Goal: Task Accomplishment & Management: Complete application form

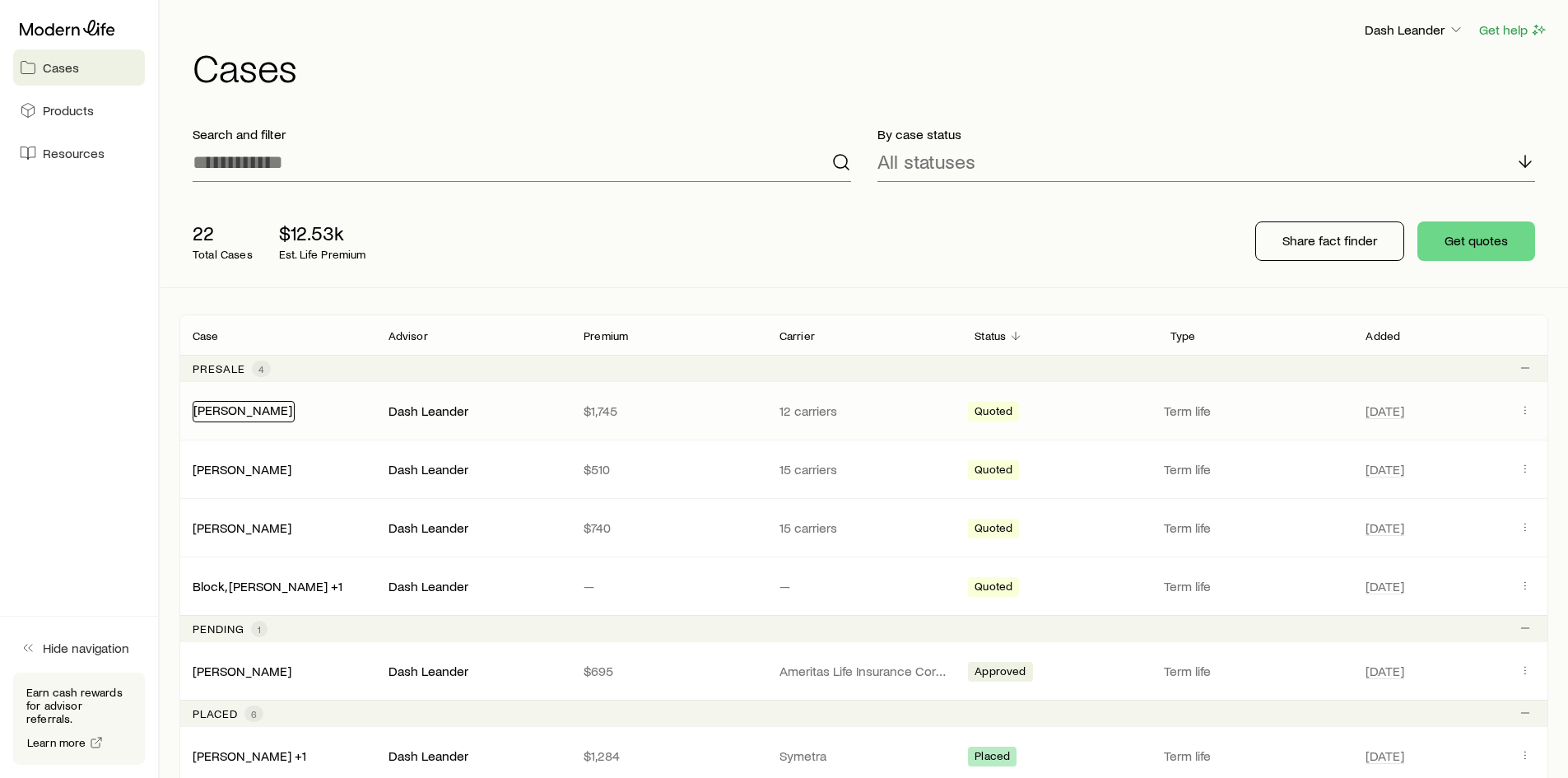
click at [251, 411] on link "[PERSON_NAME]" at bounding box center [243, 409] width 99 height 16
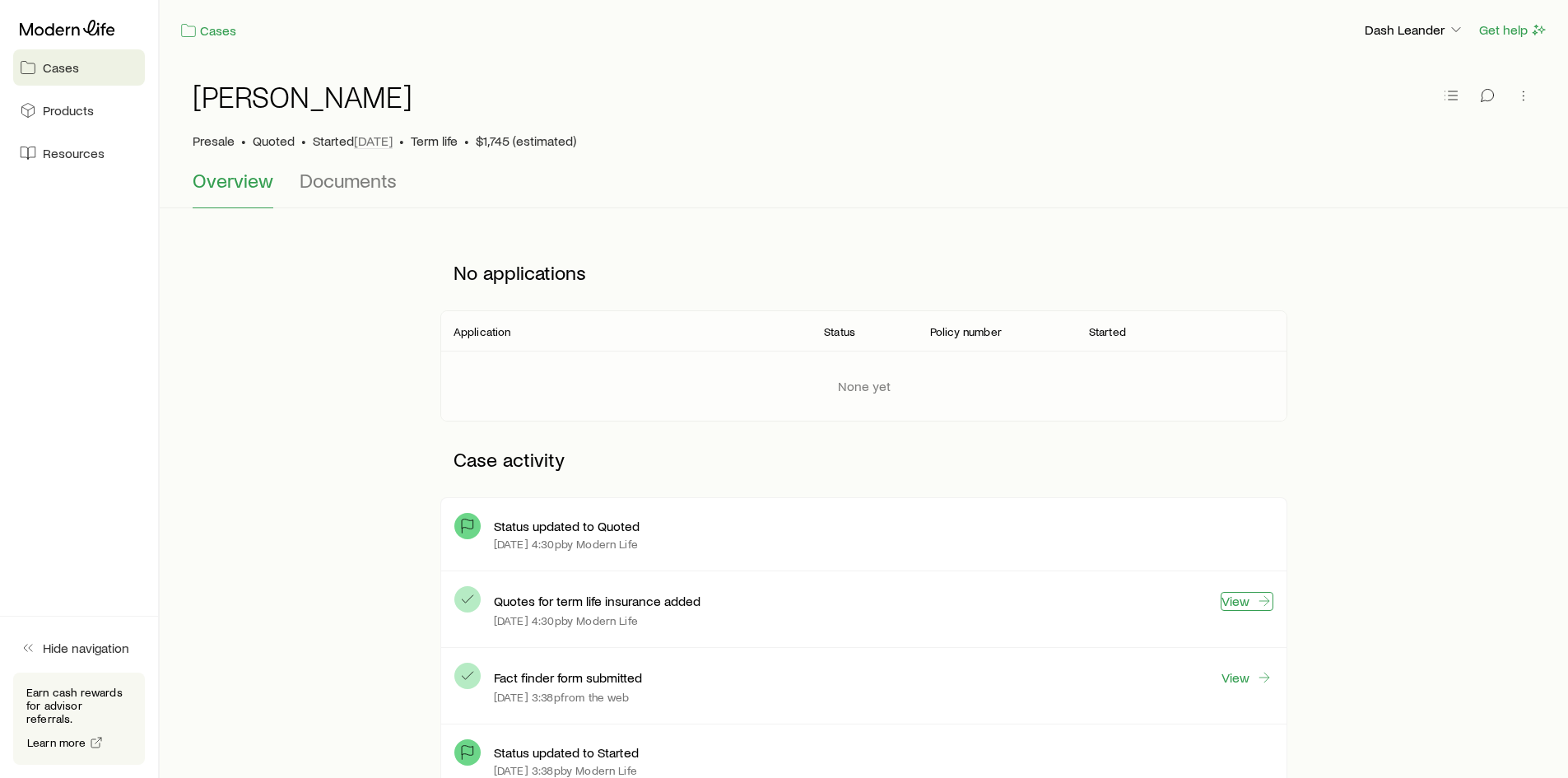
click at [1233, 606] on link "View" at bounding box center [1246, 601] width 52 height 19
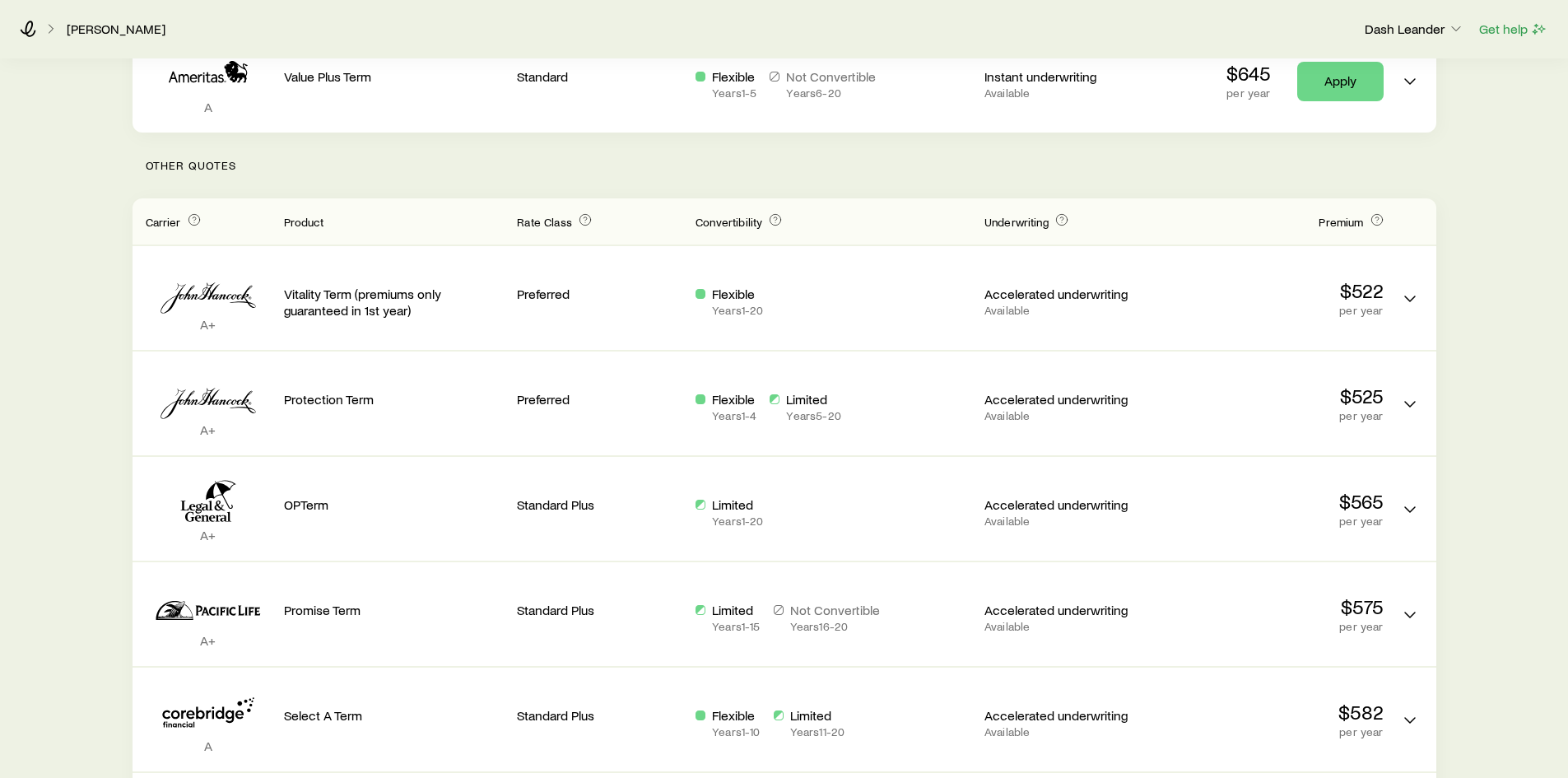
scroll to position [68, 0]
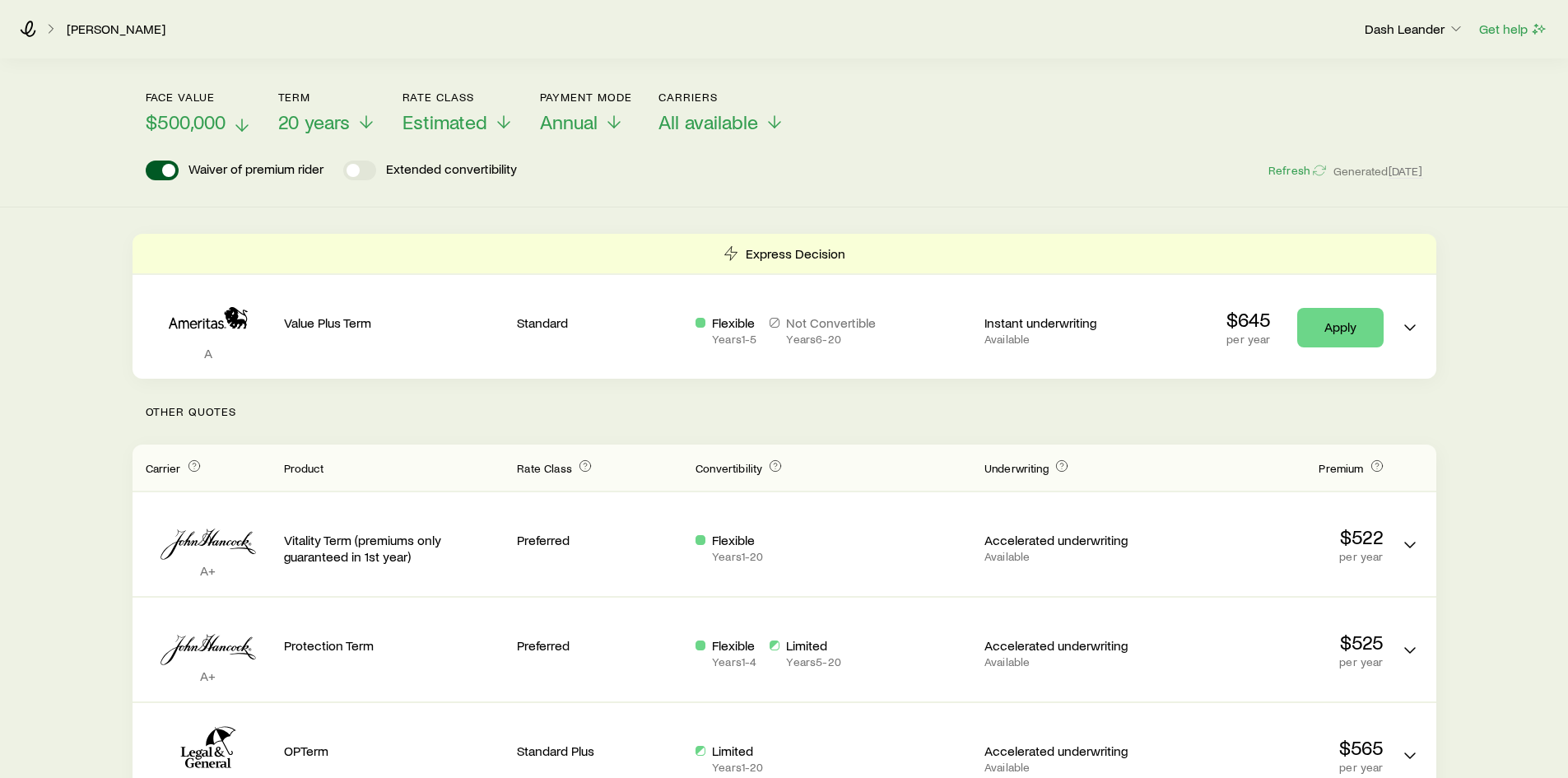
click at [215, 127] on span "$500,000" at bounding box center [185, 121] width 80 height 23
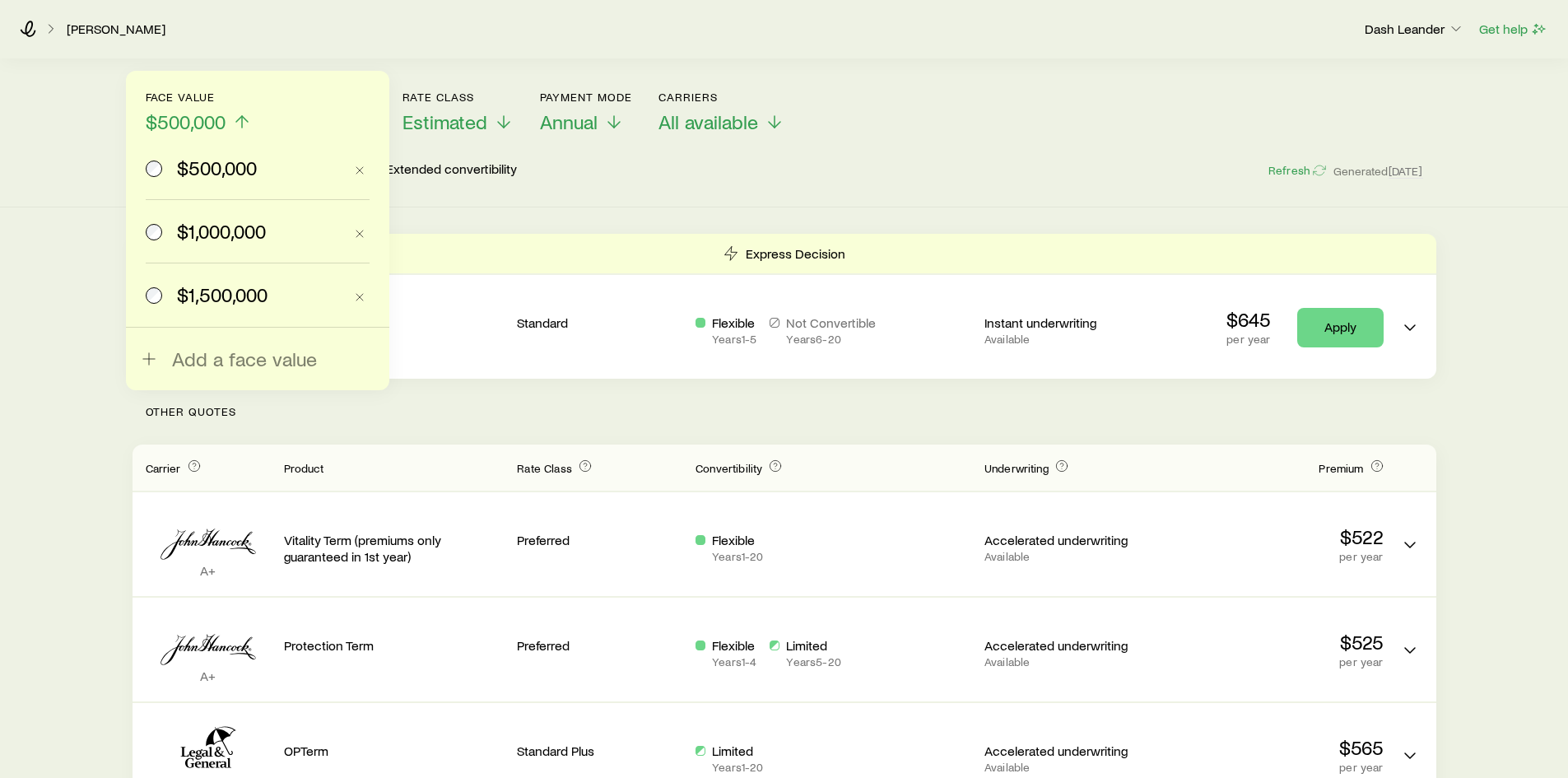
click at [230, 242] on span "$1,000,000" at bounding box center [221, 231] width 89 height 23
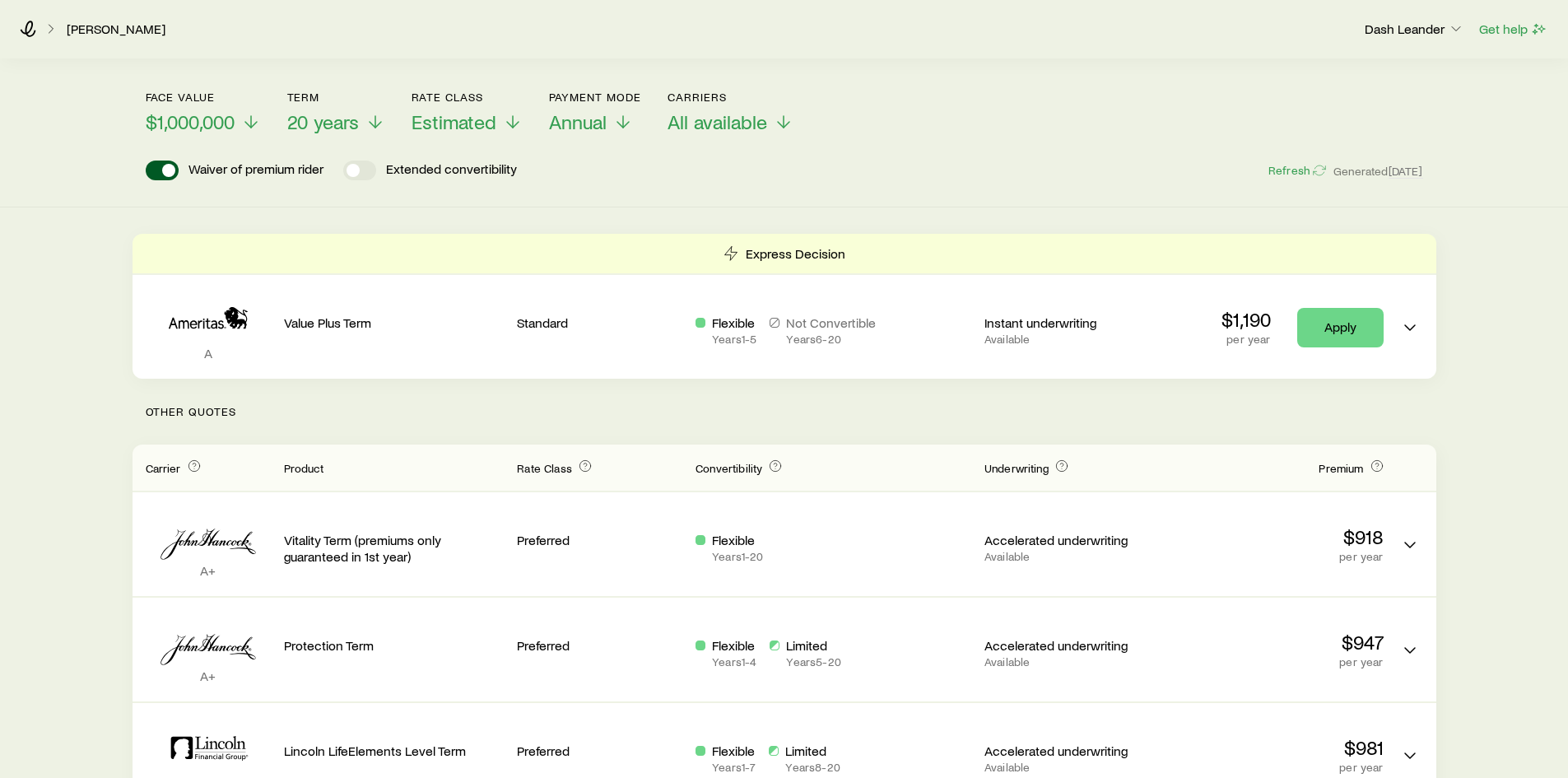
click at [825, 414] on p "Other Quotes" at bounding box center [785, 412] width 1304 height 66
click at [751, 183] on div "Term life Get more quotes Face value $1,000,000 Term 20 years Rate Class Estima…" at bounding box center [784, 99] width 1568 height 216
click at [755, 188] on div "Term life Get more quotes Face value $1,000,000 Term 20 years Rate Class Estima…" at bounding box center [784, 99] width 1568 height 216
click at [598, 118] on span "Annual" at bounding box center [578, 121] width 58 height 23
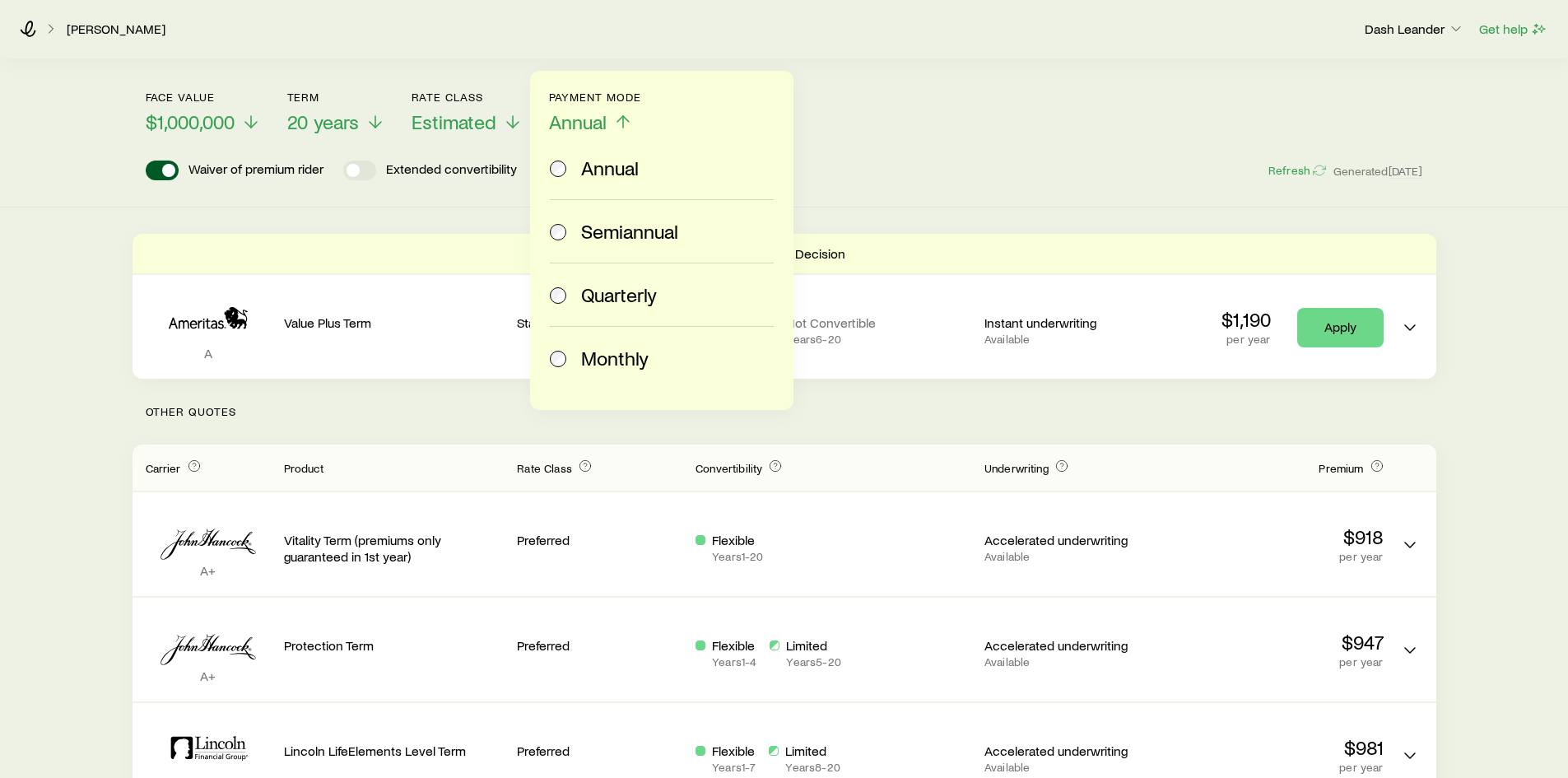
click at [588, 358] on span "Monthly" at bounding box center [615, 358] width 68 height 23
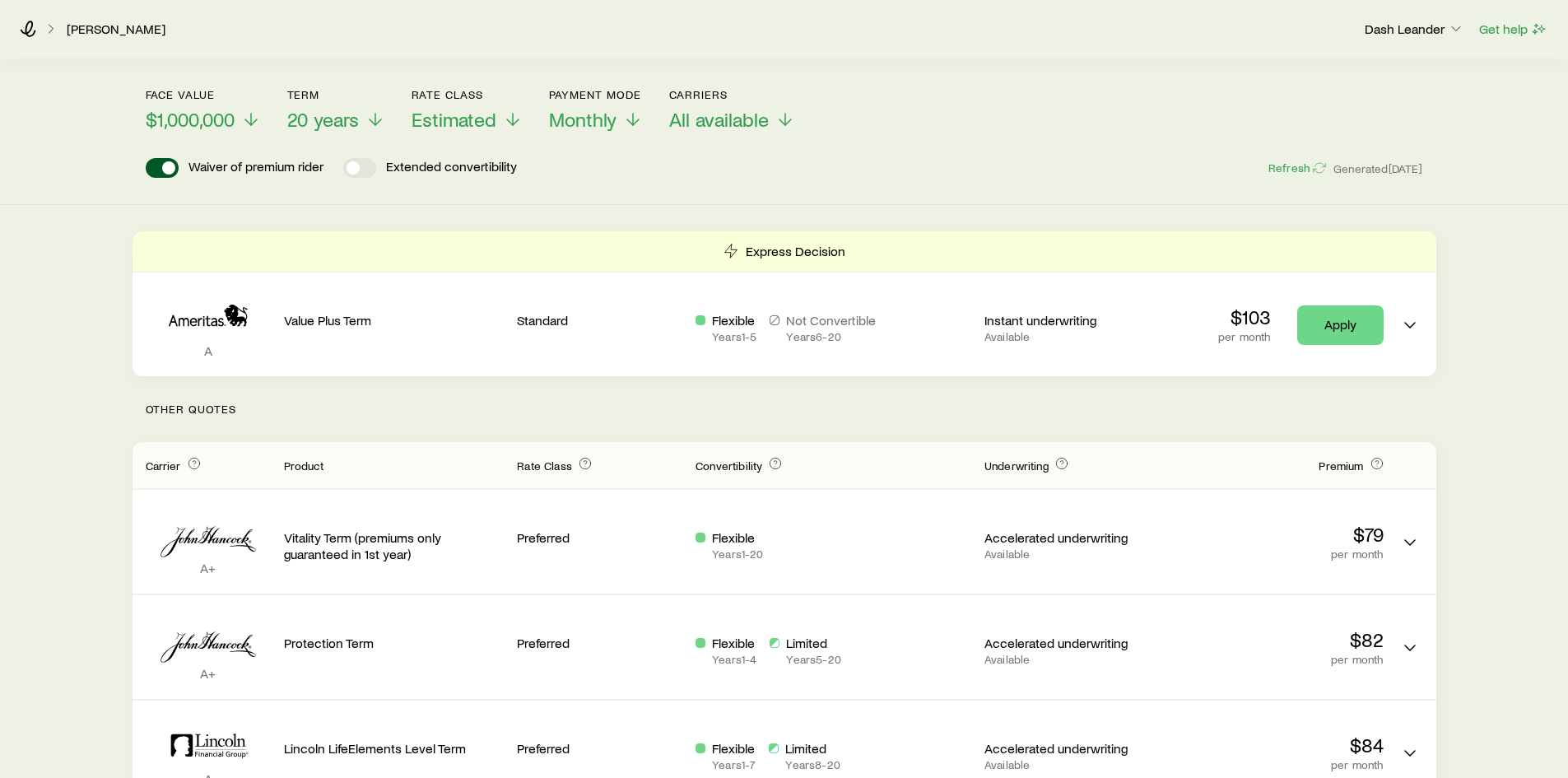
scroll to position [0, 0]
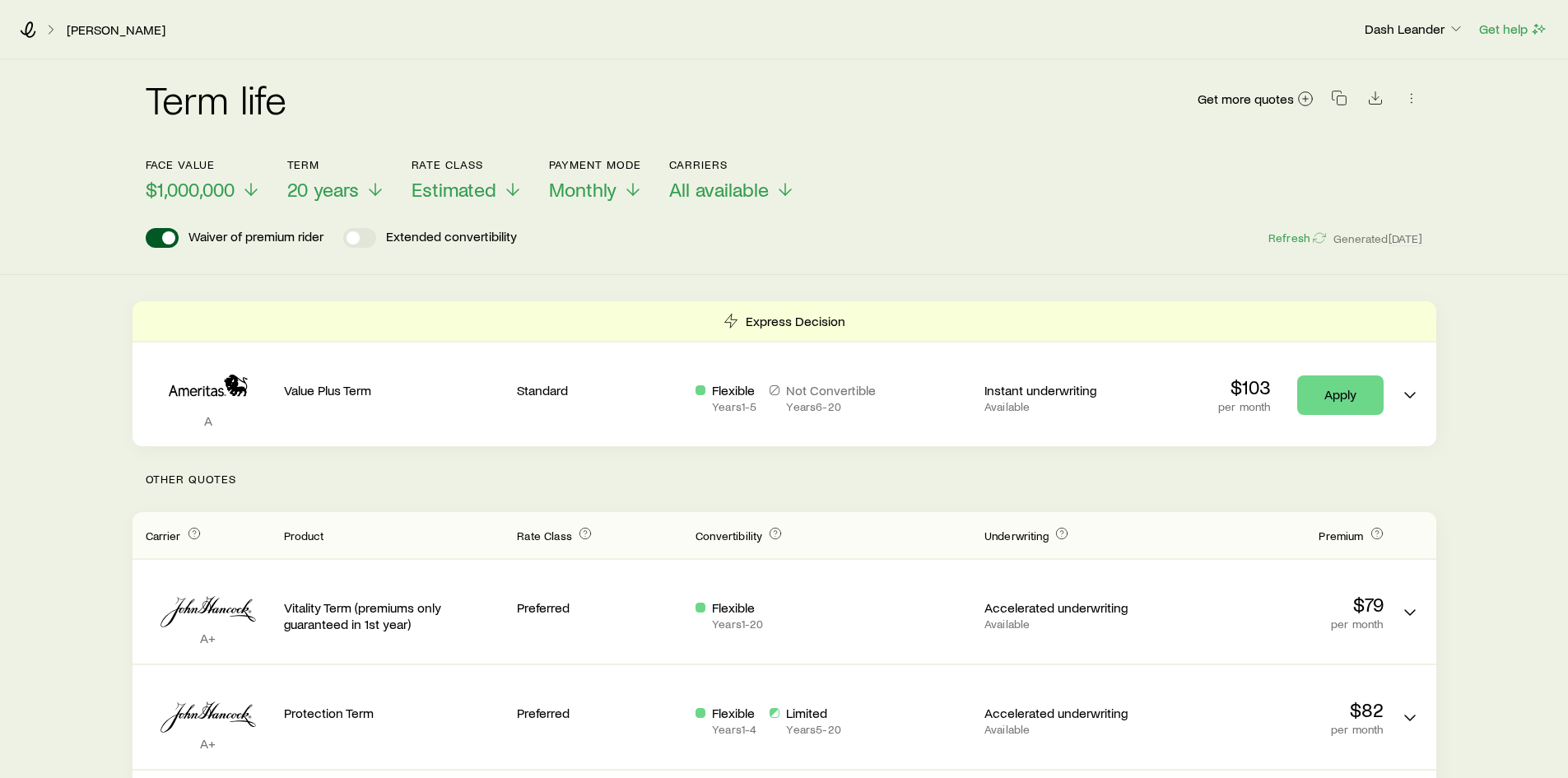
click at [675, 232] on div "Waiver of premium rider Extended convertibility Refresh Generated 5d ago" at bounding box center [784, 239] width 1277 height 20
click at [814, 261] on div "Term life Get more quotes Face value $1,000,000 Term 20 years Rate Class Estima…" at bounding box center [784, 167] width 1568 height 216
click at [690, 246] on div "Waiver of premium rider Extended convertibility Refresh Generated 5d ago" at bounding box center [784, 239] width 1277 height 20
click at [195, 198] on span "$1,000,000" at bounding box center [190, 189] width 89 height 23
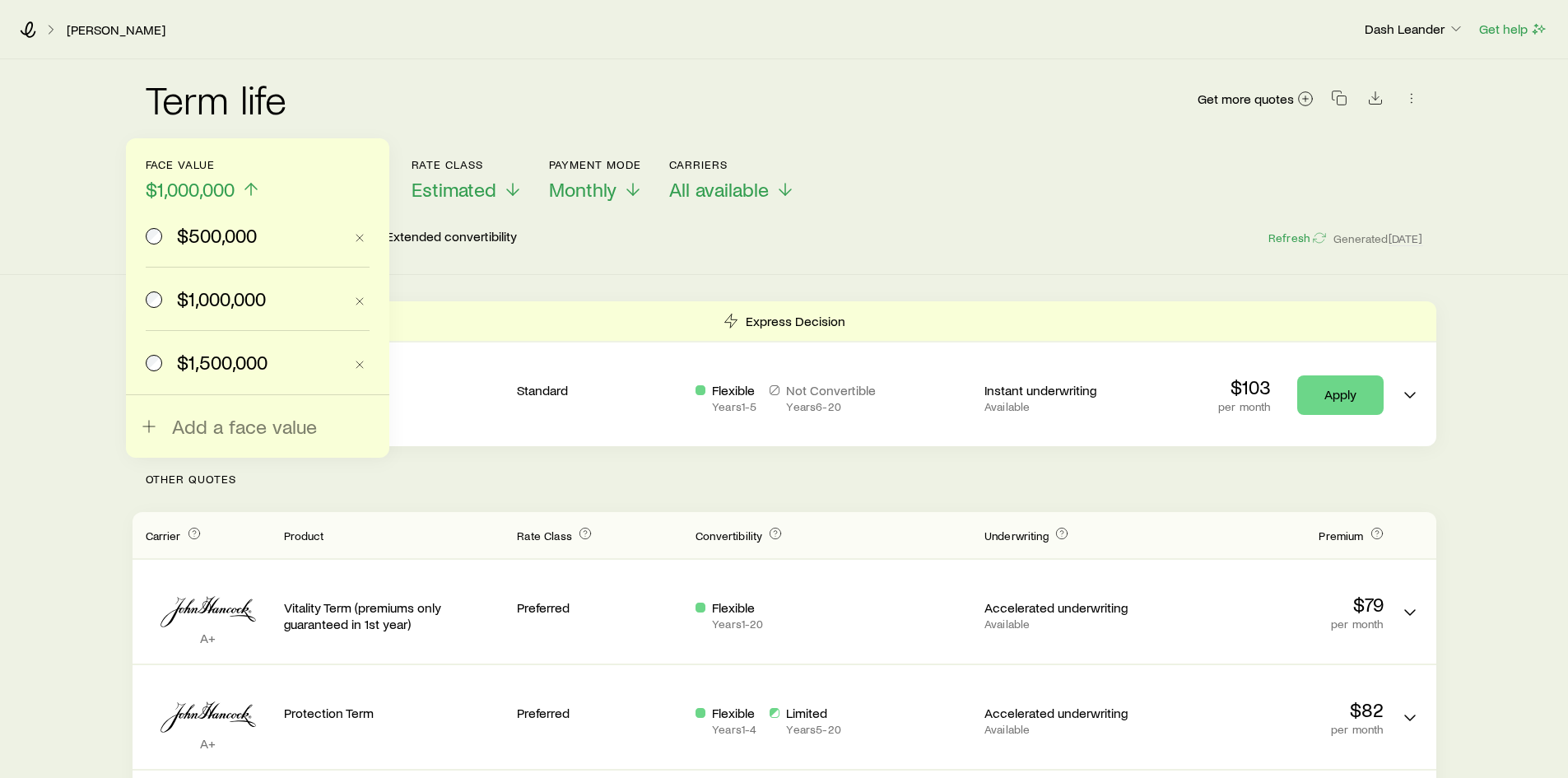
click at [229, 244] on span "$500,000" at bounding box center [216, 235] width 80 height 23
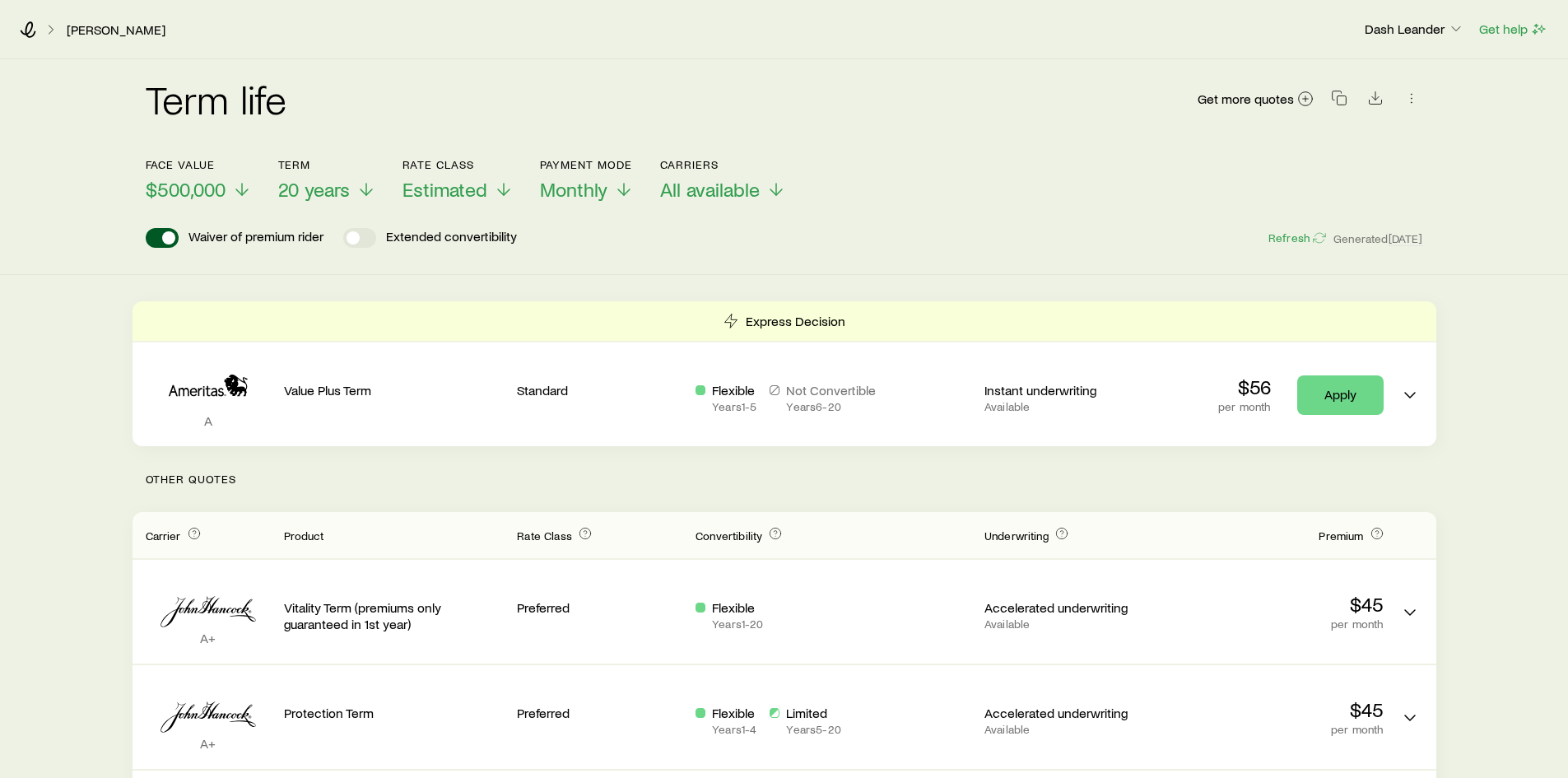
click at [780, 249] on div "Term life Get more quotes Face value $500,000 Term 20 years Rate Class Estimate…" at bounding box center [784, 167] width 1568 height 216
click at [795, 253] on div "Term life Get more quotes Face value $500,000 Term 20 years Rate Class Estimate…" at bounding box center [784, 167] width 1568 height 216
click at [753, 249] on div "Term life Get more quotes Face value $500,000 Term 20 years Rate Class Estimate…" at bounding box center [784, 167] width 1568 height 216
click at [753, 257] on div "Term life Get more quotes Face value $500,000 Term 20 years Rate Class Estimate…" at bounding box center [784, 167] width 1568 height 216
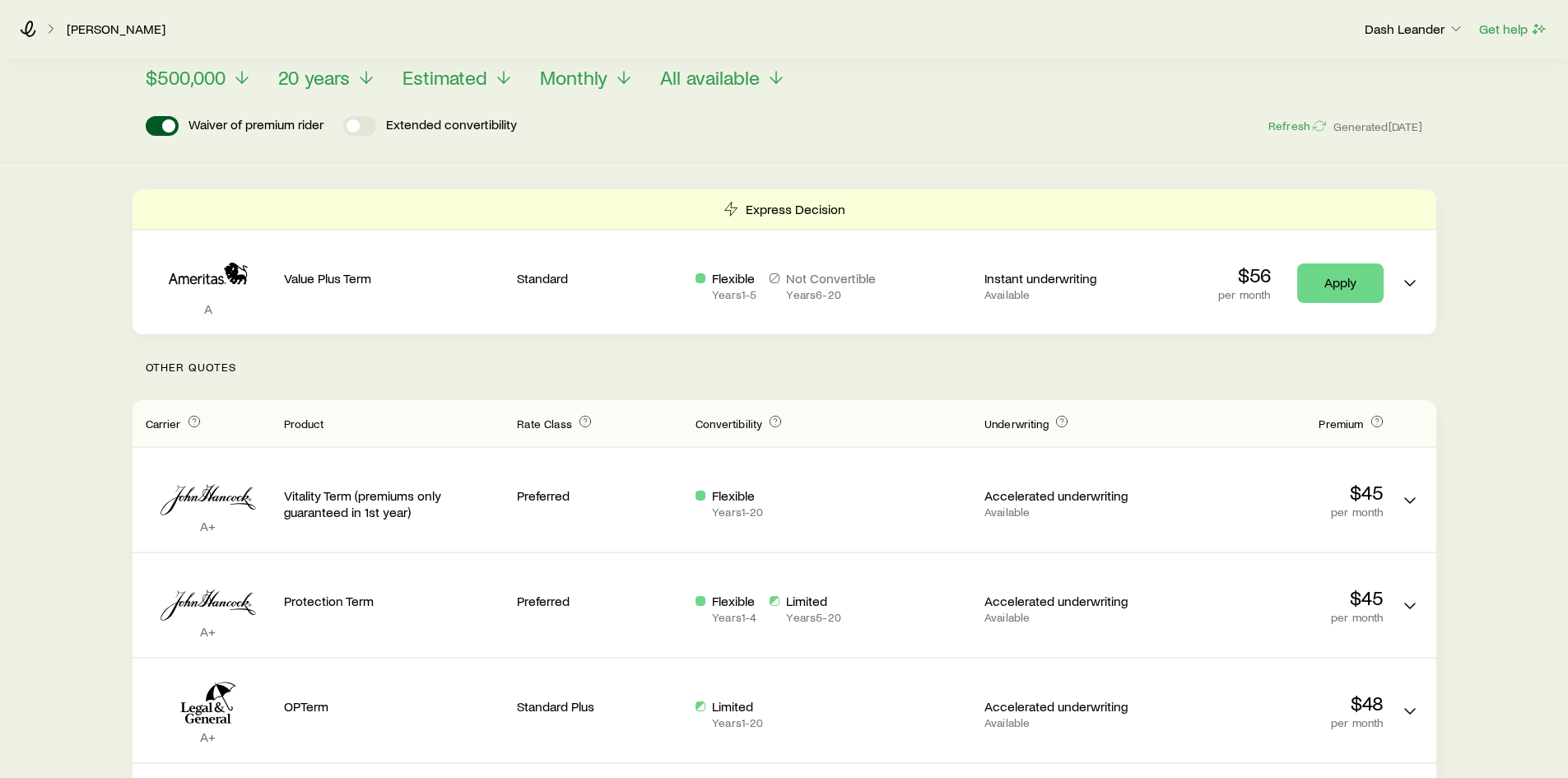
scroll to position [83, 0]
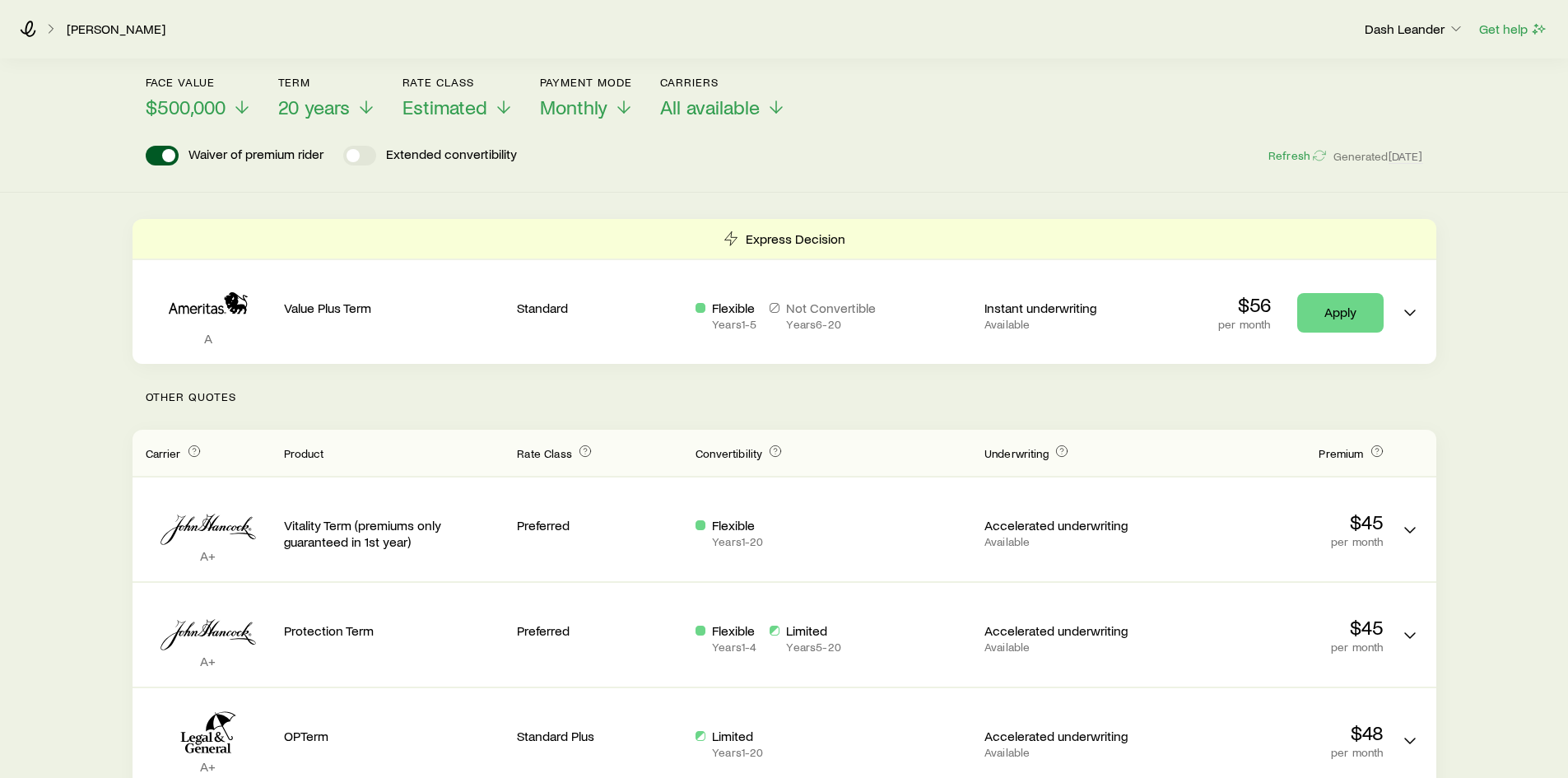
click at [801, 157] on div "Waiver of premium rider Extended convertibility Refresh Generated 5d ago" at bounding box center [784, 156] width 1277 height 20
click at [771, 180] on div "Term life Get more quotes Face value $500,000 Term 20 years Rate Class Estimate…" at bounding box center [784, 84] width 1568 height 216
click at [758, 173] on div "Term life Get more quotes Face value $500,000 Term 20 years Rate Class Estimate…" at bounding box center [784, 84] width 1568 height 216
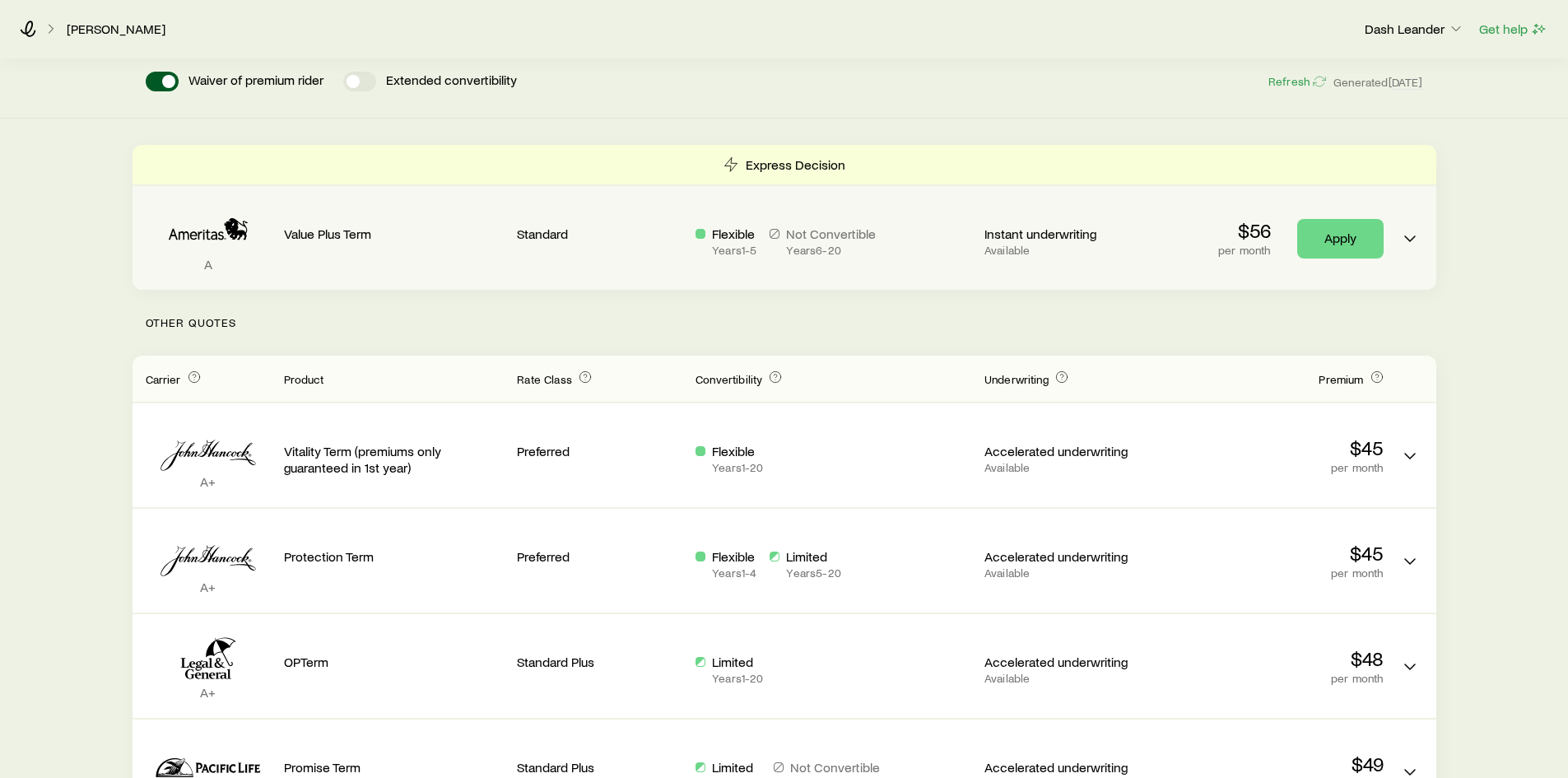
scroll to position [247, 0]
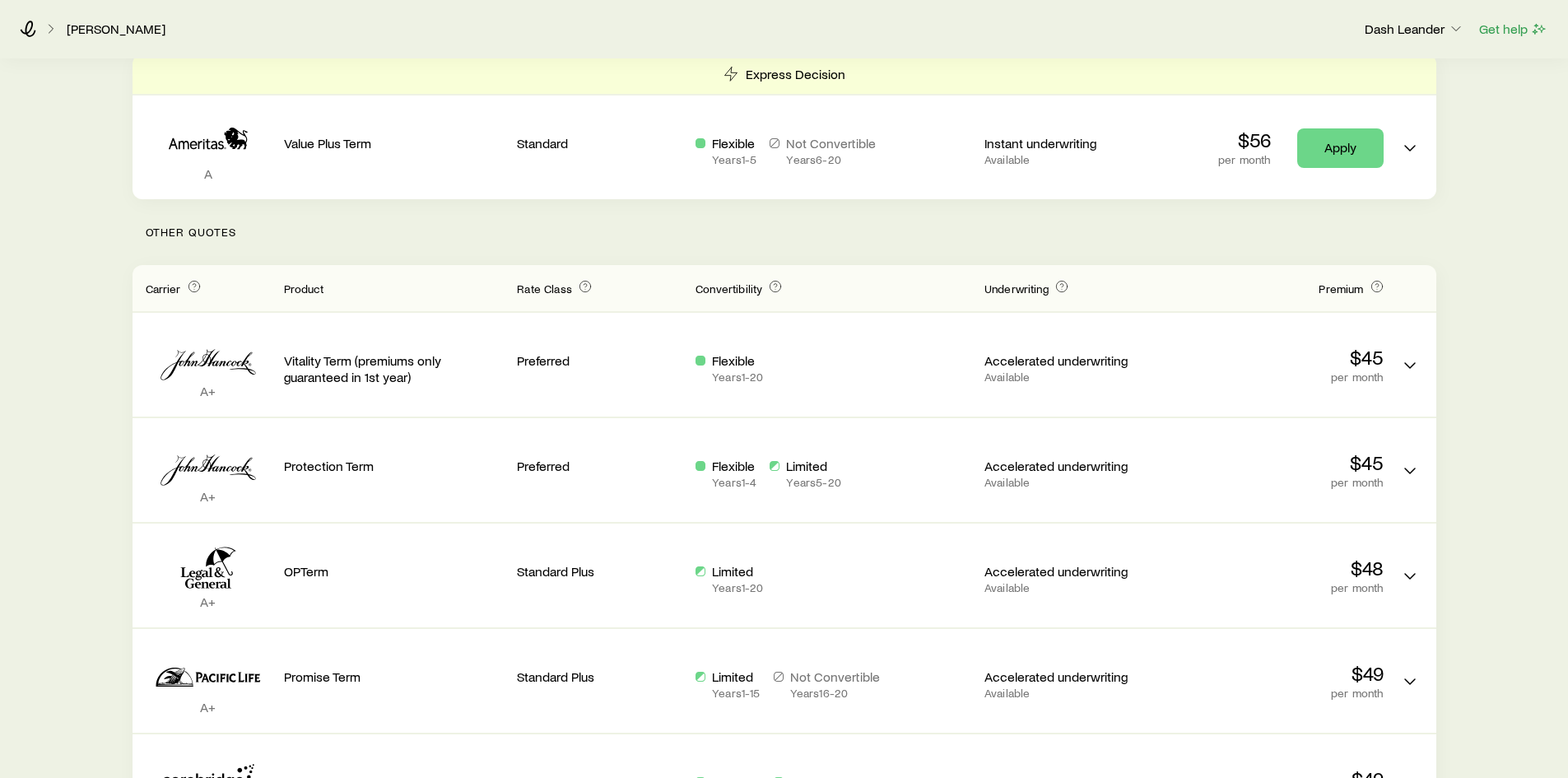
click at [757, 235] on p "Other Quotes" at bounding box center [785, 232] width 1304 height 66
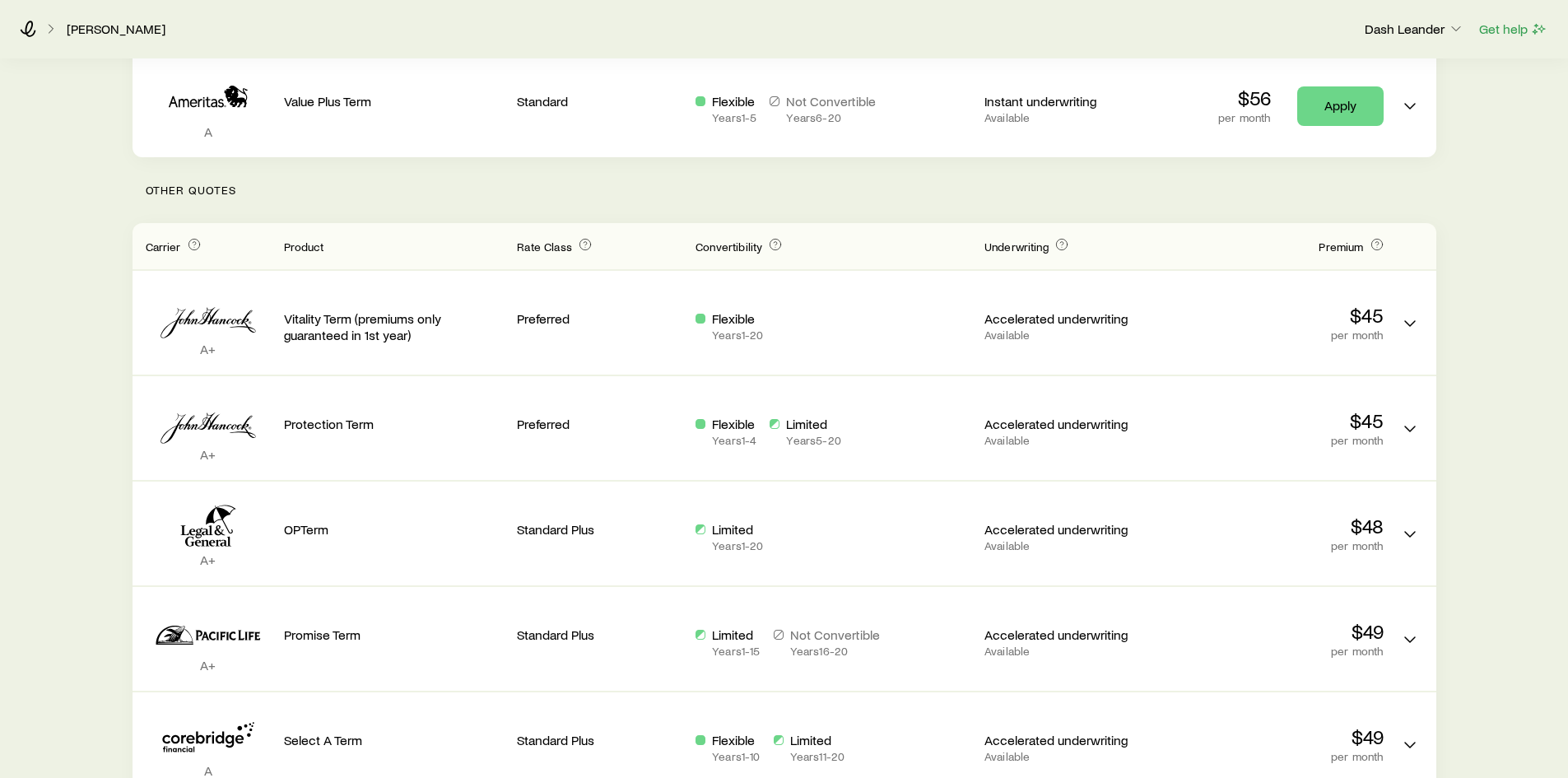
scroll to position [165, 0]
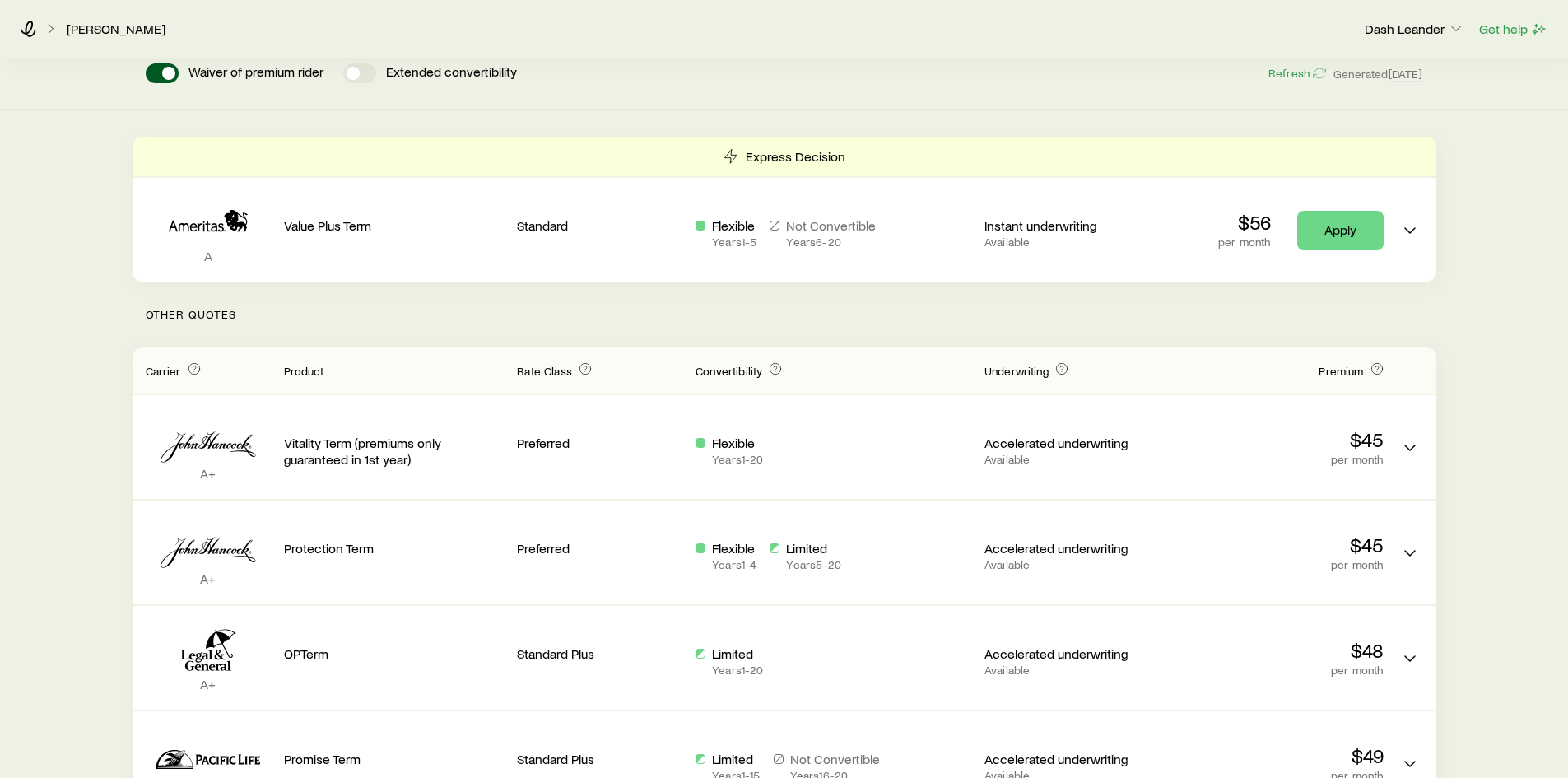
click at [741, 315] on p "Other Quotes" at bounding box center [785, 315] width 1304 height 66
click at [745, 328] on p "Other Quotes" at bounding box center [785, 315] width 1304 height 66
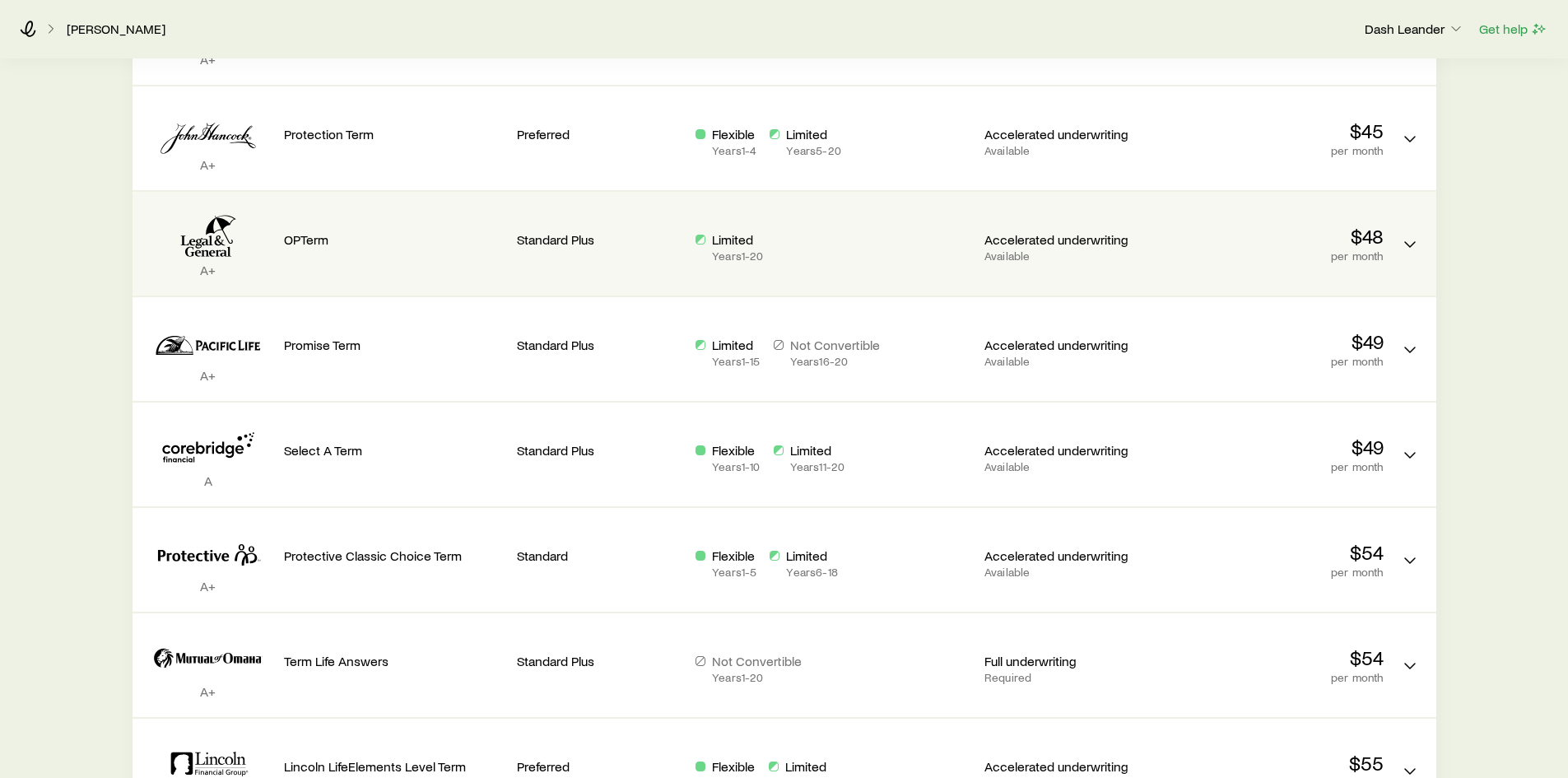
scroll to position [659, 0]
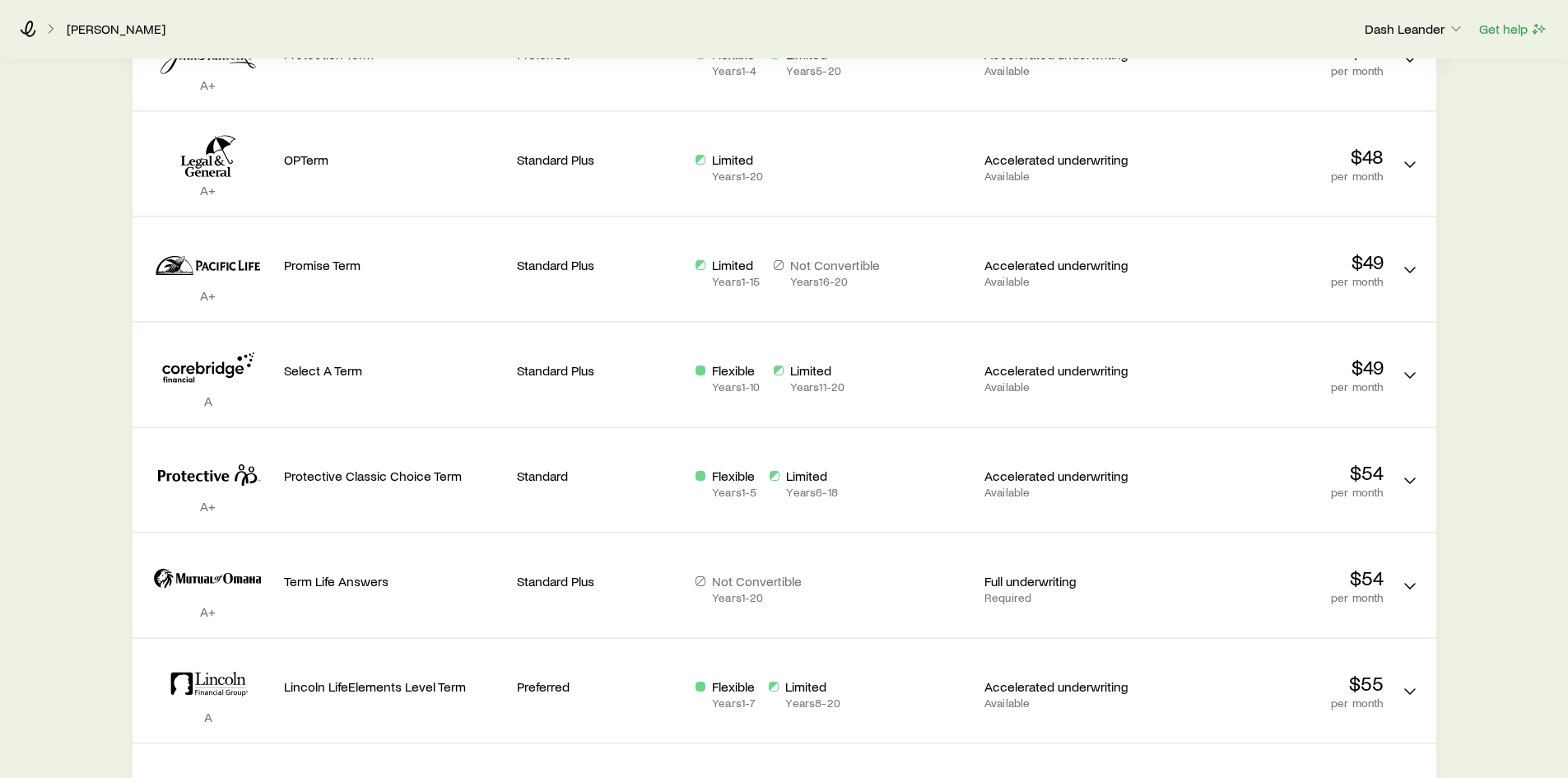
click at [1506, 384] on div "Term life Get more quotes Face value $500,000 Term 20 years Rate Class Estimate…" at bounding box center [784, 283] width 1568 height 1764
click at [1497, 373] on div "Term life Get more quotes Face value $500,000 Term 20 years Rate Class Estimate…" at bounding box center [784, 283] width 1568 height 1764
click at [89, 391] on div "Term life Get more quotes Face value $500,000 Term 20 years Rate Class Estimate…" at bounding box center [784, 283] width 1568 height 1764
click at [89, 388] on div "Term life Get more quotes Face value $500,000 Term 20 years Rate Class Estimate…" at bounding box center [784, 283] width 1568 height 1764
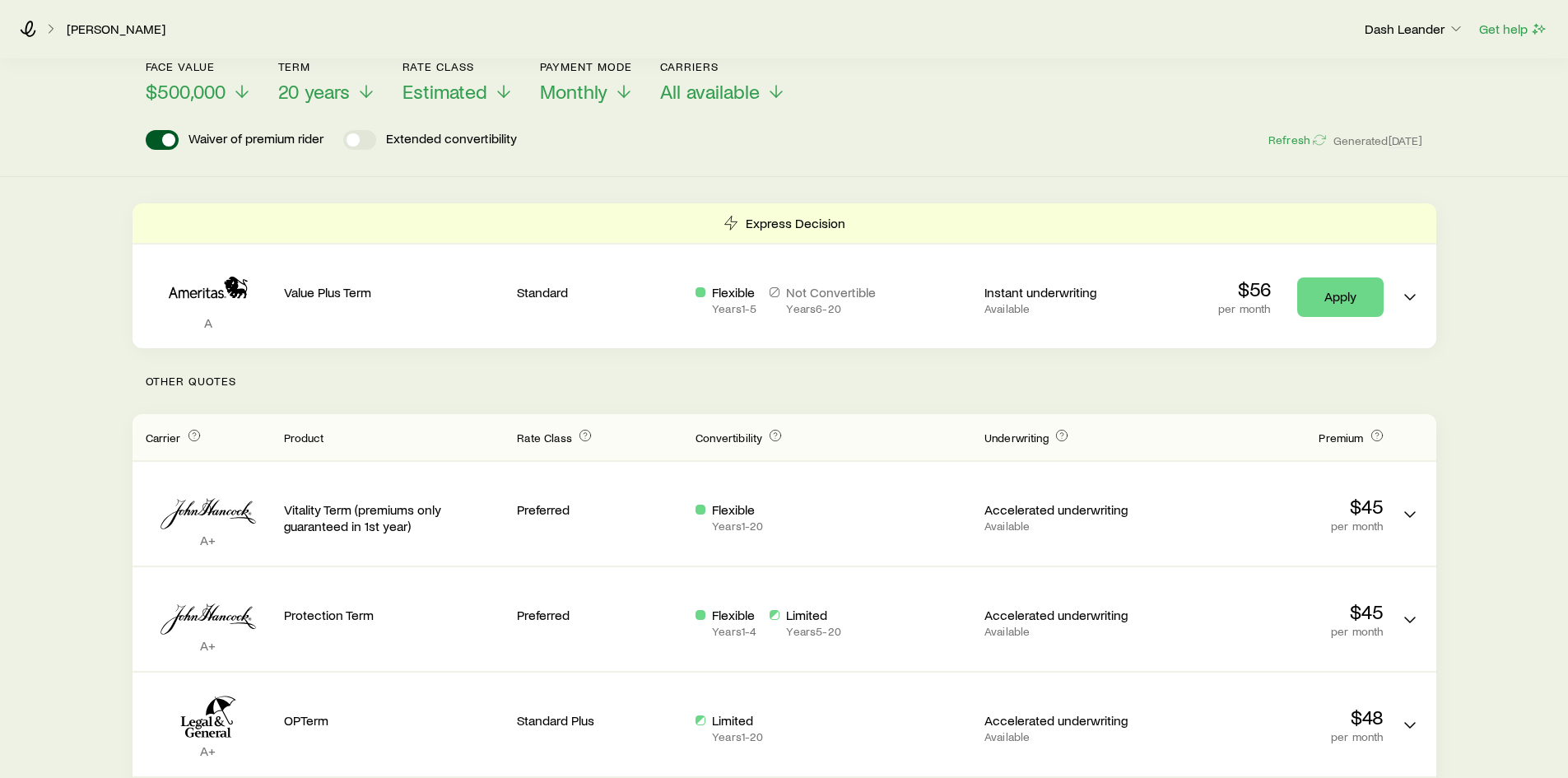
scroll to position [0, 0]
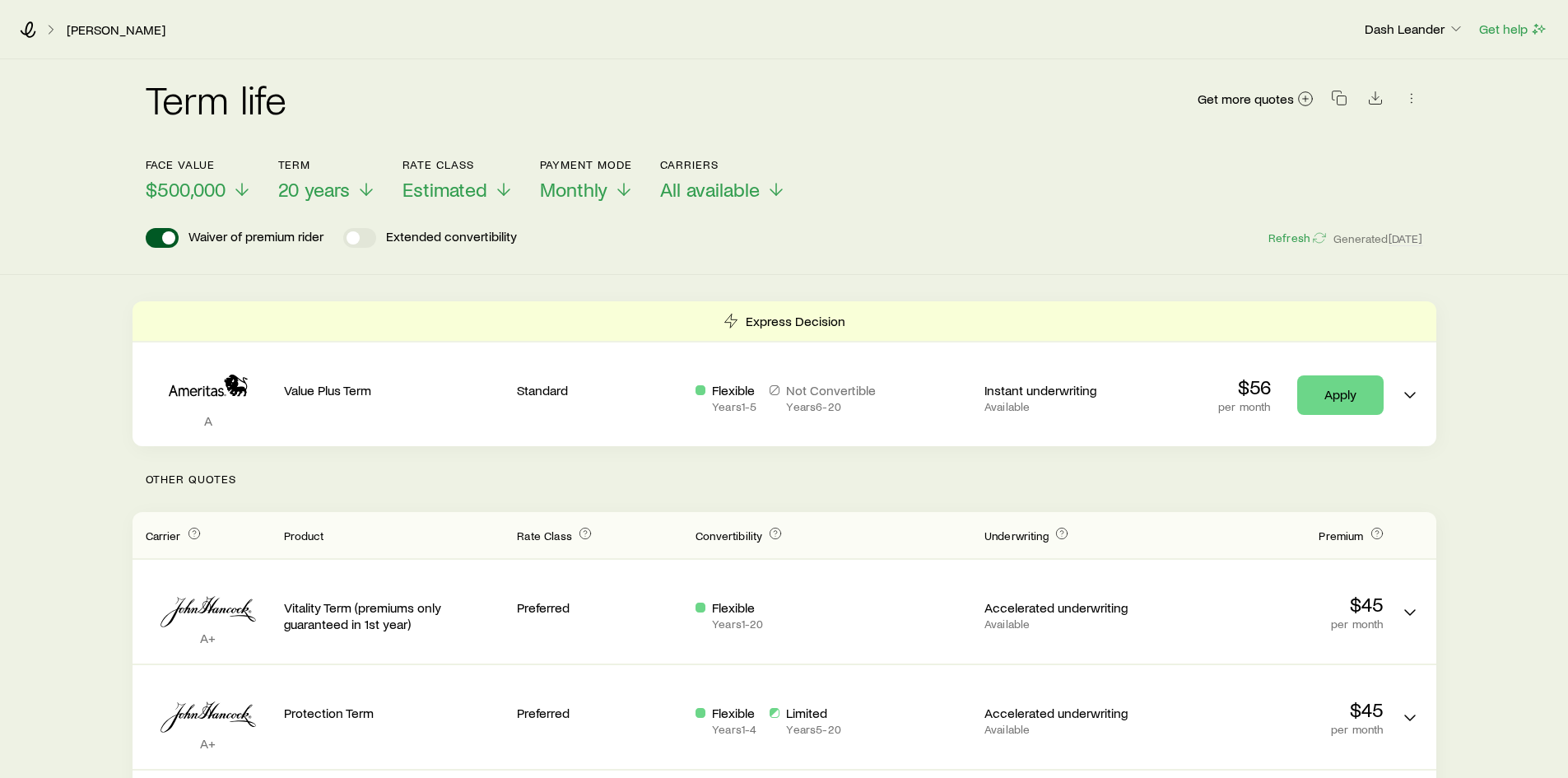
click at [781, 250] on div "Term life Get more quotes Face value $500,000 Term 20 years Rate Class Estimate…" at bounding box center [784, 167] width 1568 height 216
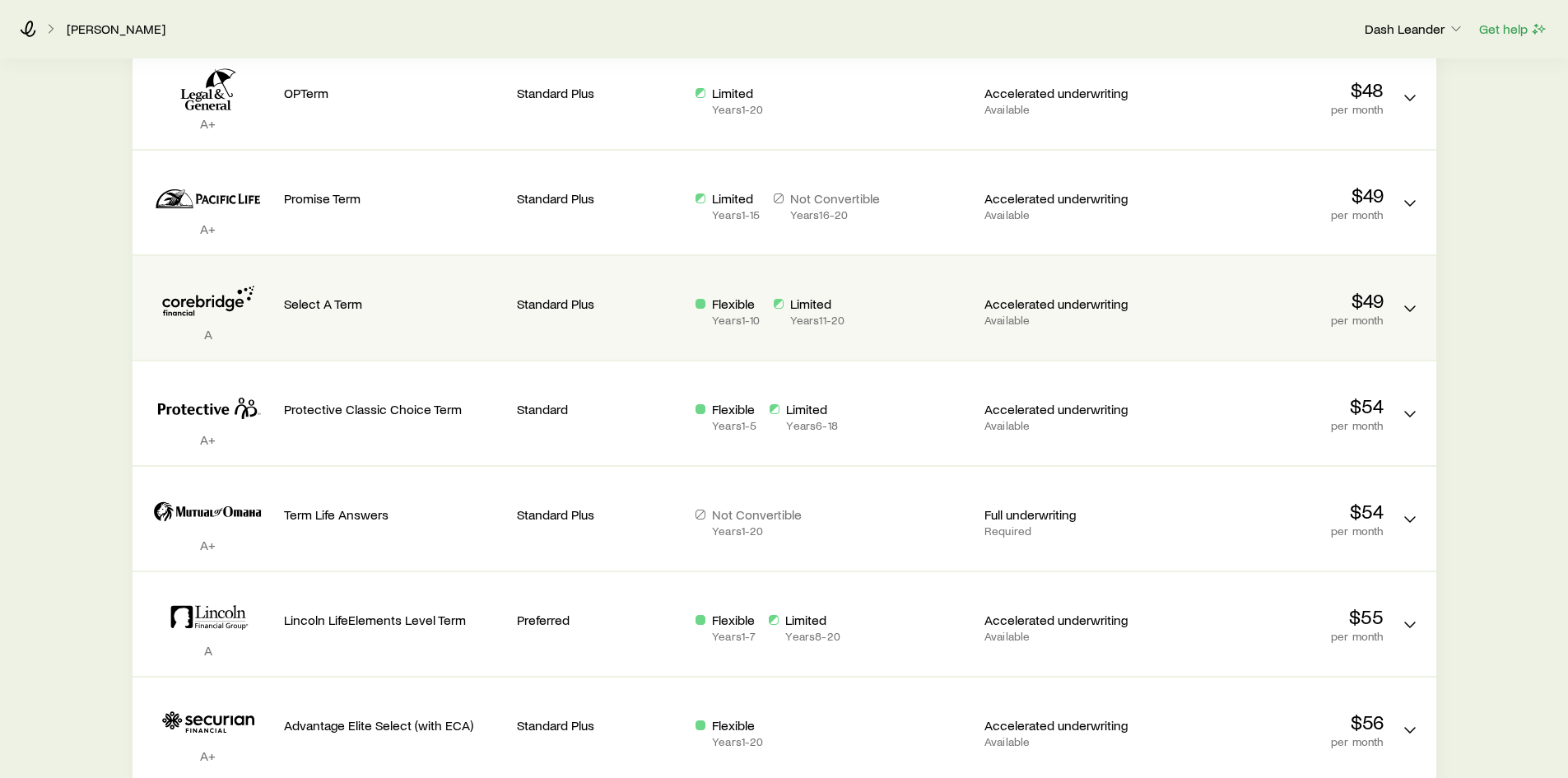
scroll to position [741, 0]
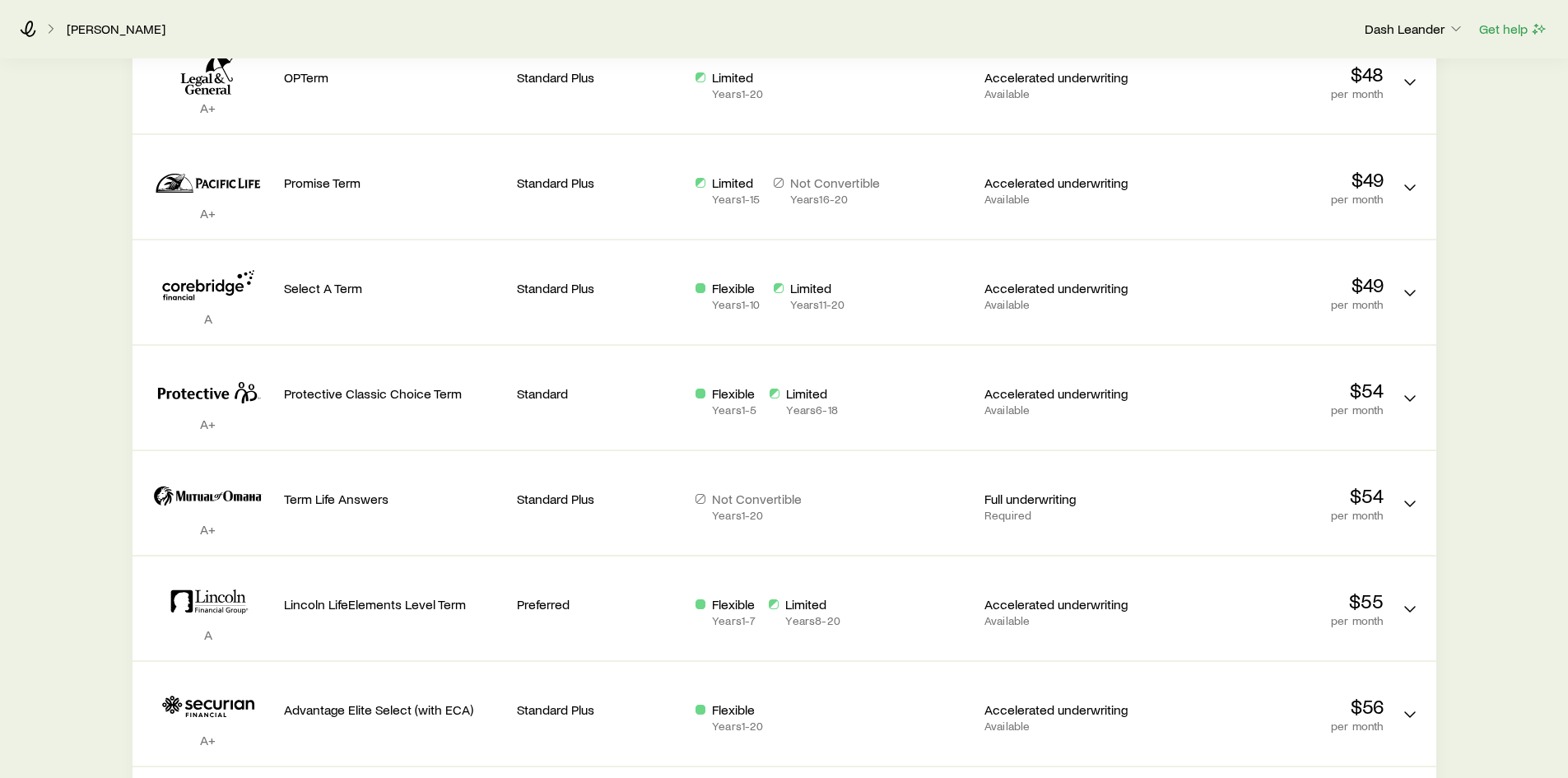
click at [93, 469] on div "Term life Get more quotes Face value $500,000 Term 20 years Rate Class Estimate…" at bounding box center [784, 200] width 1568 height 1764
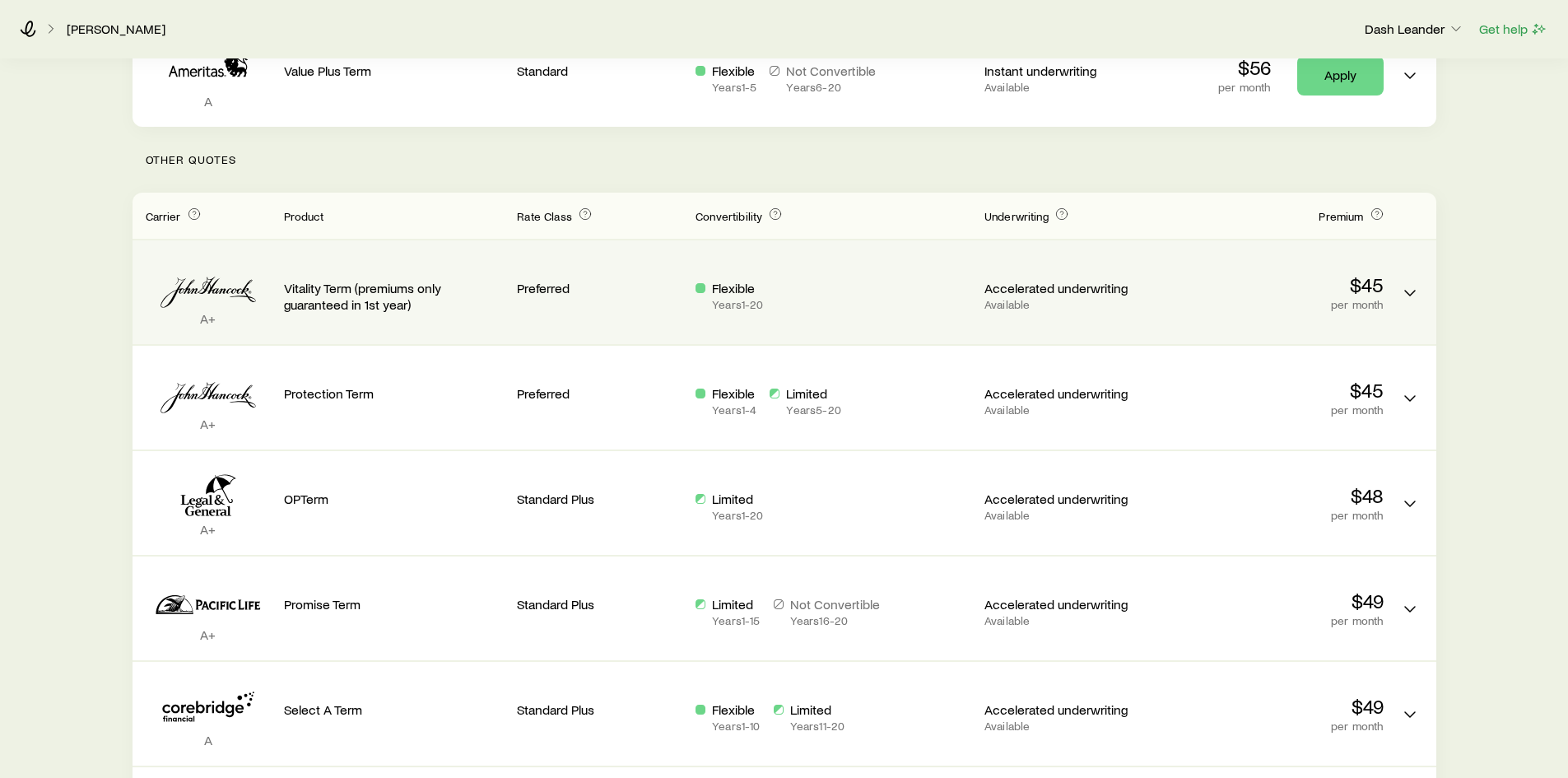
scroll to position [165, 0]
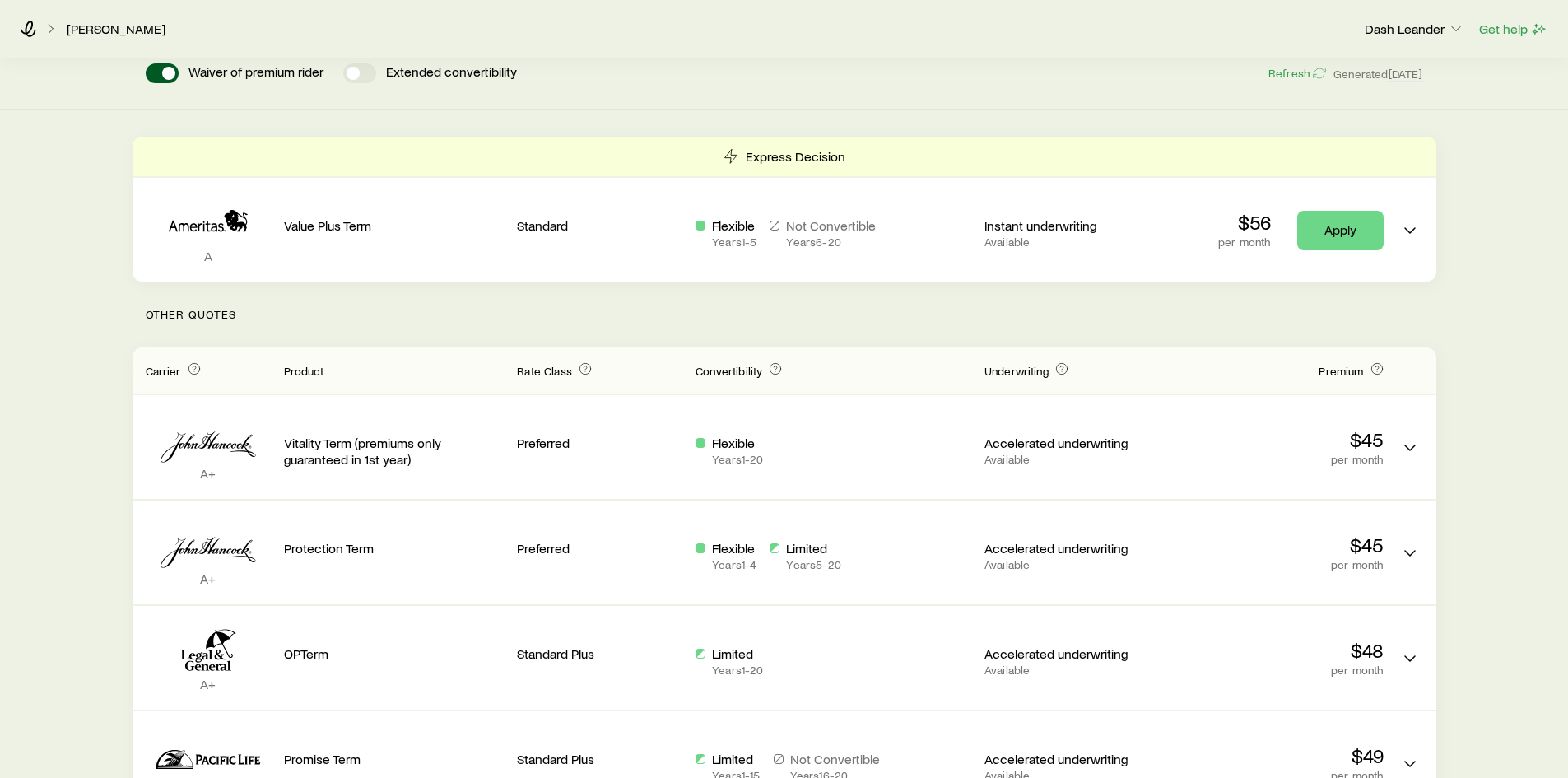
click at [767, 309] on p "Other Quotes" at bounding box center [785, 315] width 1304 height 66
click at [774, 312] on p "Other Quotes" at bounding box center [785, 315] width 1304 height 66
click at [771, 309] on p "Other Quotes" at bounding box center [785, 315] width 1304 height 66
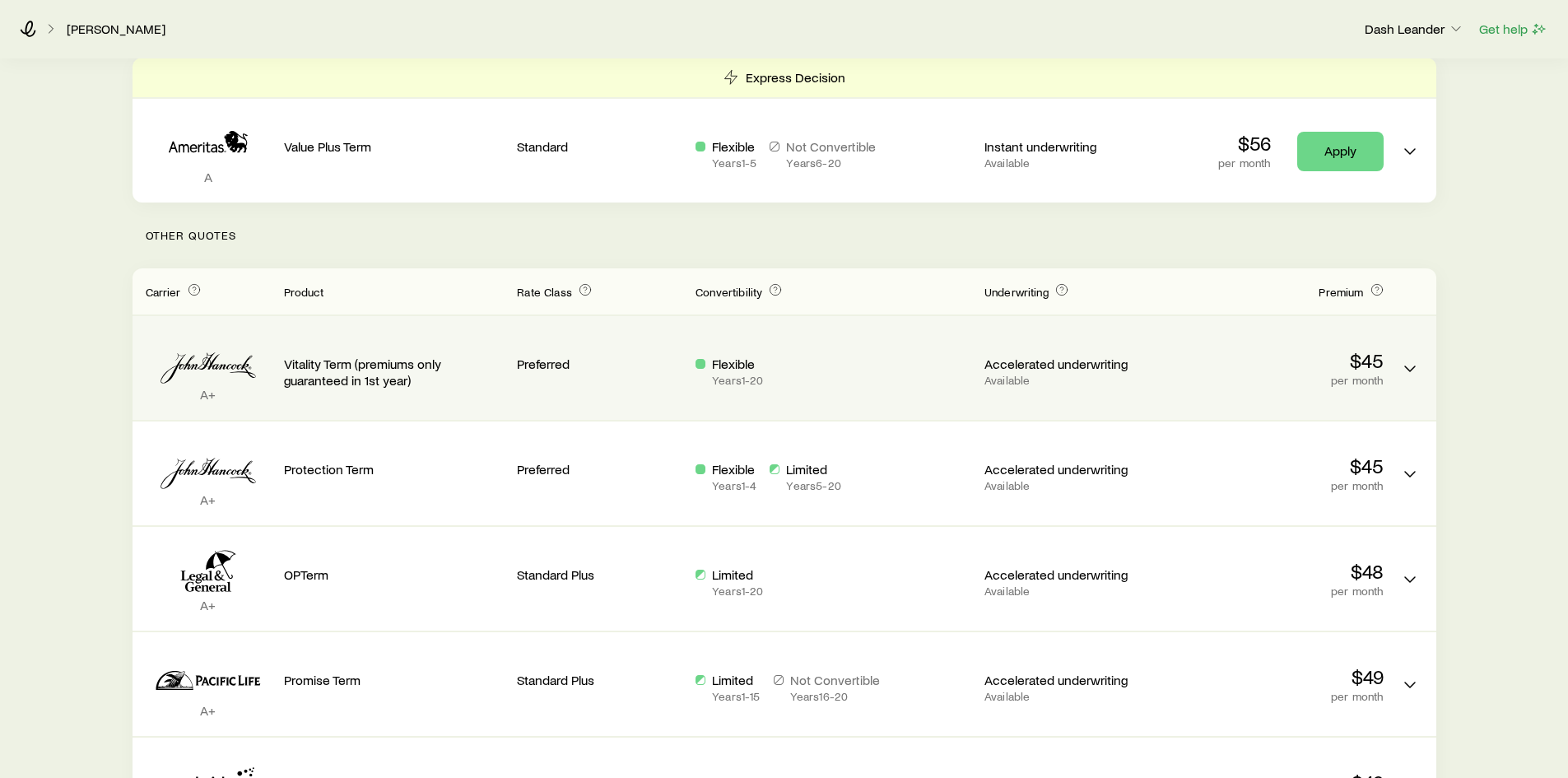
scroll to position [83, 0]
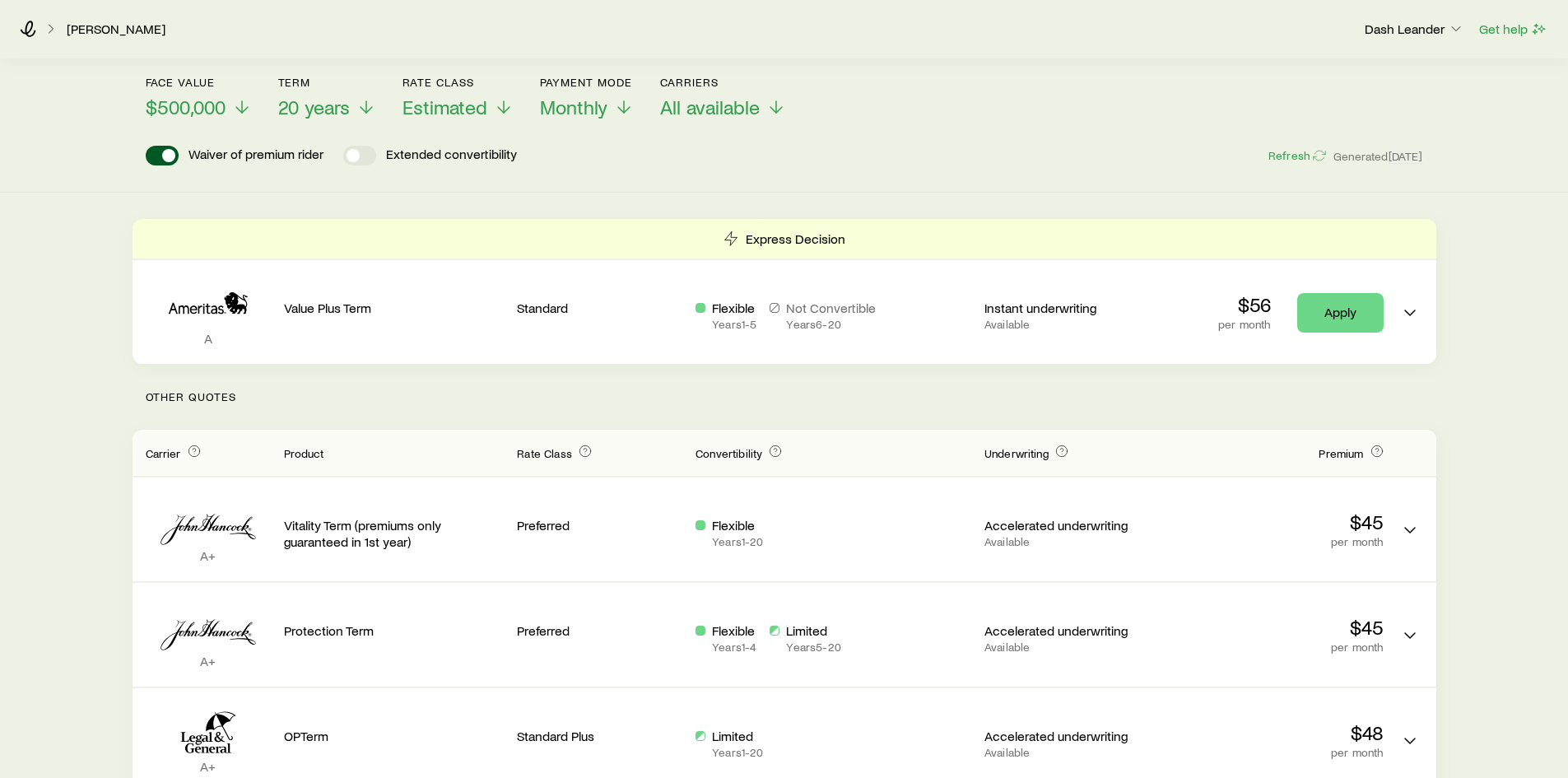
click at [736, 396] on p "Other Quotes" at bounding box center [785, 397] width 1304 height 66
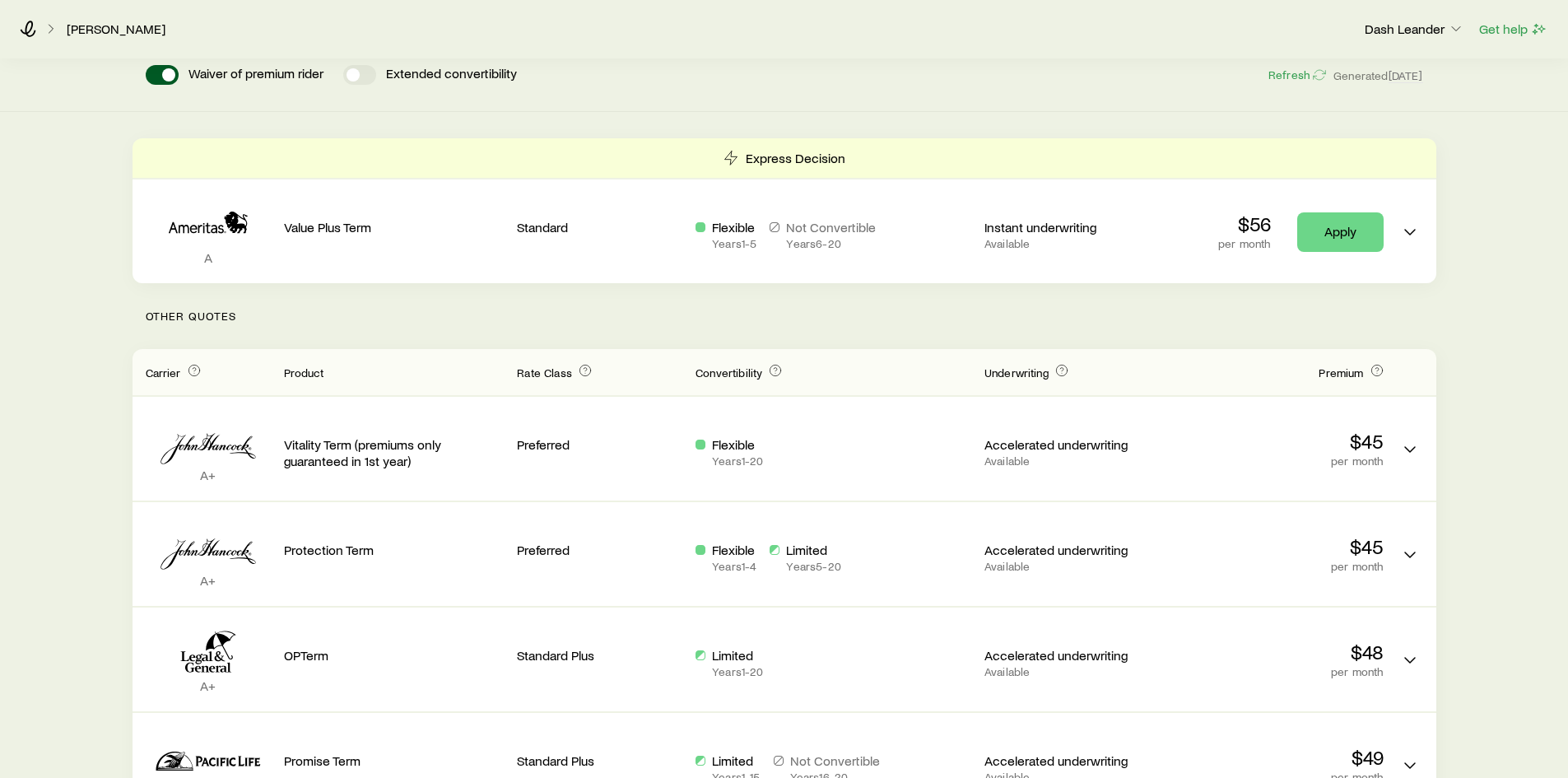
scroll to position [150, 0]
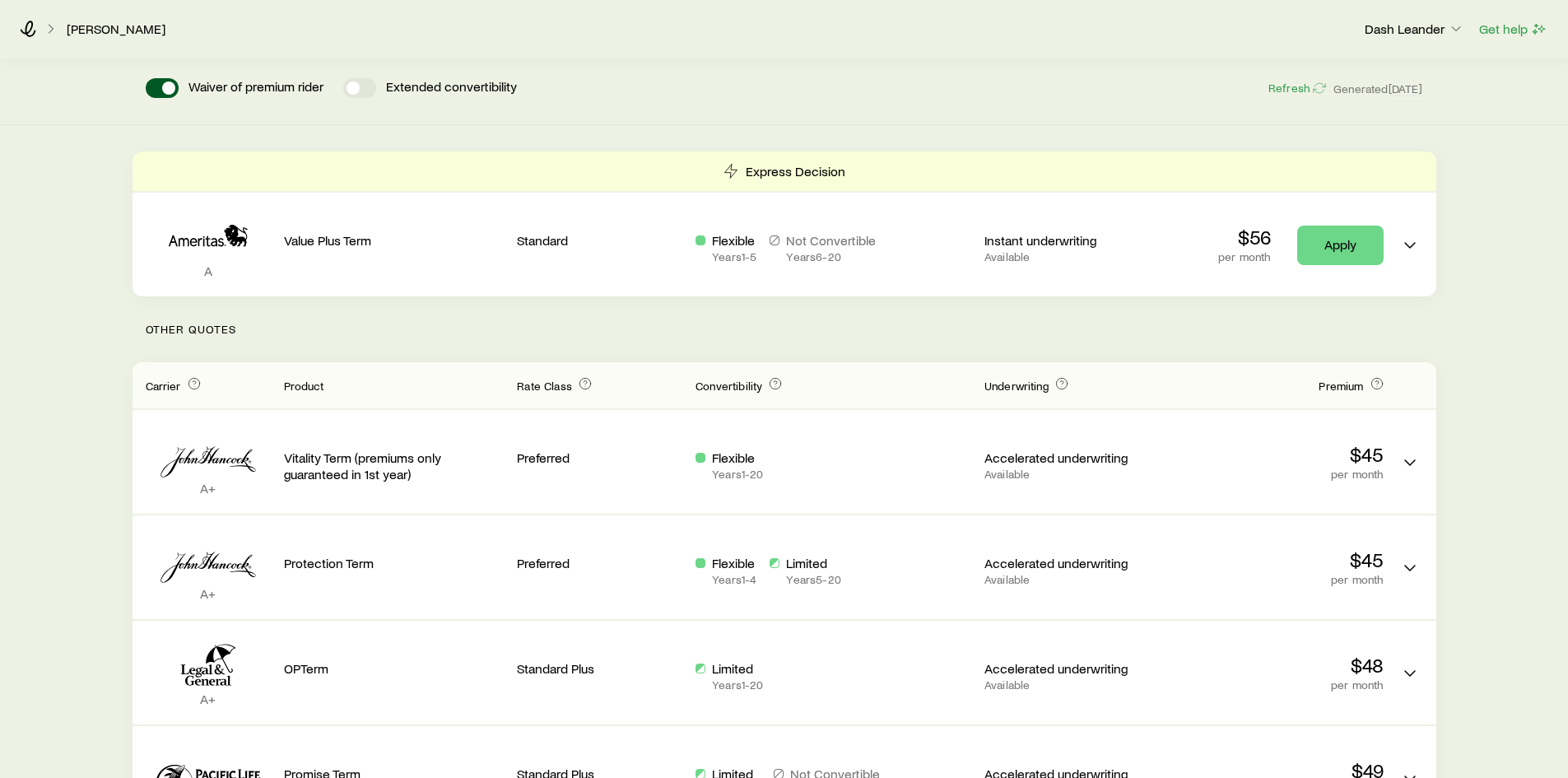
click at [746, 332] on p "Other Quotes" at bounding box center [785, 329] width 1304 height 66
click at [744, 332] on p "Other Quotes" at bounding box center [785, 329] width 1304 height 66
click at [748, 340] on p "Other Quotes" at bounding box center [785, 329] width 1304 height 66
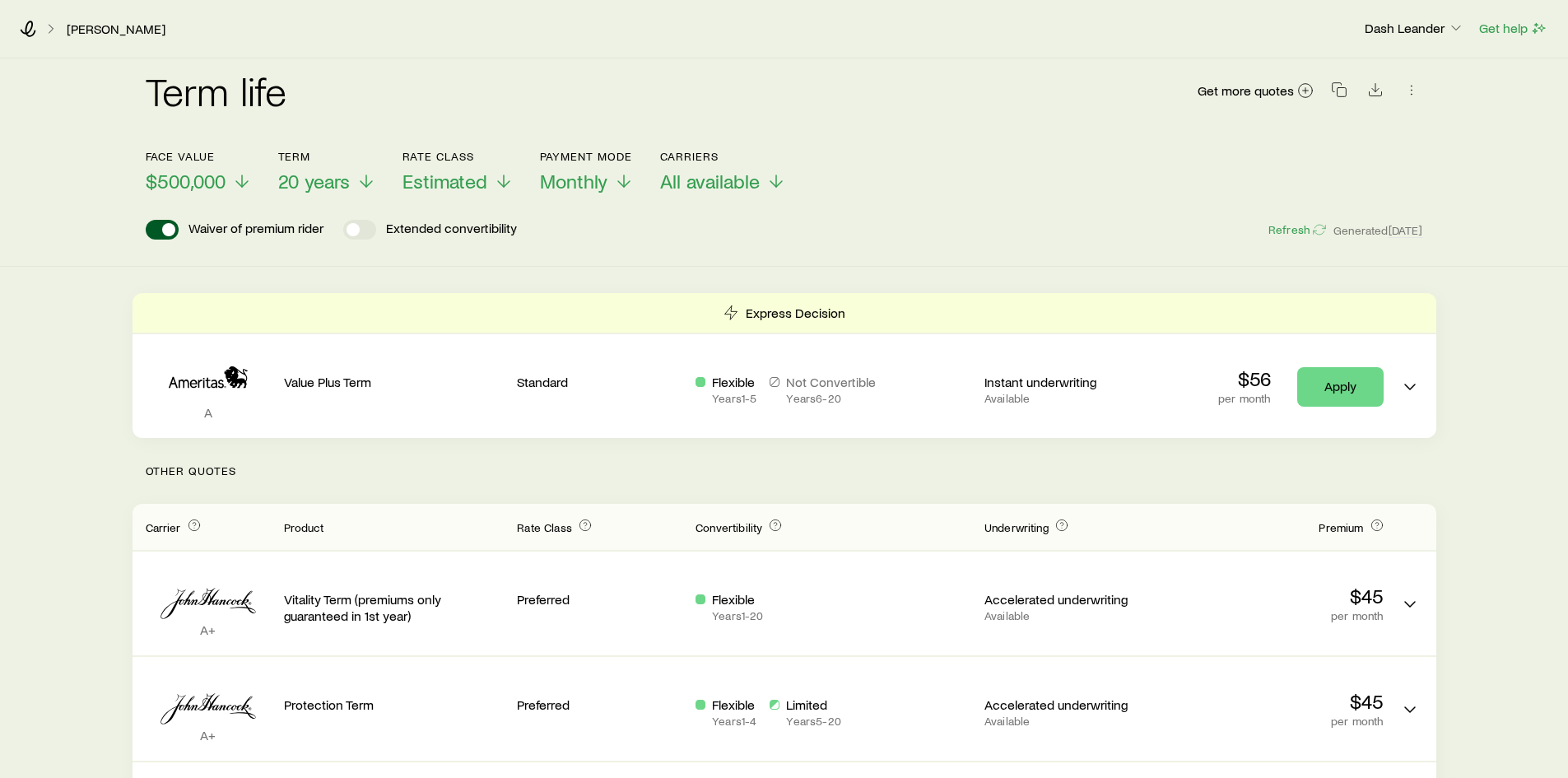
scroll to position [0, 0]
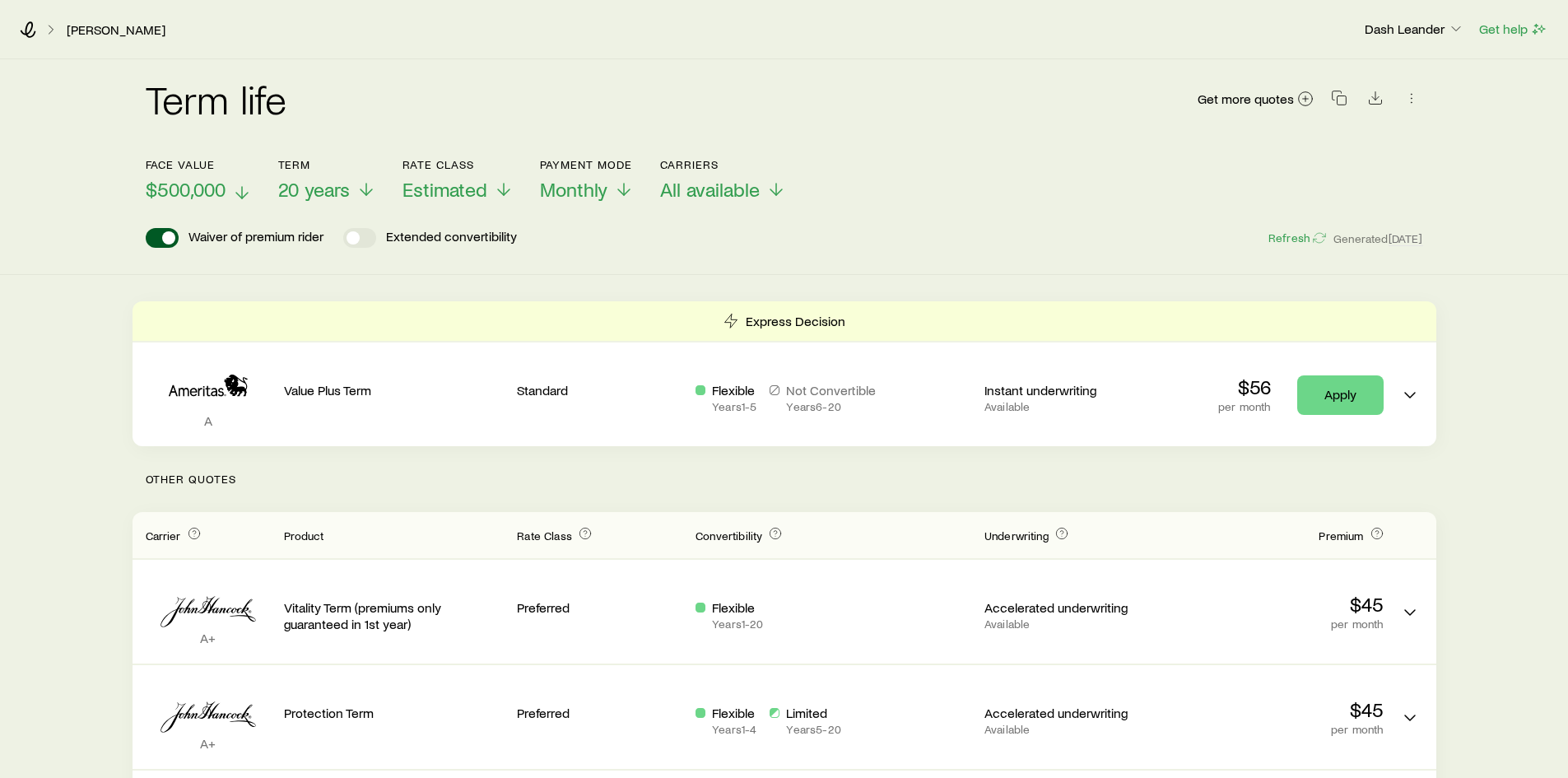
click at [203, 176] on button "Face value $500,000" at bounding box center [199, 180] width 106 height 44
click at [194, 183] on span "$500,000" at bounding box center [185, 189] width 80 height 23
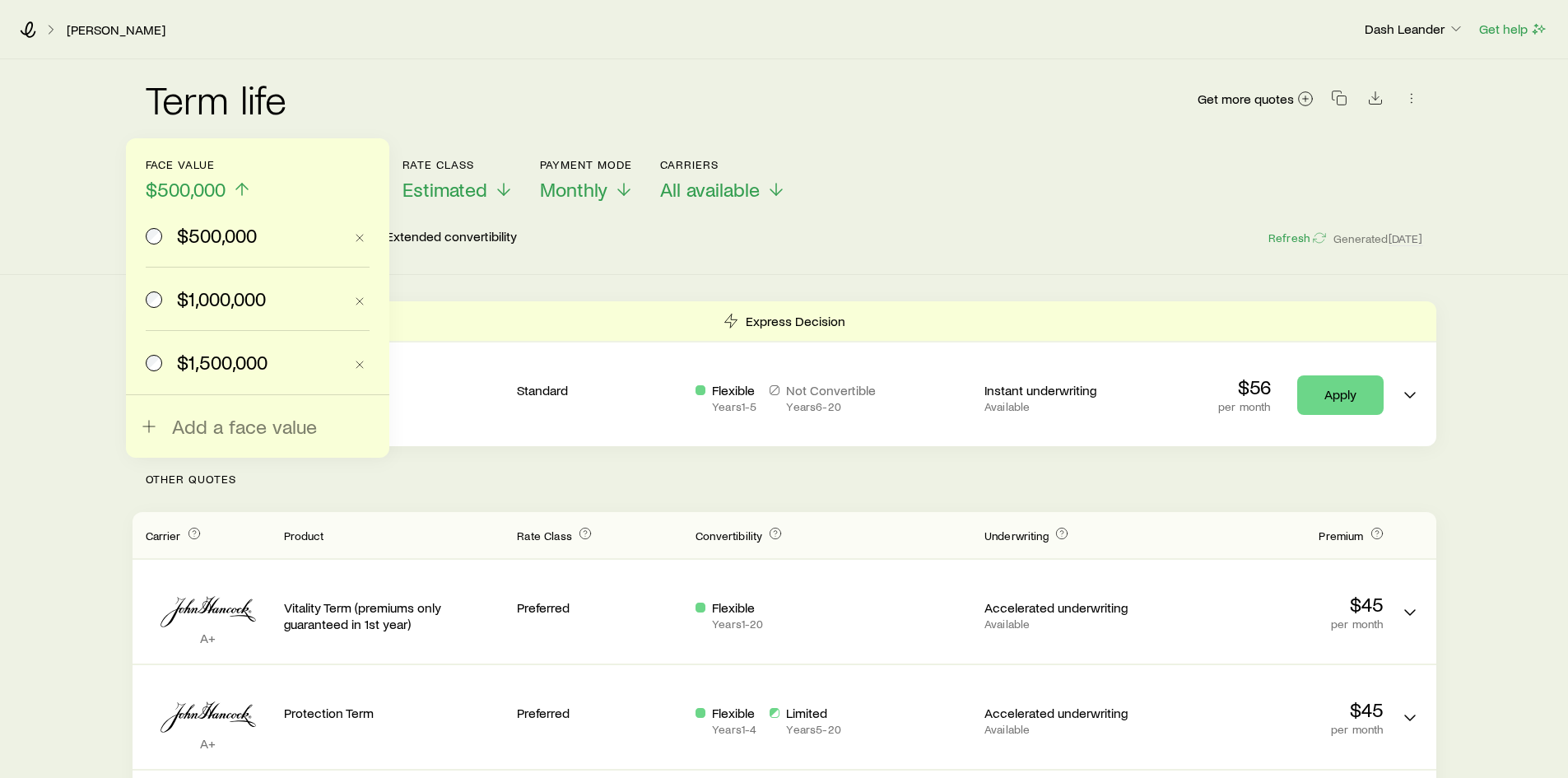
click at [205, 301] on span "$1,000,000" at bounding box center [221, 298] width 89 height 23
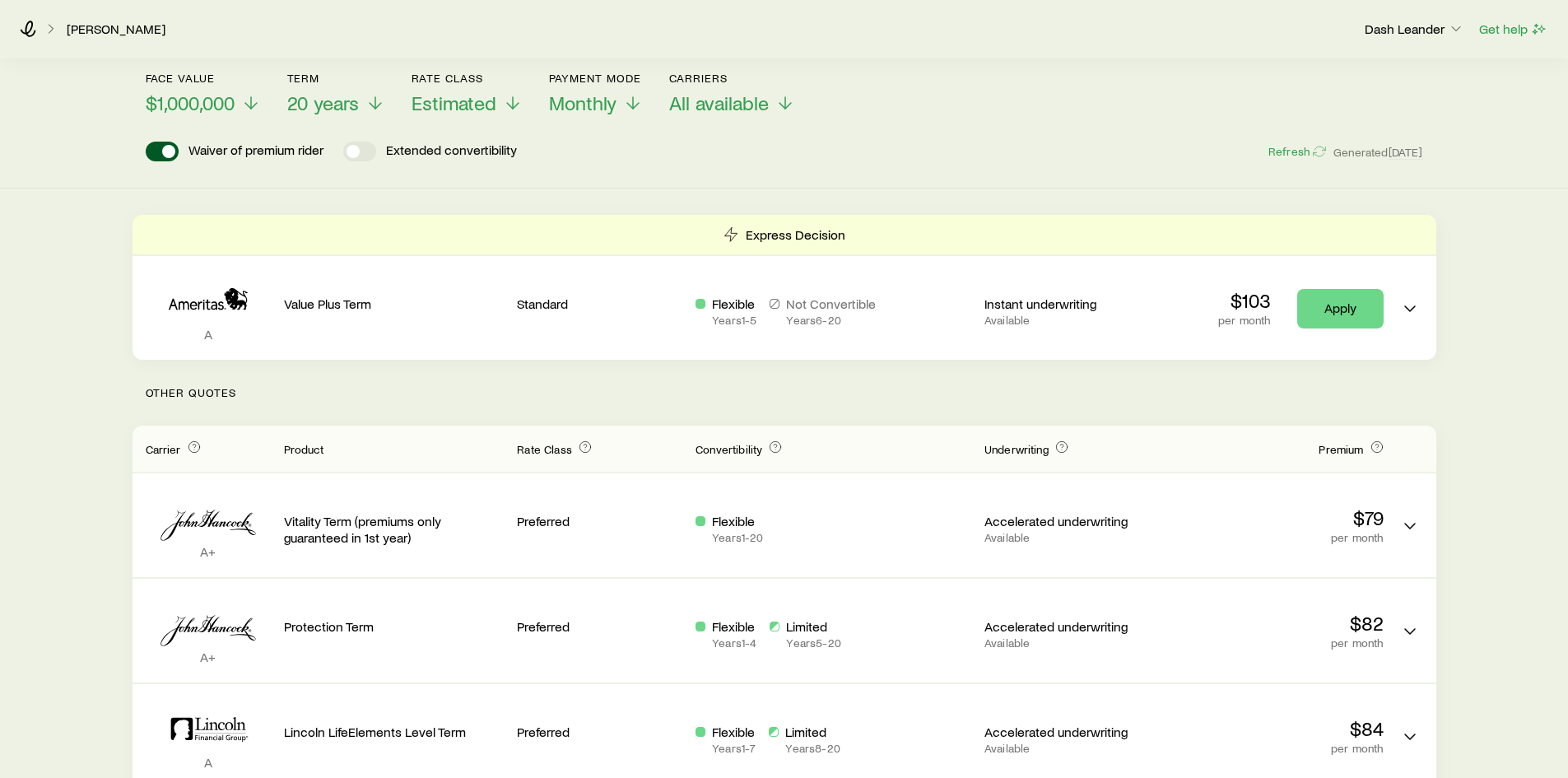
scroll to position [165, 0]
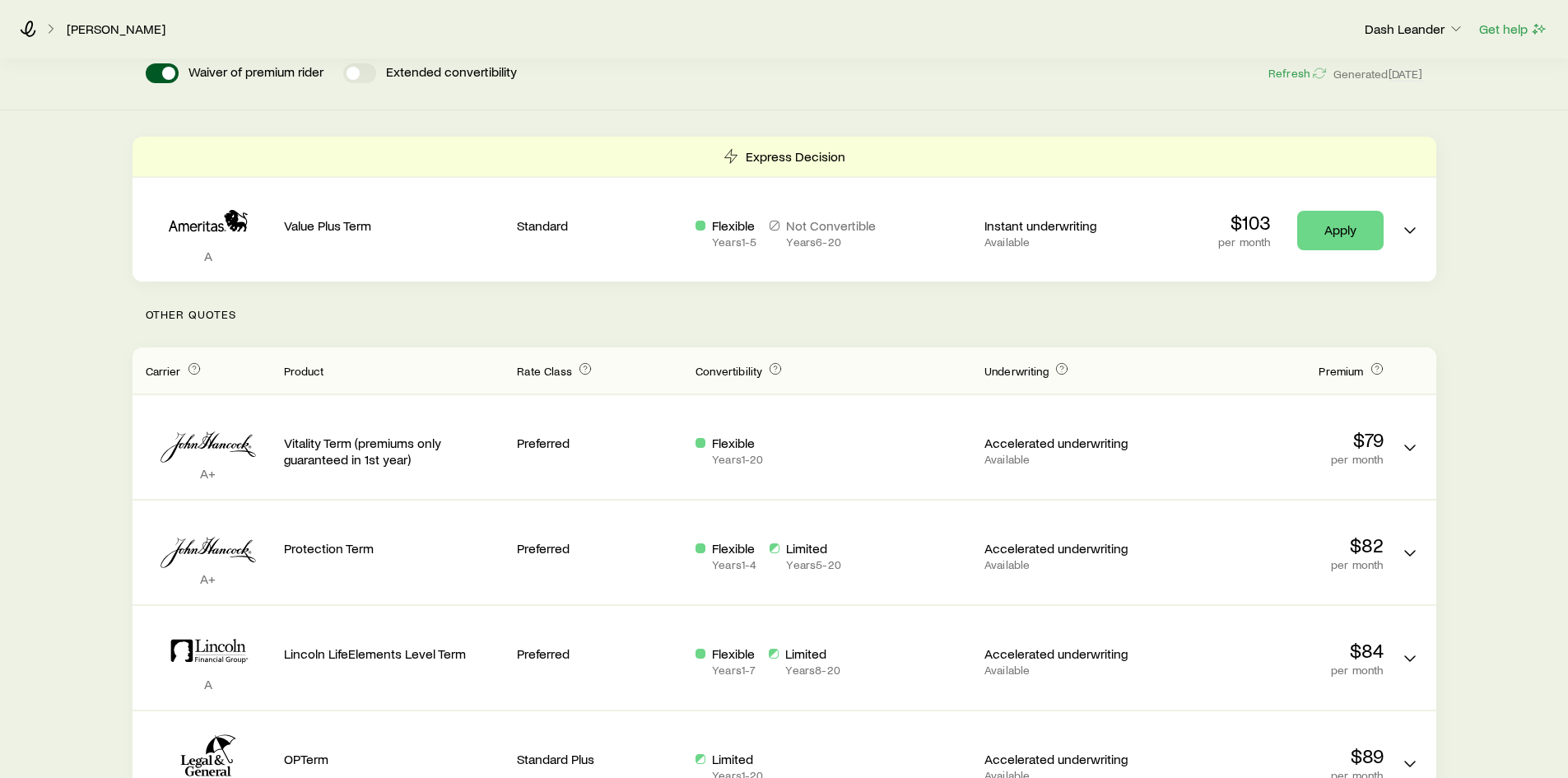
click at [1496, 477] on div "Term life Get more quotes Face value $1,000,000 Term 20 years Rate Class Estima…" at bounding box center [784, 776] width 1568 height 1764
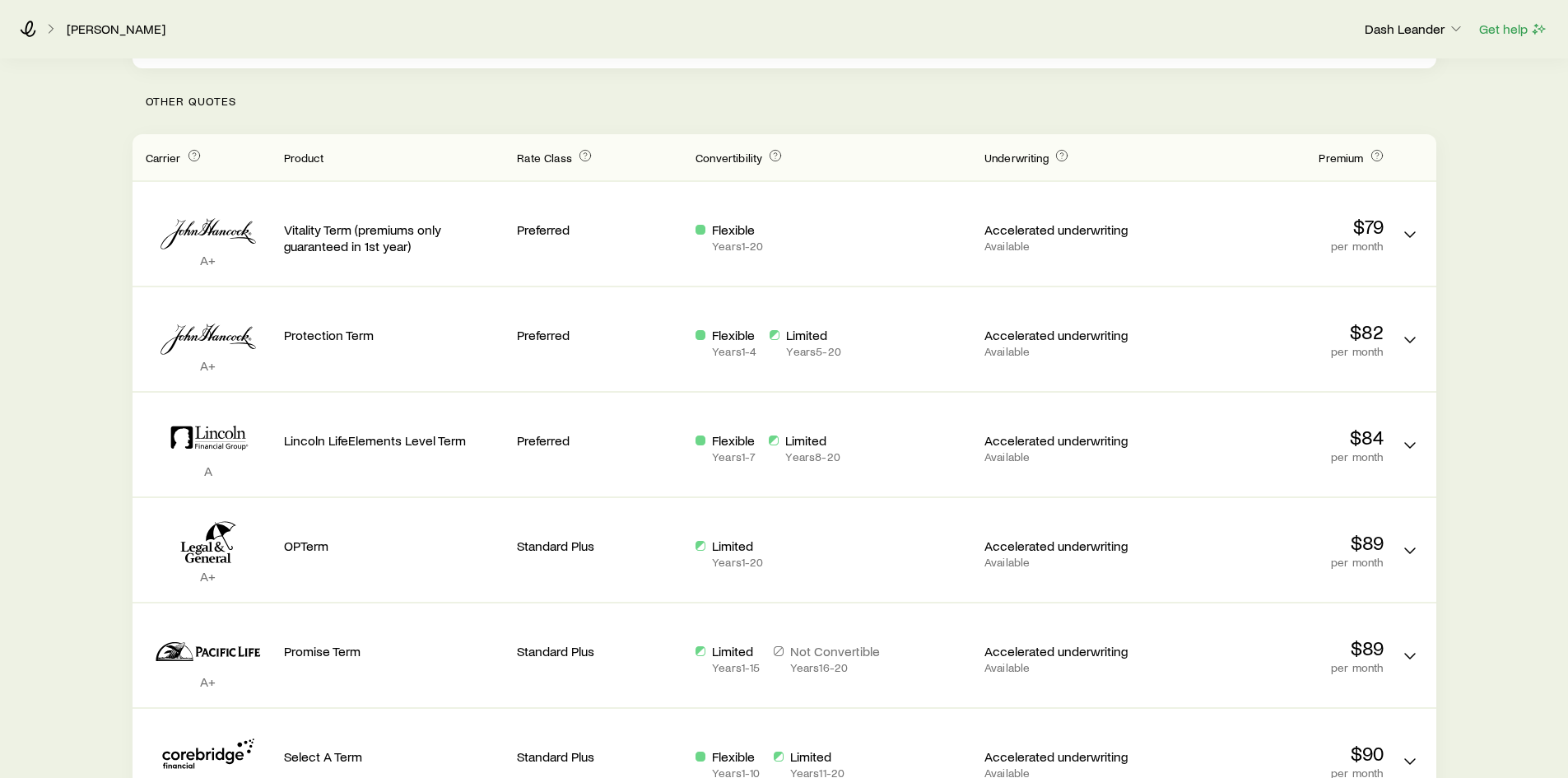
scroll to position [329, 0]
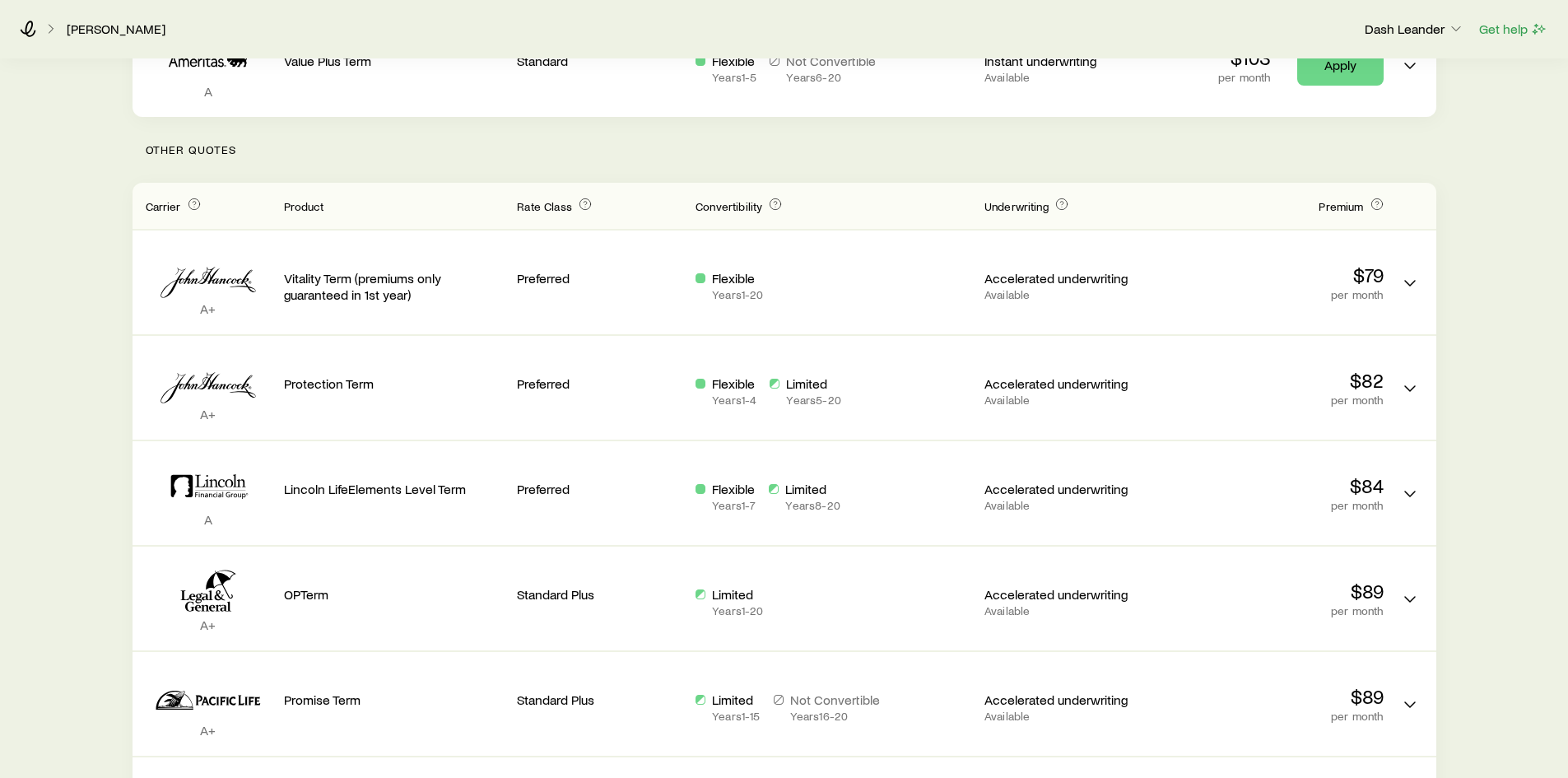
click at [1493, 482] on div "Term life Get more quotes Face value $1,000,000 Term 20 years Rate Class Estima…" at bounding box center [784, 612] width 1568 height 1764
click at [1544, 472] on div "Term life Get more quotes Face value $1,000,000 Term 20 years Rate Class Estima…" at bounding box center [784, 612] width 1568 height 1764
click at [1470, 483] on div "Term life Get more quotes Face value $1,000,000 Term 20 years Rate Class Estima…" at bounding box center [784, 612] width 1568 height 1764
click at [1478, 470] on div "Term life Get more quotes Face value $1,000,000 Term 20 years Rate Class Estima…" at bounding box center [784, 612] width 1568 height 1764
click at [740, 162] on p "Other Quotes" at bounding box center [785, 150] width 1304 height 66
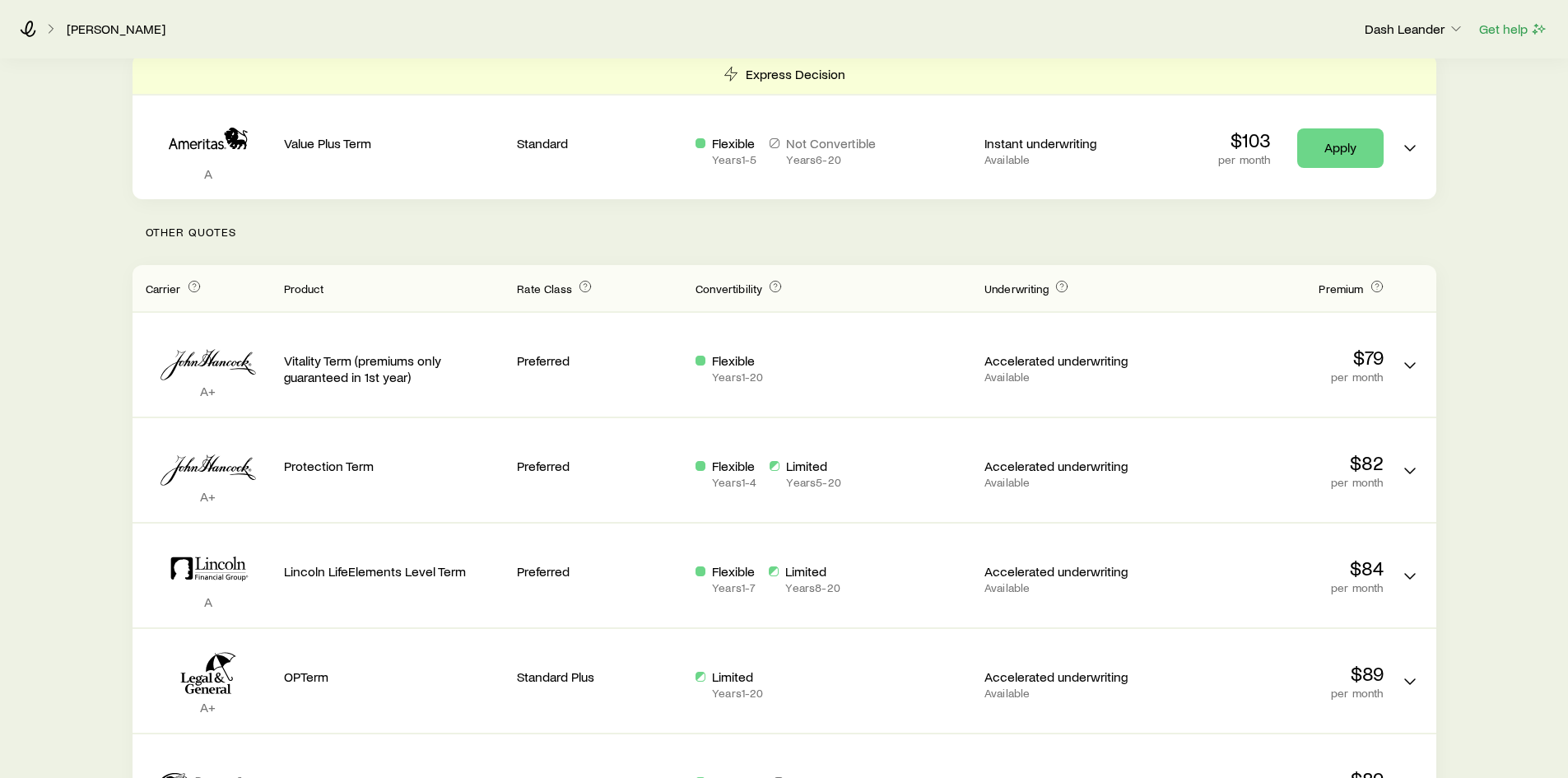
scroll to position [0, 0]
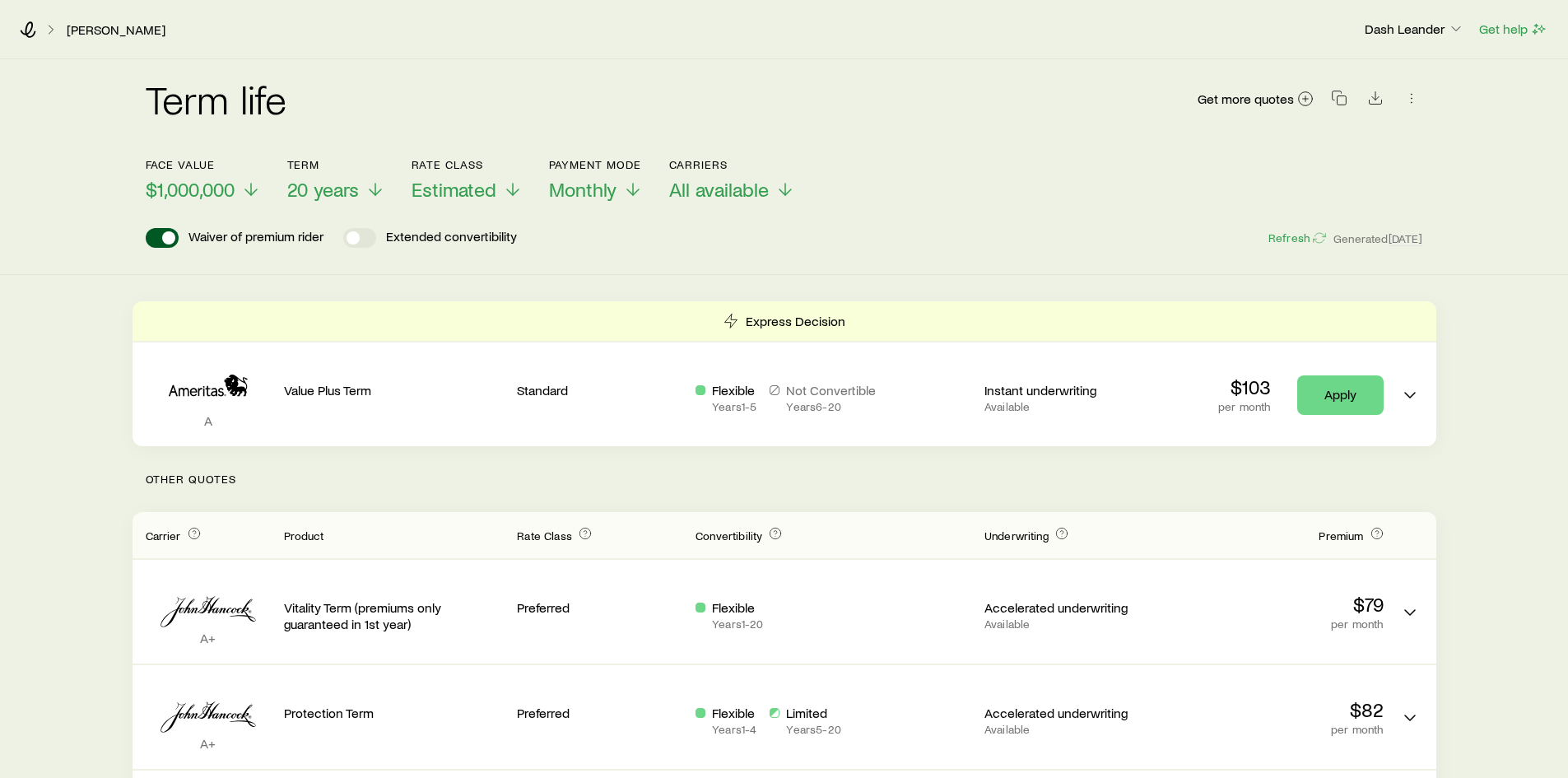
click at [744, 483] on p "Other Quotes" at bounding box center [785, 479] width 1304 height 66
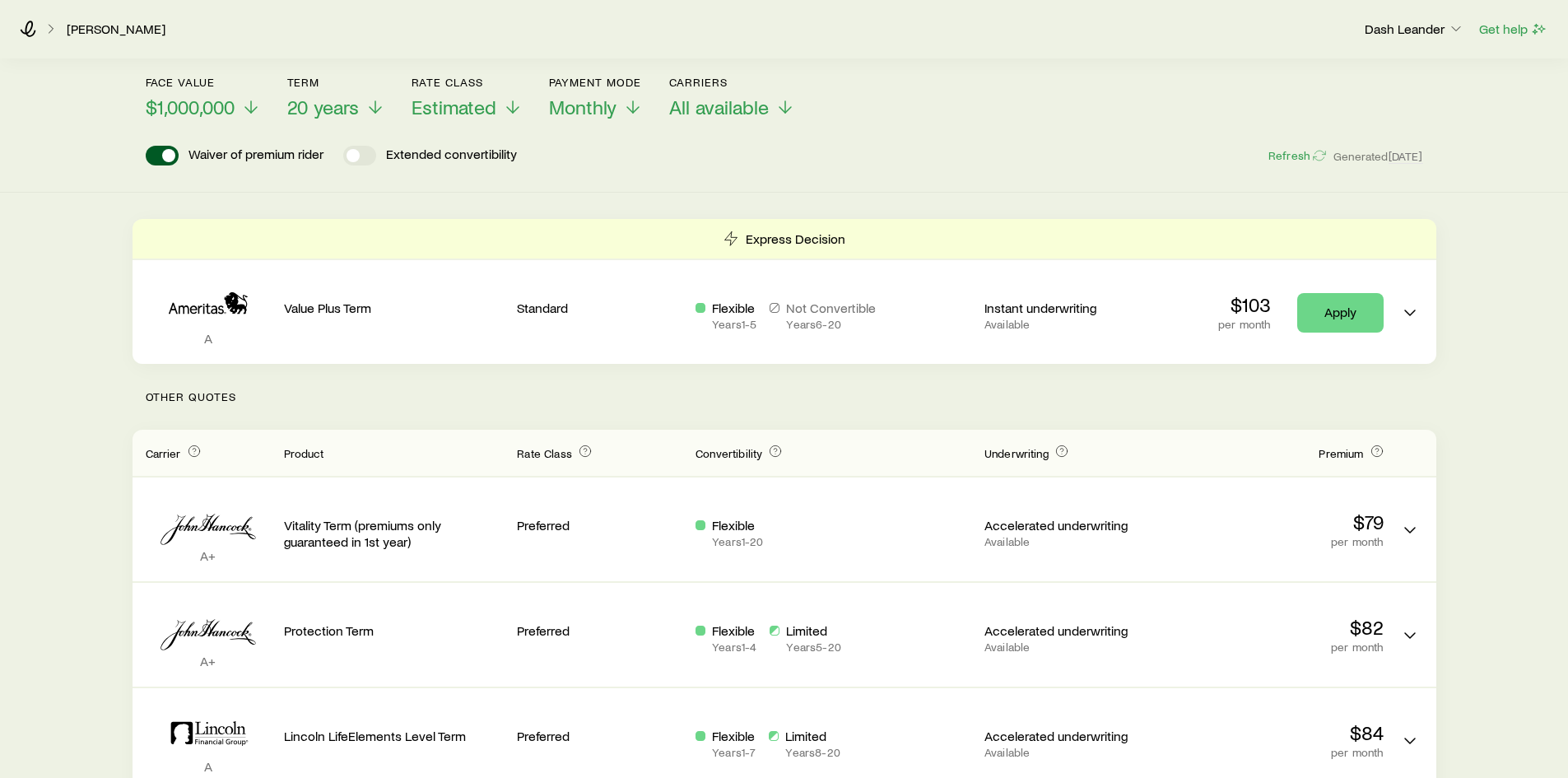
click at [767, 388] on p "Other Quotes" at bounding box center [785, 397] width 1304 height 66
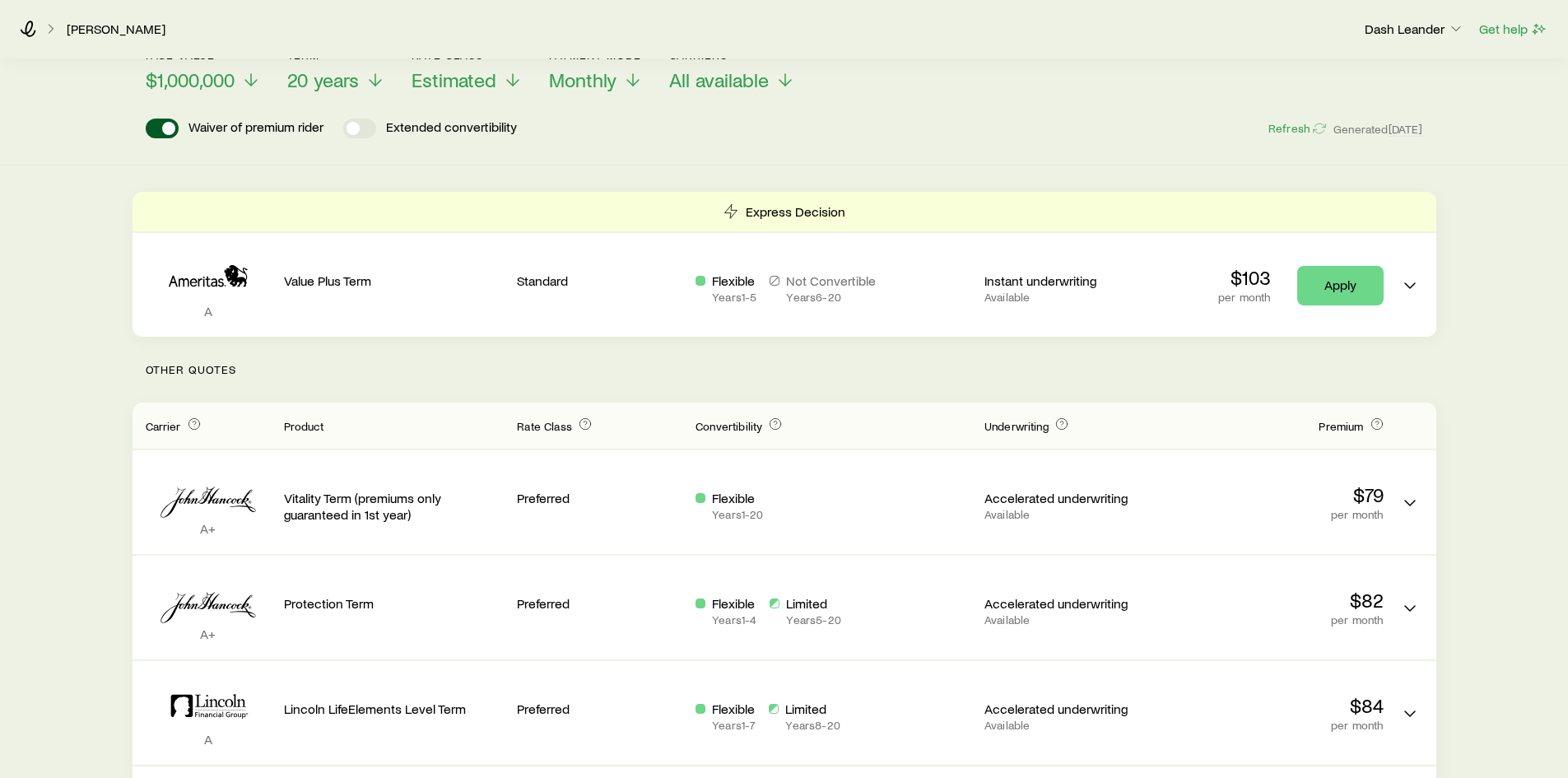
scroll to position [83, 0]
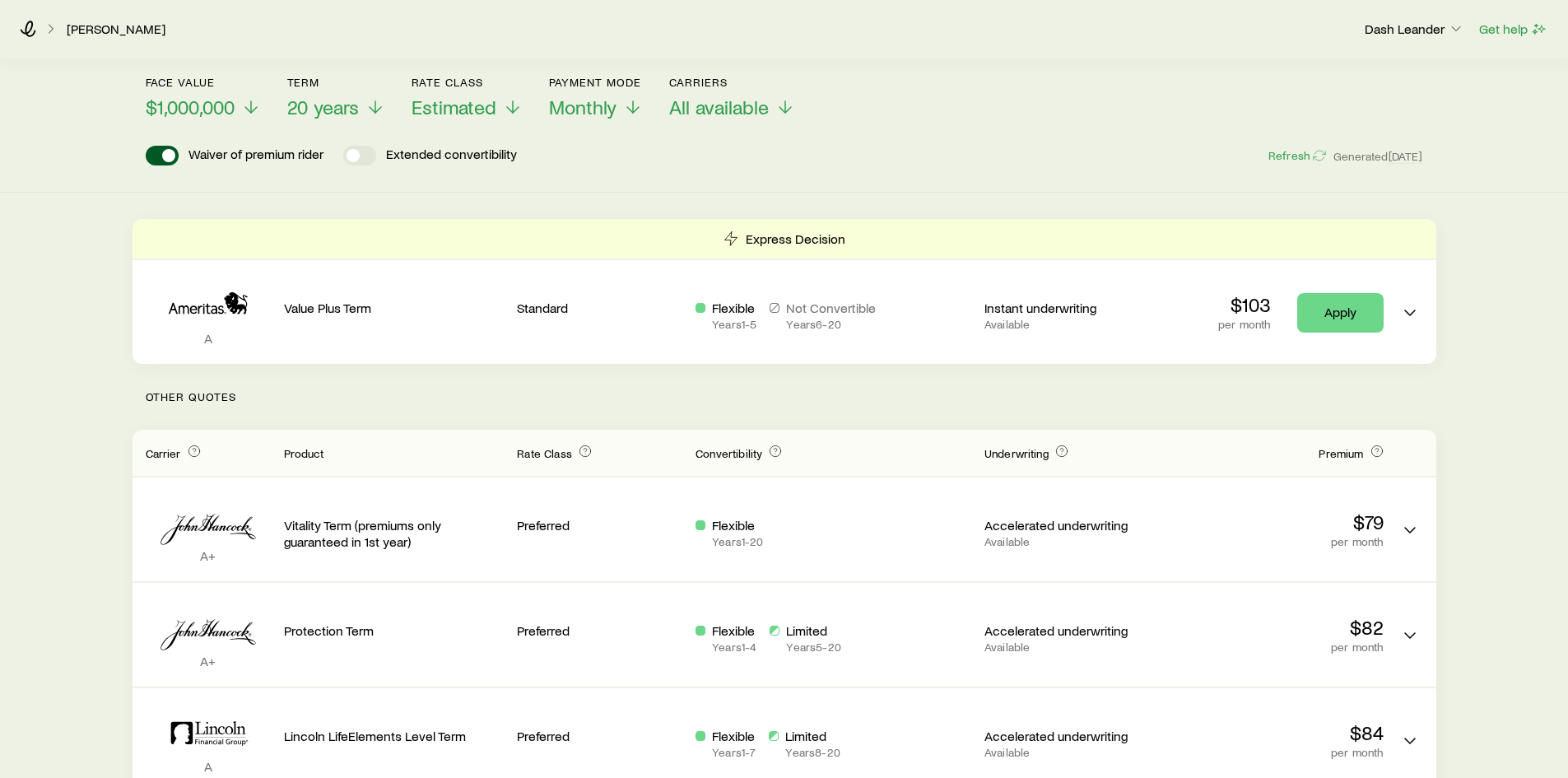
click at [754, 396] on p "Other Quotes" at bounding box center [785, 397] width 1304 height 66
click at [751, 392] on p "Other Quotes" at bounding box center [785, 397] width 1304 height 66
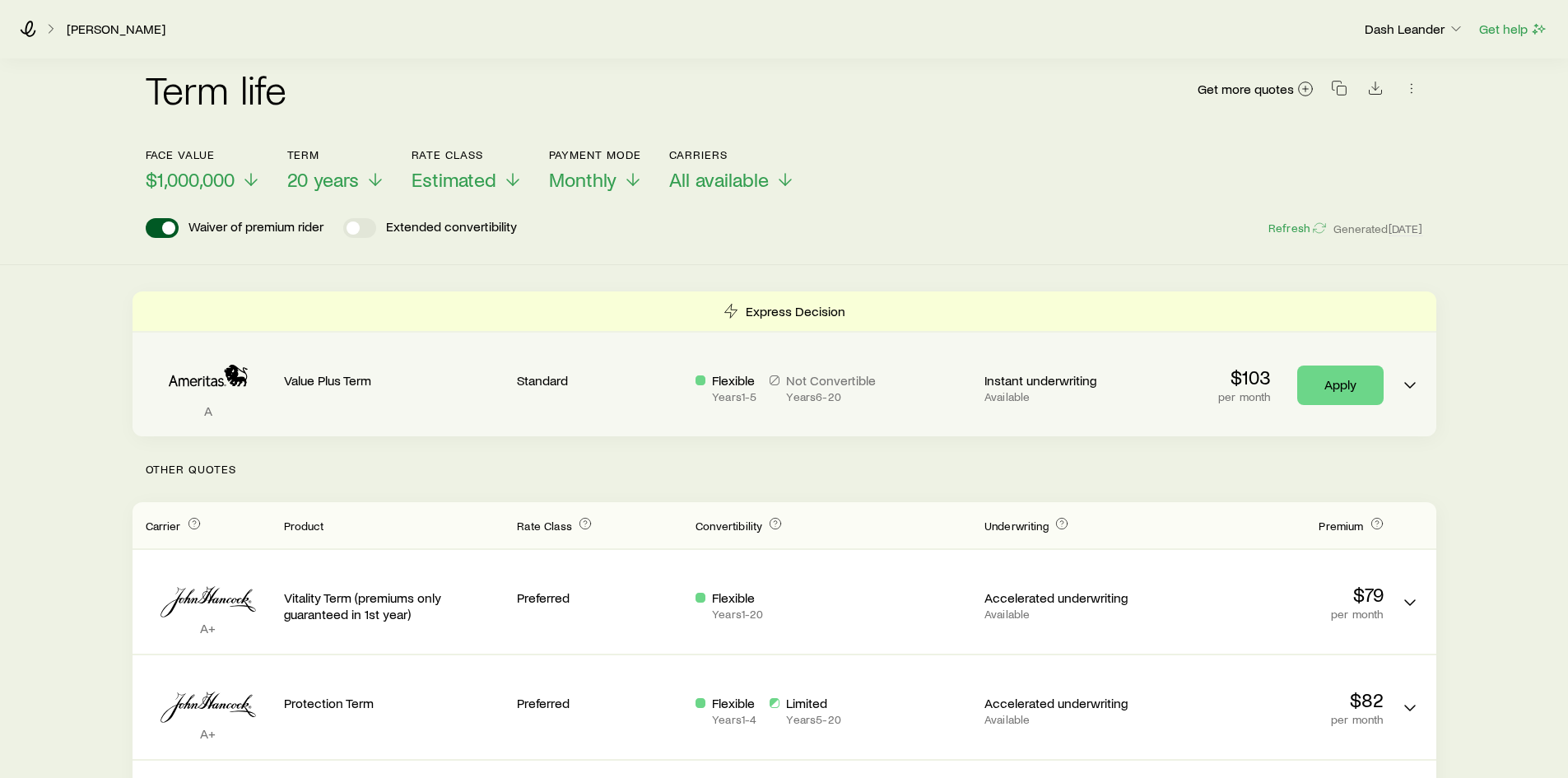
scroll to position [0, 0]
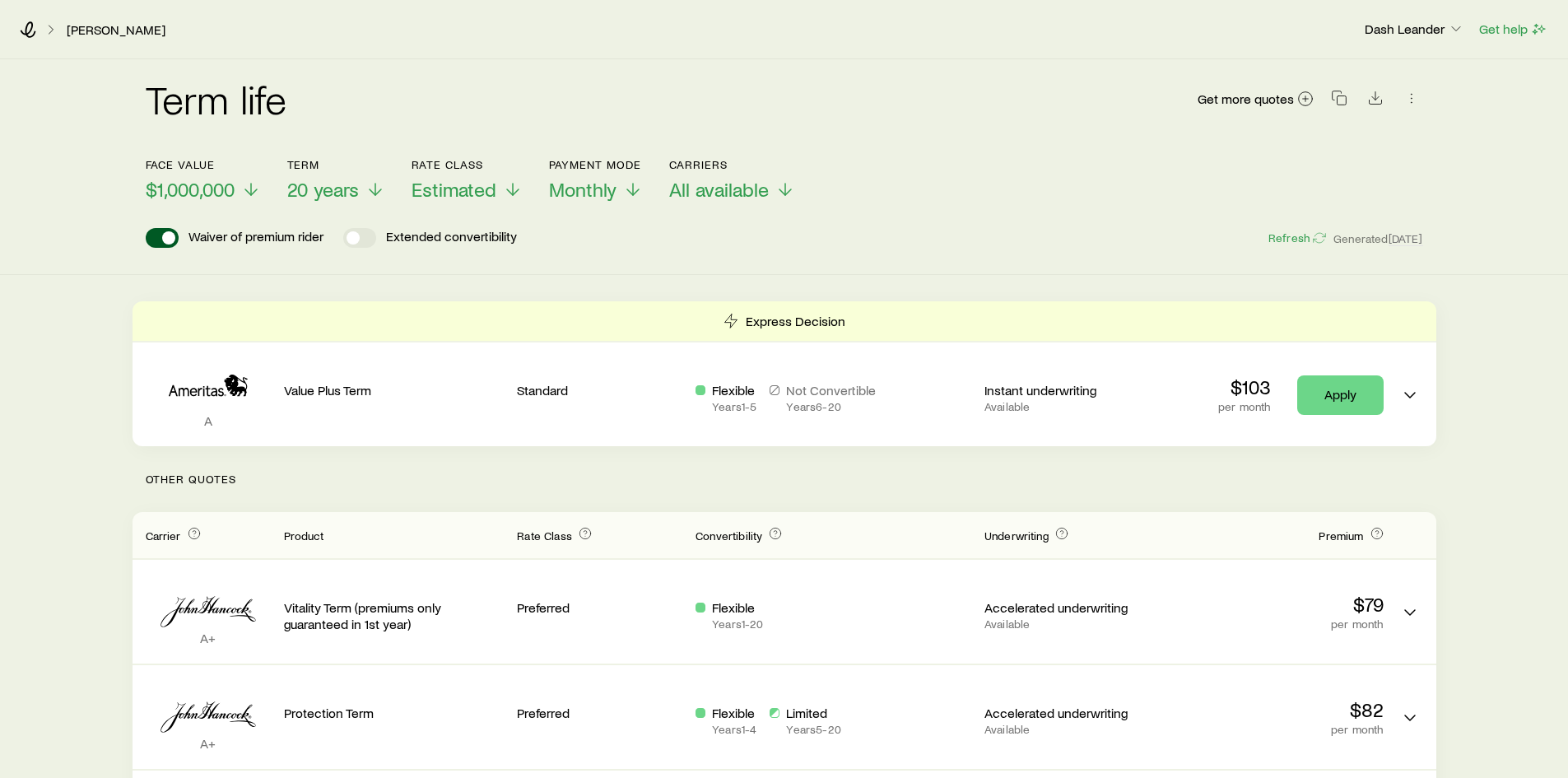
click at [759, 472] on p "Other Quotes" at bounding box center [785, 479] width 1304 height 66
click at [719, 237] on div "Waiver of premium rider Extended convertibility Refresh Generated 5d ago" at bounding box center [784, 239] width 1277 height 20
click at [754, 478] on p "Other Quotes" at bounding box center [785, 479] width 1304 height 66
click at [755, 474] on p "Other Quotes" at bounding box center [785, 479] width 1304 height 66
click at [752, 491] on p "Other Quotes" at bounding box center [785, 479] width 1304 height 66
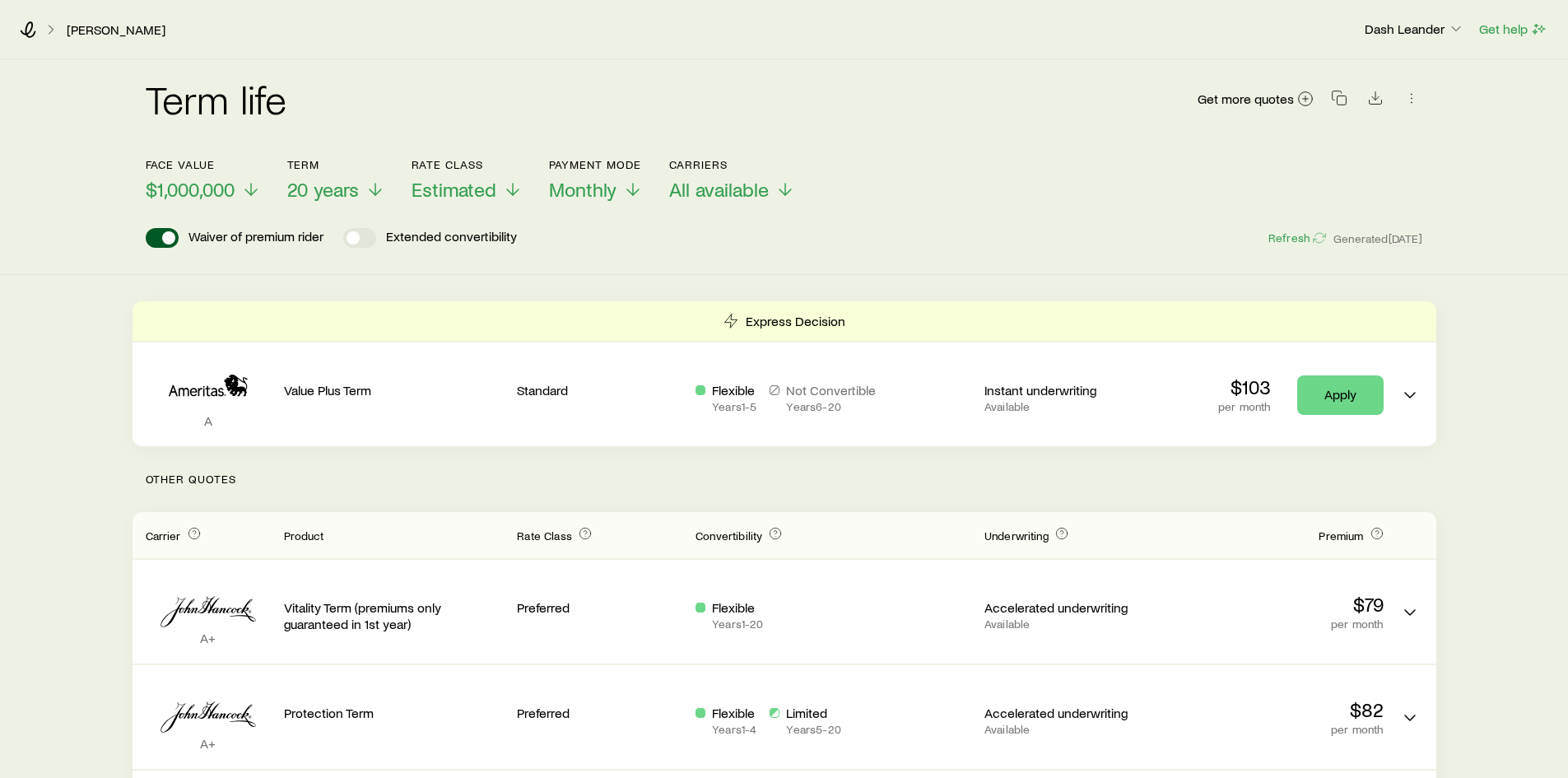
click at [752, 481] on p "Other Quotes" at bounding box center [785, 479] width 1304 height 66
click at [758, 480] on p "Other Quotes" at bounding box center [785, 479] width 1304 height 66
click at [755, 255] on div "Term life Get more quotes Face value $1,000,000 Term 20 years Rate Class Estima…" at bounding box center [784, 167] width 1568 height 216
click at [759, 252] on div "Term life Get more quotes Face value $1,000,000 Term 20 years Rate Class Estima…" at bounding box center [784, 167] width 1568 height 216
click at [742, 261] on div "Term life Get more quotes Face value $1,000,000 Term 20 years Rate Class Estima…" at bounding box center [784, 167] width 1568 height 216
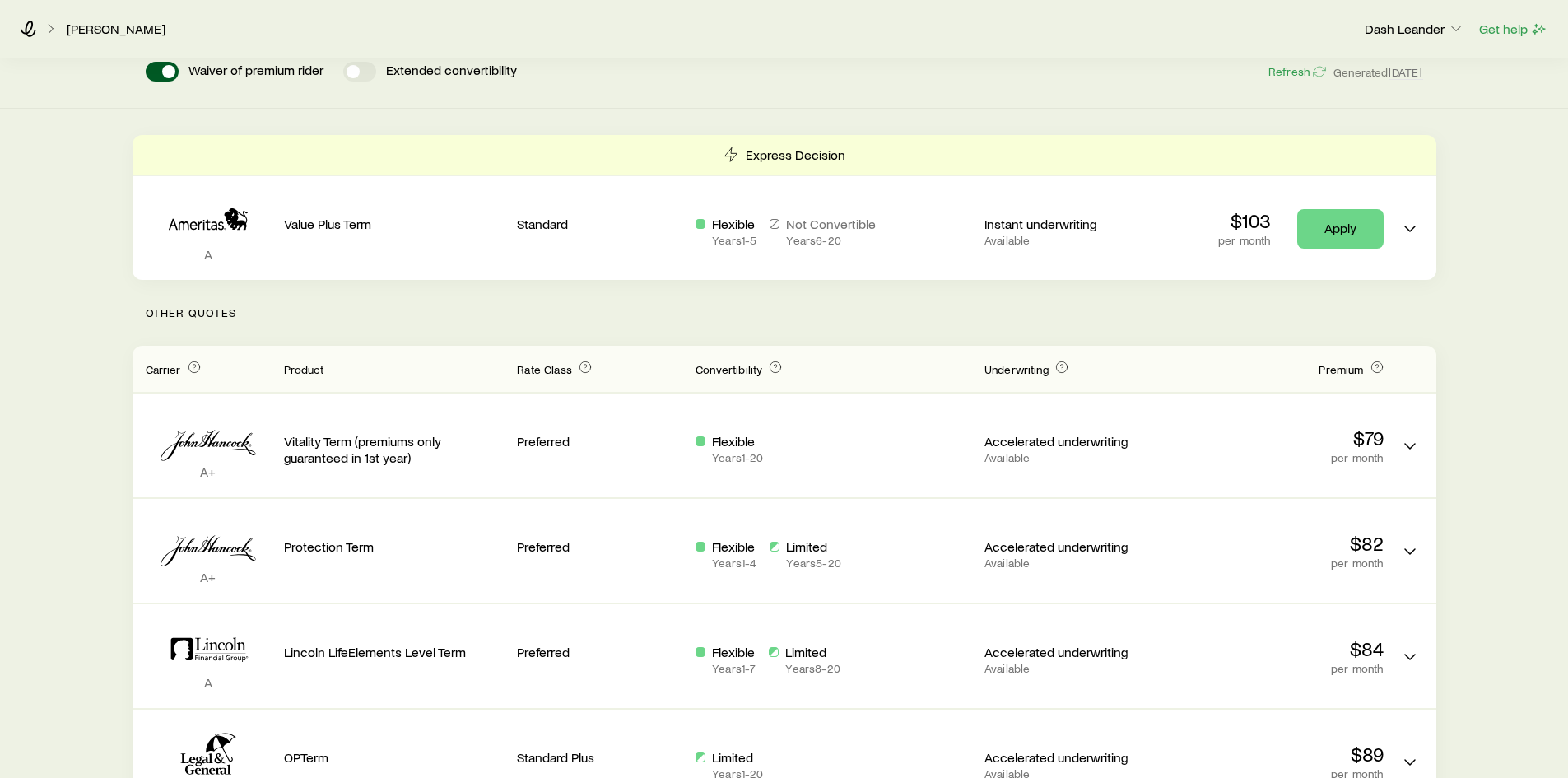
scroll to position [165, 0]
click at [763, 317] on p "Other Quotes" at bounding box center [785, 315] width 1304 height 66
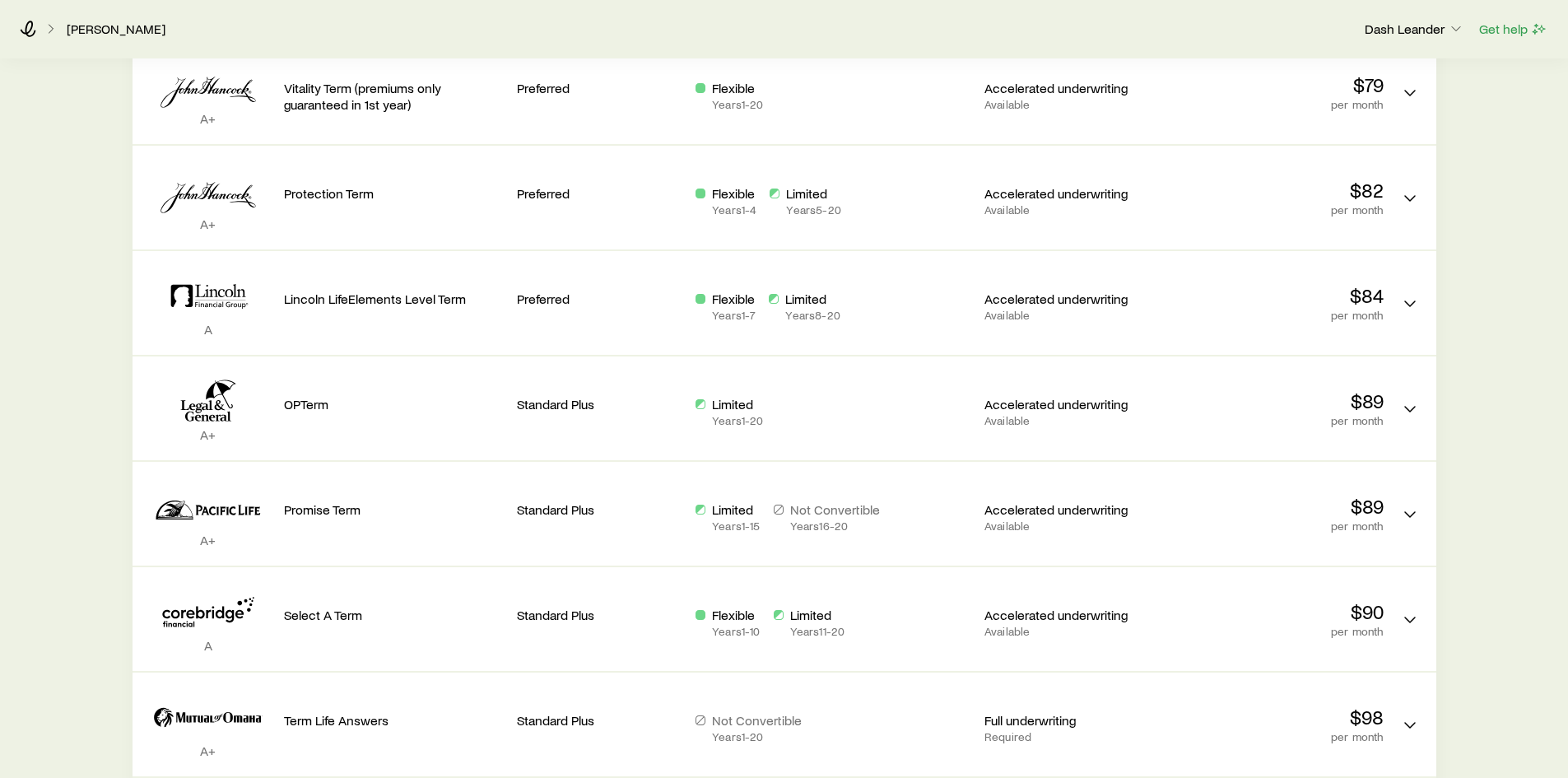
scroll to position [247, 0]
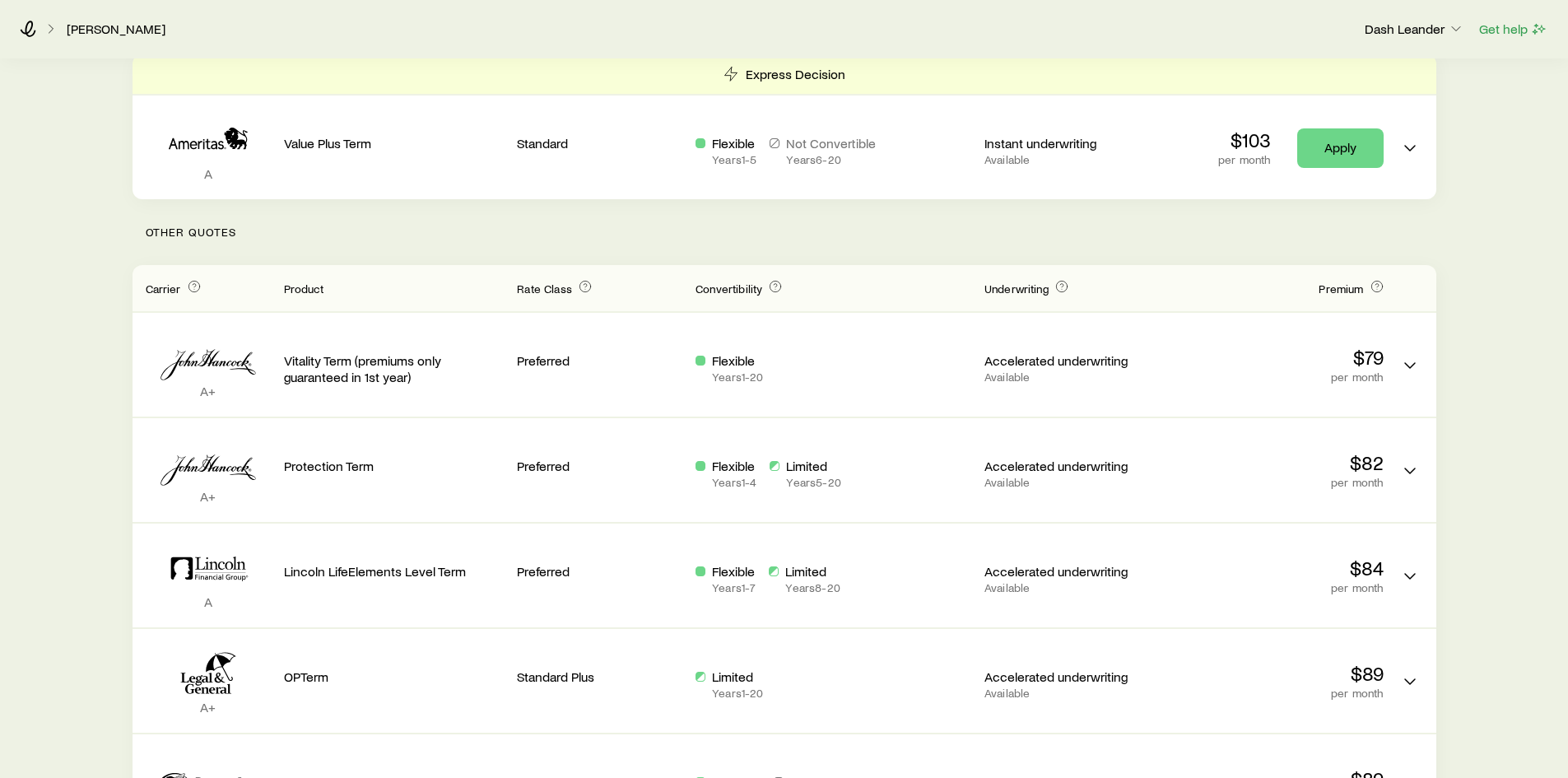
click at [751, 235] on p "Other Quotes" at bounding box center [785, 232] width 1304 height 66
click at [751, 239] on p "Other Quotes" at bounding box center [785, 232] width 1304 height 66
click at [752, 240] on p "Other Quotes" at bounding box center [785, 232] width 1304 height 66
click at [749, 237] on p "Other Quotes" at bounding box center [785, 232] width 1304 height 66
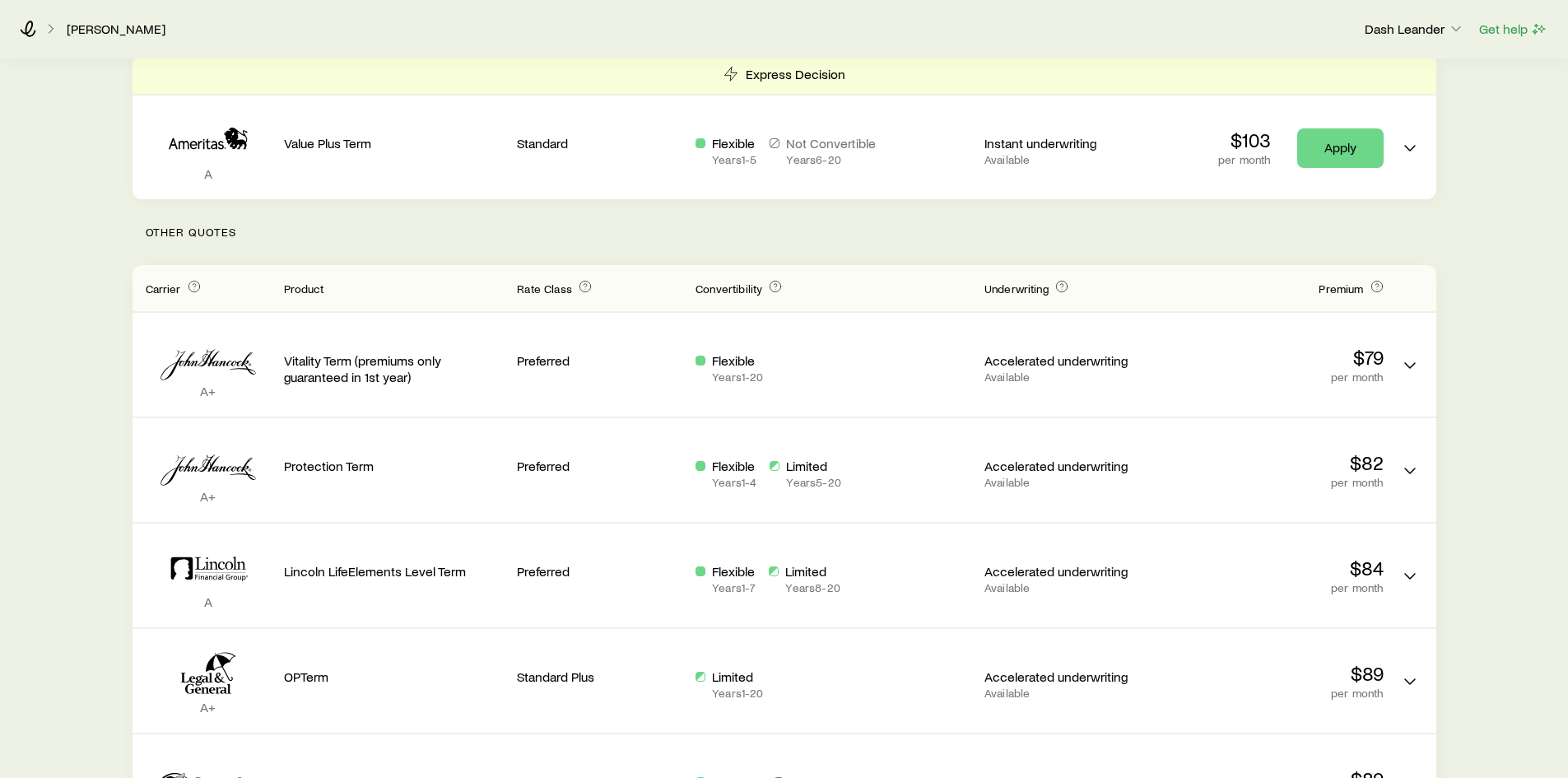
click at [752, 232] on p "Other Quotes" at bounding box center [785, 232] width 1304 height 66
click at [739, 241] on p "Other Quotes" at bounding box center [785, 232] width 1304 height 66
click at [715, 239] on p "Other Quotes" at bounding box center [785, 232] width 1304 height 66
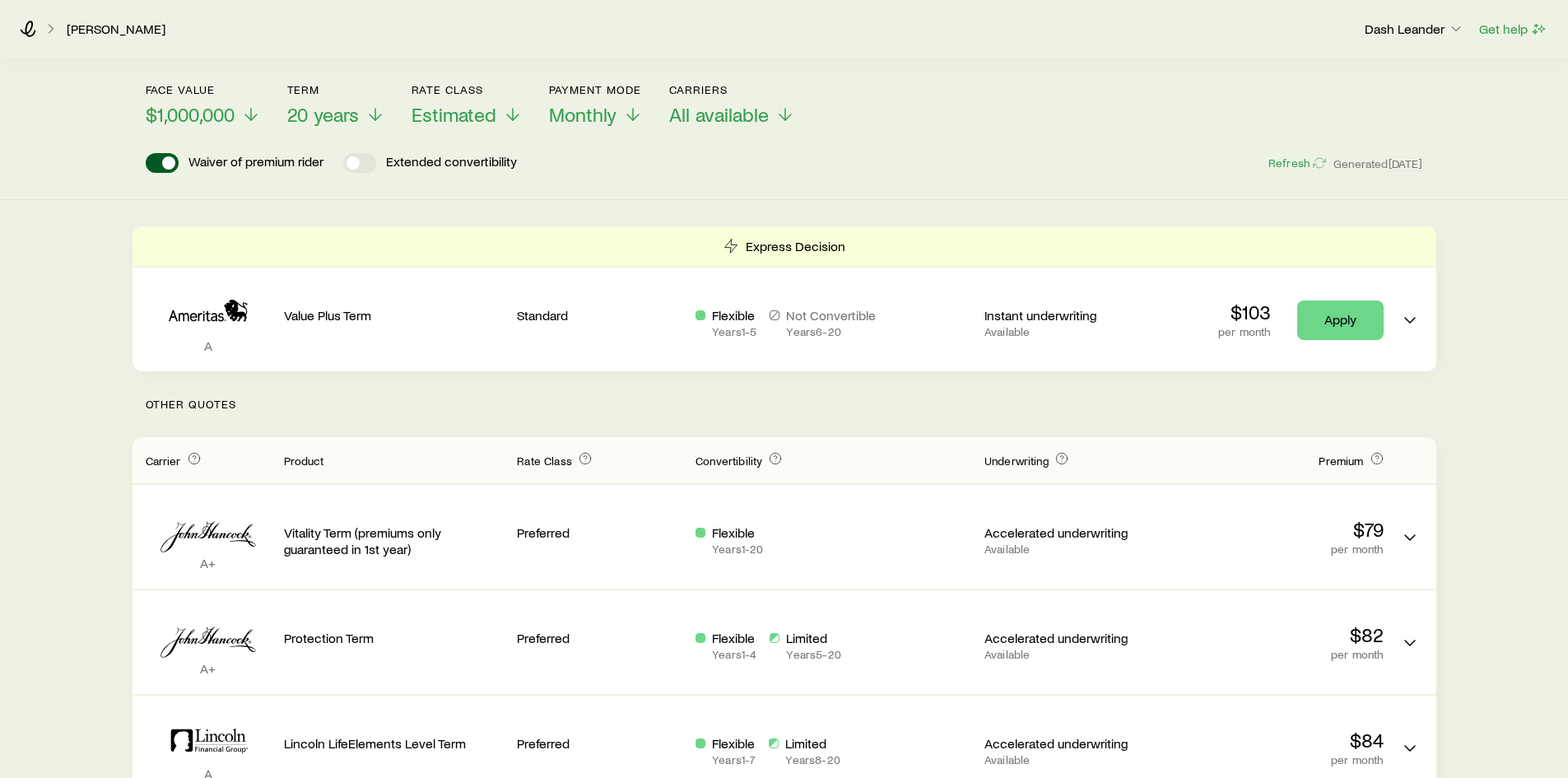
scroll to position [68, 0]
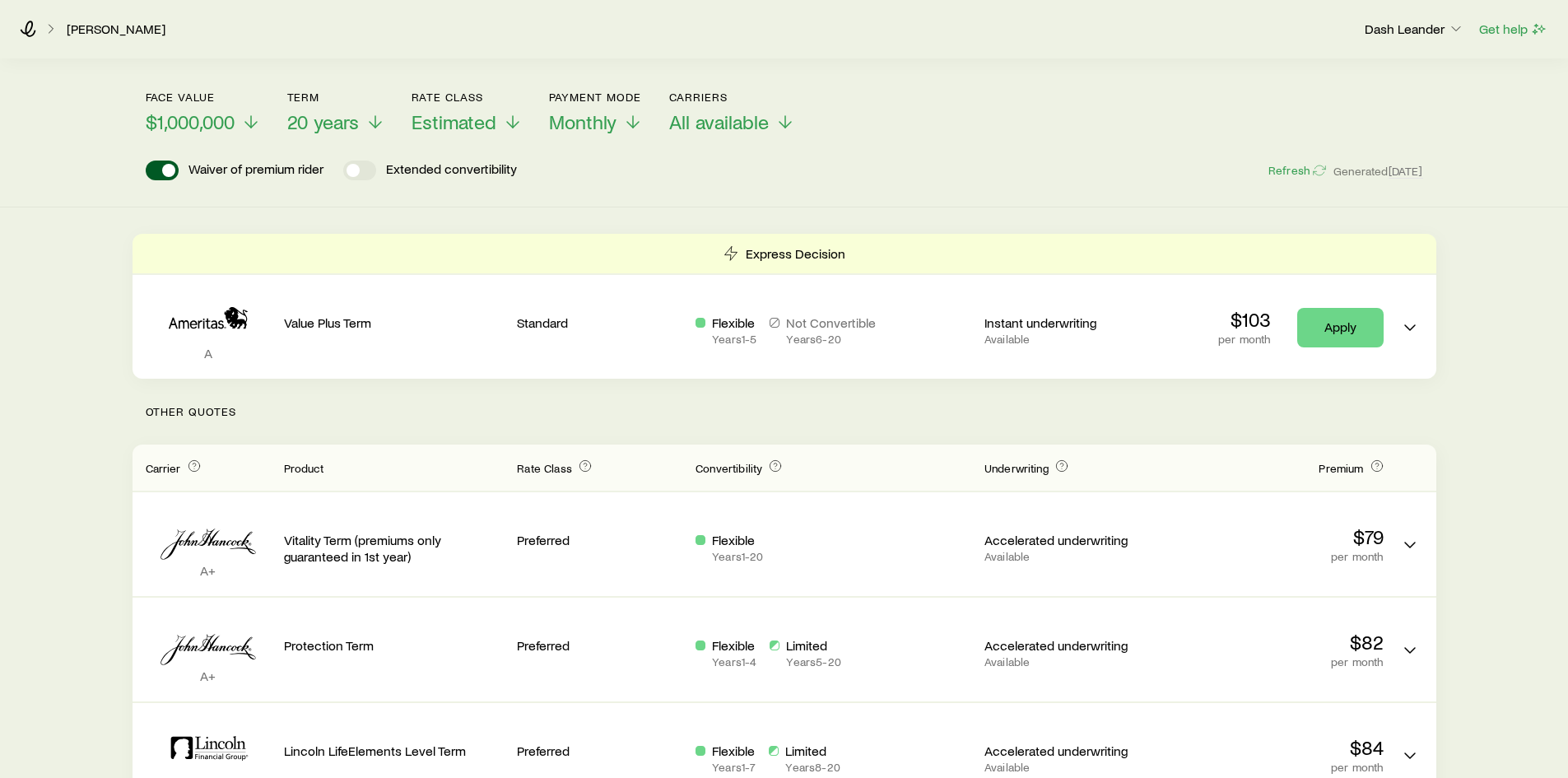
click at [763, 410] on p "Other Quotes" at bounding box center [785, 412] width 1304 height 66
click at [759, 422] on p "Other Quotes" at bounding box center [785, 412] width 1304 height 66
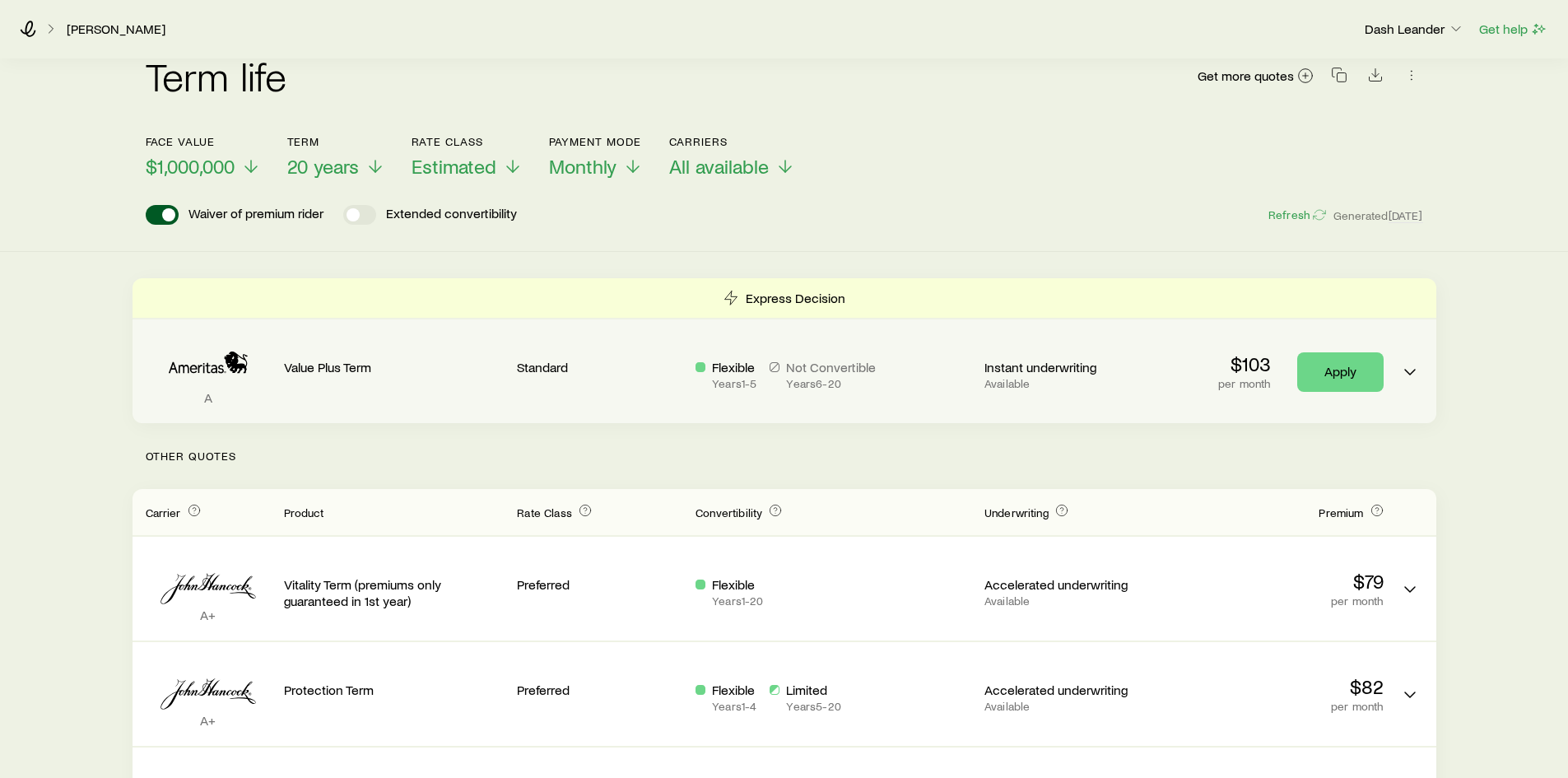
scroll to position [0, 0]
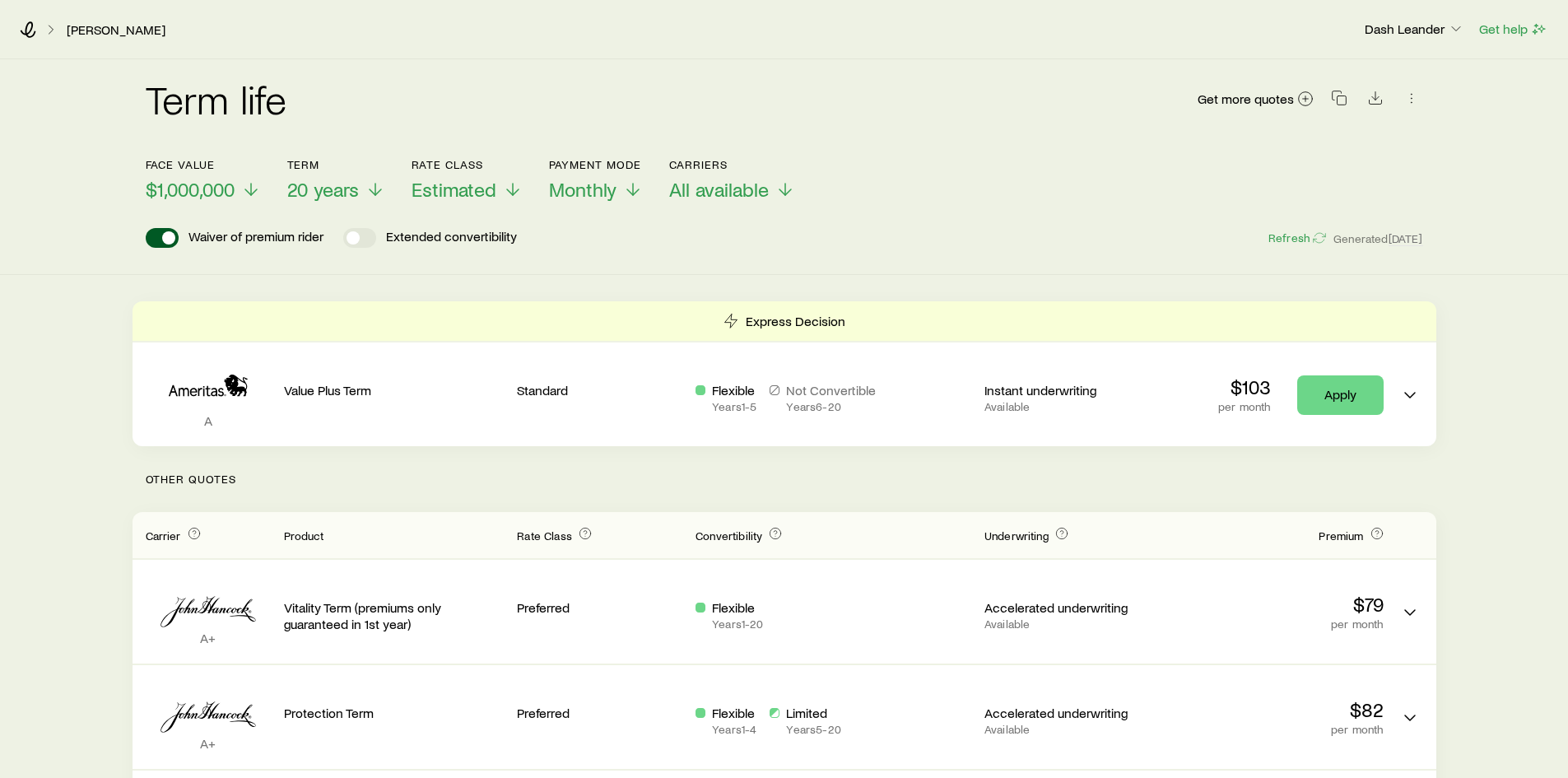
click at [766, 254] on div "Term life Get more quotes Face value $1,000,000 Term 20 years Rate Class Estima…" at bounding box center [784, 167] width 1568 height 216
click at [775, 250] on div "Term life Get more quotes Face value $1,000,000 Term 20 years Rate Class Estima…" at bounding box center [784, 167] width 1568 height 216
click at [778, 252] on div "Term life Get more quotes Face value $1,000,000 Term 20 years Rate Class Estima…" at bounding box center [784, 167] width 1568 height 216
click at [773, 249] on div "Term life Get more quotes Face value $1,000,000 Term 20 years Rate Class Estima…" at bounding box center [784, 167] width 1568 height 216
click at [782, 246] on div "Waiver of premium rider Extended convertibility Refresh Generated 5d ago" at bounding box center [784, 239] width 1277 height 20
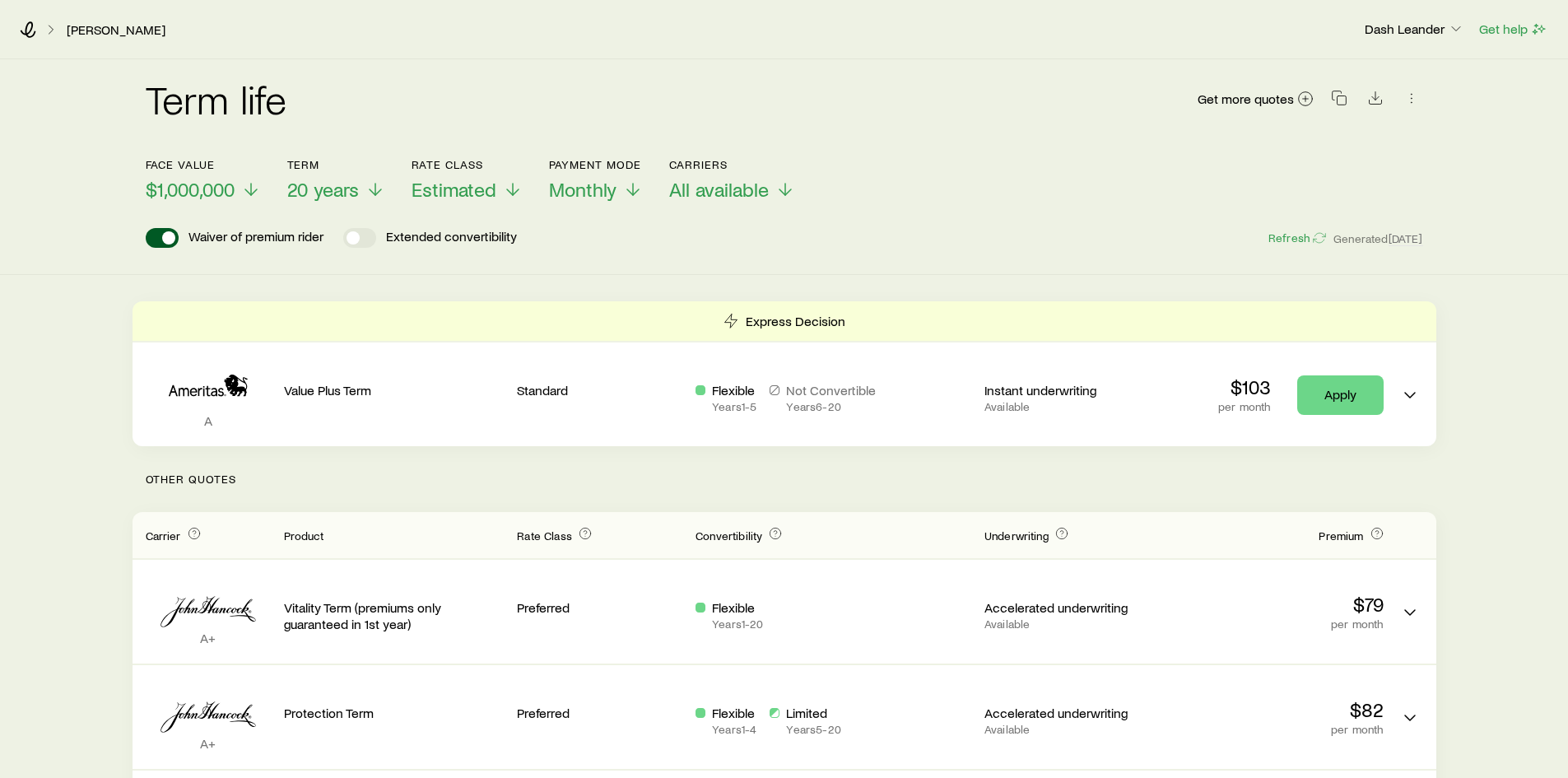
click at [782, 246] on div "Waiver of premium rider Extended convertibility Refresh Generated 5d ago" at bounding box center [784, 239] width 1277 height 20
click at [766, 252] on div "Term life Get more quotes Face value $1,000,000 Term 20 years Rate Class Estima…" at bounding box center [784, 167] width 1568 height 216
click at [801, 242] on div "Waiver of premium rider Extended convertibility Refresh Generated 5d ago" at bounding box center [784, 239] width 1277 height 20
click at [744, 243] on div "Waiver of premium rider Extended convertibility Refresh Generated 5d ago" at bounding box center [784, 239] width 1277 height 20
click at [742, 251] on div "Term life Get more quotes Face value $1,000,000 Term 20 years Rate Class Estima…" at bounding box center [784, 167] width 1568 height 216
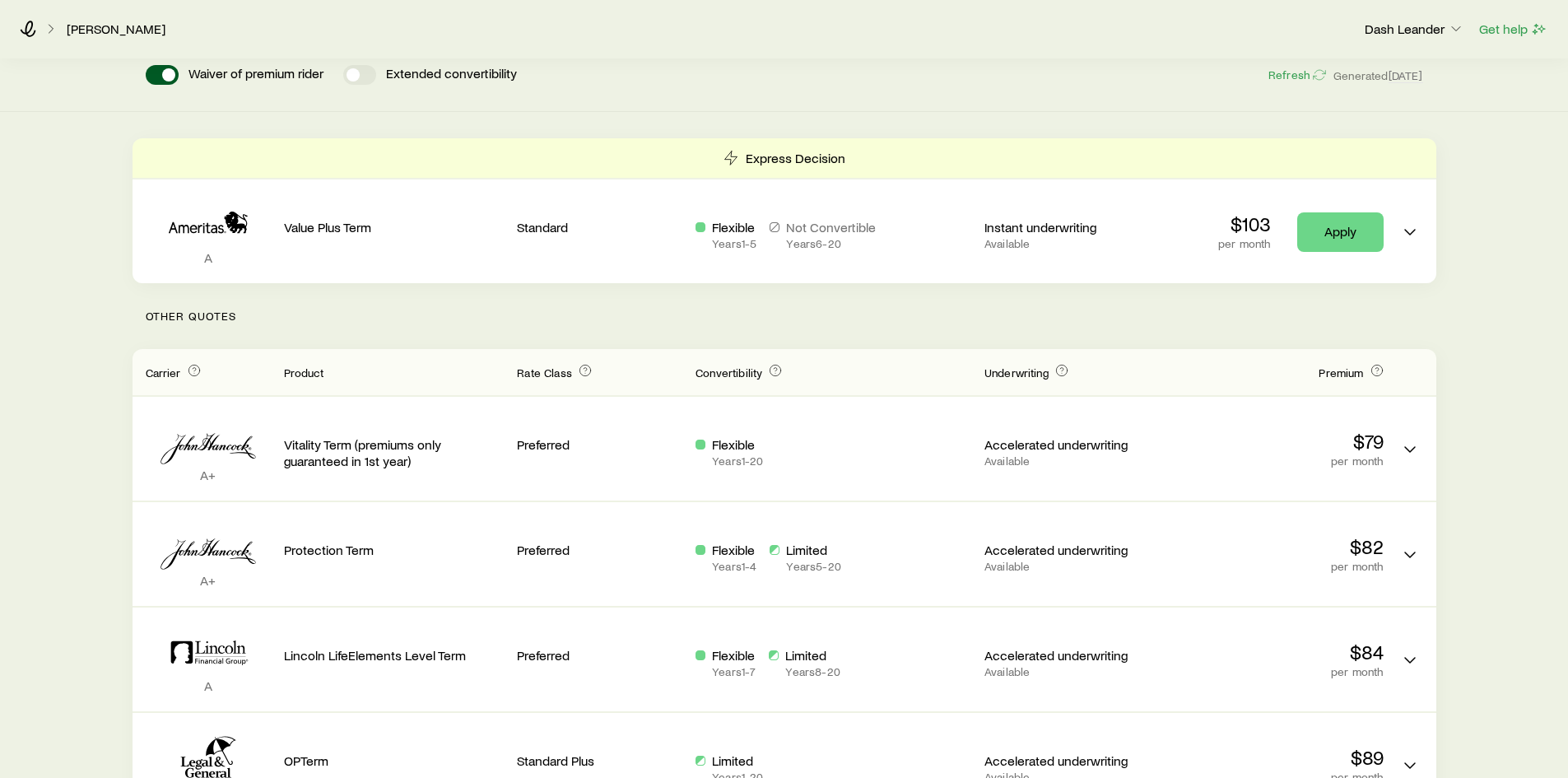
scroll to position [165, 0]
click at [768, 328] on p "Other Quotes" at bounding box center [785, 315] width 1304 height 66
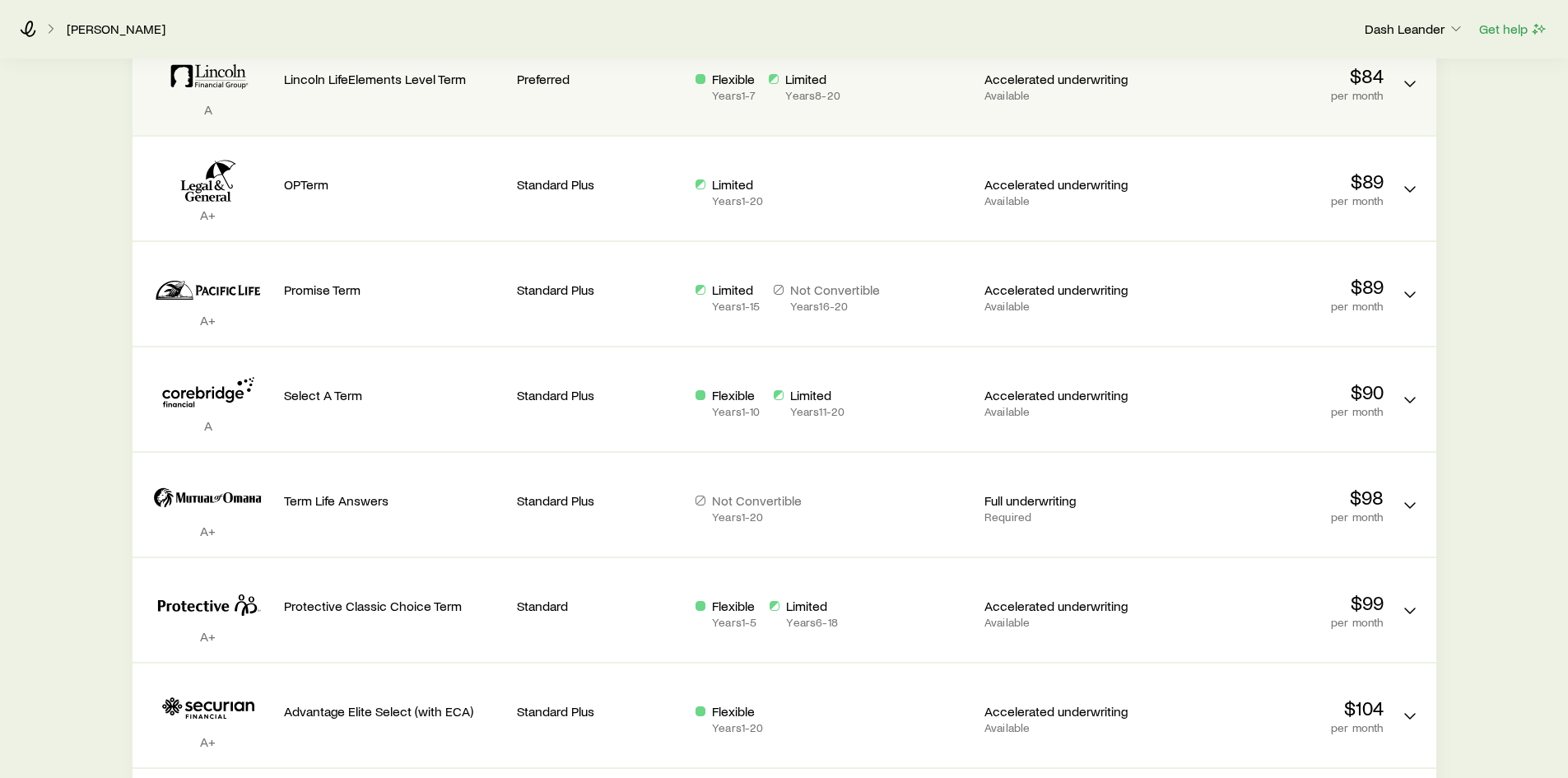
scroll to position [741, 0]
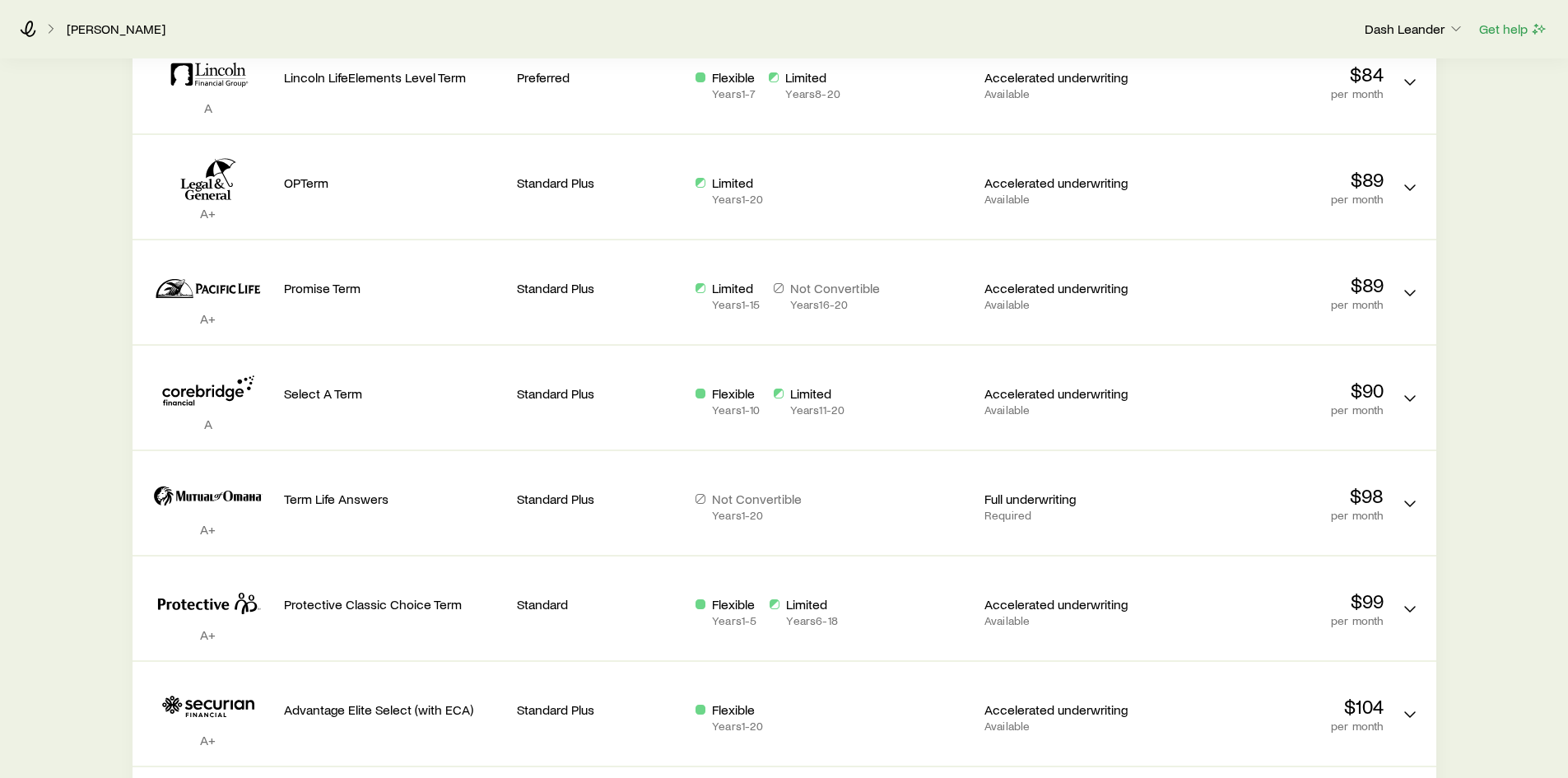
drag, startPoint x: 1496, startPoint y: 365, endPoint x: 1512, endPoint y: 371, distance: 17.1
click at [1497, 364] on div "Term life Get more quotes Face value $1,000,000 Term 20 years Rate Class Estima…" at bounding box center [784, 200] width 1568 height 1764
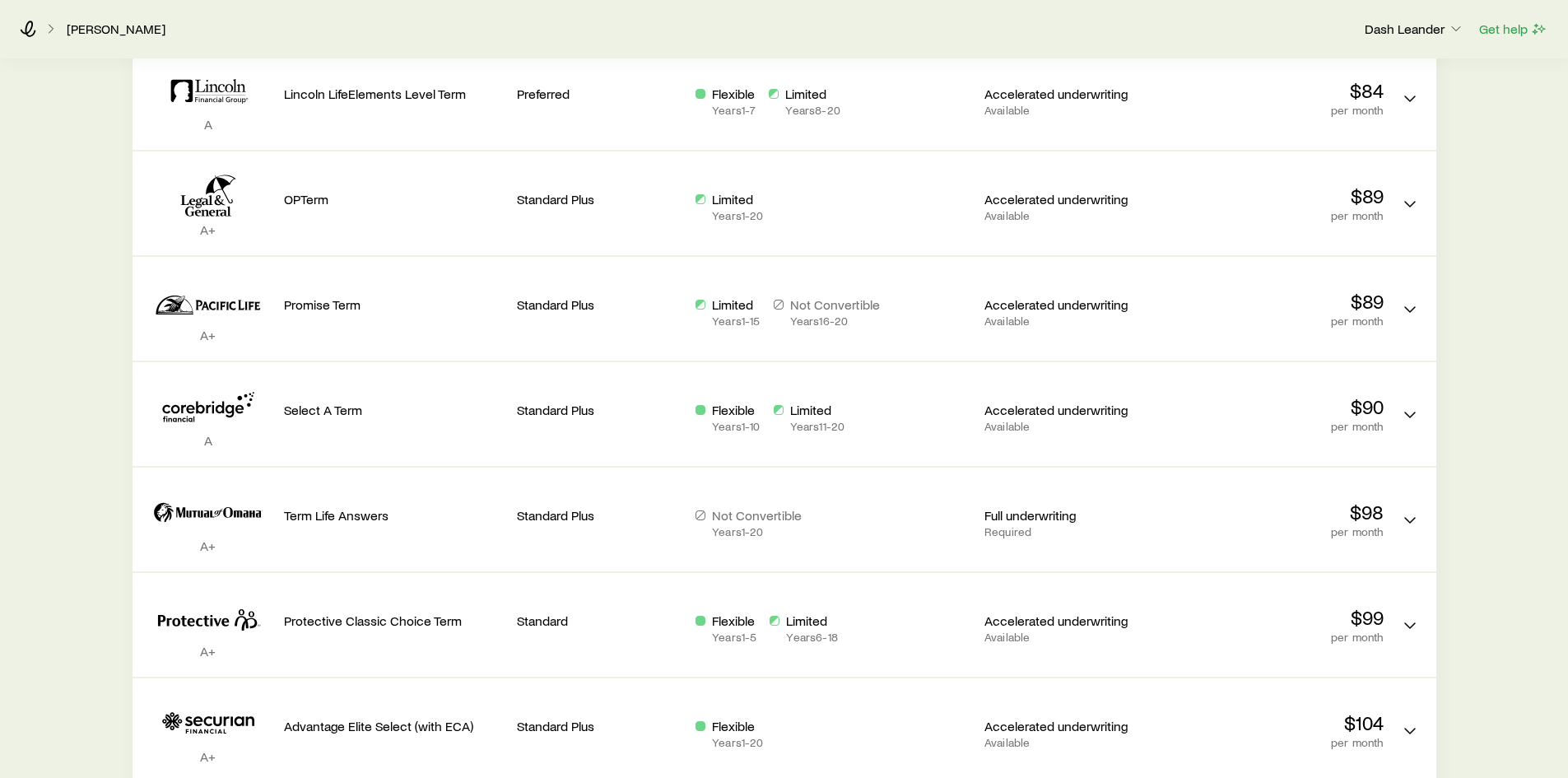
scroll to position [722, 0]
click at [1466, 354] on div "Term life Get more quotes Face value $1,000,000 Term 20 years Rate Class Estima…" at bounding box center [784, 218] width 1568 height 1764
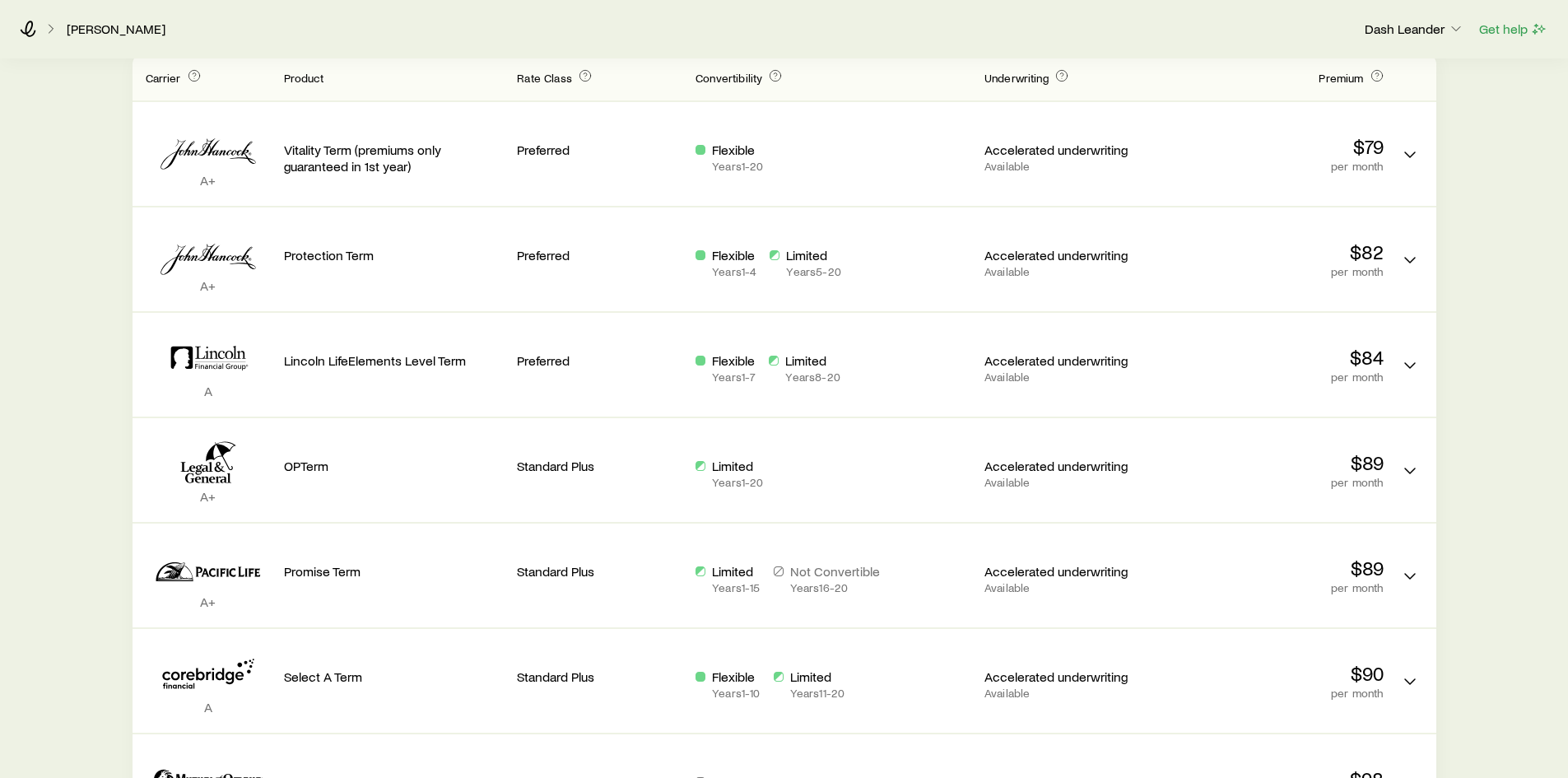
scroll to position [639, 0]
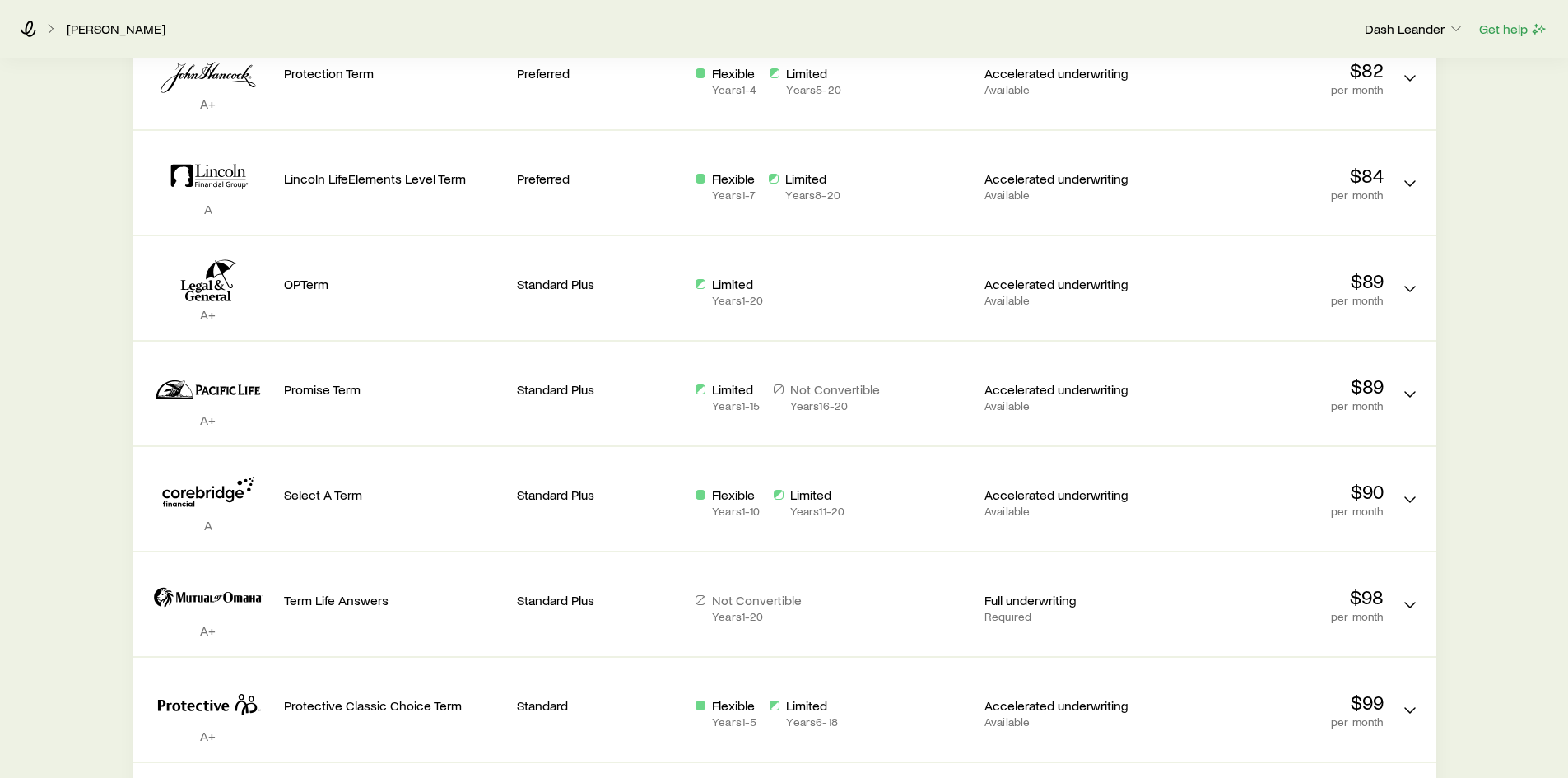
click at [1501, 422] on div "Term life Get more quotes Face value $1,000,000 Term 20 years Rate Class Estima…" at bounding box center [784, 301] width 1568 height 1764
click at [91, 486] on div "Term life Get more quotes Face value $1,000,000 Term 20 years Rate Class Estima…" at bounding box center [784, 301] width 1568 height 1764
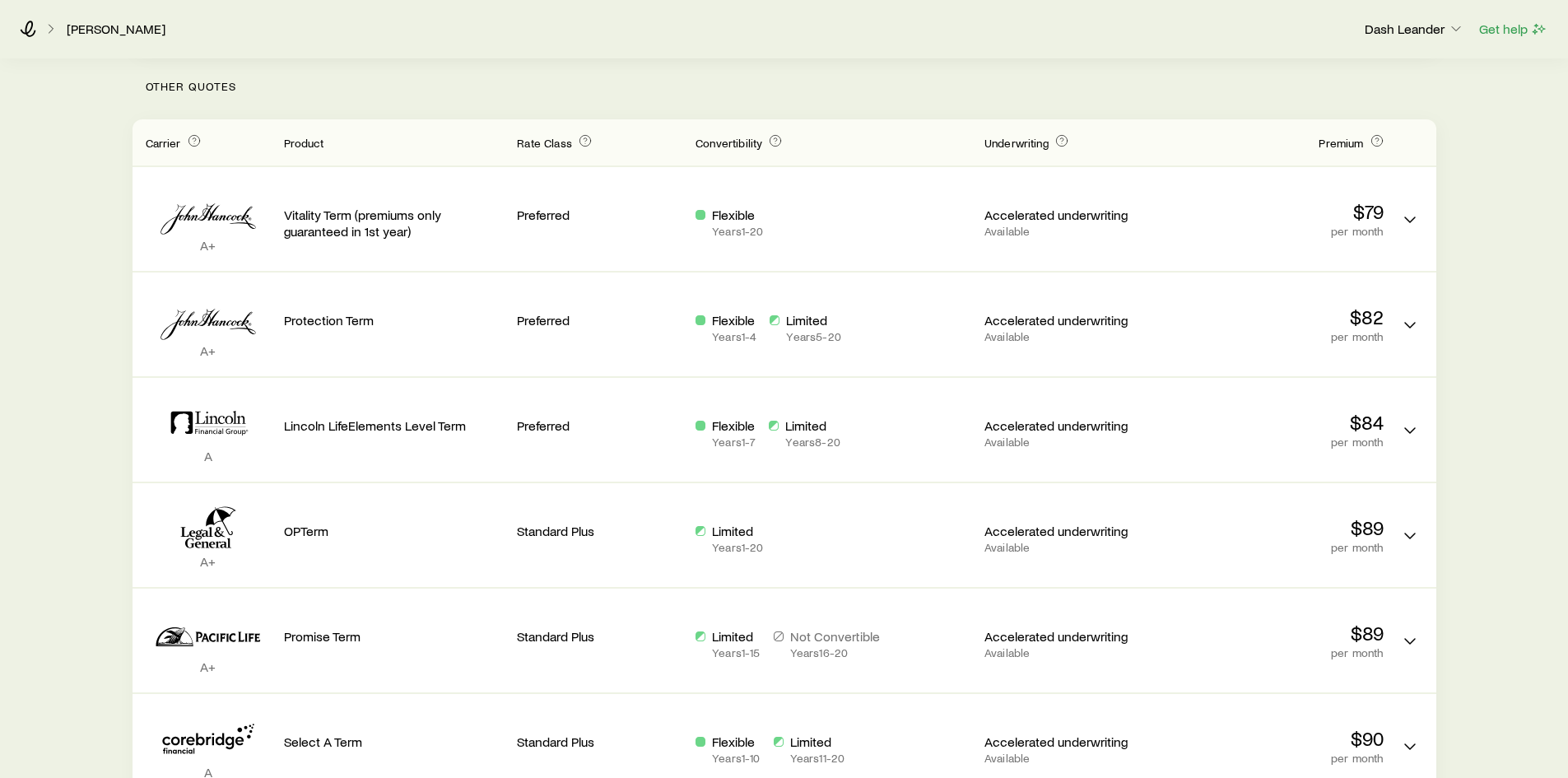
scroll to position [0, 0]
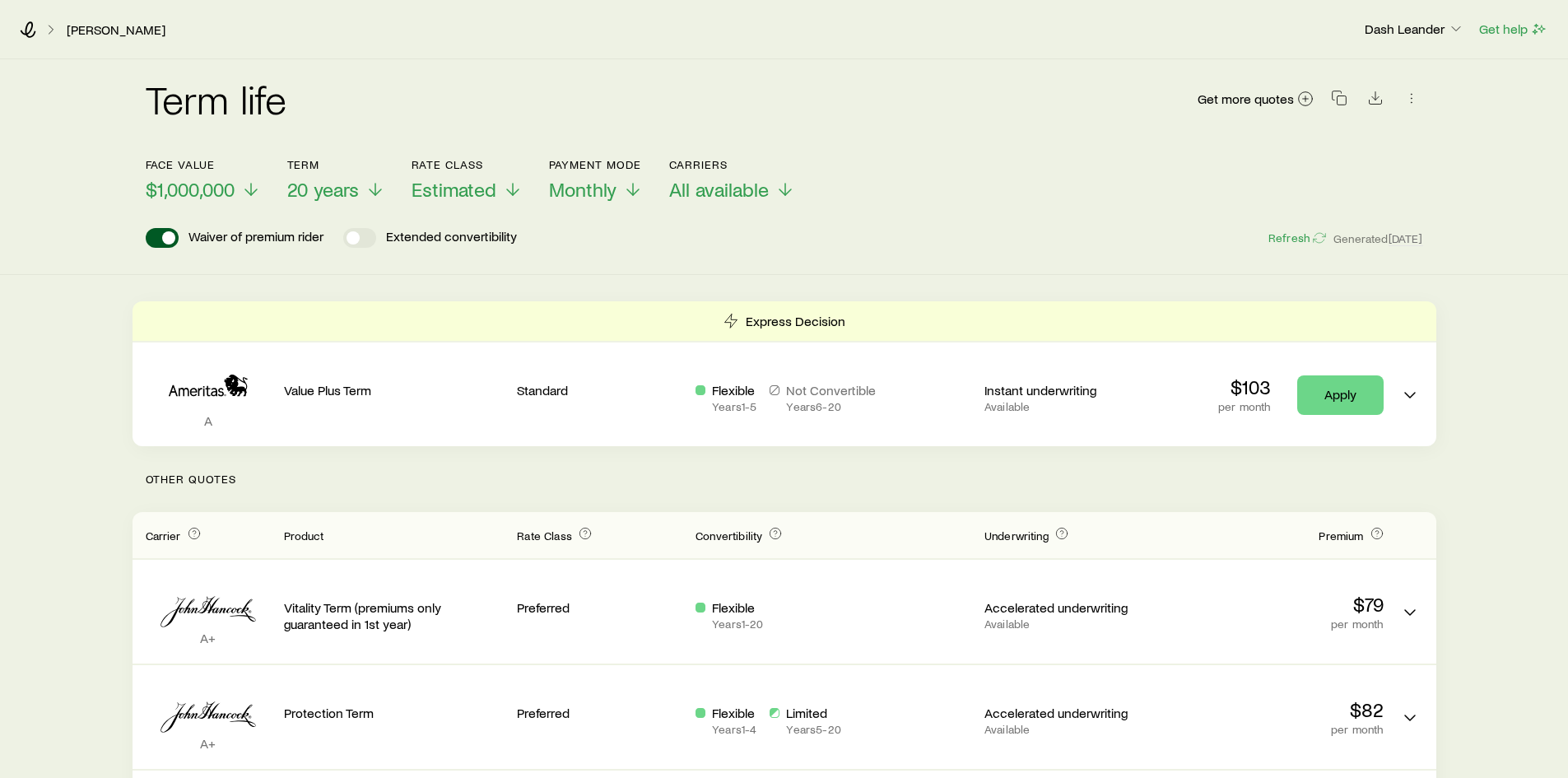
click at [721, 472] on p "Other Quotes" at bounding box center [785, 479] width 1304 height 66
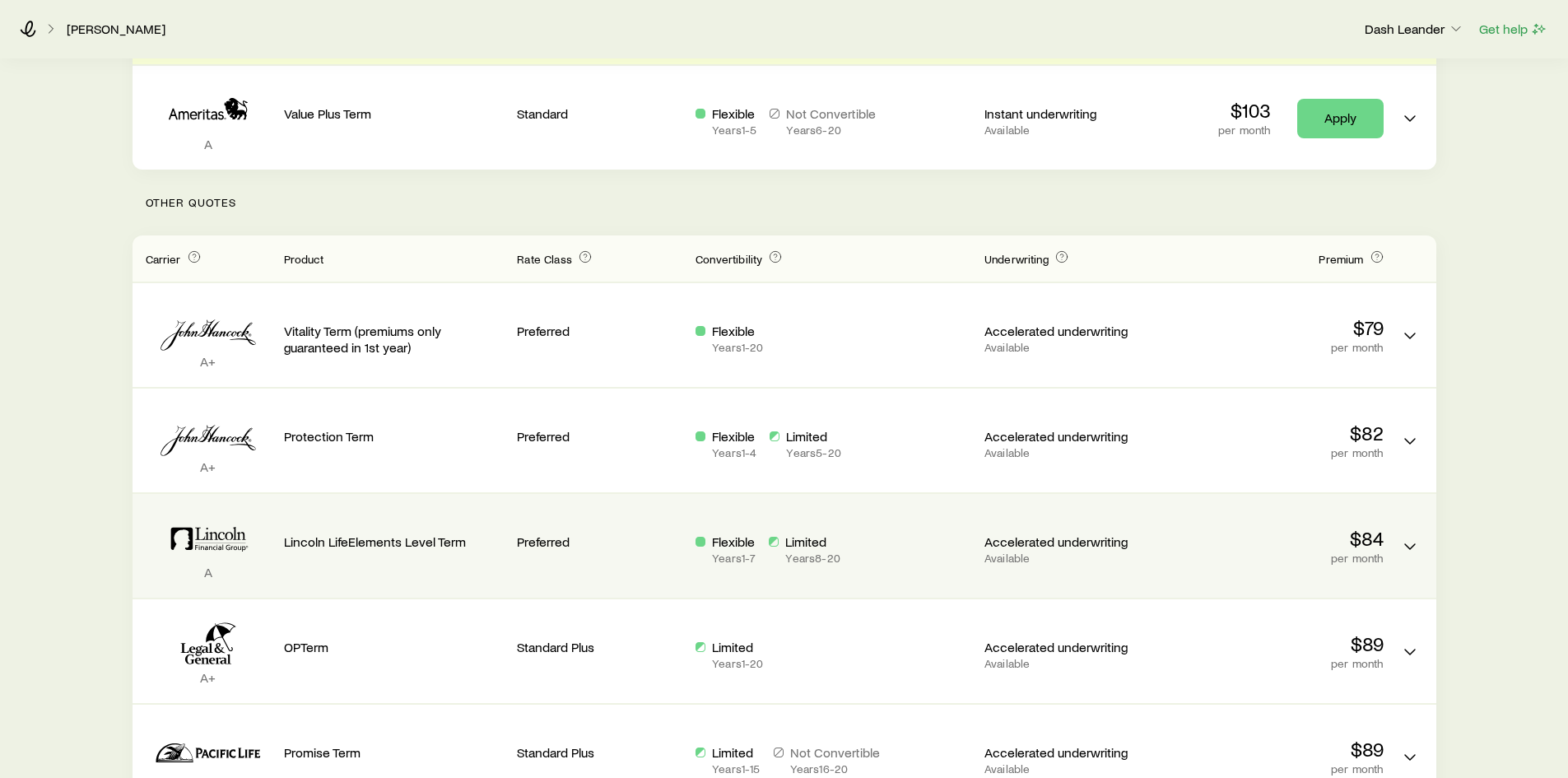
scroll to position [247, 0]
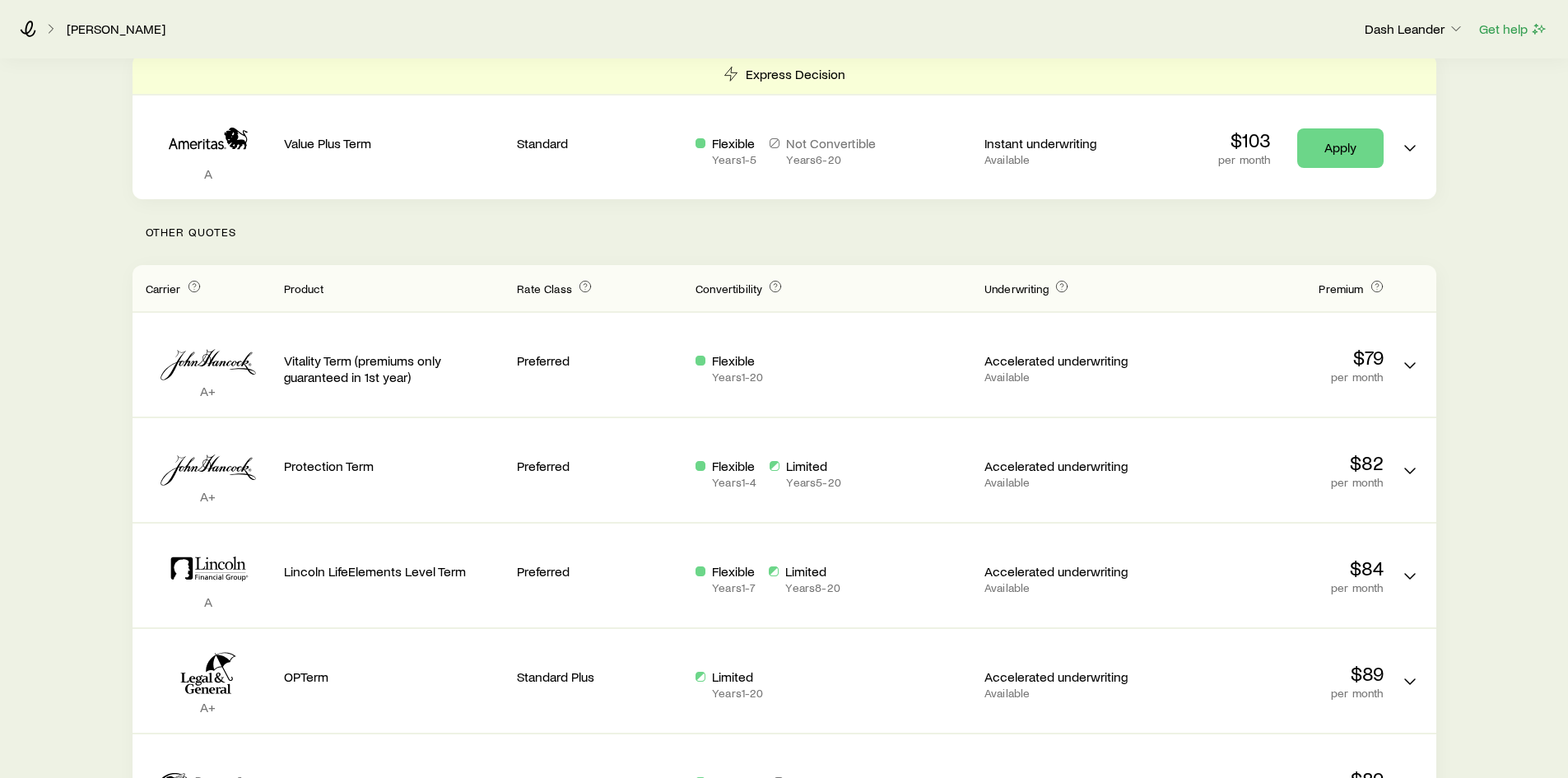
click at [738, 240] on p "Other Quotes" at bounding box center [785, 232] width 1304 height 66
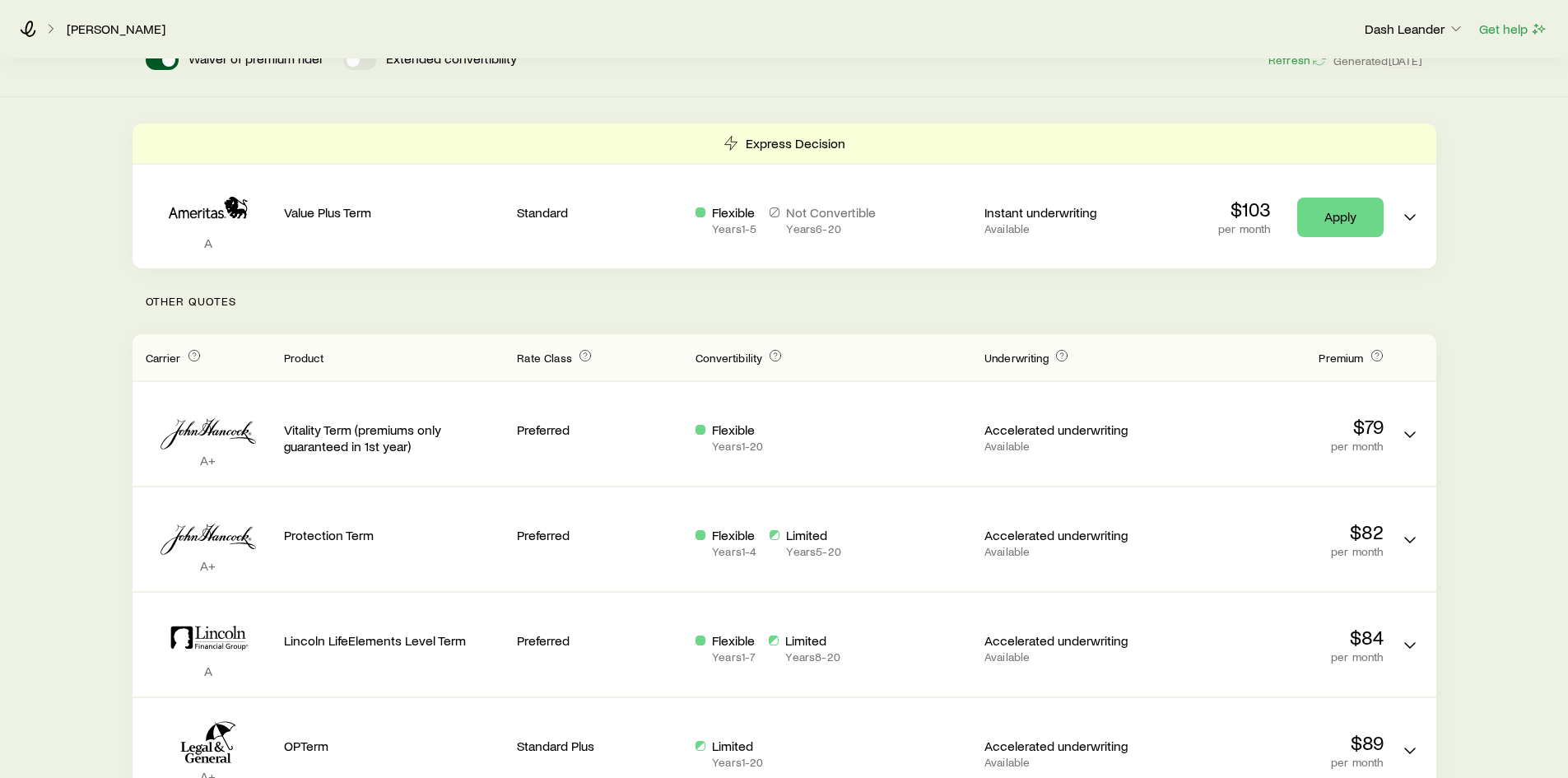
scroll to position [83, 0]
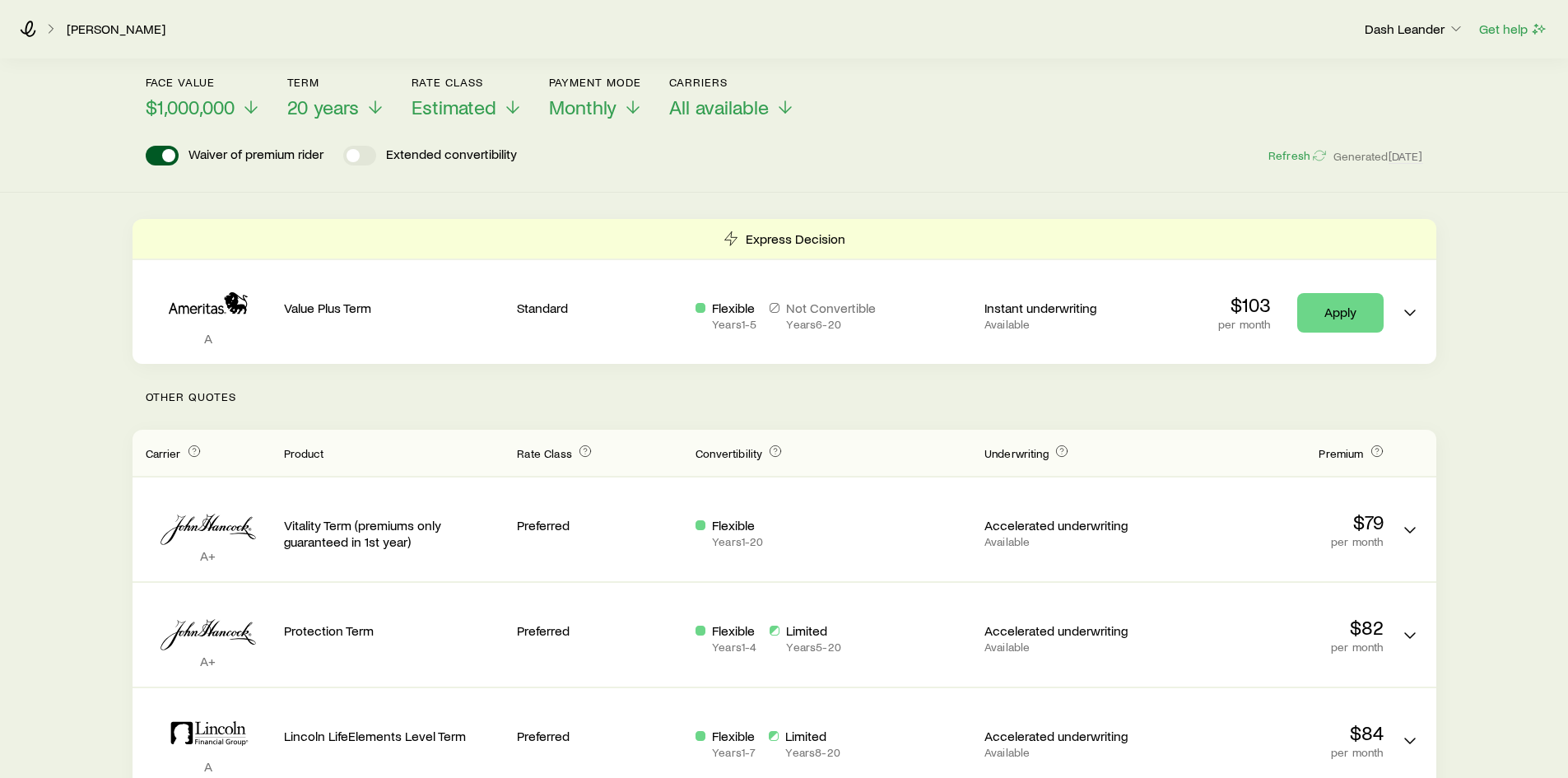
click at [759, 395] on p "Other Quotes" at bounding box center [785, 397] width 1304 height 66
click at [753, 395] on p "Other Quotes" at bounding box center [785, 397] width 1304 height 66
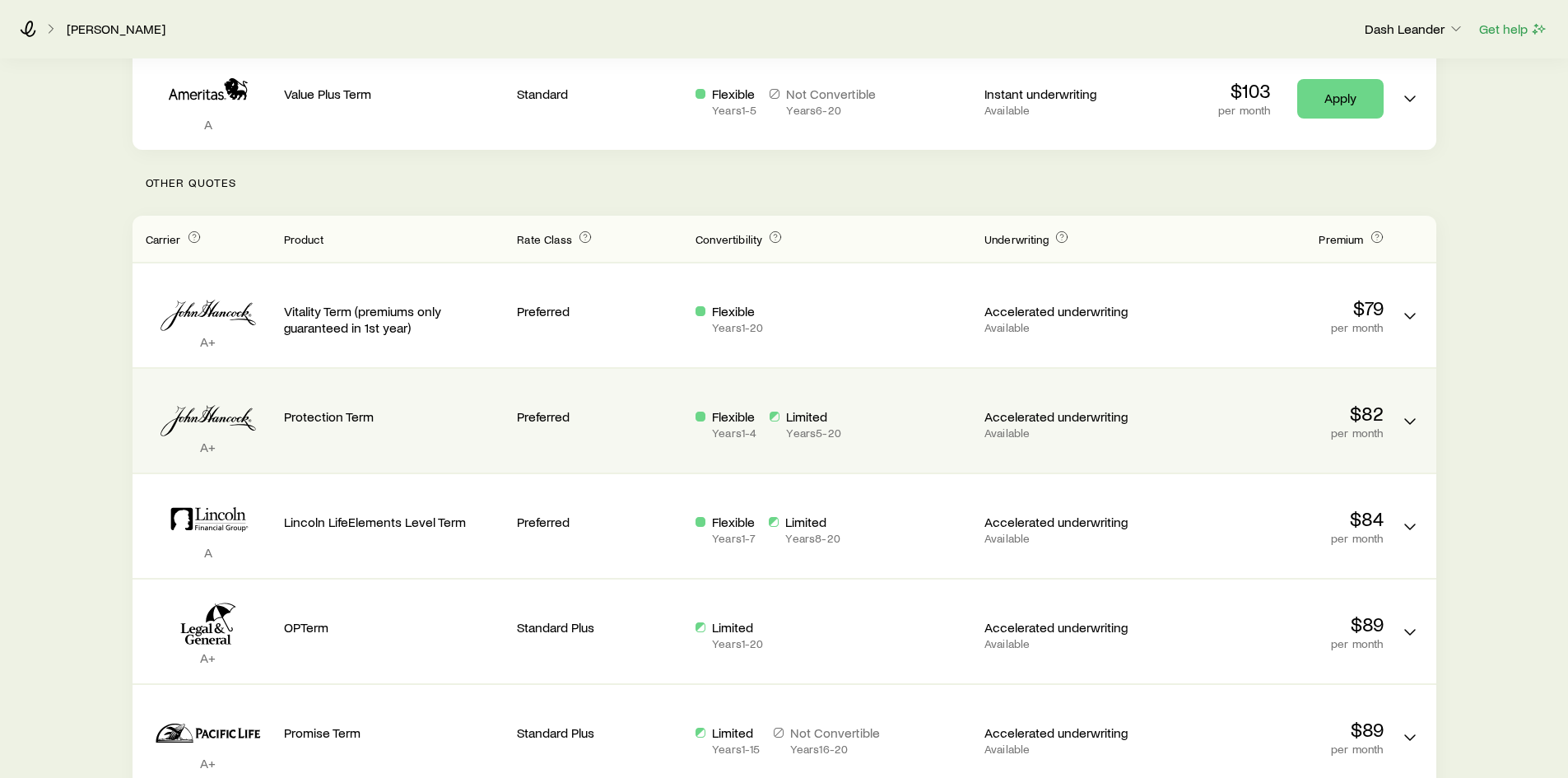
scroll to position [0, 0]
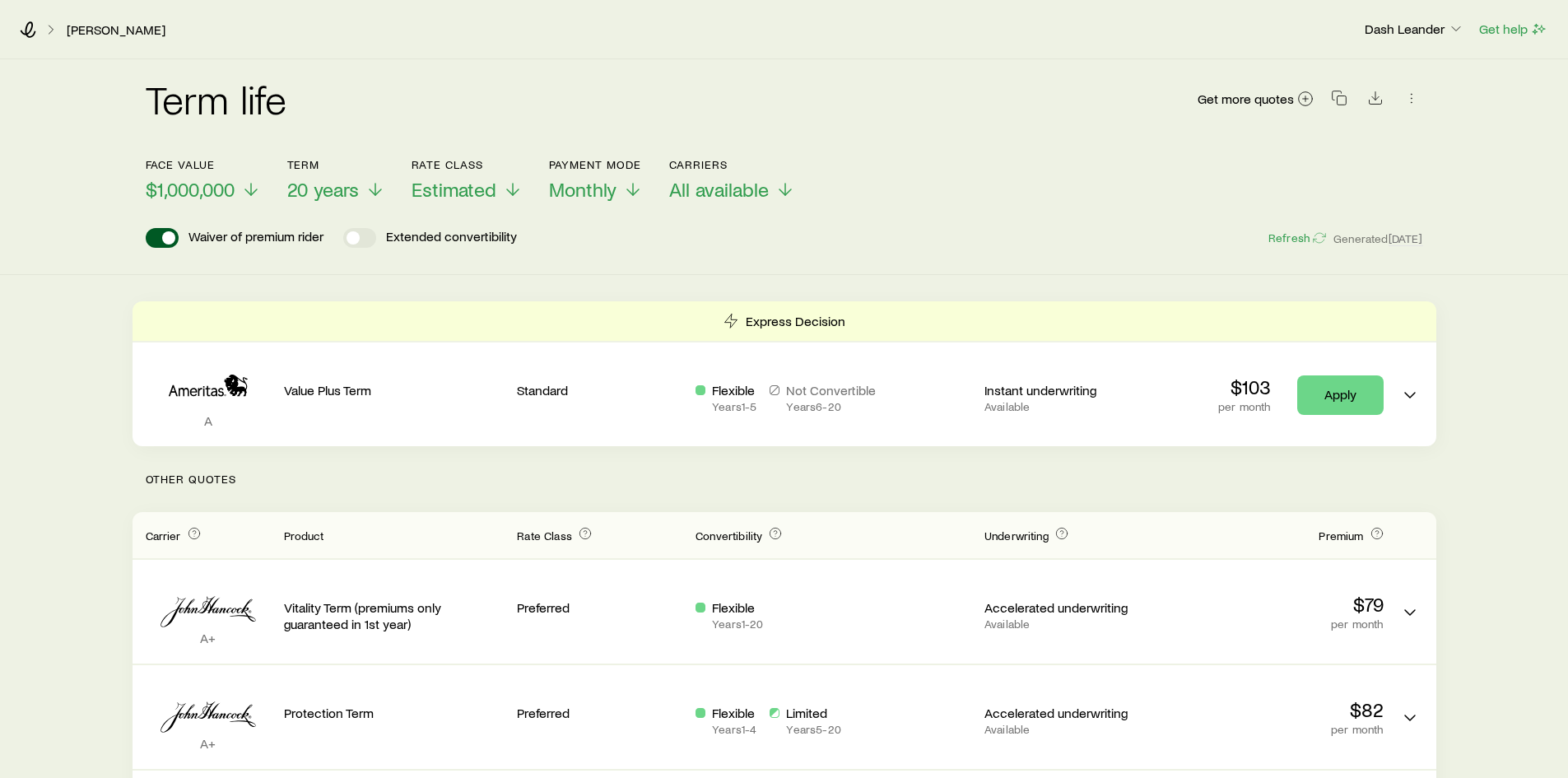
click at [746, 472] on p "Other Quotes" at bounding box center [785, 479] width 1304 height 66
click at [745, 473] on p "Other Quotes" at bounding box center [785, 479] width 1304 height 66
drag, startPoint x: 743, startPoint y: 488, endPoint x: 773, endPoint y: 358, distance: 133.4
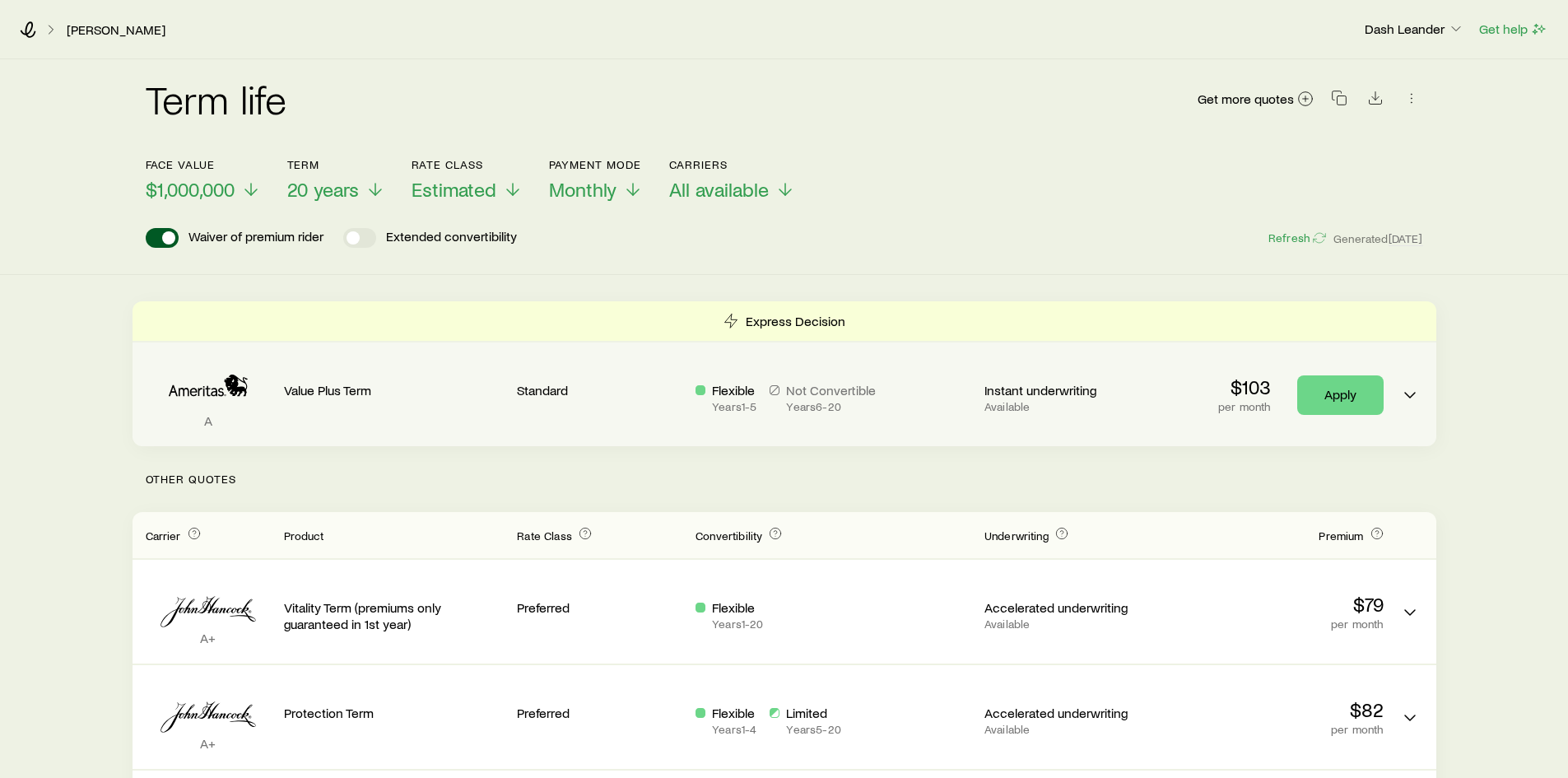
click at [743, 487] on p "Other Quotes" at bounding box center [785, 479] width 1304 height 66
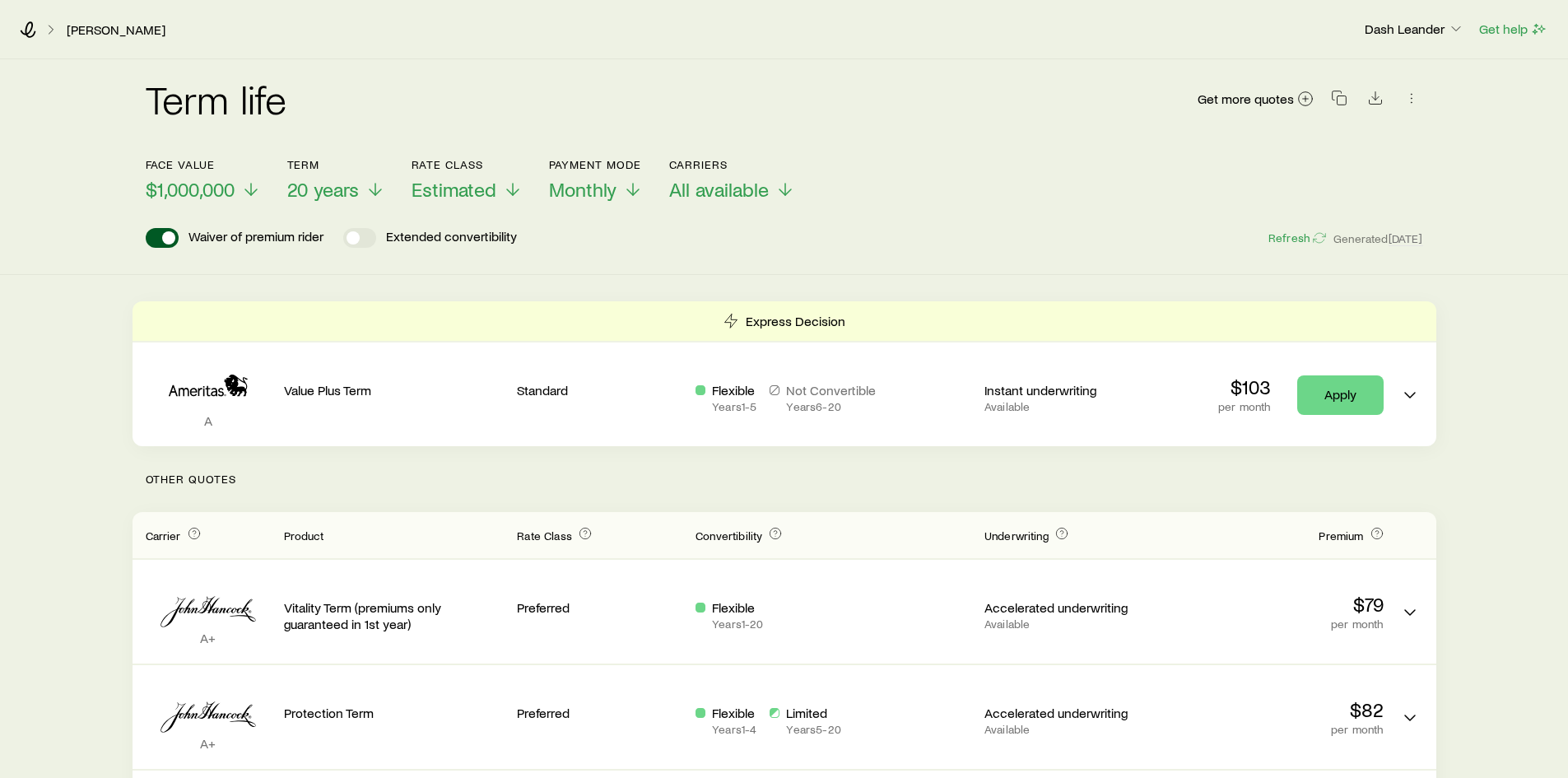
click at [736, 483] on p "Other Quotes" at bounding box center [785, 479] width 1304 height 66
click at [737, 481] on p "Other Quotes" at bounding box center [785, 479] width 1304 height 66
click at [751, 240] on div "Waiver of premium rider Extended convertibility Refresh Generated 5d ago" at bounding box center [784, 239] width 1277 height 20
click at [758, 240] on div "Waiver of premium rider Extended convertibility Refresh Generated 5d ago" at bounding box center [784, 239] width 1277 height 20
click at [747, 472] on p "Other Quotes" at bounding box center [785, 479] width 1304 height 66
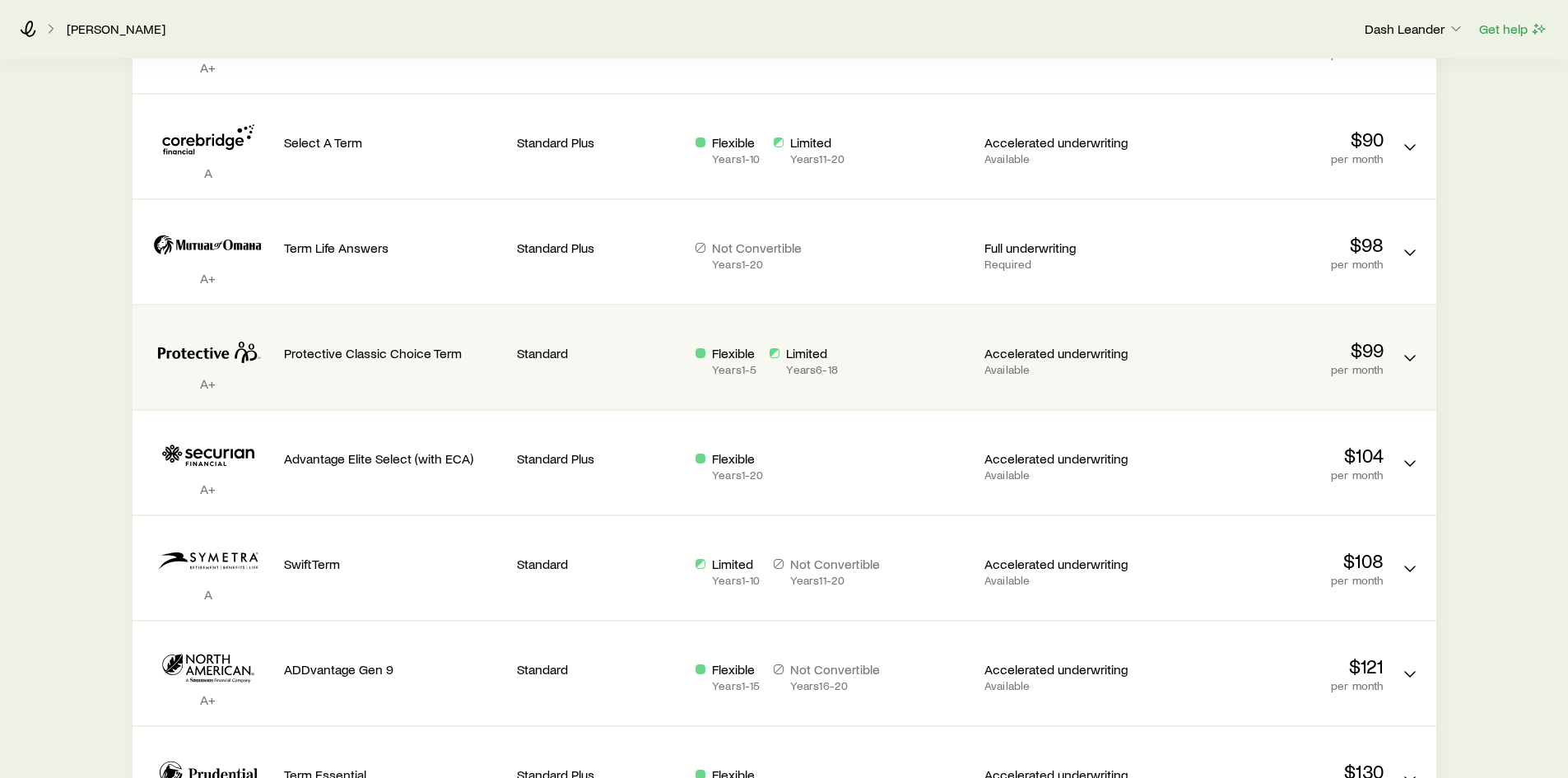
scroll to position [1138, 0]
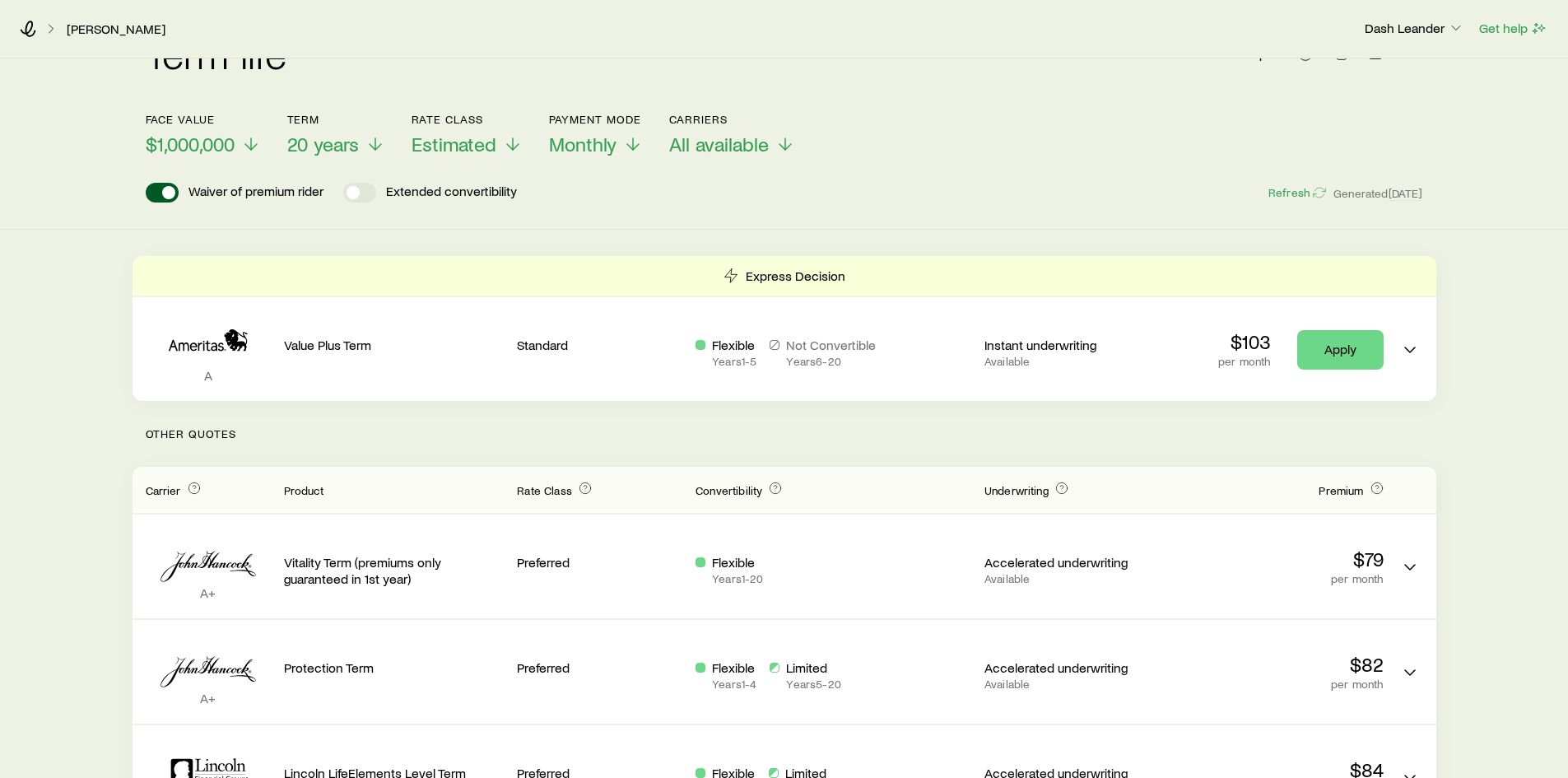
scroll to position [0, 0]
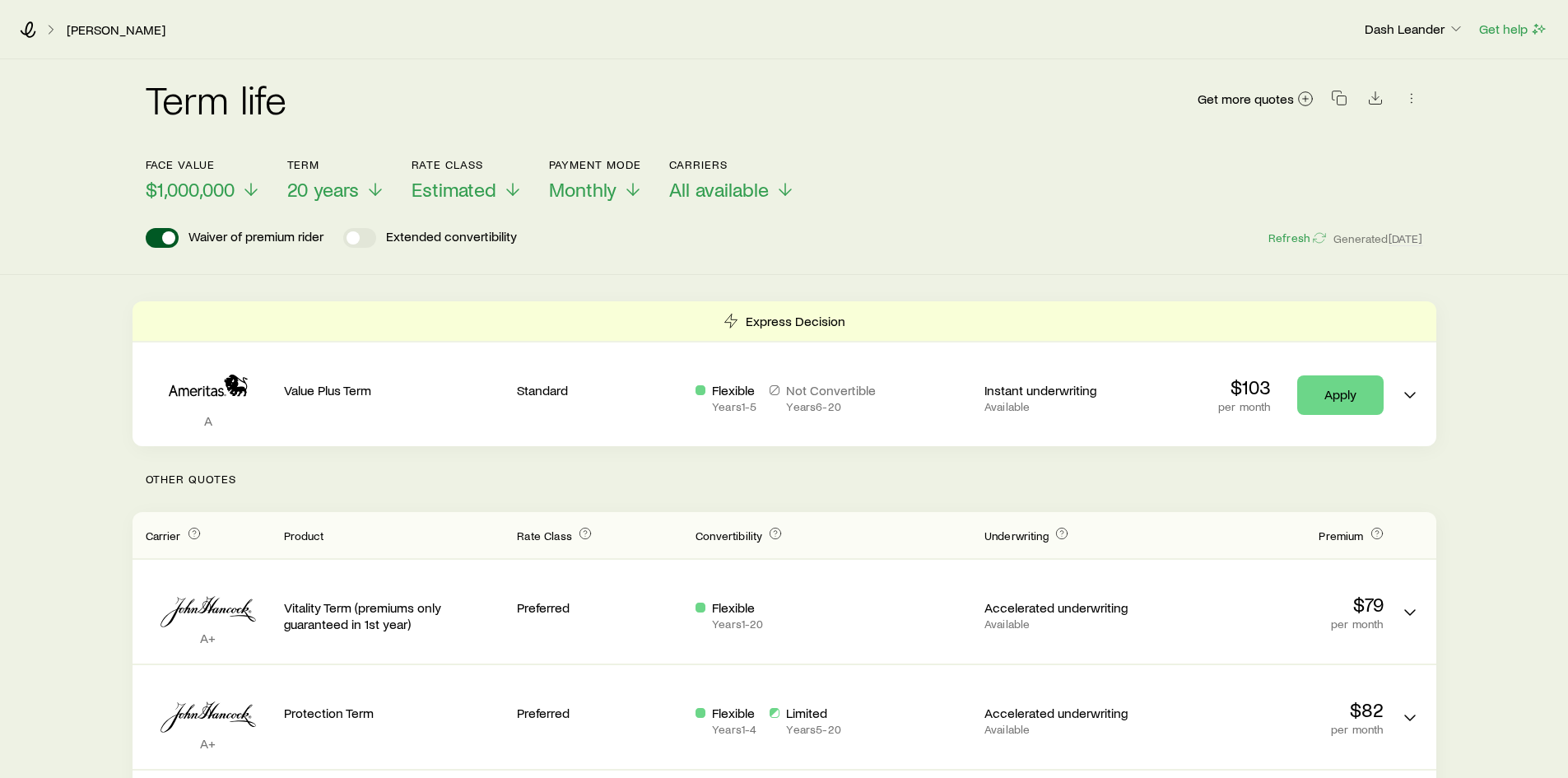
click at [743, 483] on p "Other Quotes" at bounding box center [785, 479] width 1304 height 66
click at [743, 255] on div "Term life Get more quotes Face value $1,000,000 Term 20 years Rate Class Estima…" at bounding box center [784, 167] width 1568 height 216
click at [767, 246] on div "Waiver of premium rider Extended convertibility Refresh Generated 5d ago" at bounding box center [784, 239] width 1277 height 20
click at [726, 242] on div "Waiver of premium rider Extended convertibility Refresh Generated 5d ago" at bounding box center [784, 239] width 1277 height 20
click at [721, 250] on div "Term life Get more quotes Face value $1,000,000 Term 20 years Rate Class Estima…" at bounding box center [784, 167] width 1568 height 216
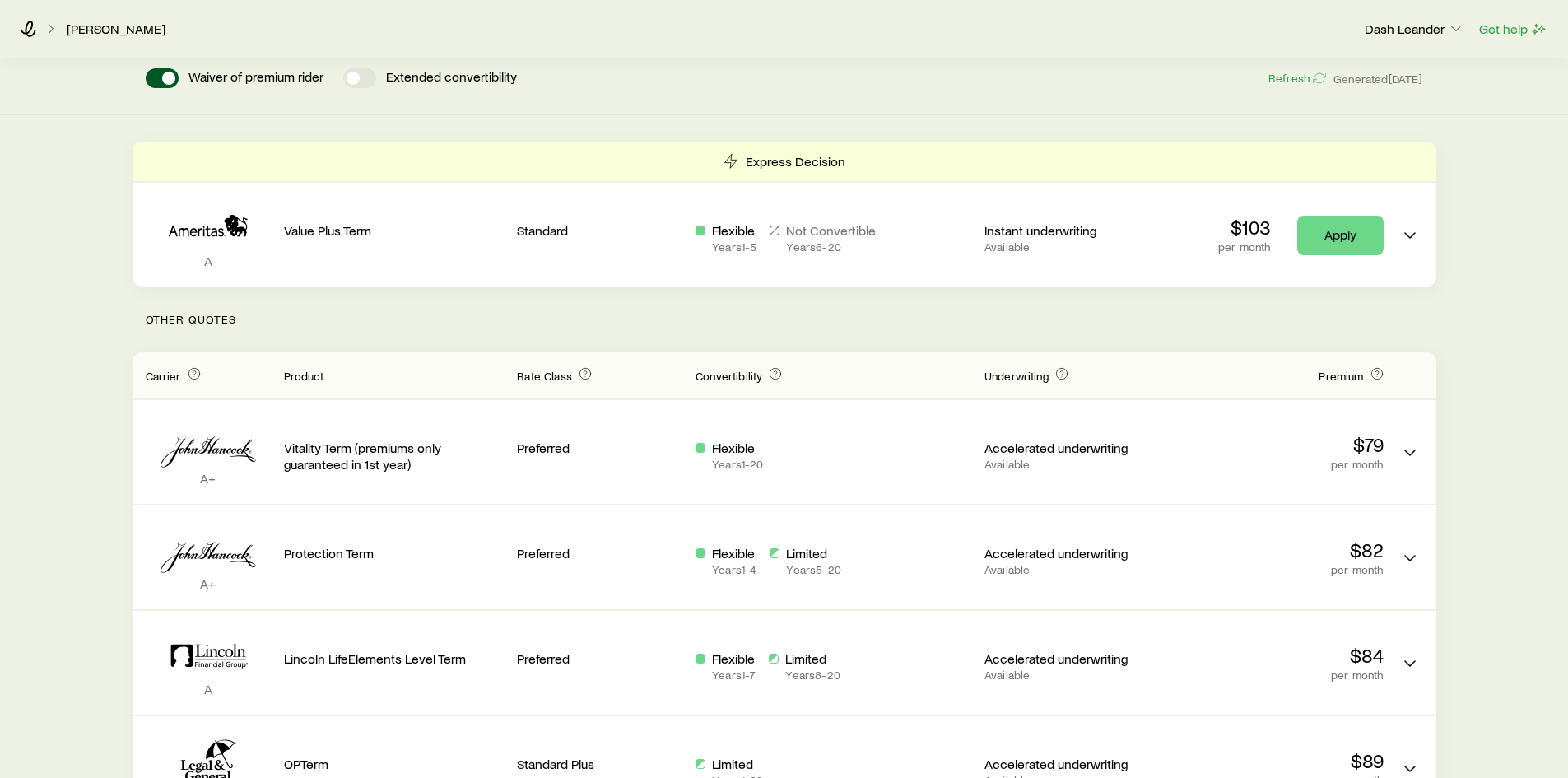
scroll to position [165, 0]
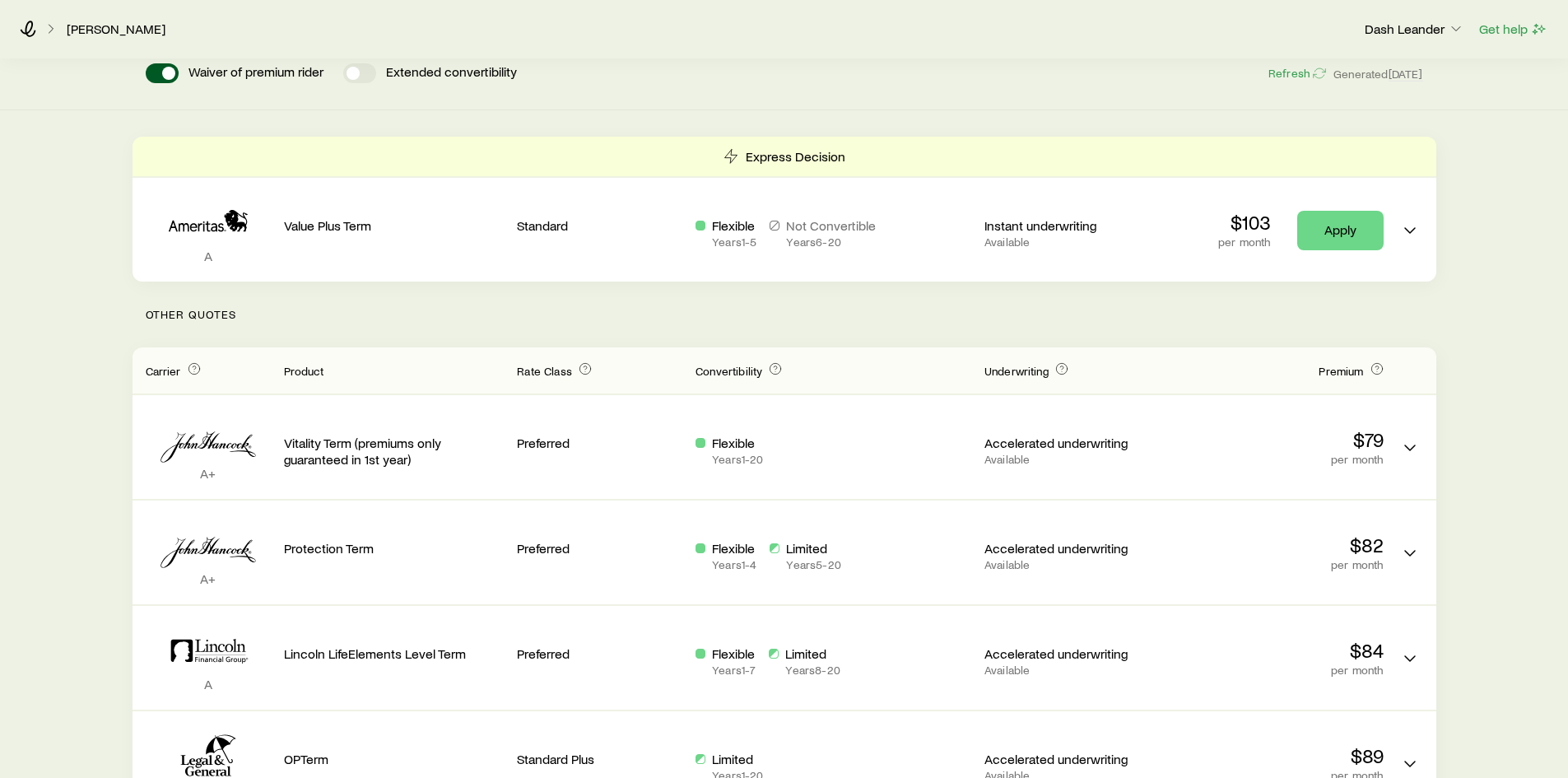
click at [744, 318] on p "Other Quotes" at bounding box center [785, 315] width 1304 height 66
click at [781, 322] on p "Other Quotes" at bounding box center [785, 315] width 1304 height 66
click at [753, 316] on p "Other Quotes" at bounding box center [785, 315] width 1304 height 66
click at [741, 307] on p "Other Quotes" at bounding box center [785, 315] width 1304 height 66
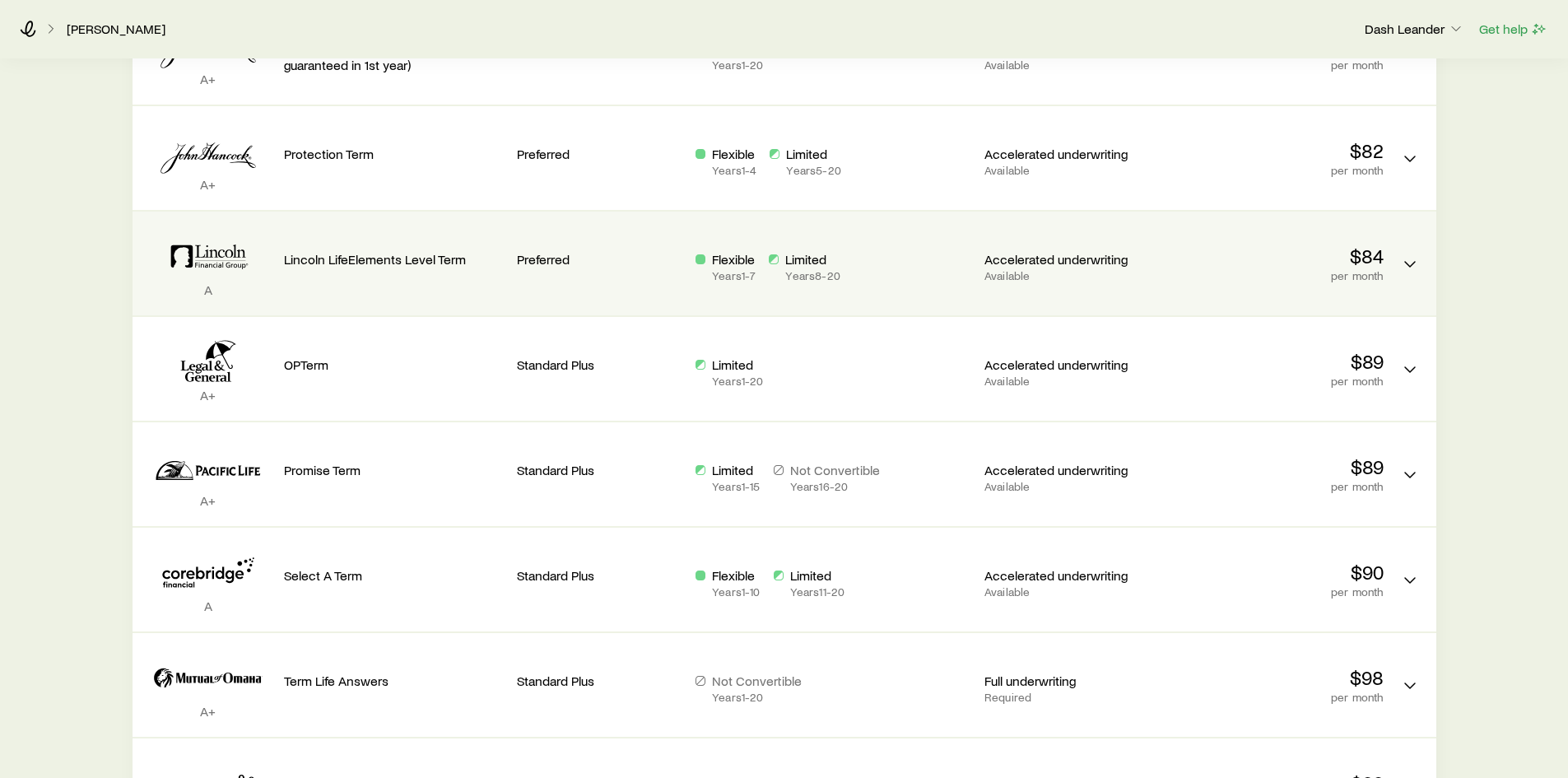
scroll to position [576, 0]
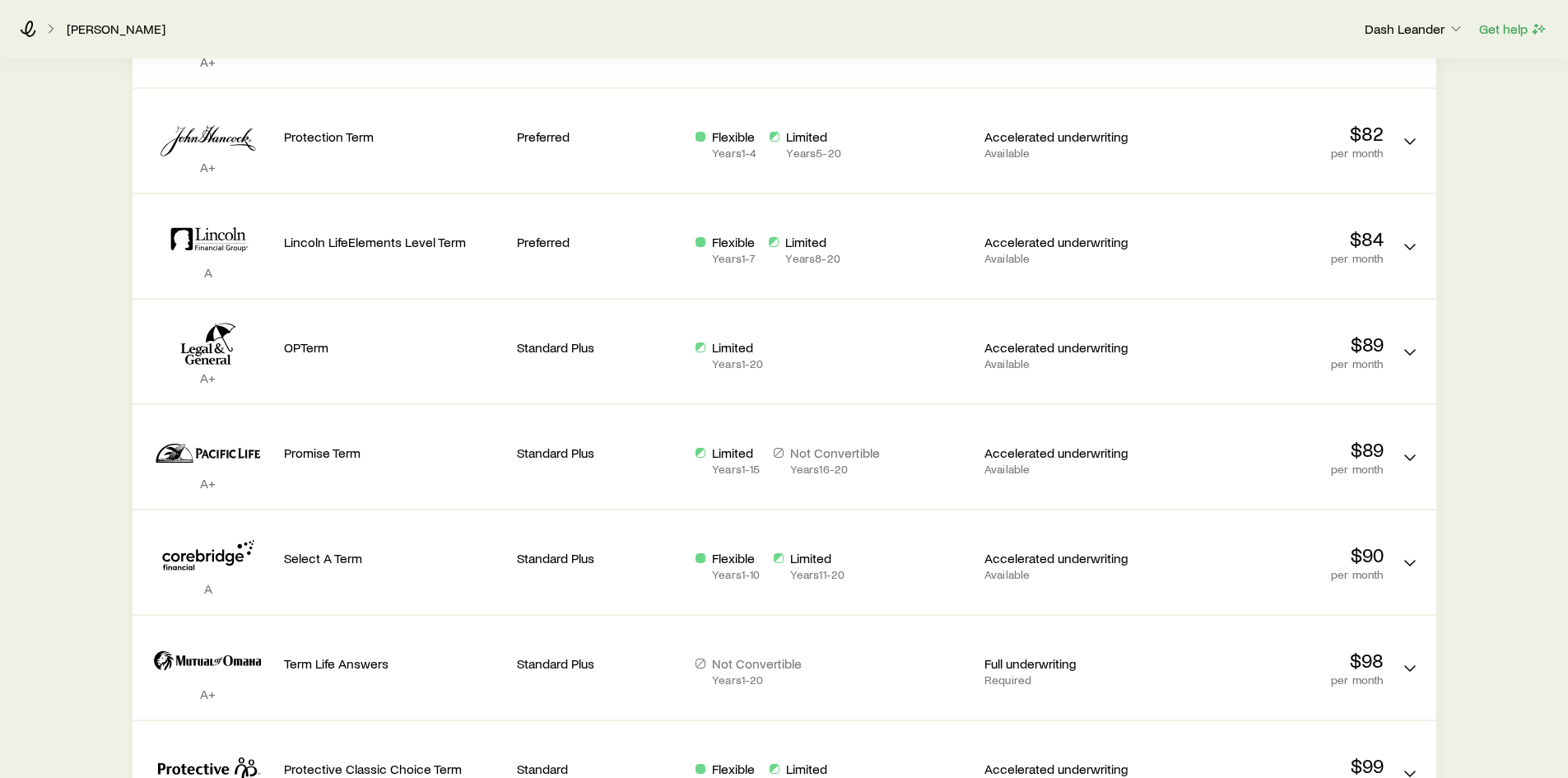
click at [97, 480] on div "Term life Get more quotes Face value $1,000,000 Term 20 years Rate Class Estima…" at bounding box center [784, 364] width 1568 height 1764
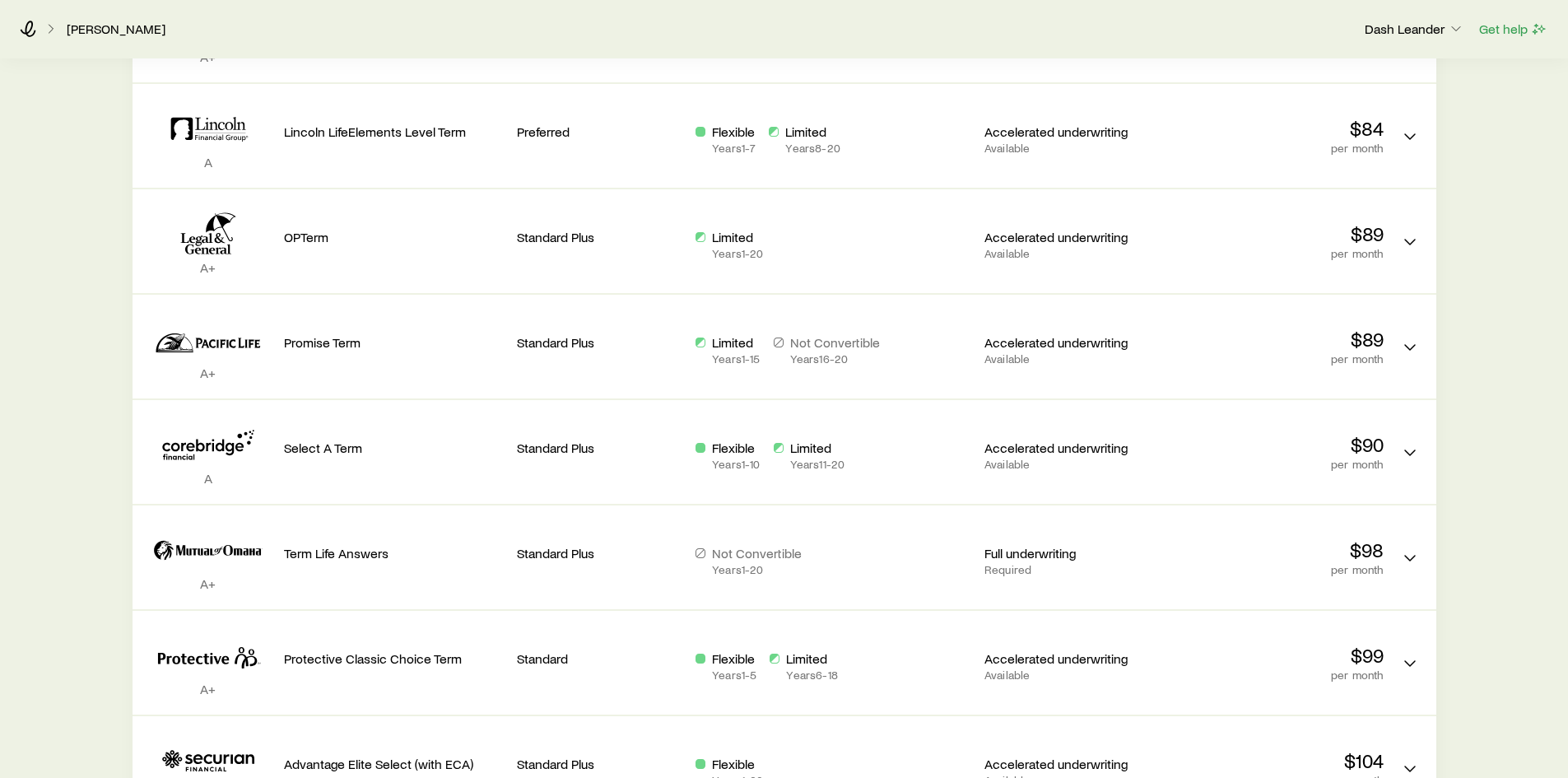
scroll to position [824, 0]
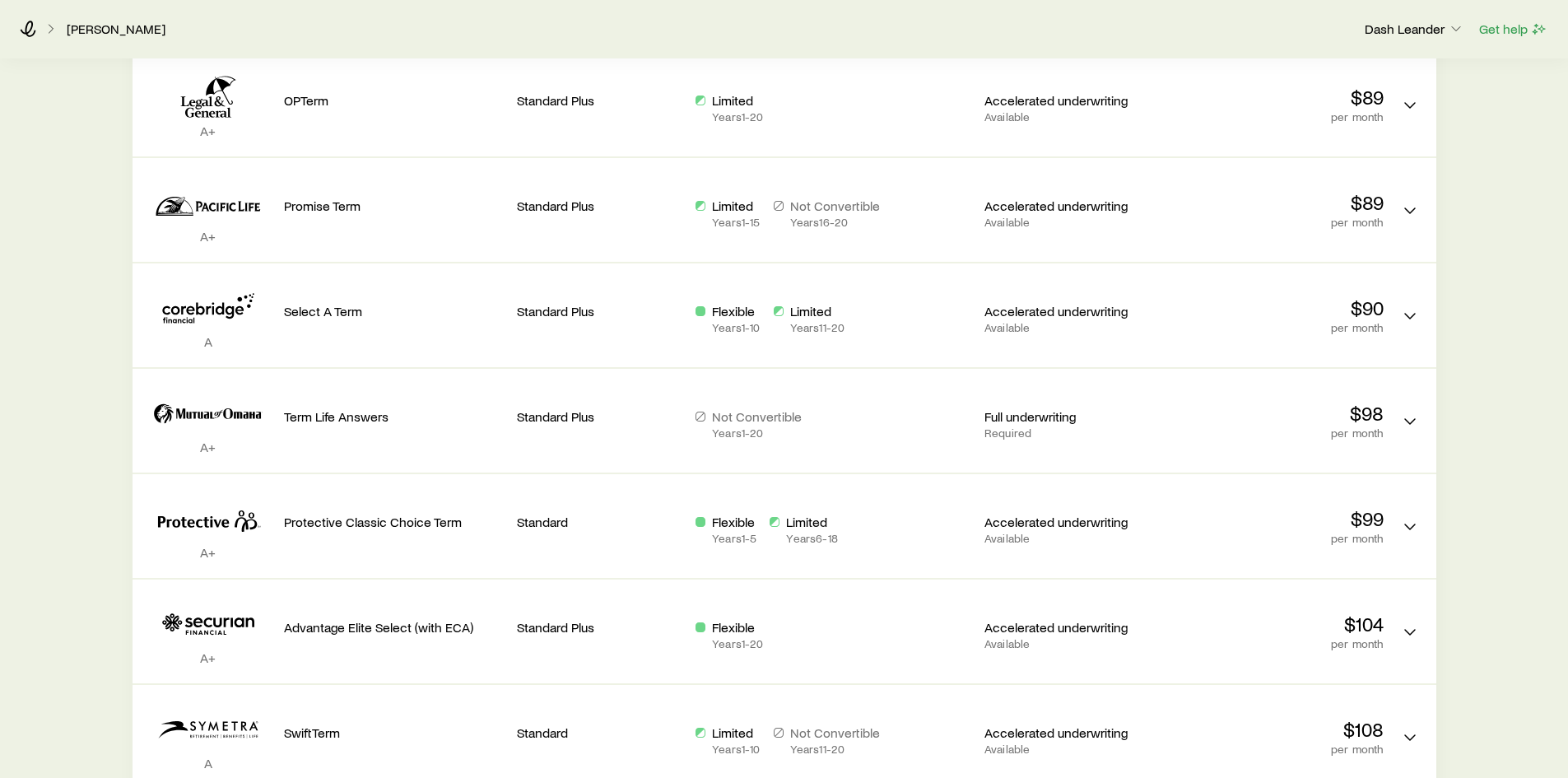
click at [72, 396] on div "Term life Get more quotes Face value $1,000,000 Term 20 years Rate Class Estima…" at bounding box center [784, 117] width 1568 height 1764
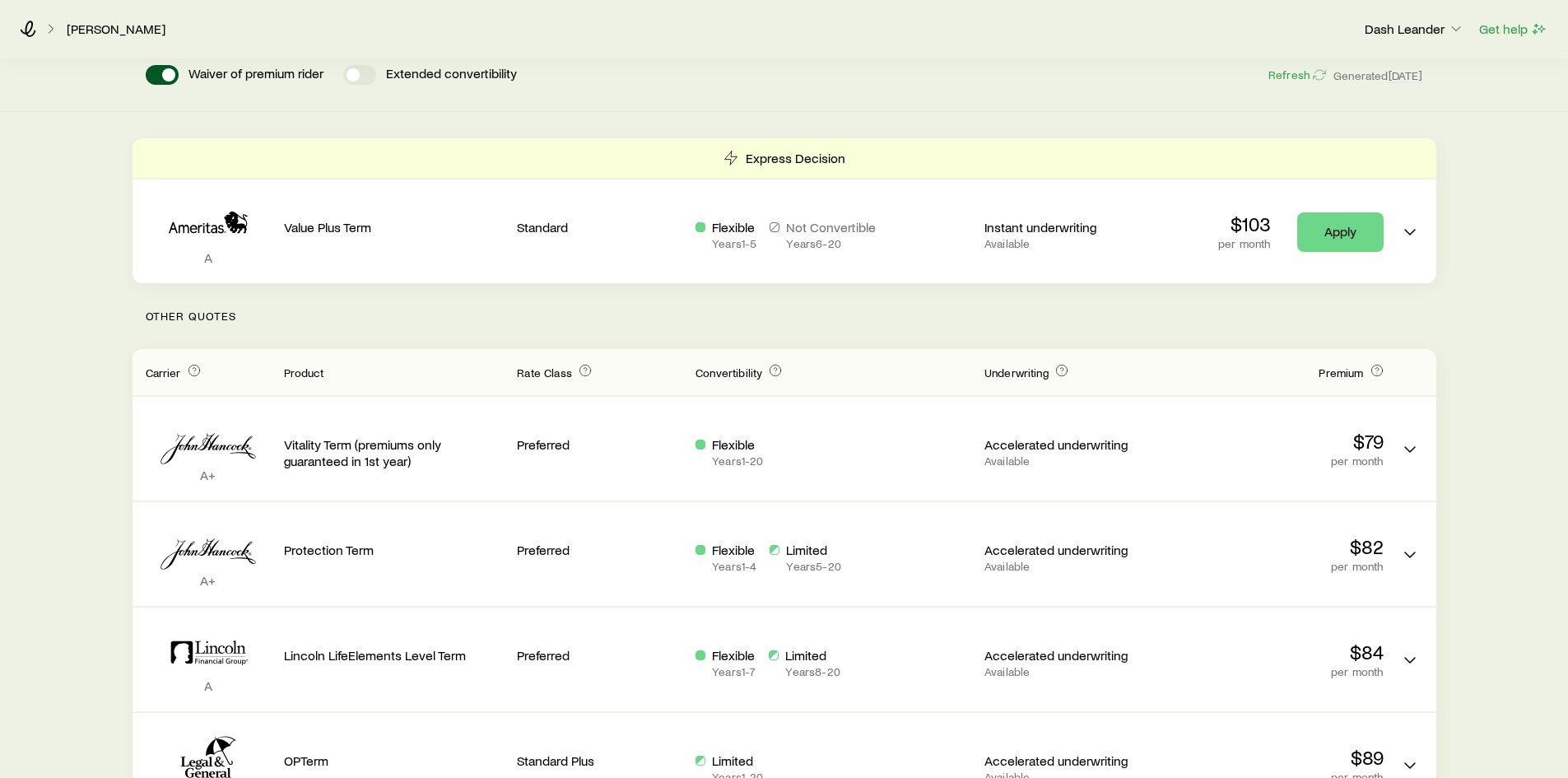
scroll to position [0, 0]
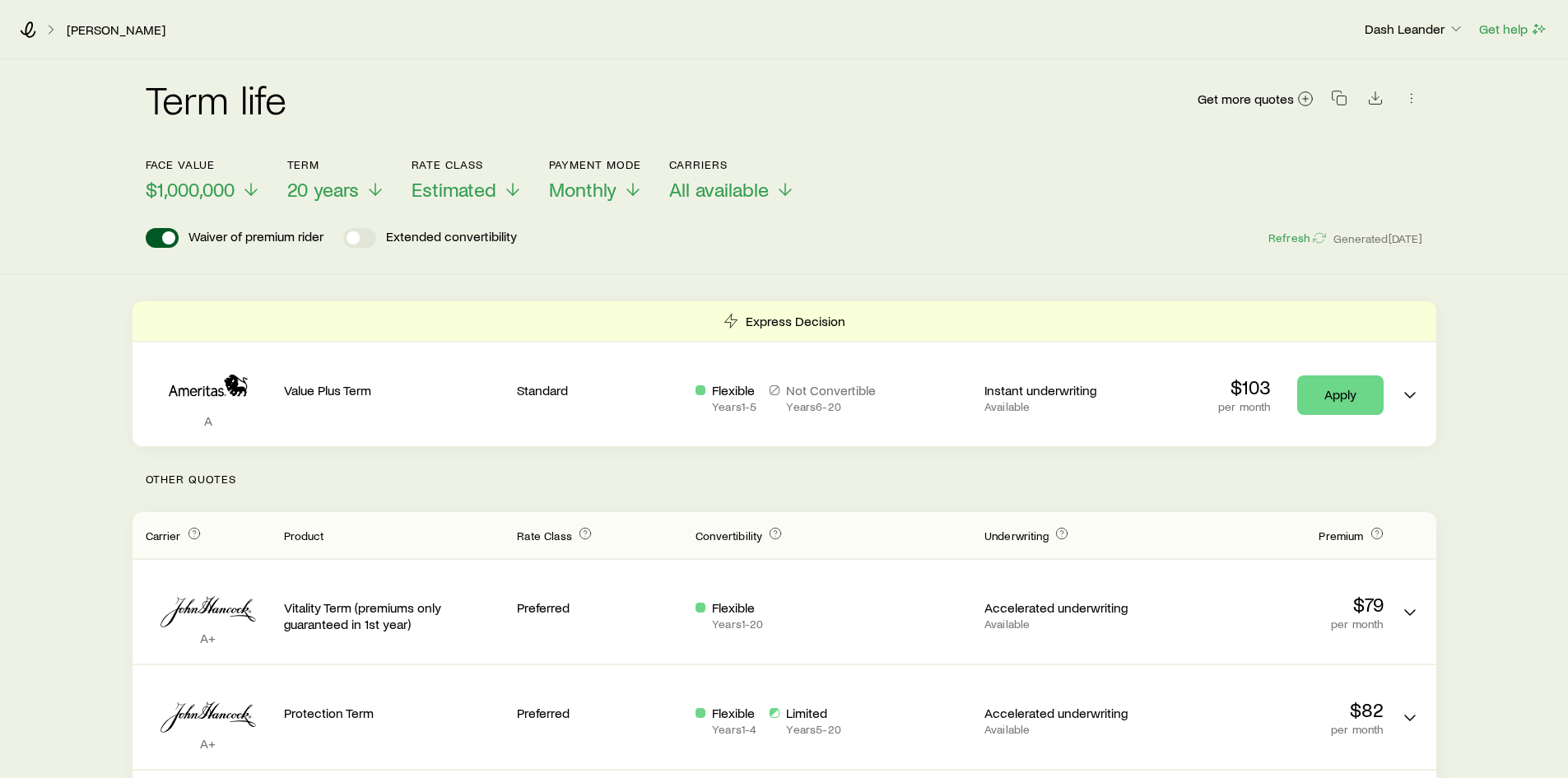
click at [706, 256] on div "Term life Get more quotes Face value $1,000,000 Term 20 years Rate Class Estima…" at bounding box center [784, 167] width 1568 height 216
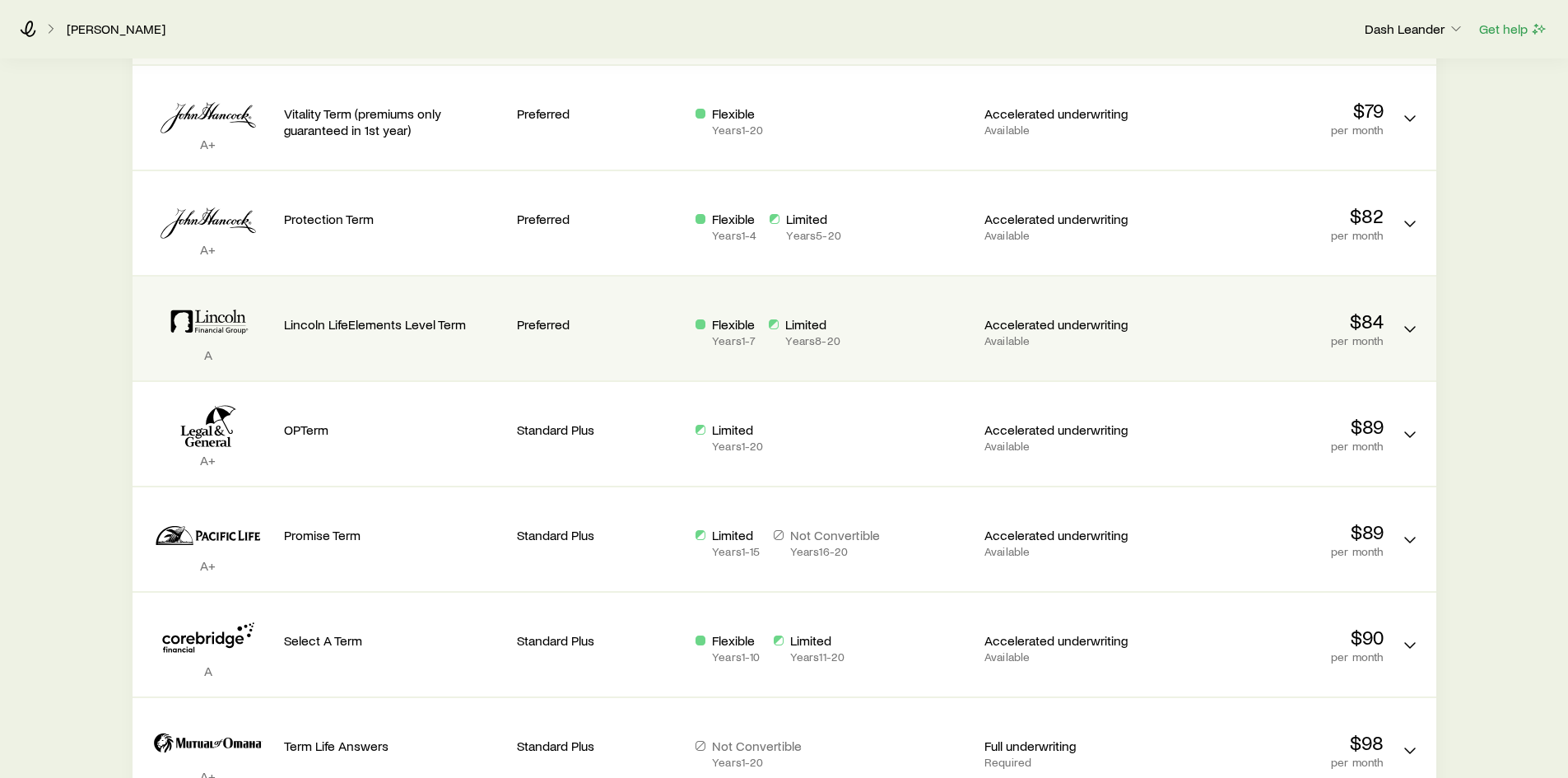
scroll to position [329, 0]
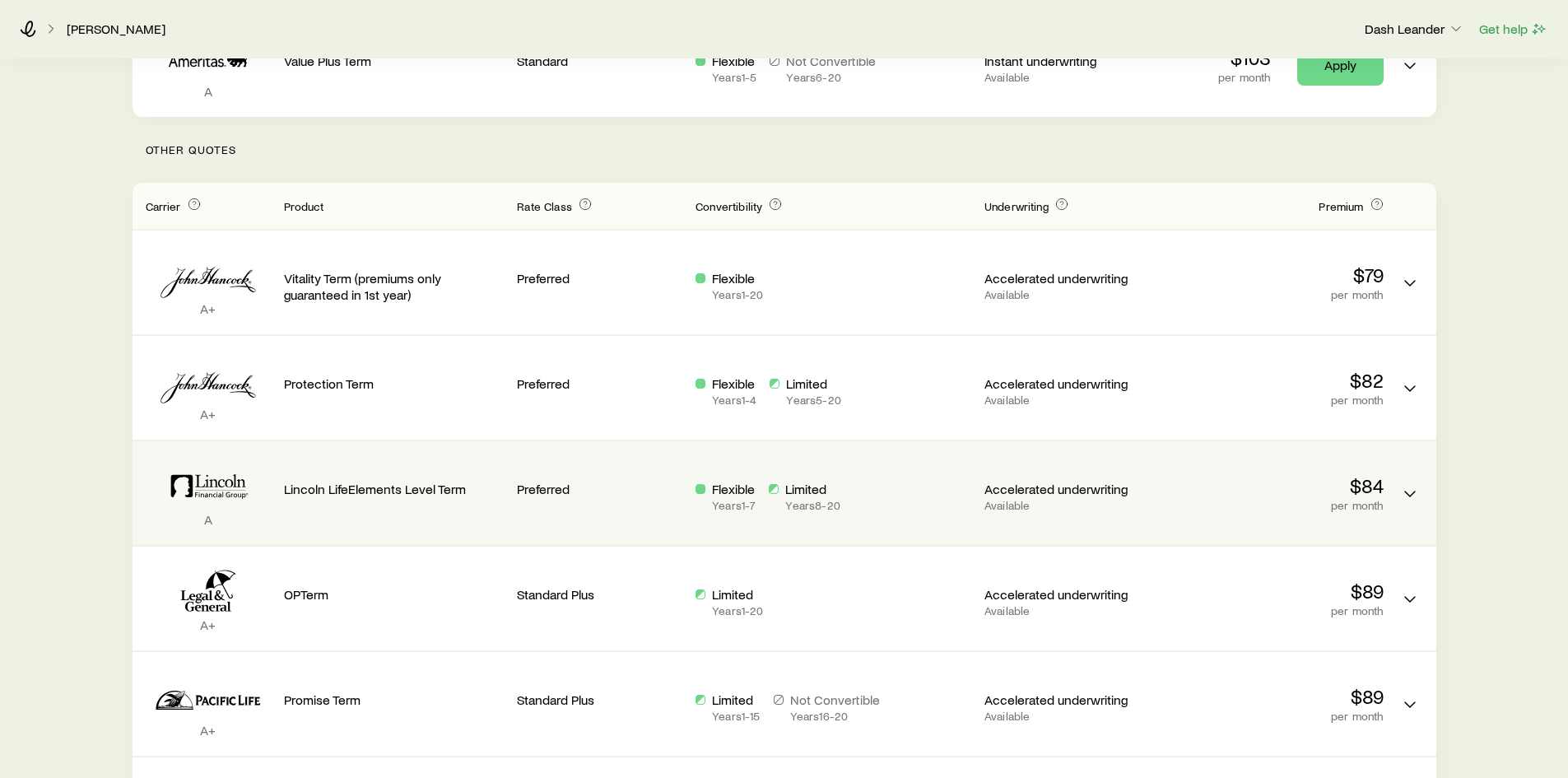
click at [1201, 495] on p "$84" at bounding box center [1273, 485] width 221 height 23
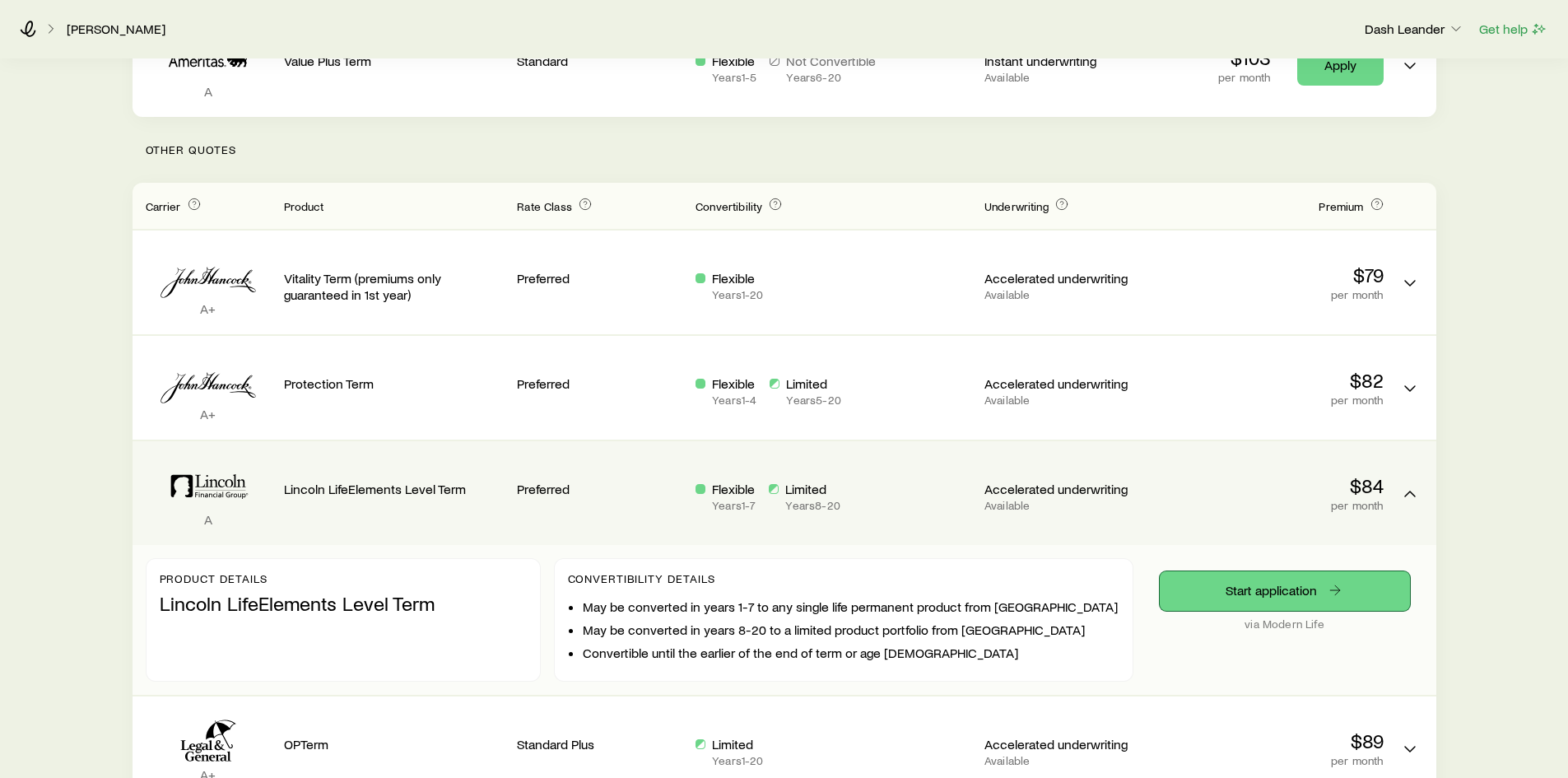
click at [1269, 591] on link "Start application" at bounding box center [1285, 591] width 250 height 39
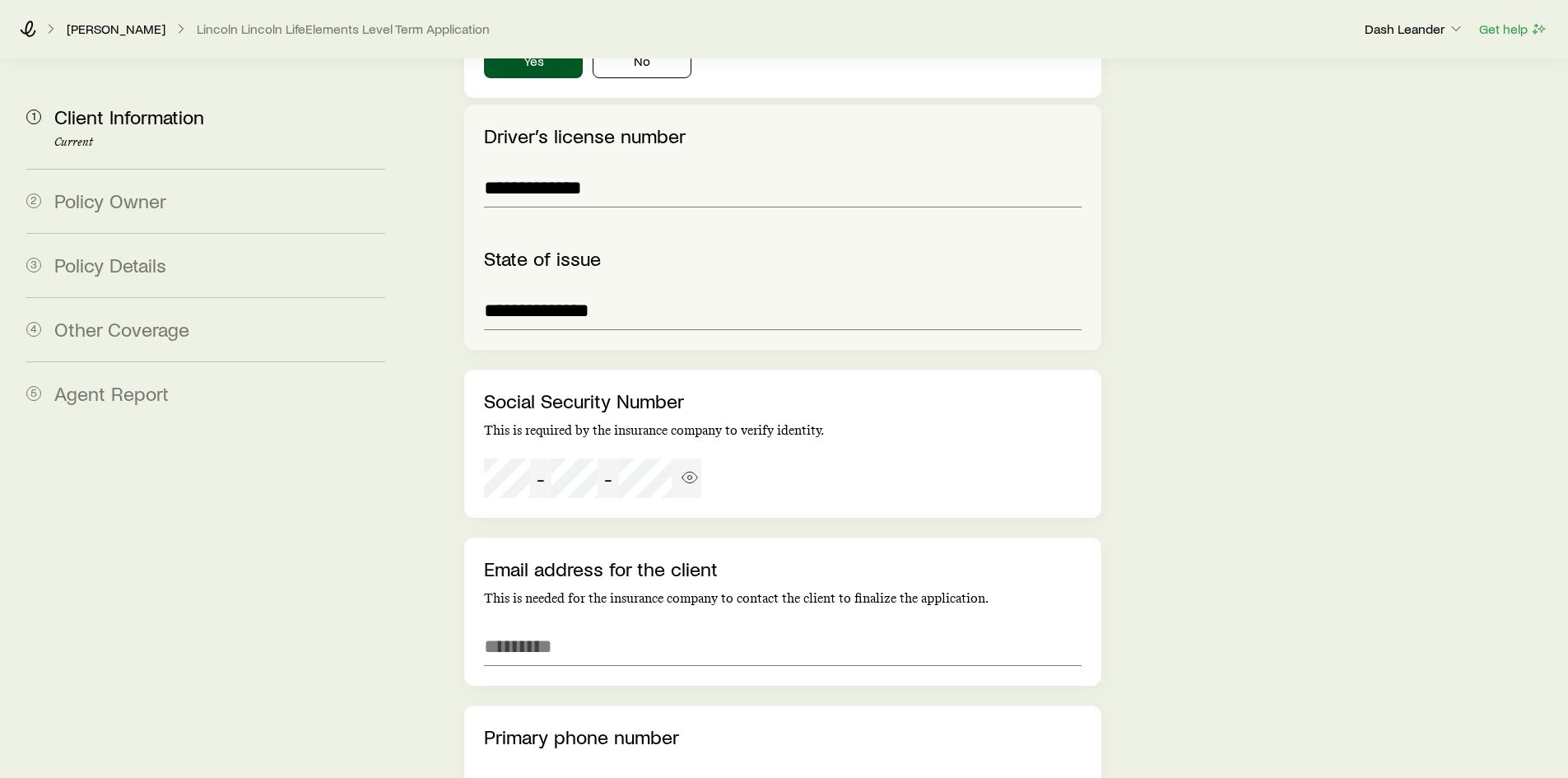
scroll to position [2039, 0]
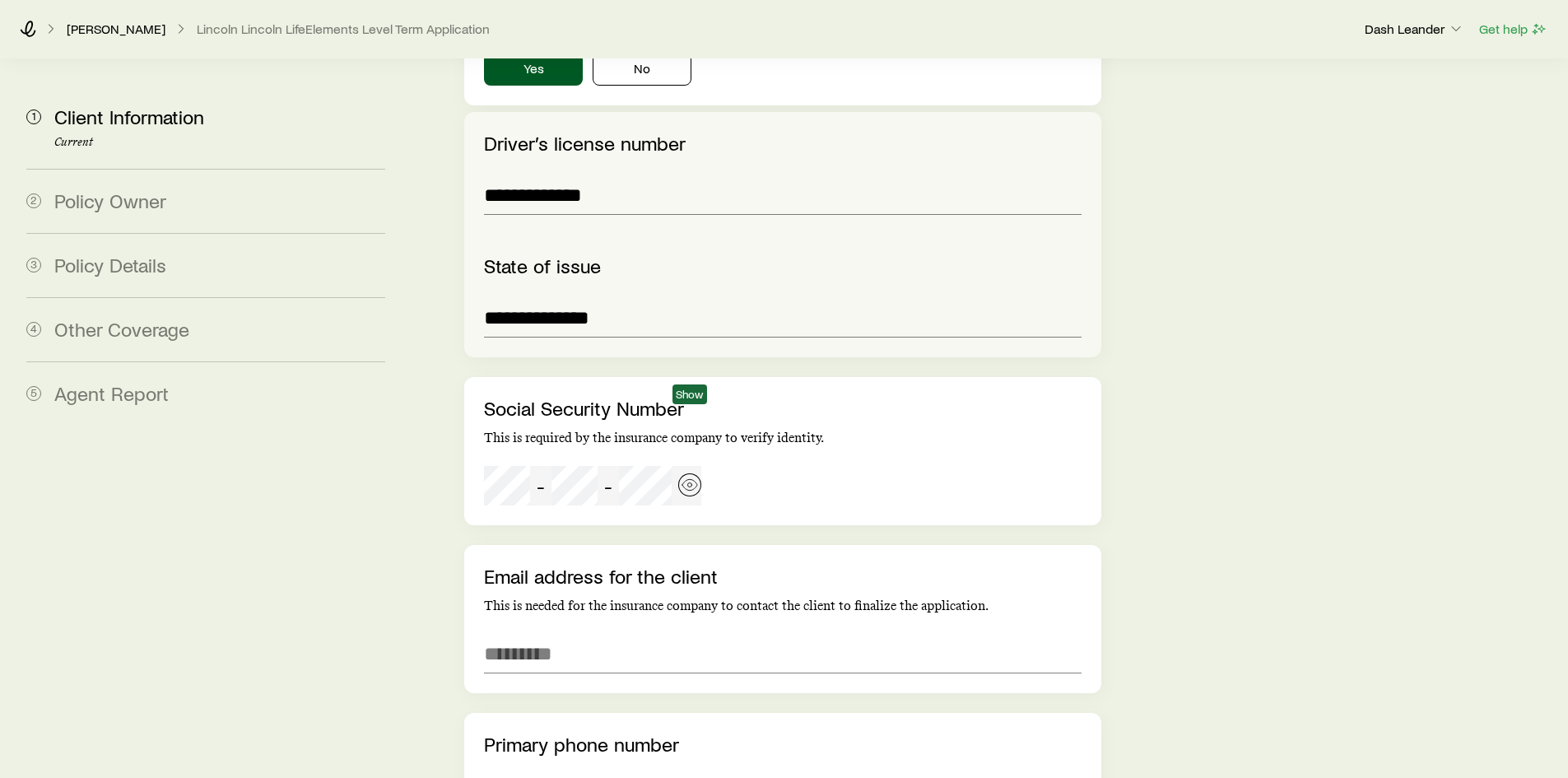
click at [697, 477] on icon "button" at bounding box center [690, 485] width 17 height 17
drag, startPoint x: 621, startPoint y: 448, endPoint x: 656, endPoint y: 417, distance: 46.8
click at [618, 445] on div "Social Security Number This is required by the insurance company to verify iden…" at bounding box center [782, 451] width 636 height 149
click at [516, 466] on div "- -" at bounding box center [592, 485] width 217 height 39
click at [690, 477] on icon "button" at bounding box center [690, 485] width 17 height 17
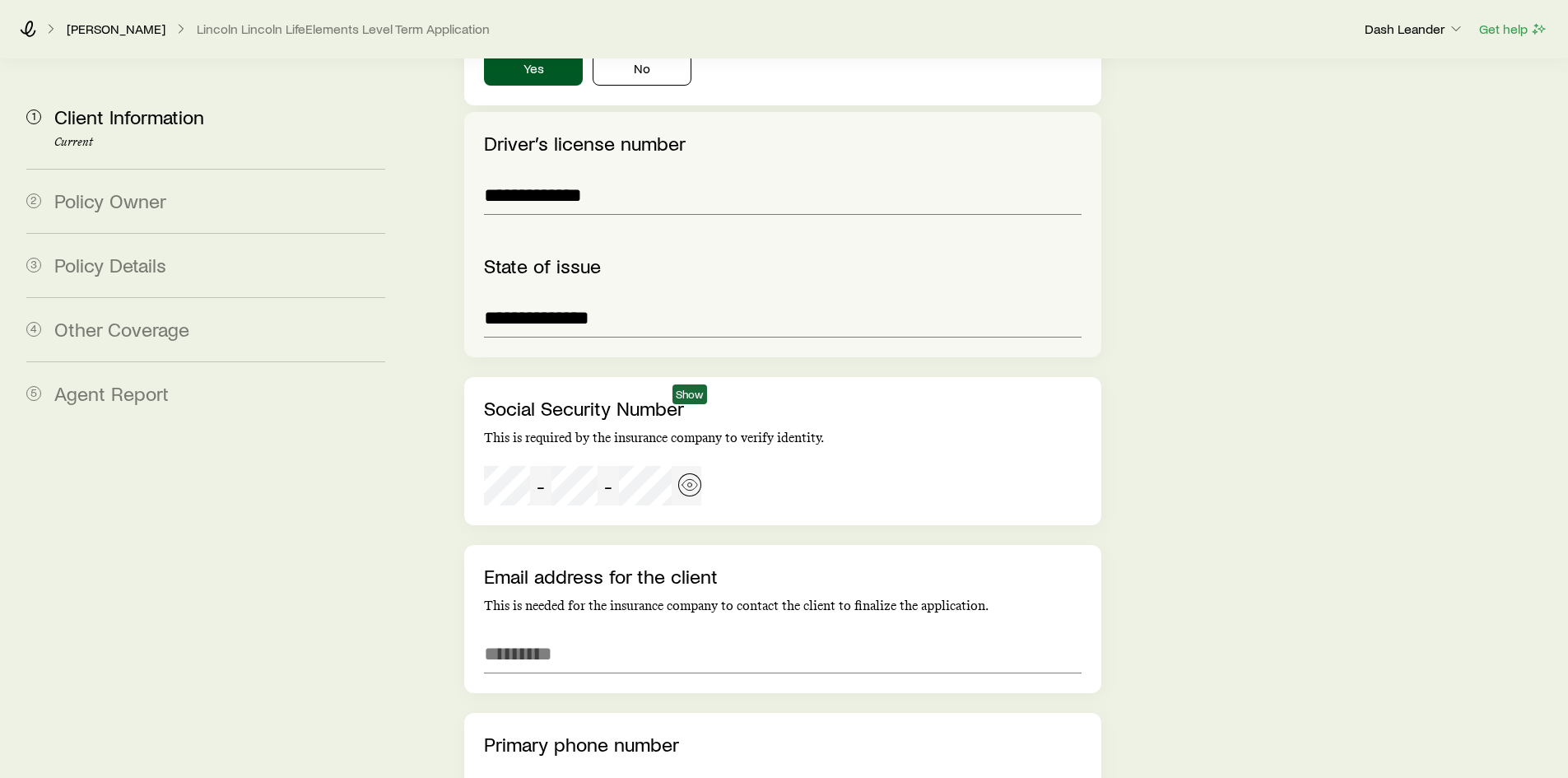
click at [686, 477] on icon "button" at bounding box center [690, 485] width 17 height 17
click at [689, 477] on icon "button" at bounding box center [690, 485] width 17 height 17
drag, startPoint x: 1351, startPoint y: 505, endPoint x: 1198, endPoint y: 577, distance: 169.1
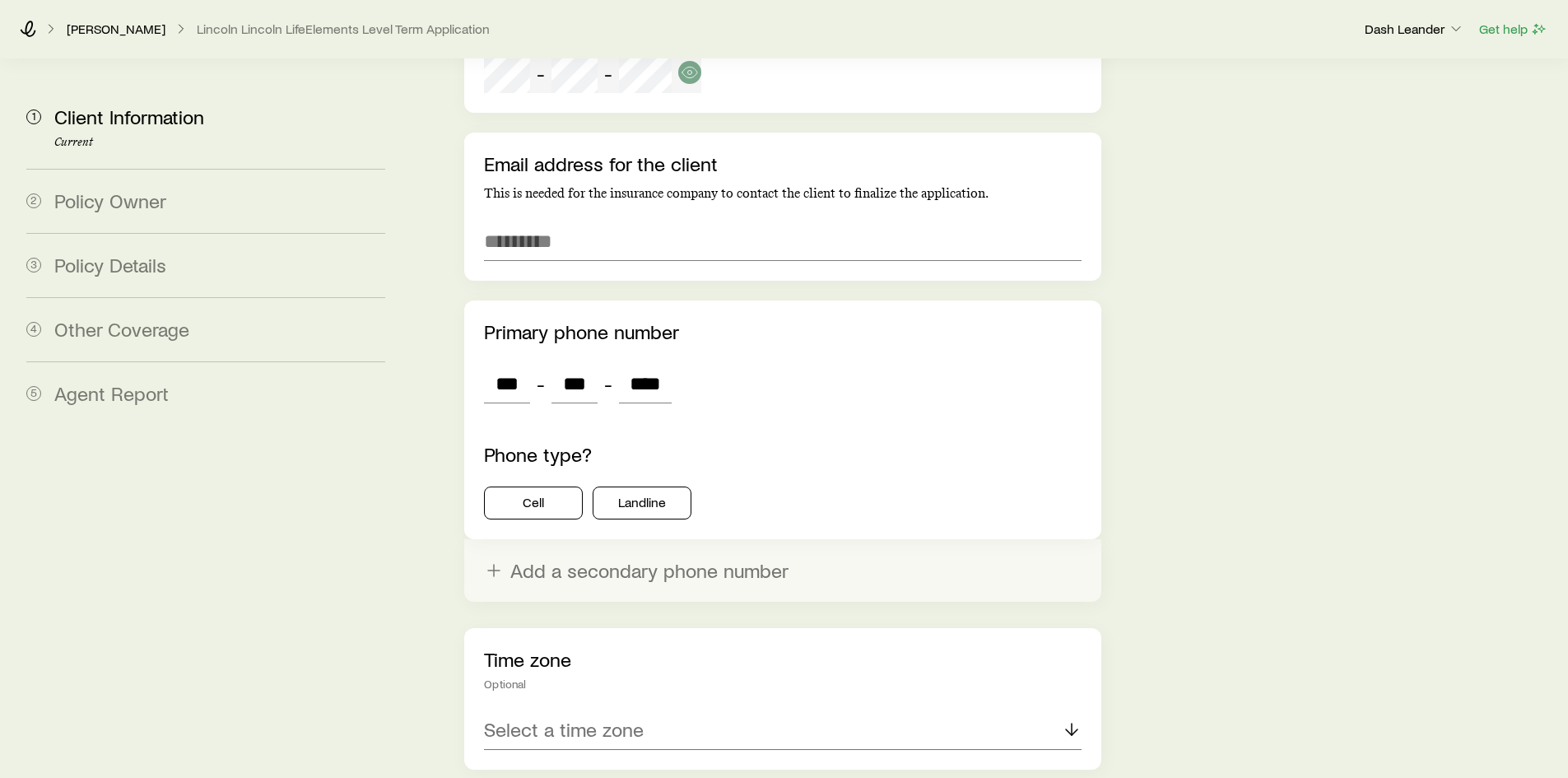
scroll to position [2697, 0]
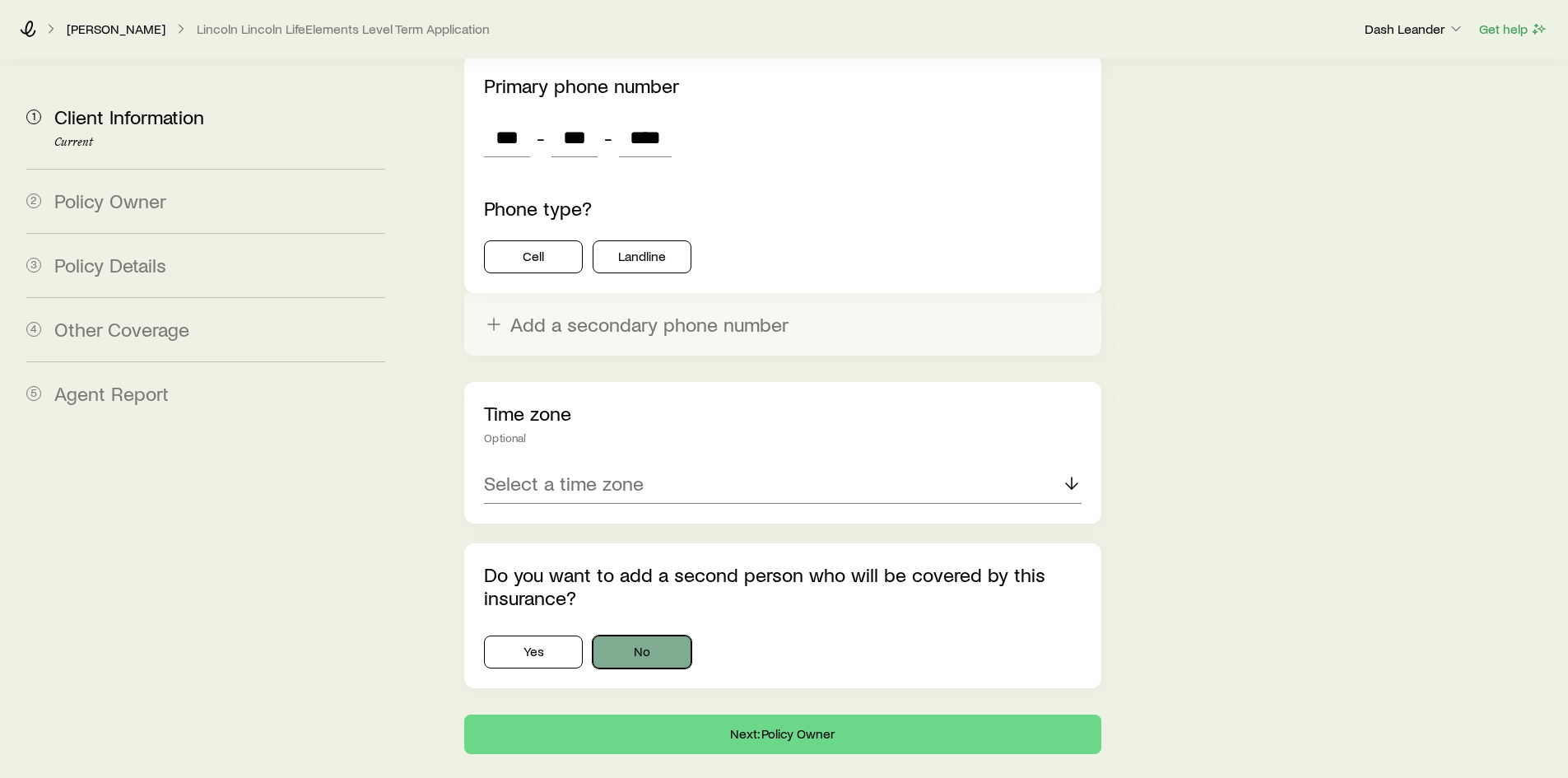
click at [634, 636] on button "No" at bounding box center [642, 652] width 99 height 33
click at [788, 715] on button "Next: Policy Owner" at bounding box center [782, 734] width 636 height 39
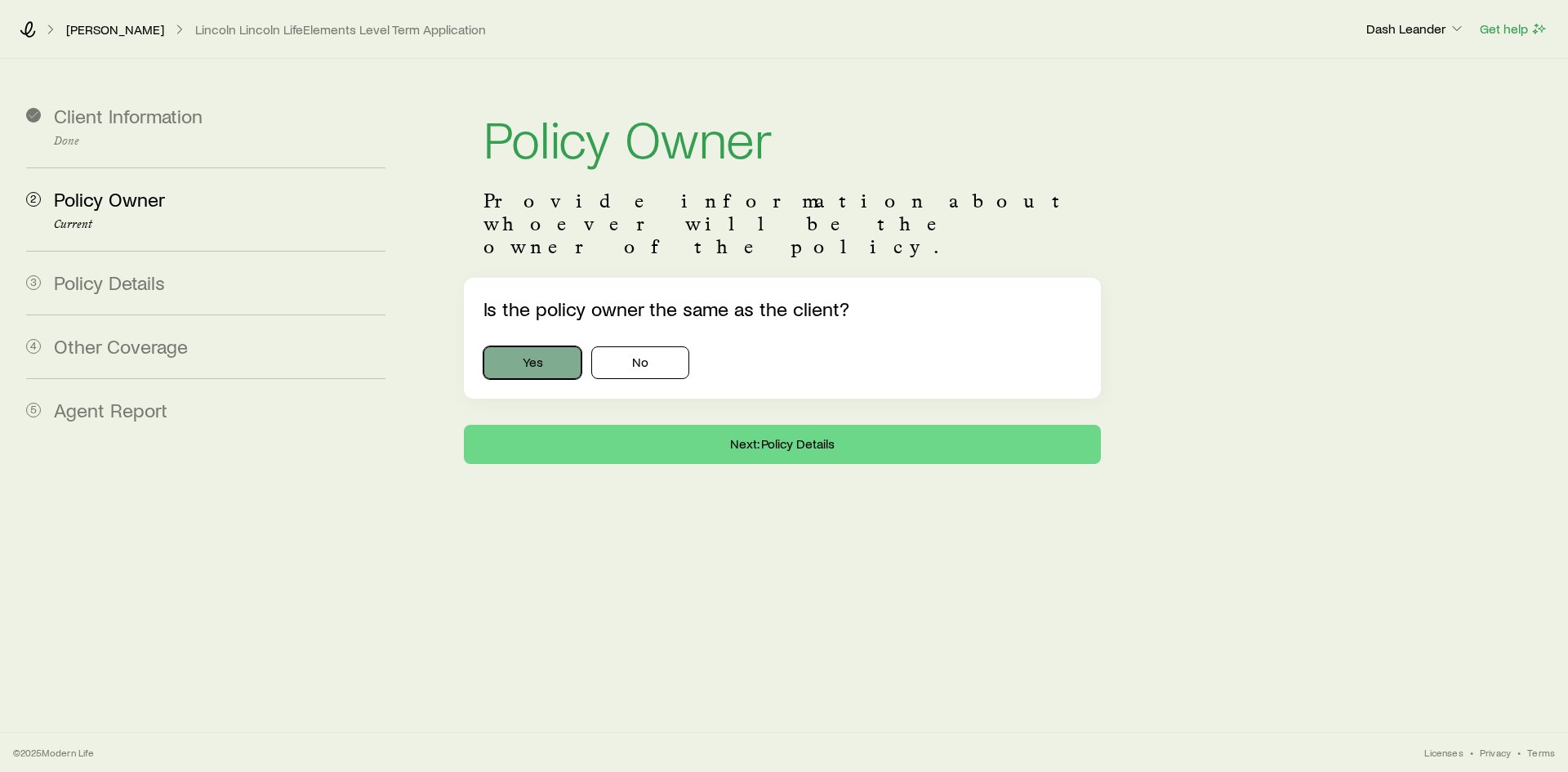
click at [531, 347] on button "Yes" at bounding box center [532, 363] width 98 height 33
click at [734, 425] on button "Next: Policy Details" at bounding box center [783, 444] width 637 height 39
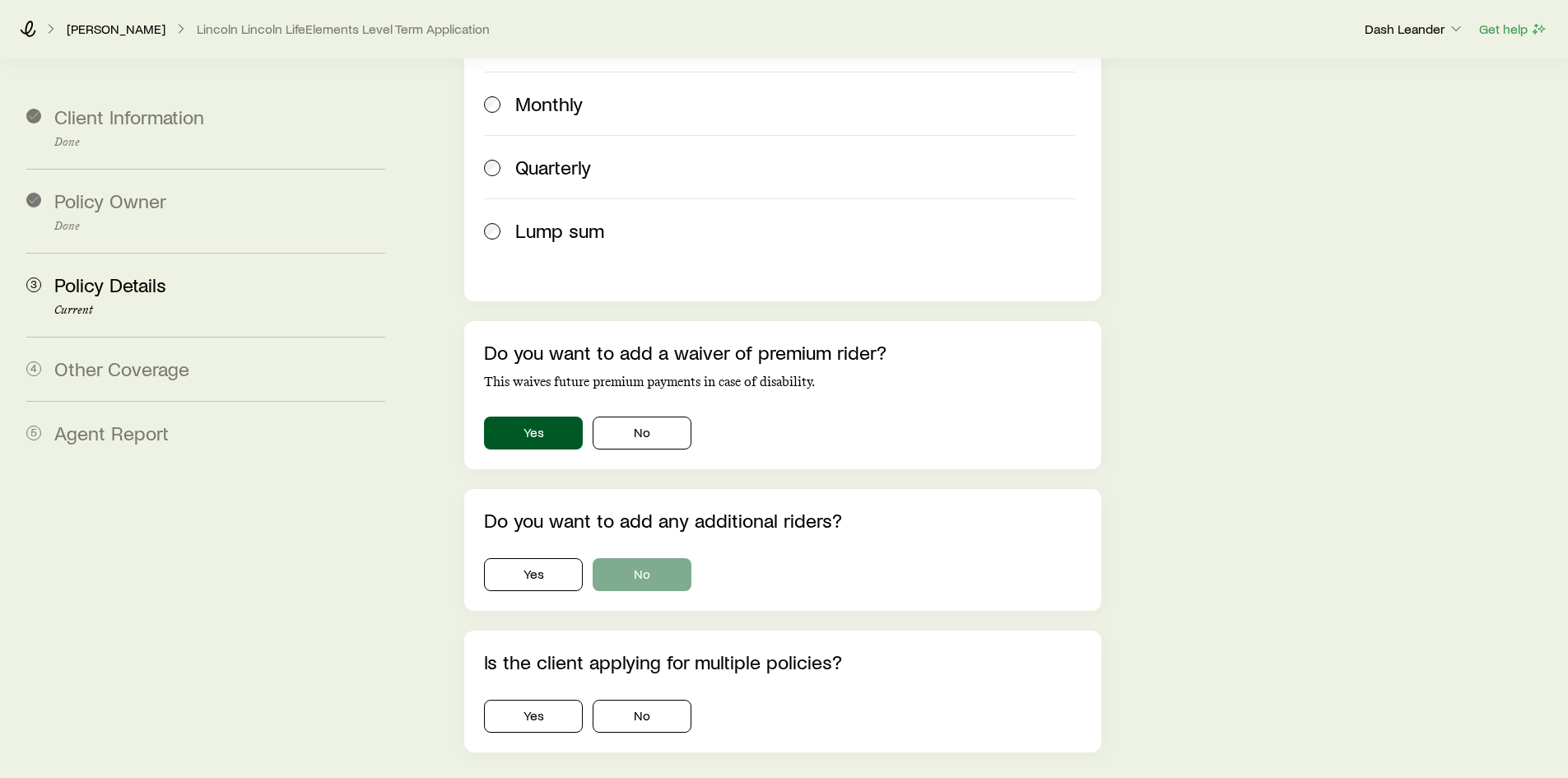
scroll to position [1153, 0]
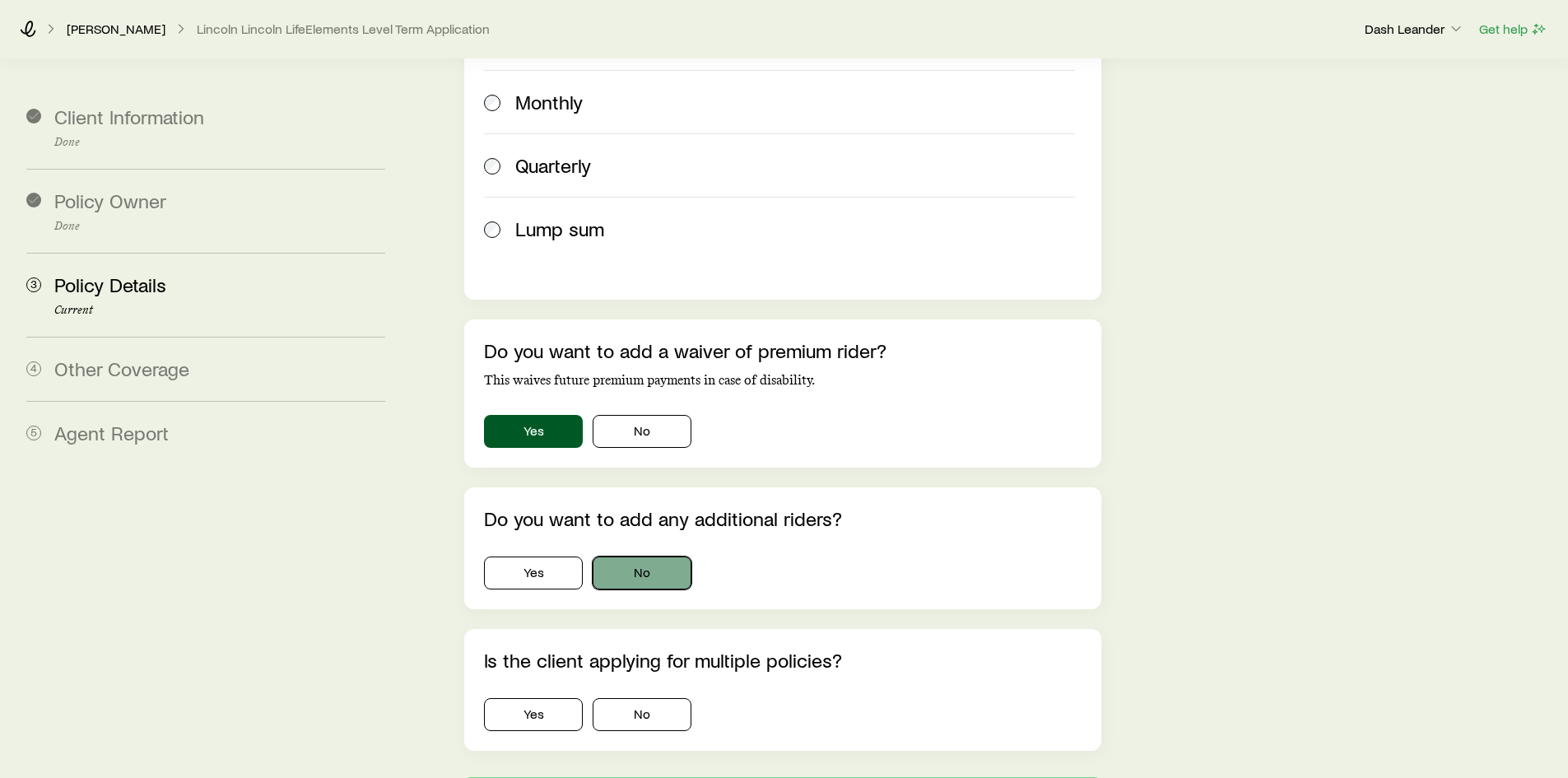
click at [625, 557] on button "No" at bounding box center [642, 573] width 99 height 33
click at [643, 698] on button "No" at bounding box center [642, 715] width 99 height 33
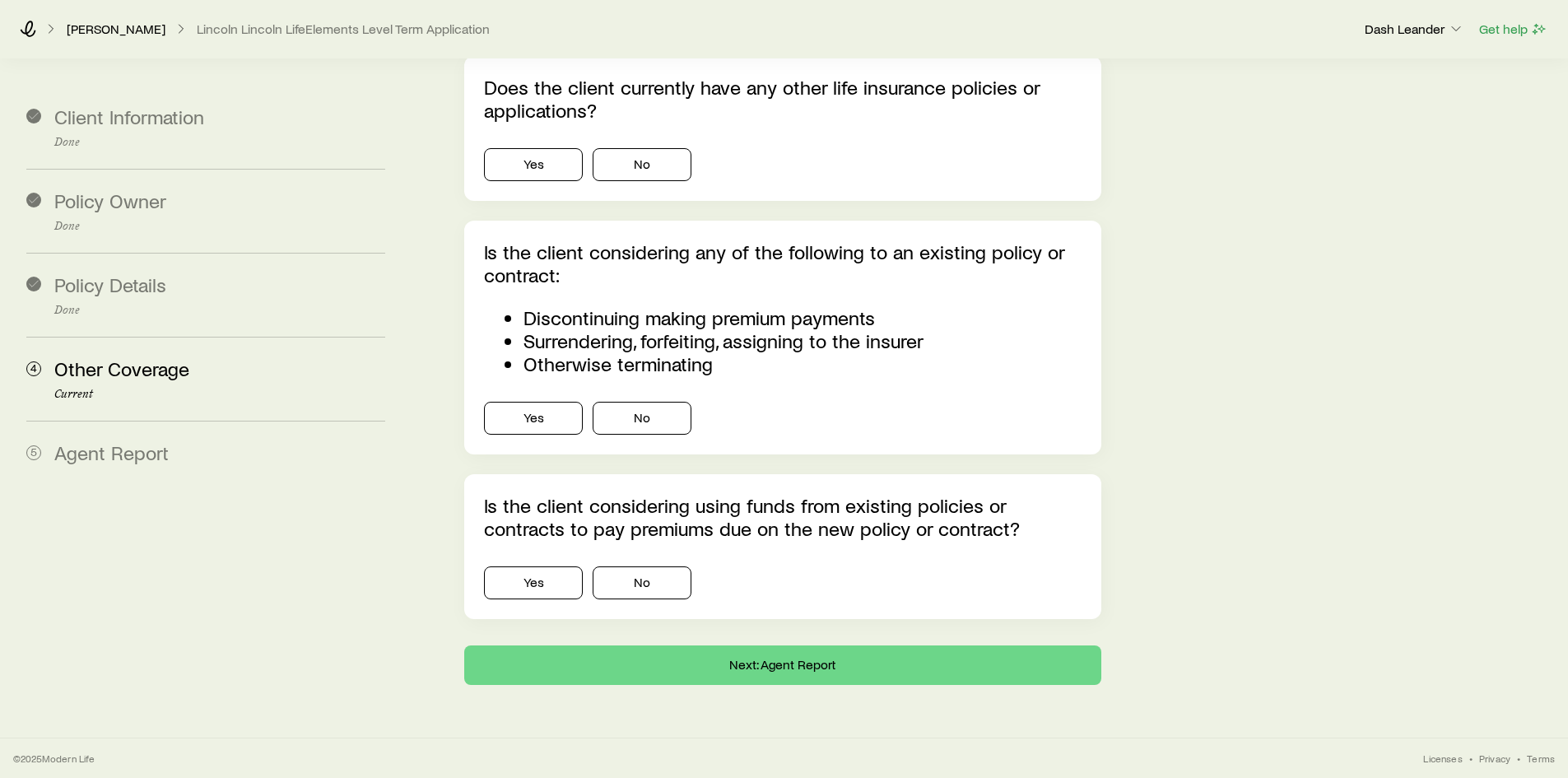
scroll to position [0, 0]
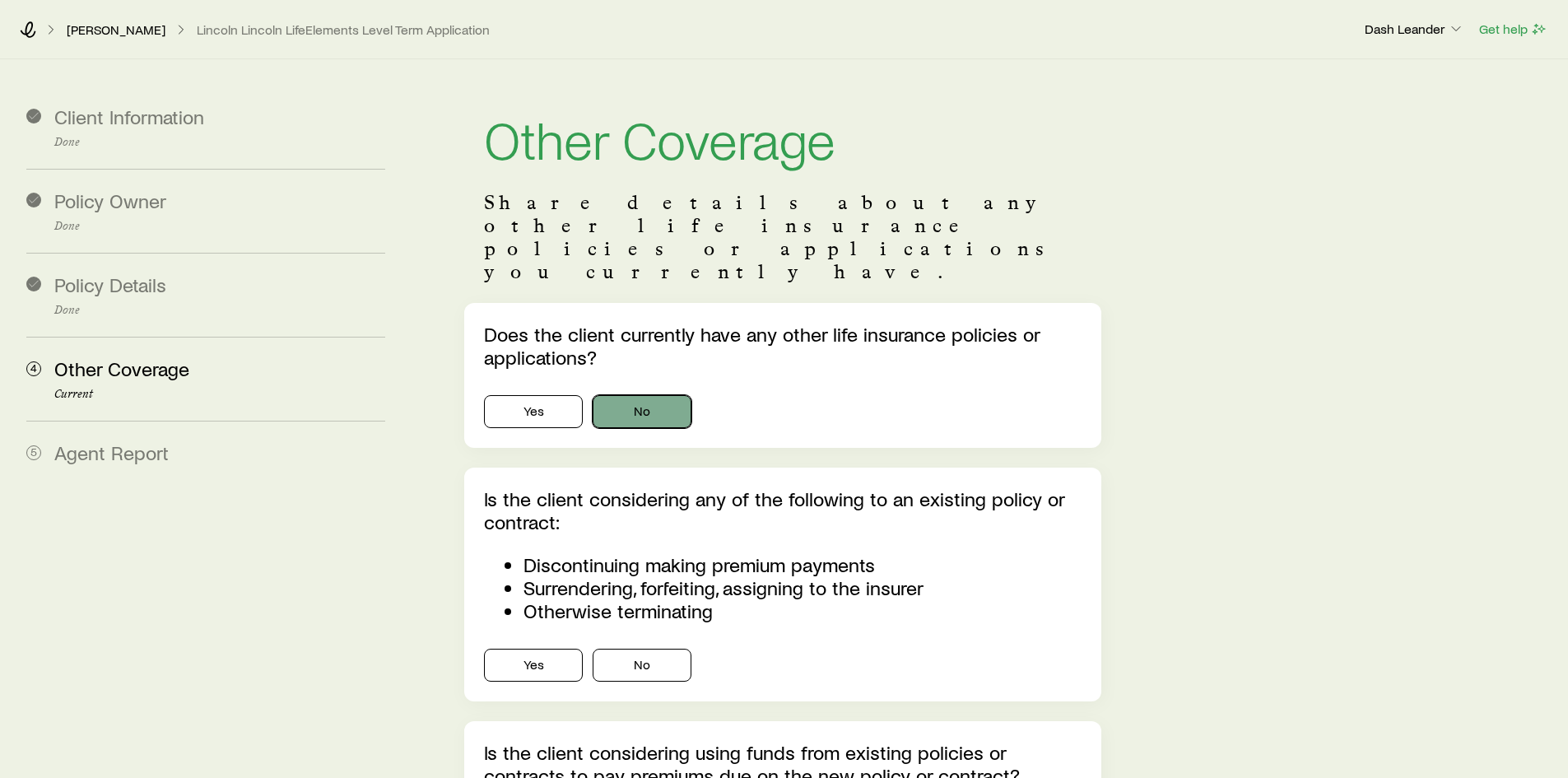
click at [646, 395] on button "No" at bounding box center [642, 412] width 99 height 33
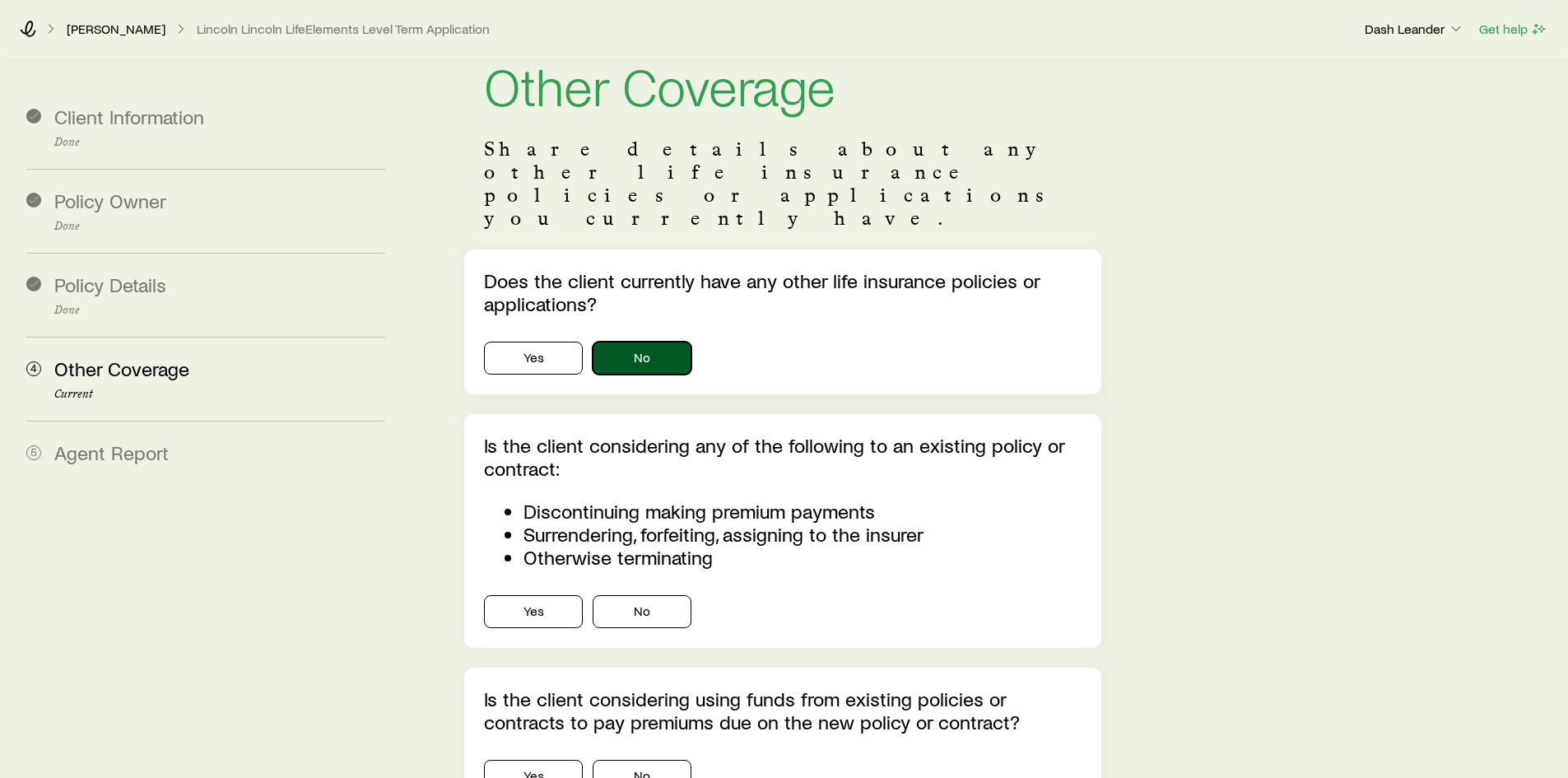
scroll to position [83, 0]
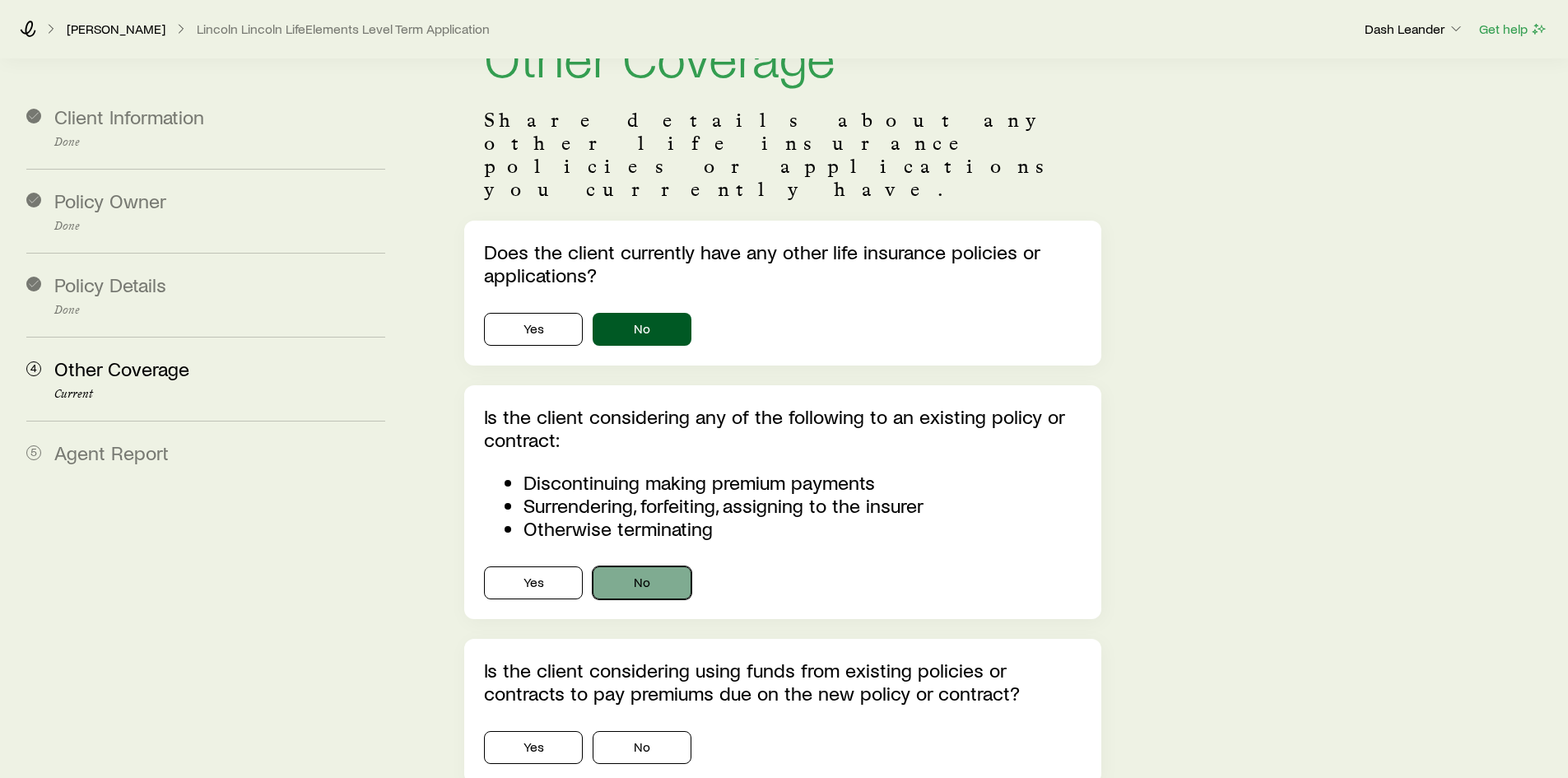
click at [661, 567] on button "No" at bounding box center [642, 584] width 99 height 33
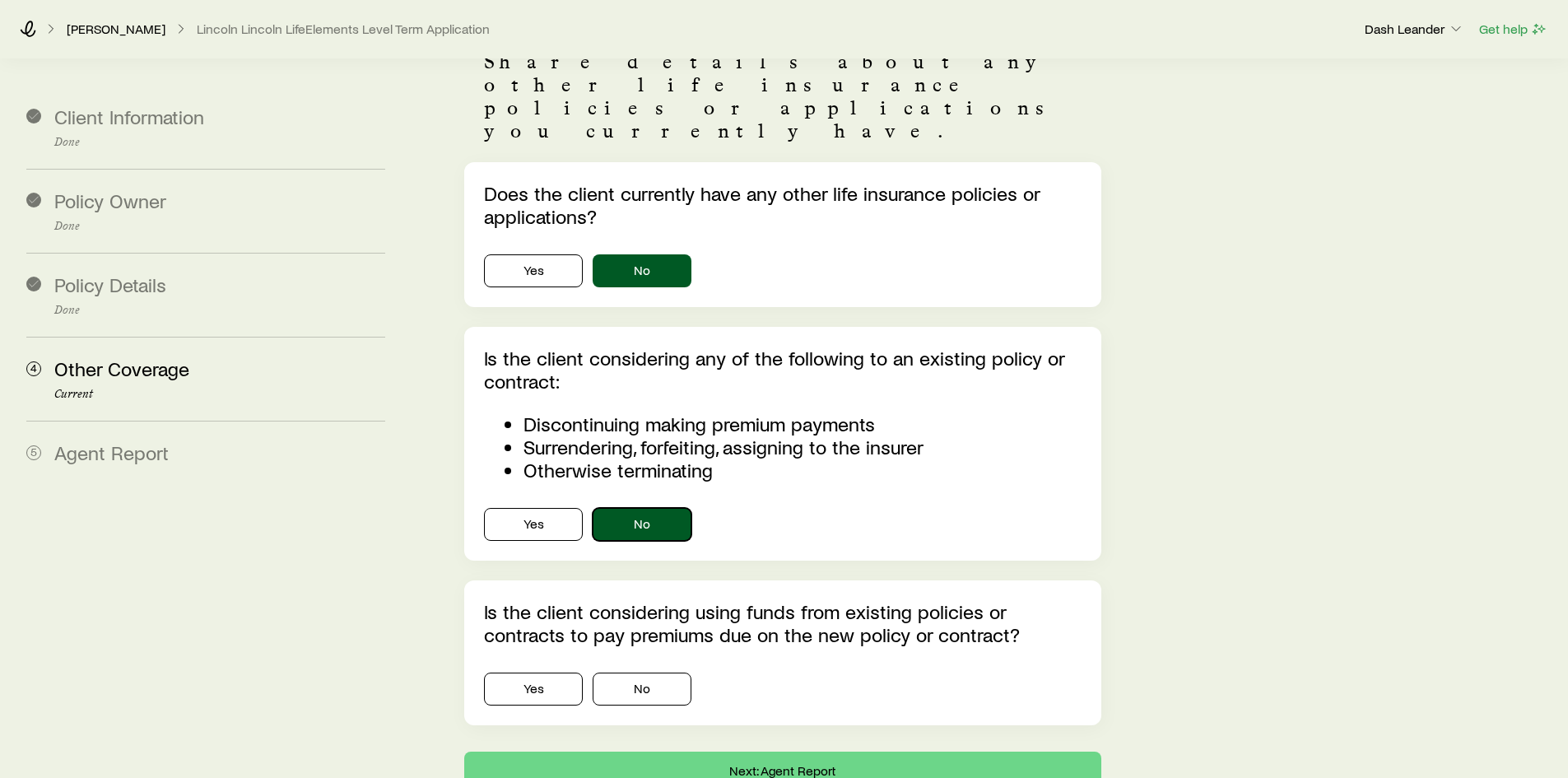
scroll to position [201, 0]
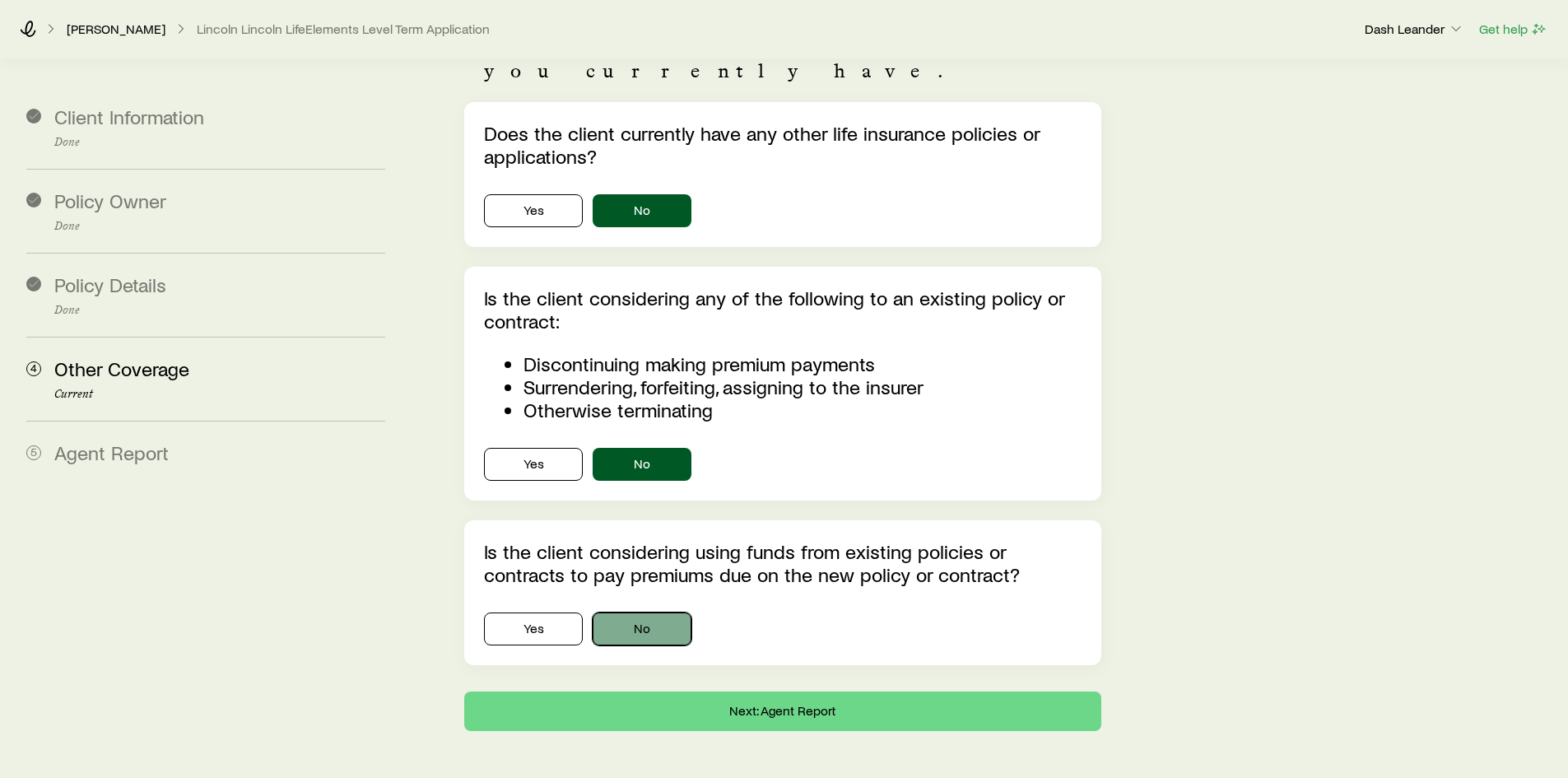
click at [635, 613] on button "No" at bounding box center [642, 629] width 99 height 33
click at [760, 692] on button "Next: Agent Report" at bounding box center [782, 711] width 636 height 39
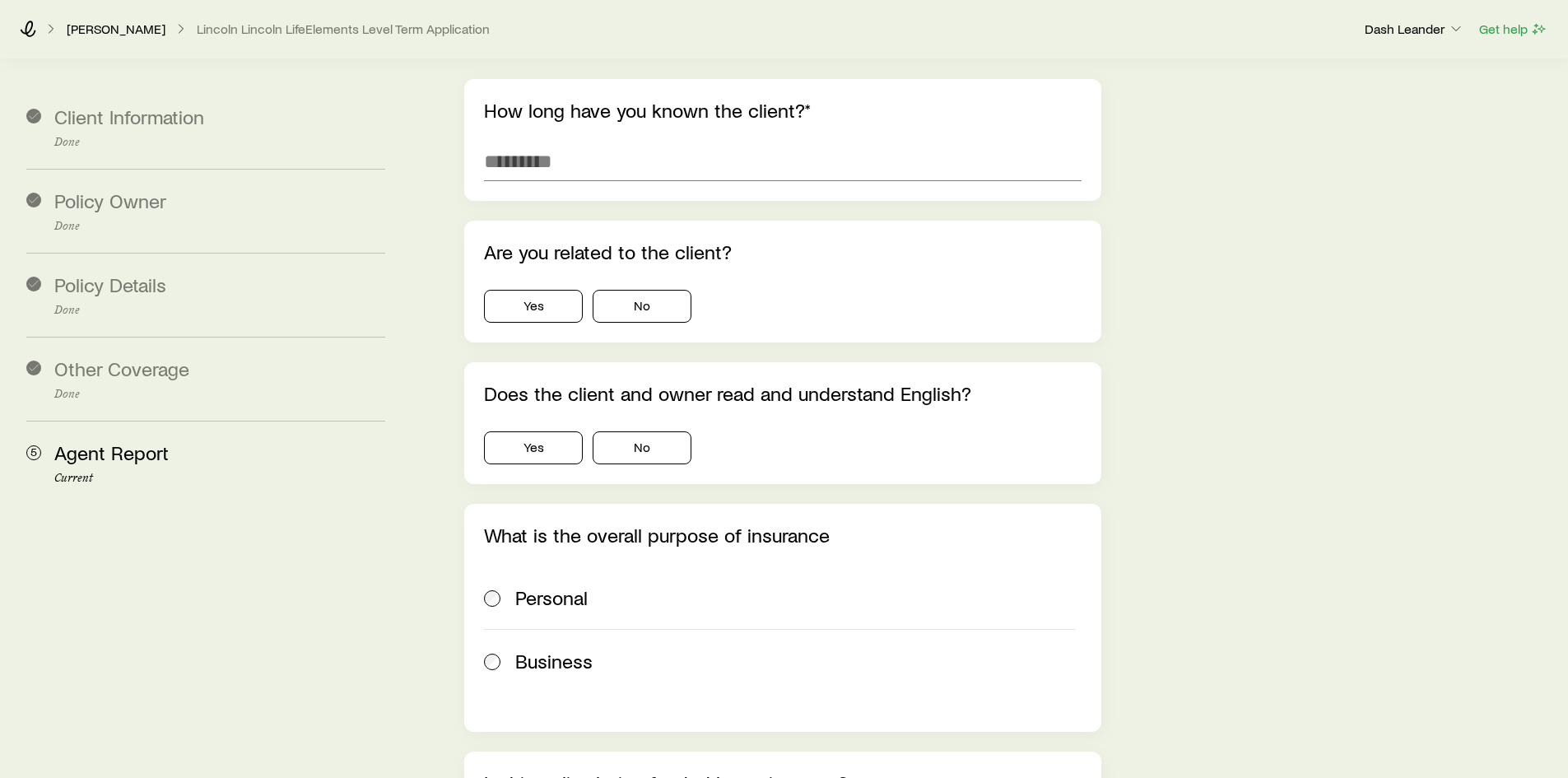
scroll to position [0, 0]
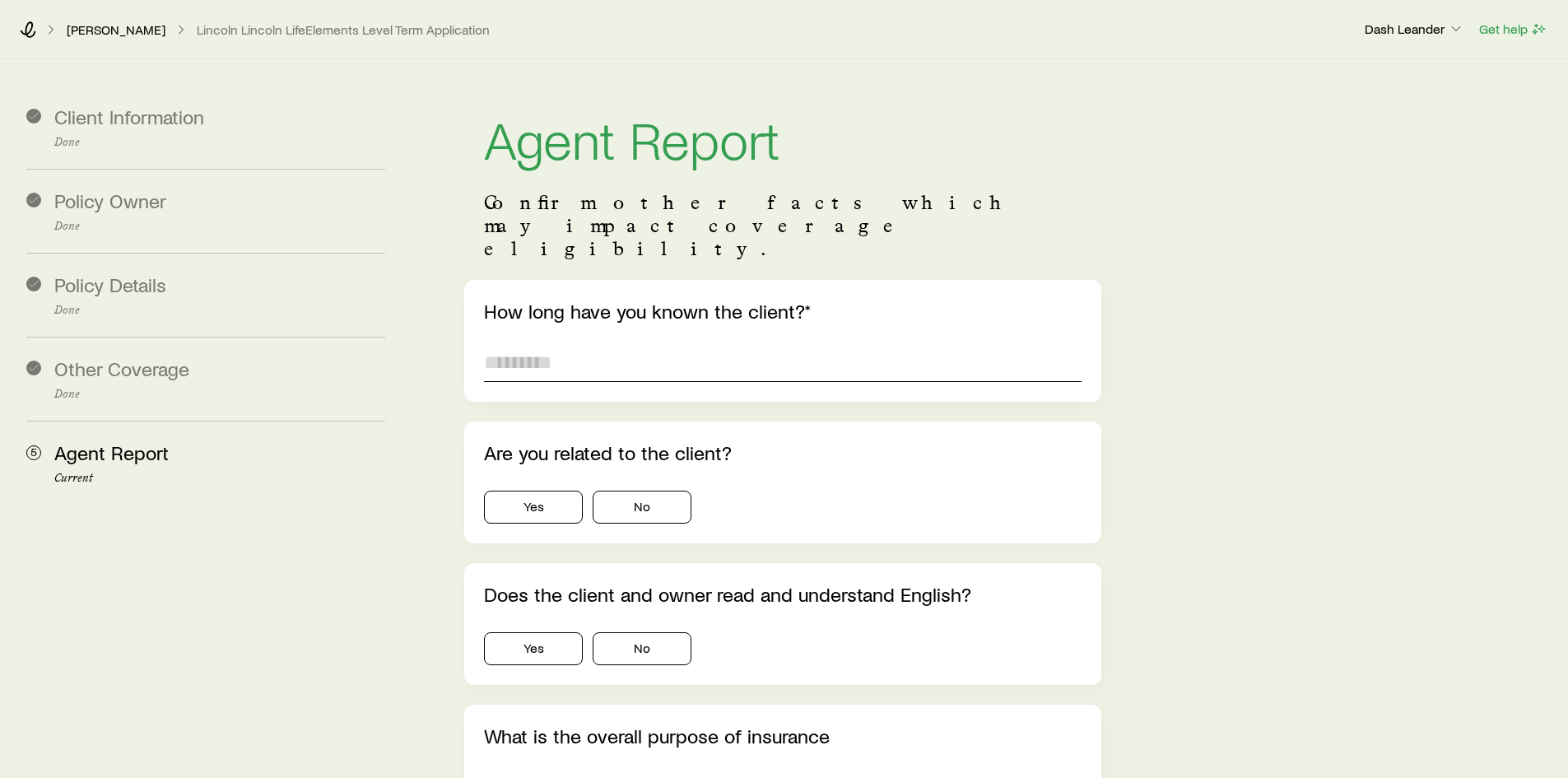
click at [609, 342] on input "text" at bounding box center [782, 361] width 597 height 39
type input "*"
type input "******"
click at [646, 478] on div "Are you related to the client? Yes No" at bounding box center [782, 483] width 636 height 122
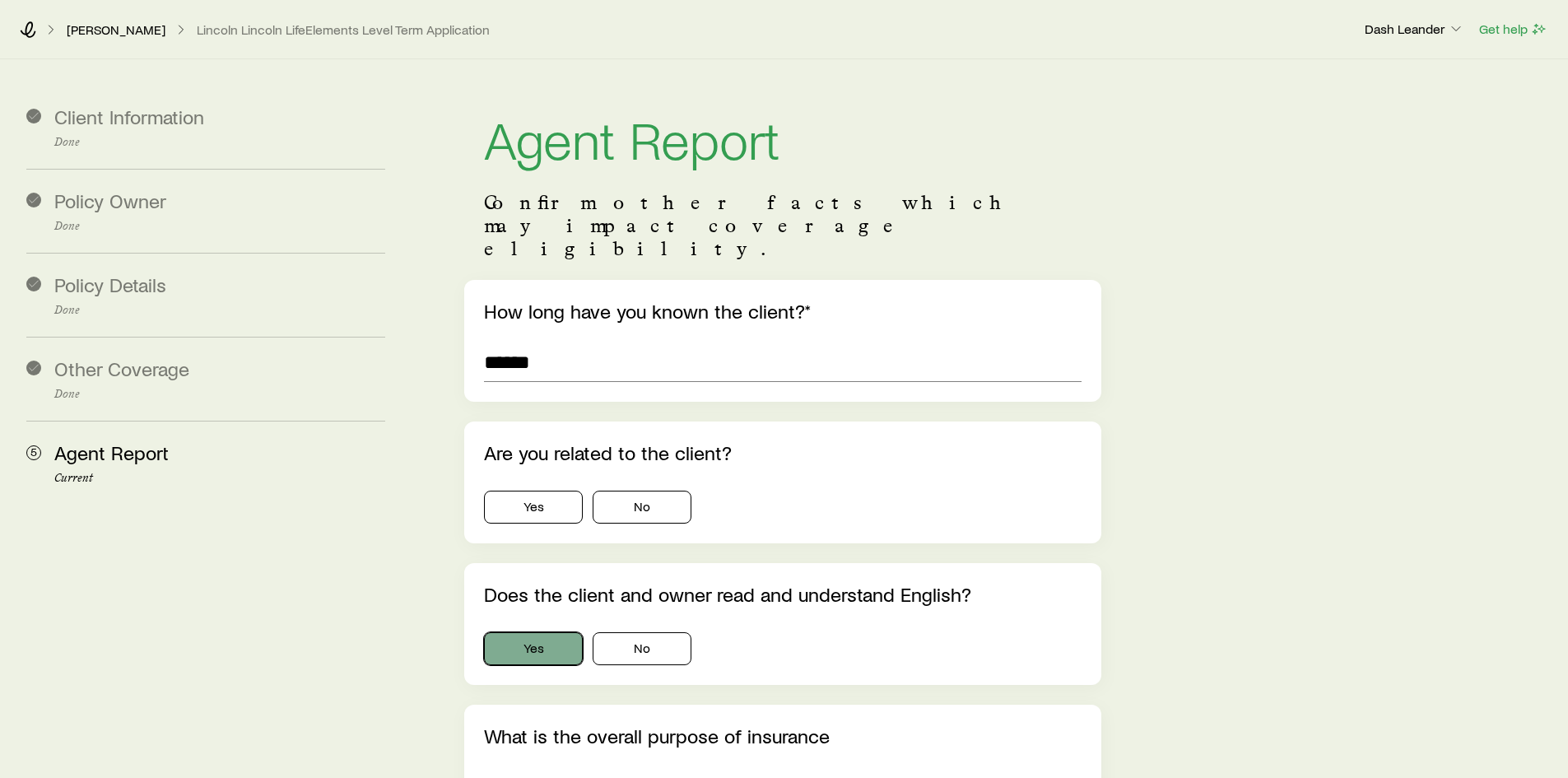
click at [514, 632] on button "Yes" at bounding box center [534, 649] width 99 height 33
click at [621, 491] on button "No" at bounding box center [642, 507] width 99 height 33
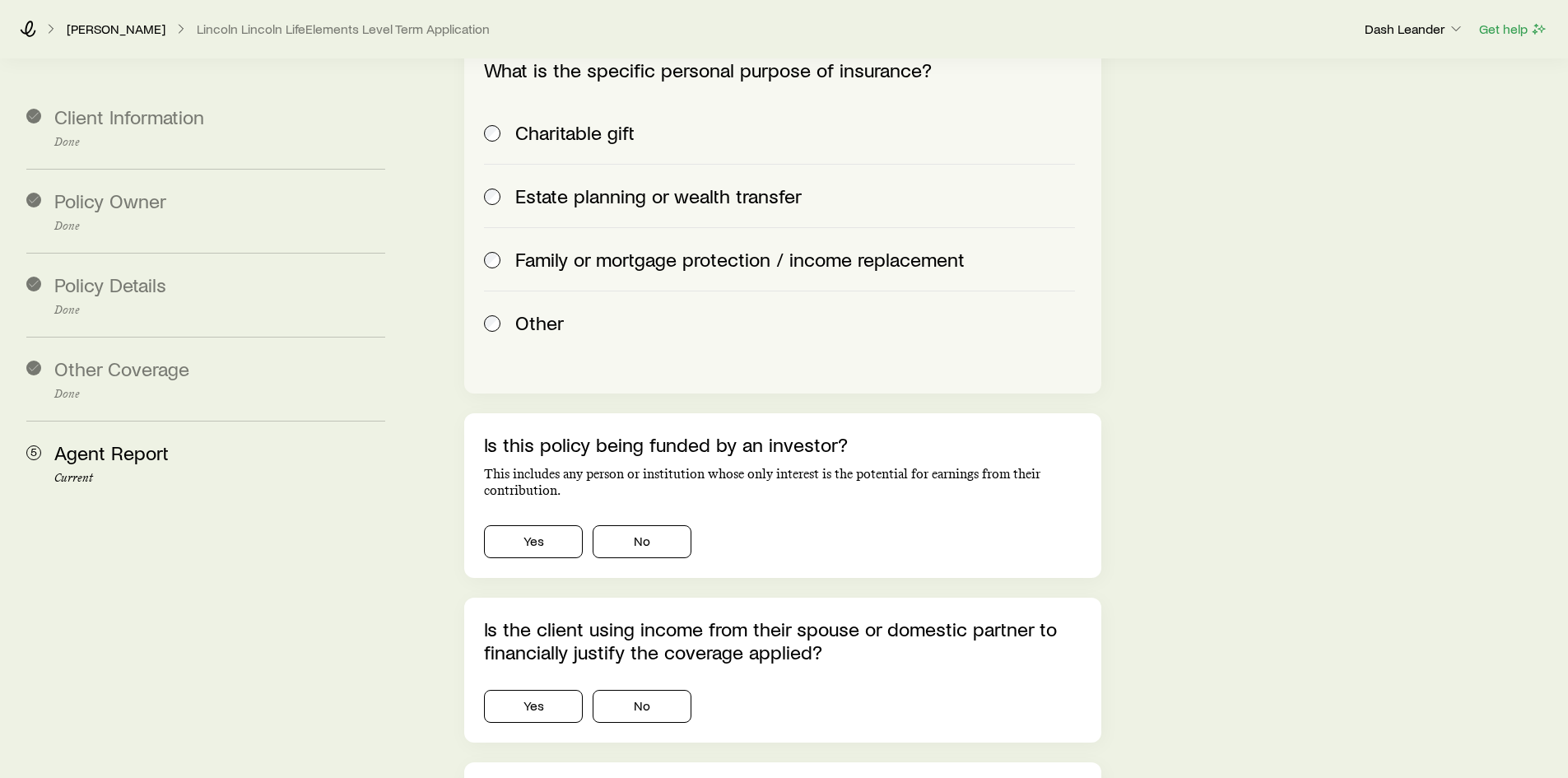
scroll to position [906, 0]
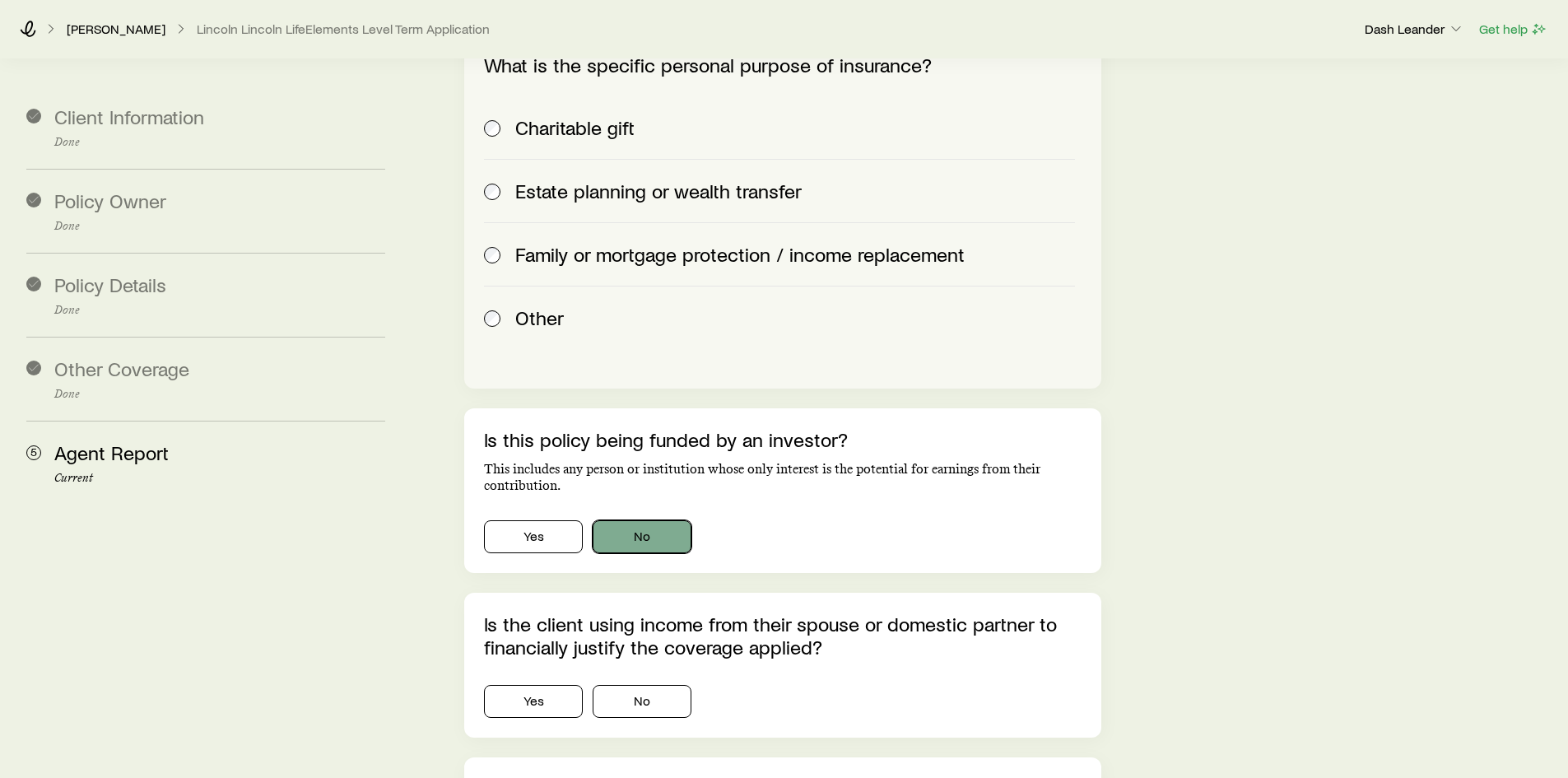
click at [646, 520] on button "No" at bounding box center [642, 537] width 99 height 33
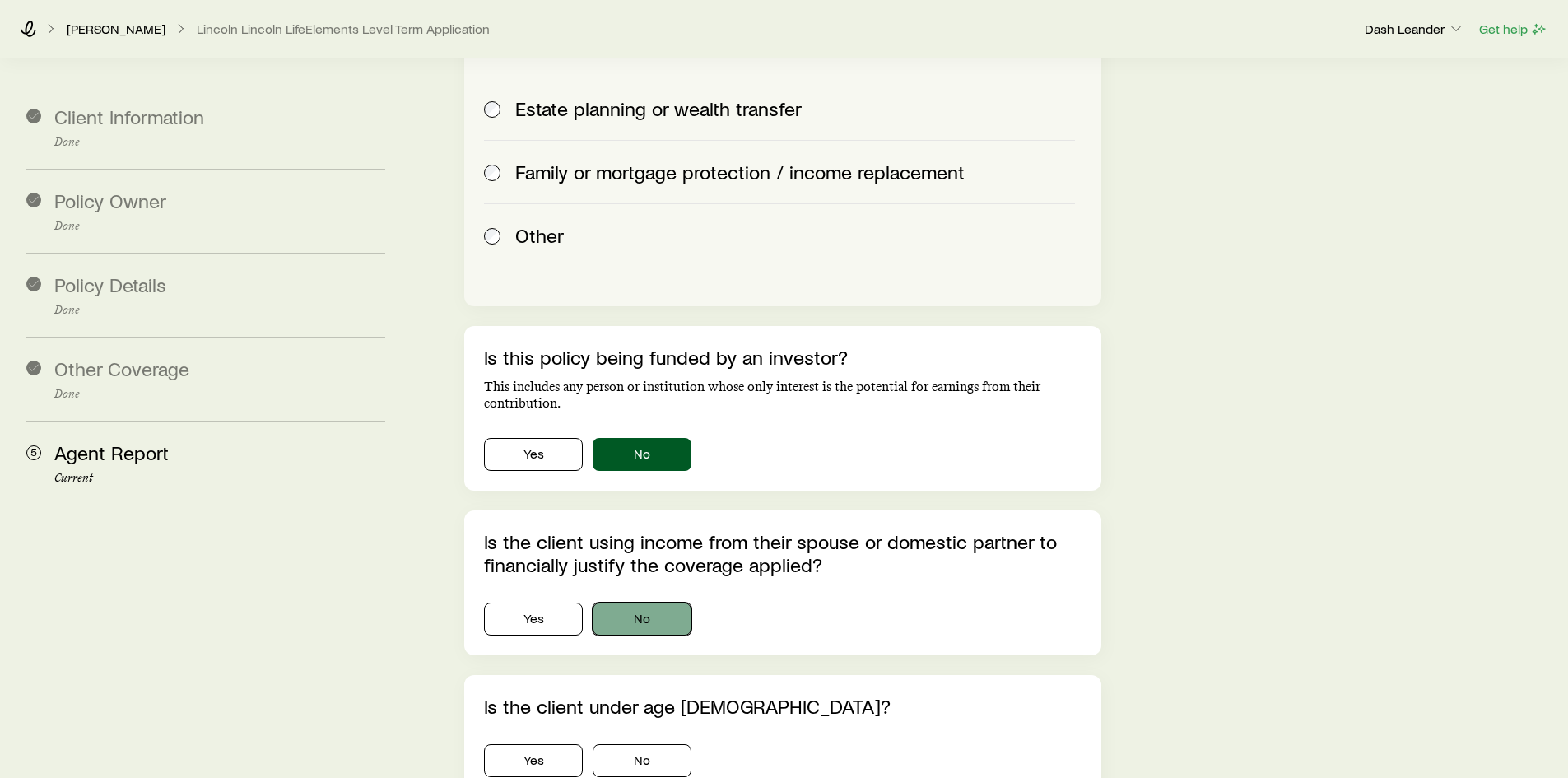
drag, startPoint x: 643, startPoint y: 569, endPoint x: 684, endPoint y: 583, distance: 43.3
click at [644, 603] on button "No" at bounding box center [642, 619] width 99 height 33
click at [646, 744] on button "No" at bounding box center [642, 761] width 99 height 33
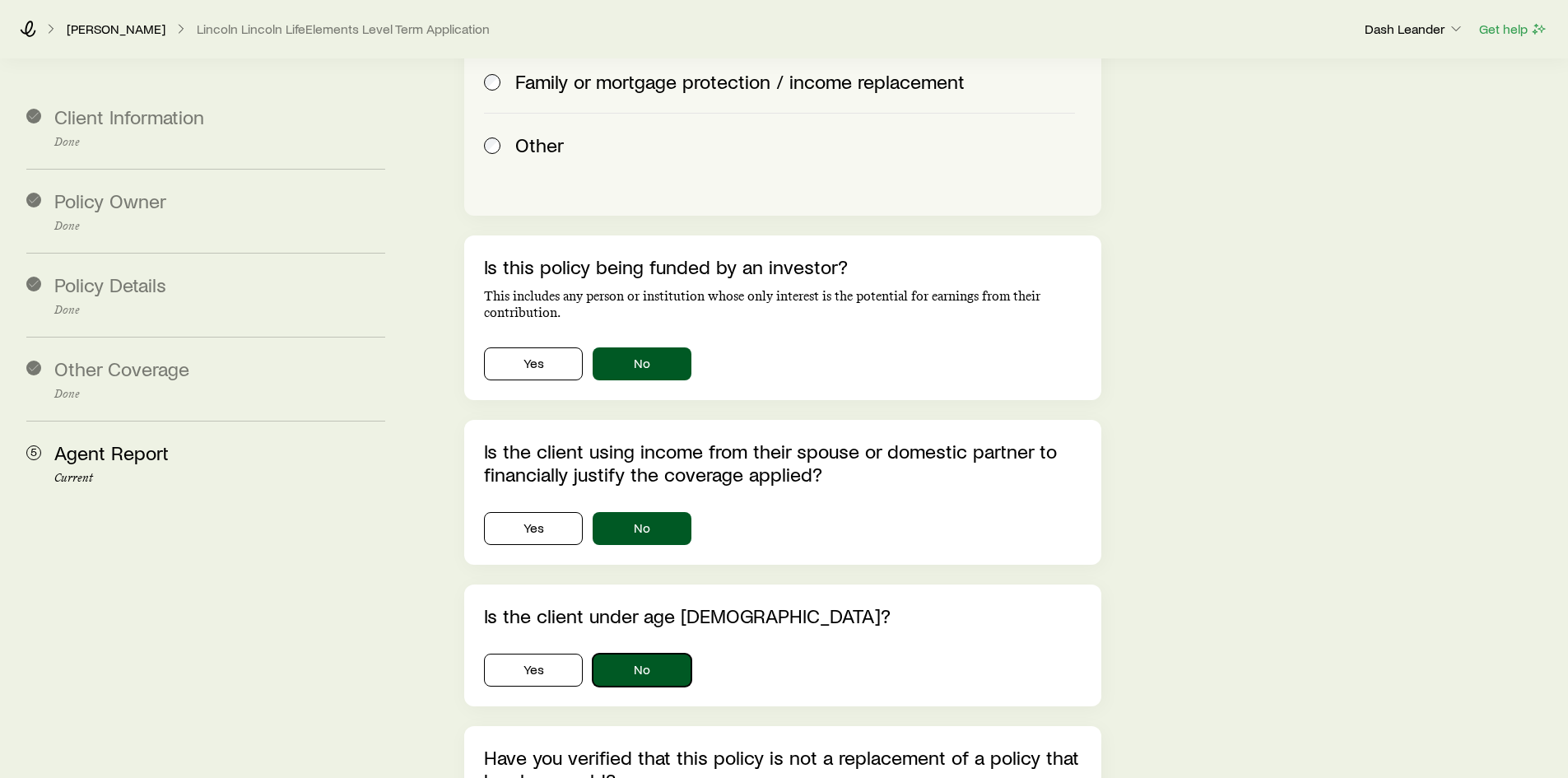
scroll to position [1317, 0]
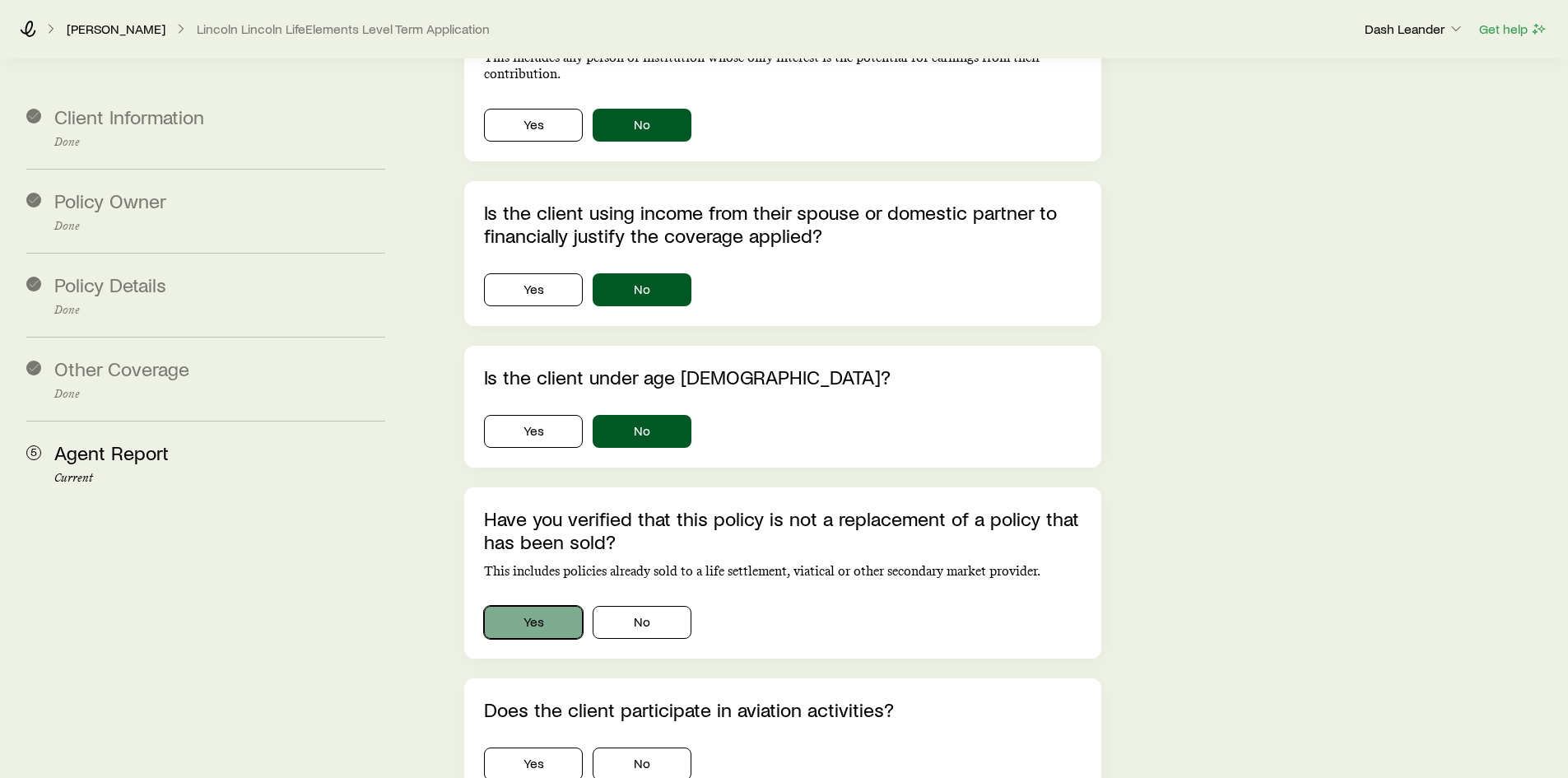
click at [535, 606] on button "Yes" at bounding box center [534, 623] width 99 height 33
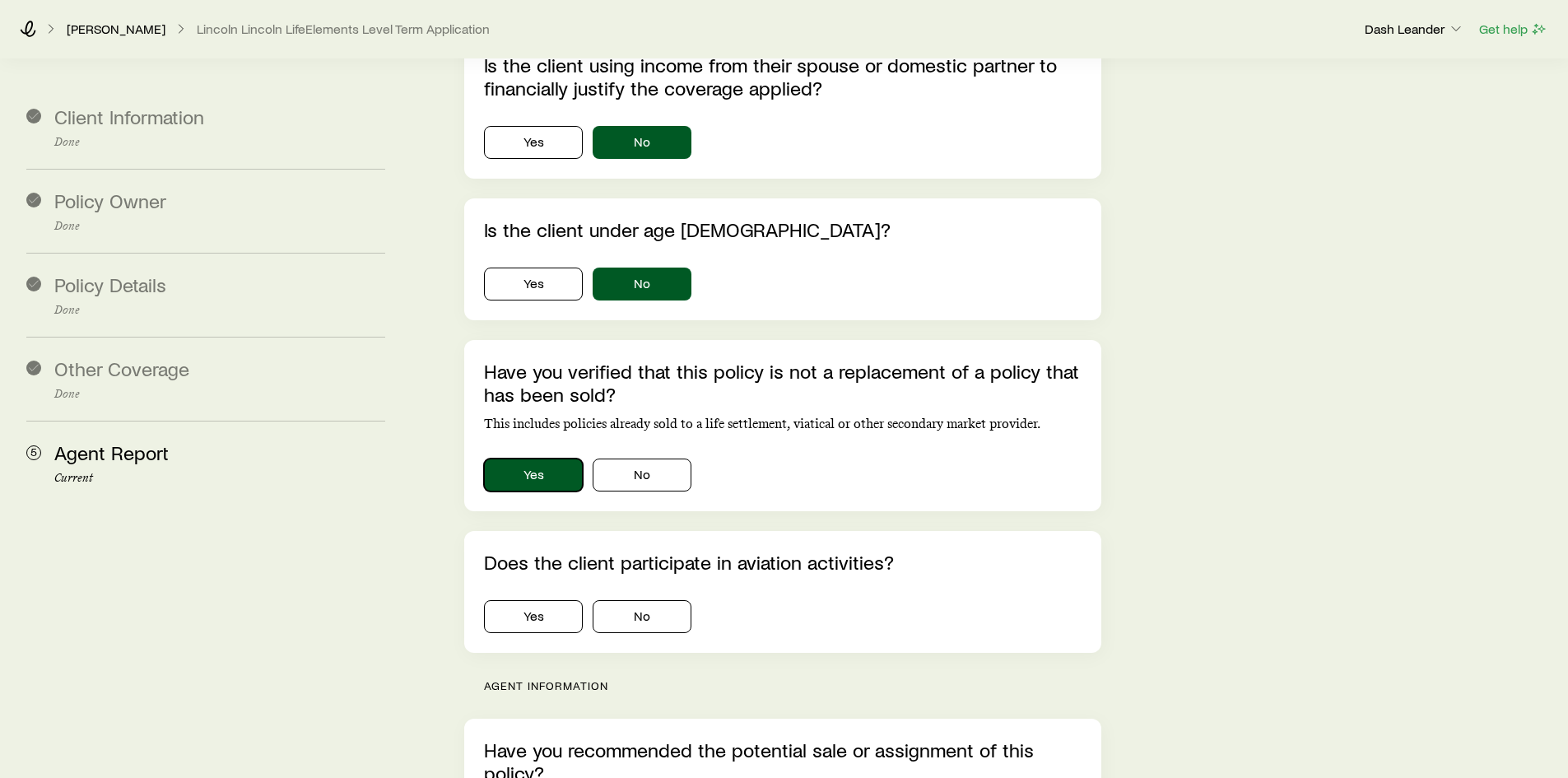
scroll to position [1483, 0]
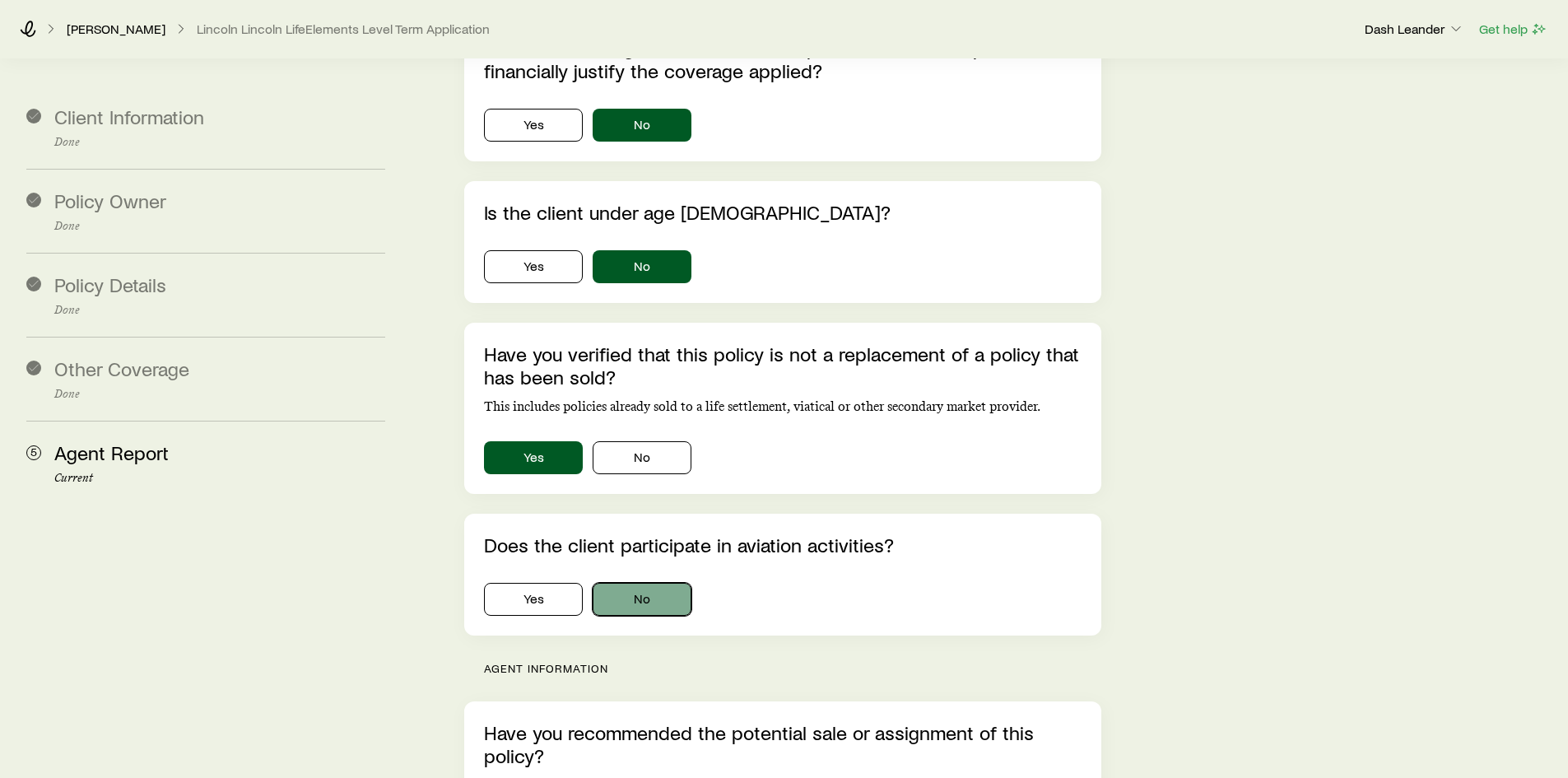
click at [650, 583] on button "No" at bounding box center [642, 599] width 99 height 33
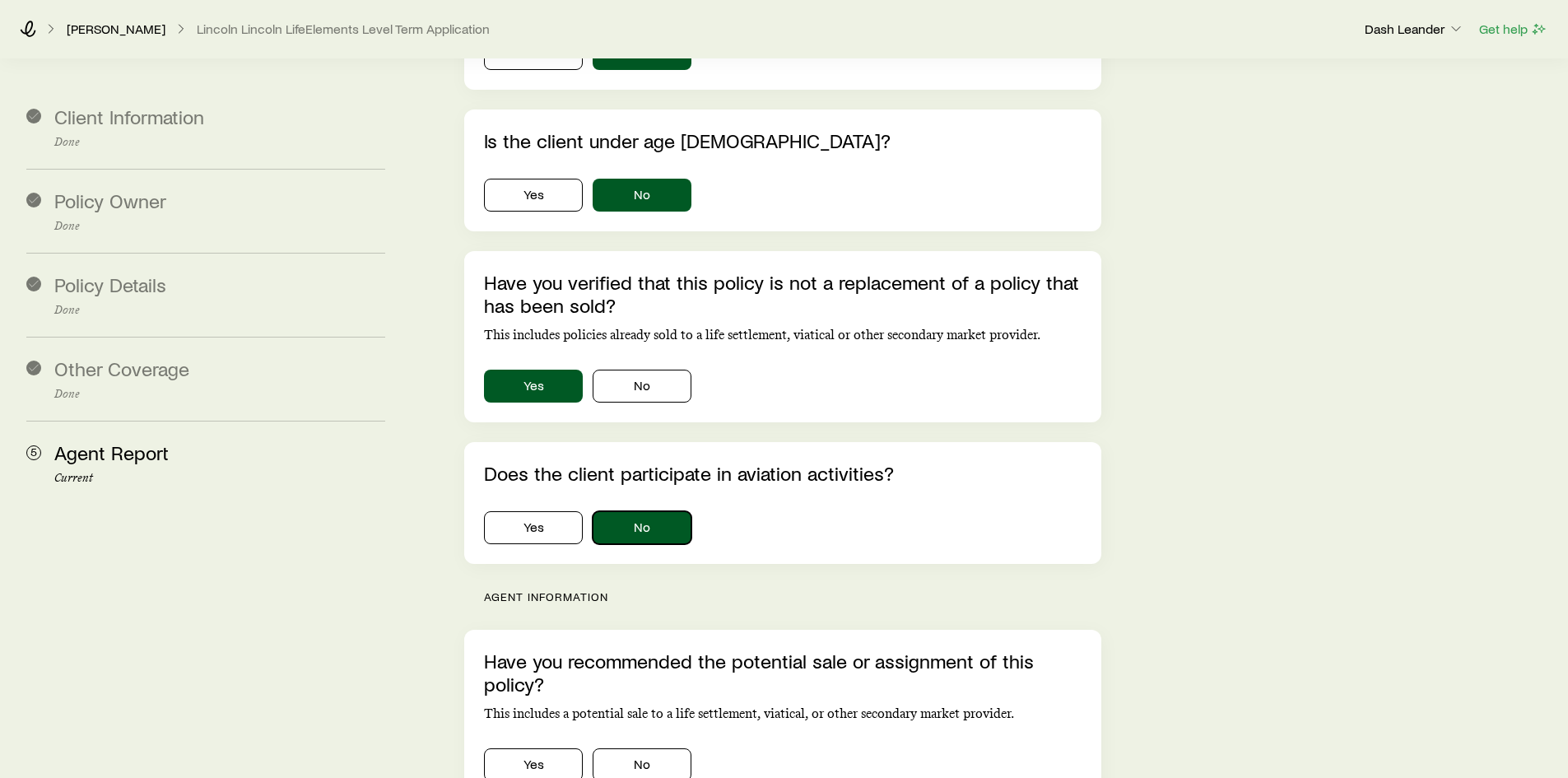
scroll to position [1729, 0]
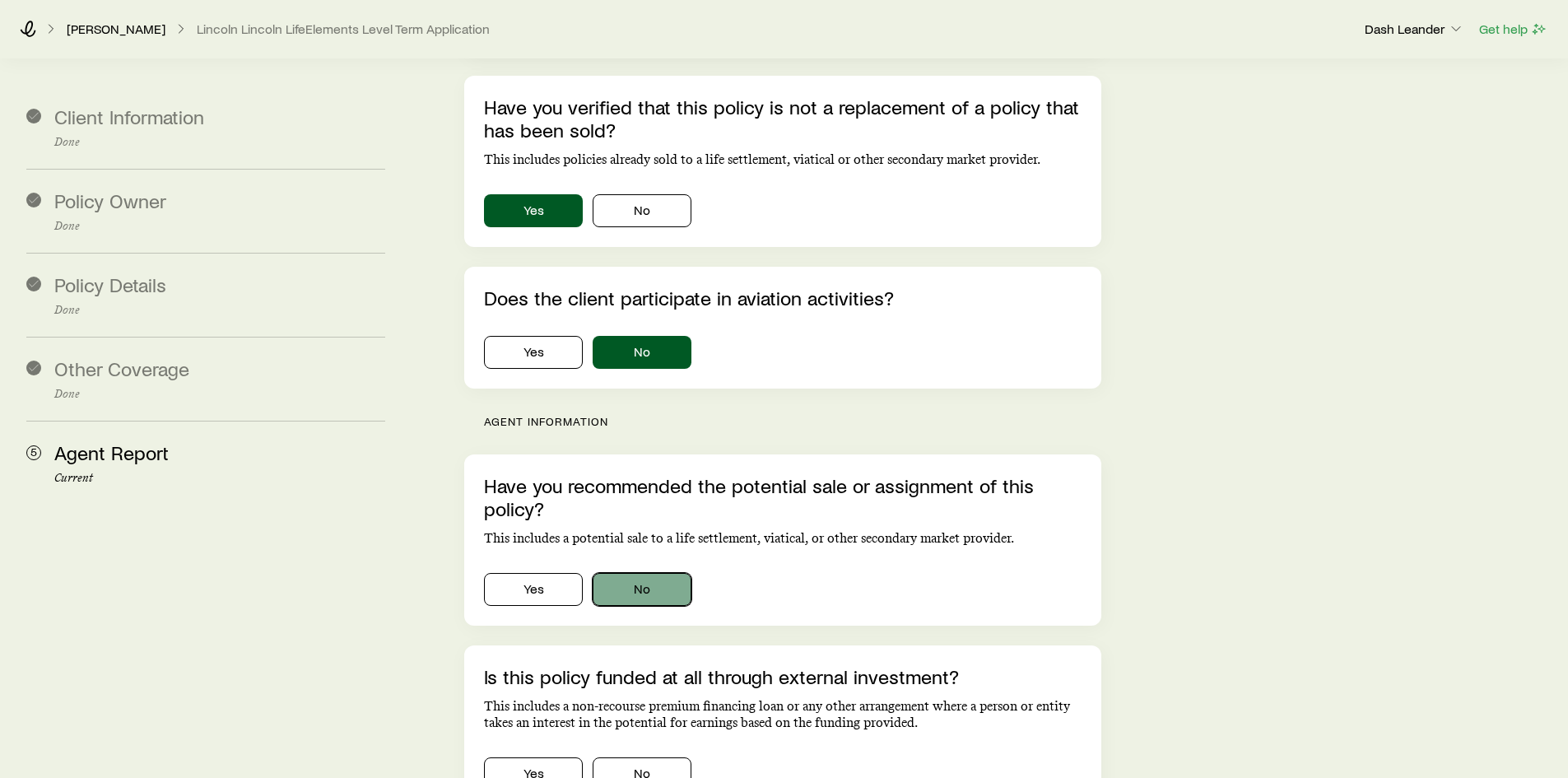
click at [656, 573] on button "No" at bounding box center [642, 590] width 99 height 33
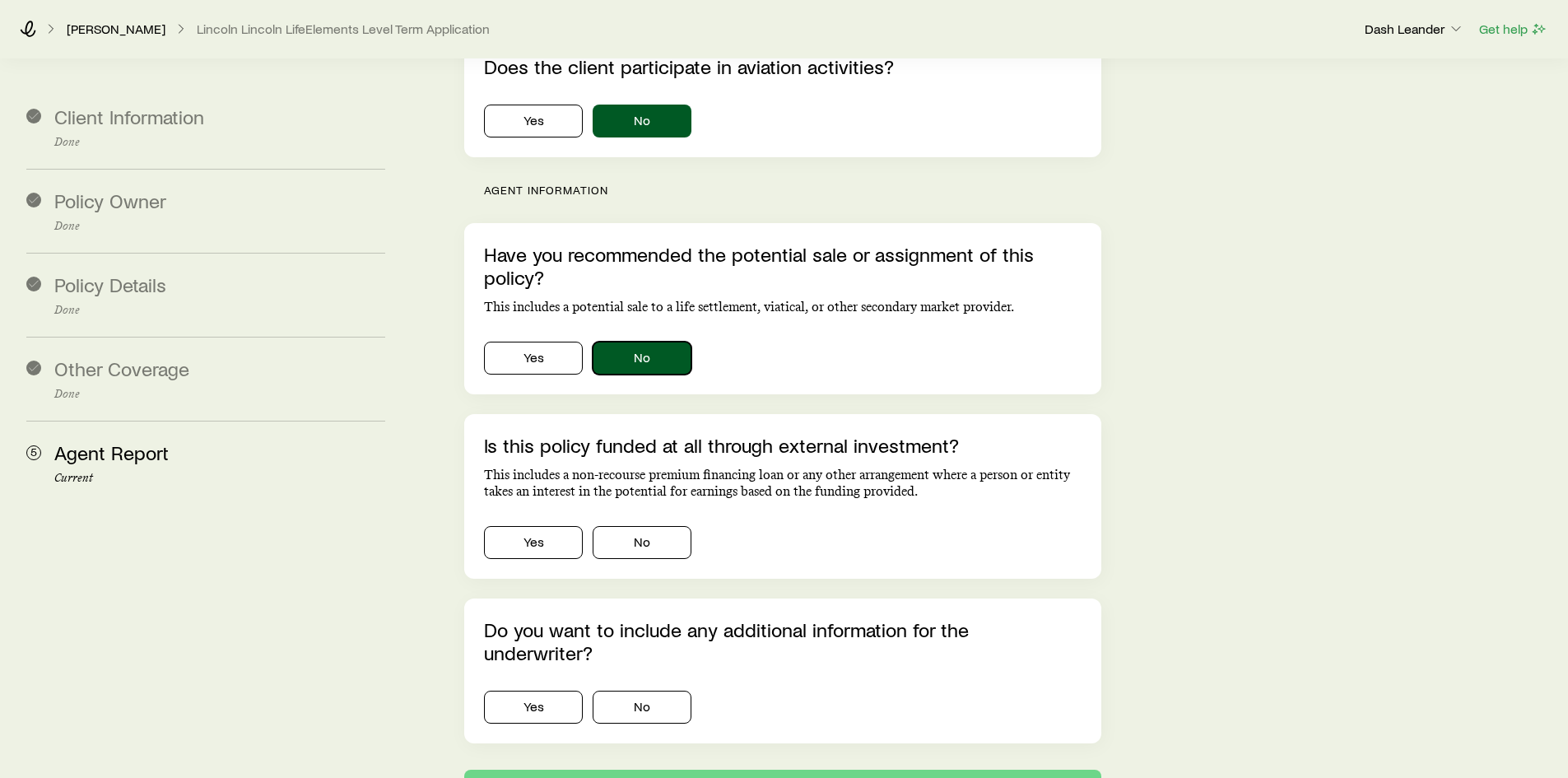
scroll to position [1976, 0]
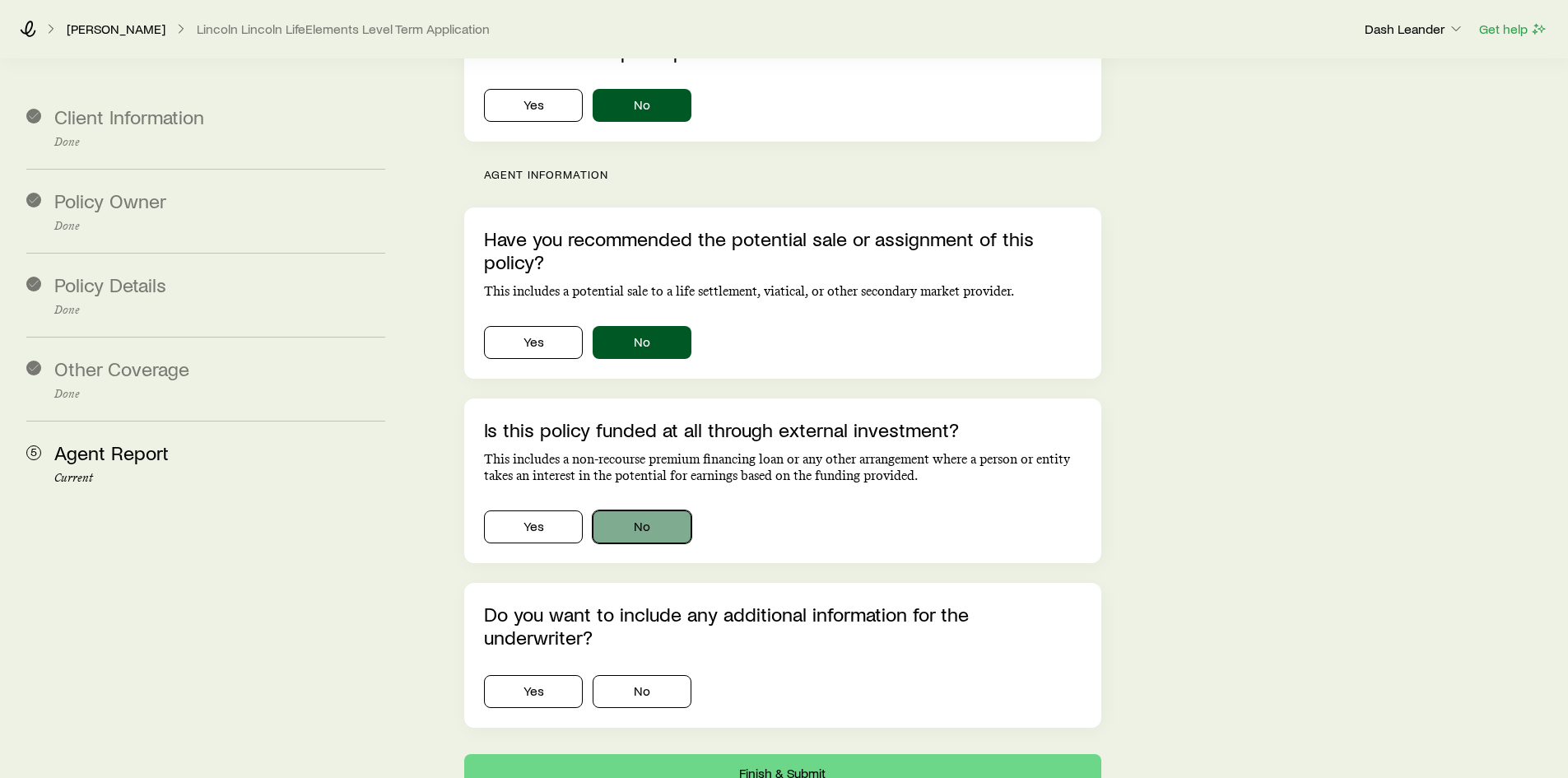
click at [653, 510] on button "No" at bounding box center [642, 527] width 99 height 33
click at [666, 675] on button "No" at bounding box center [642, 692] width 99 height 33
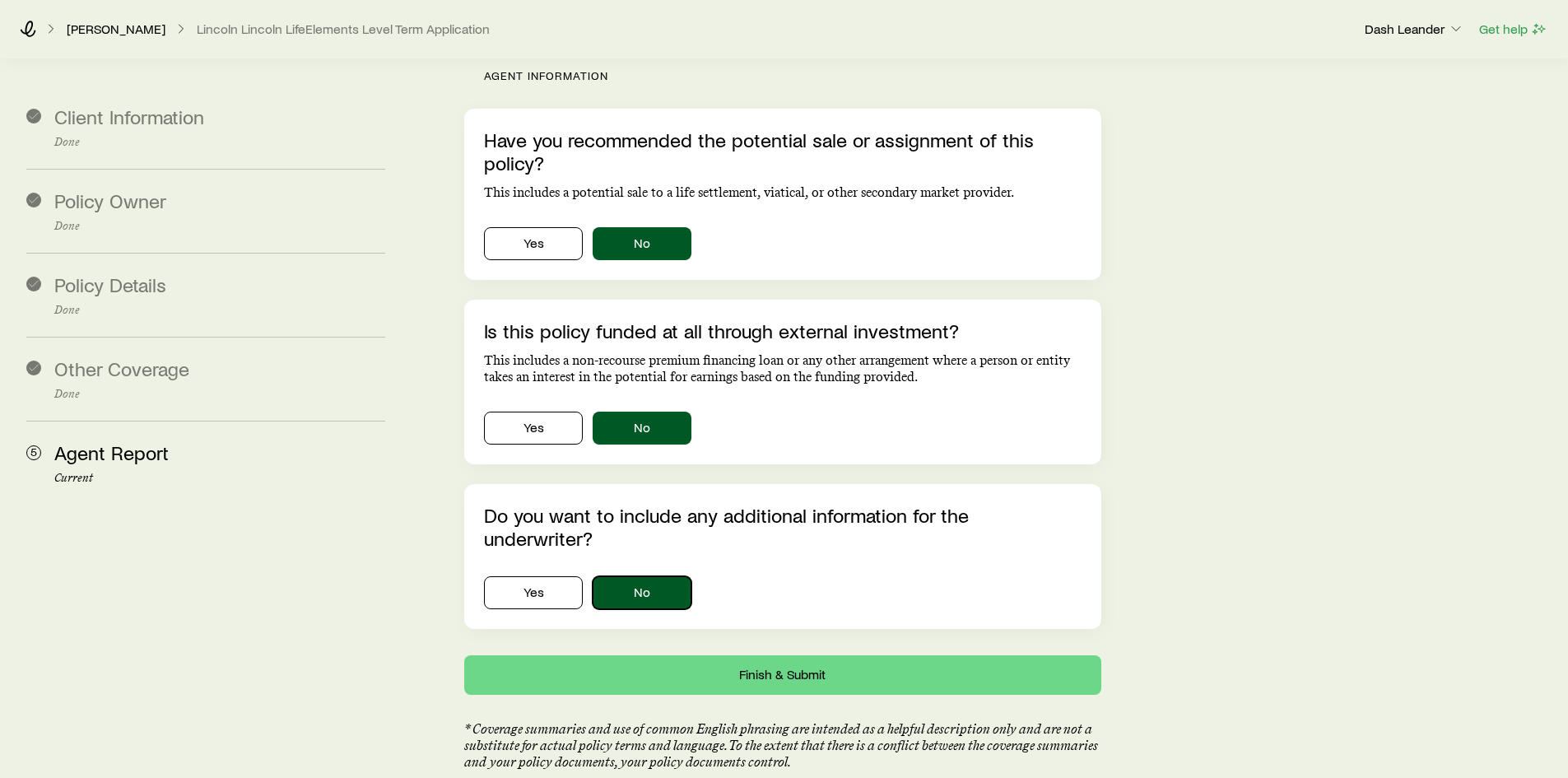
scroll to position [2092, 0]
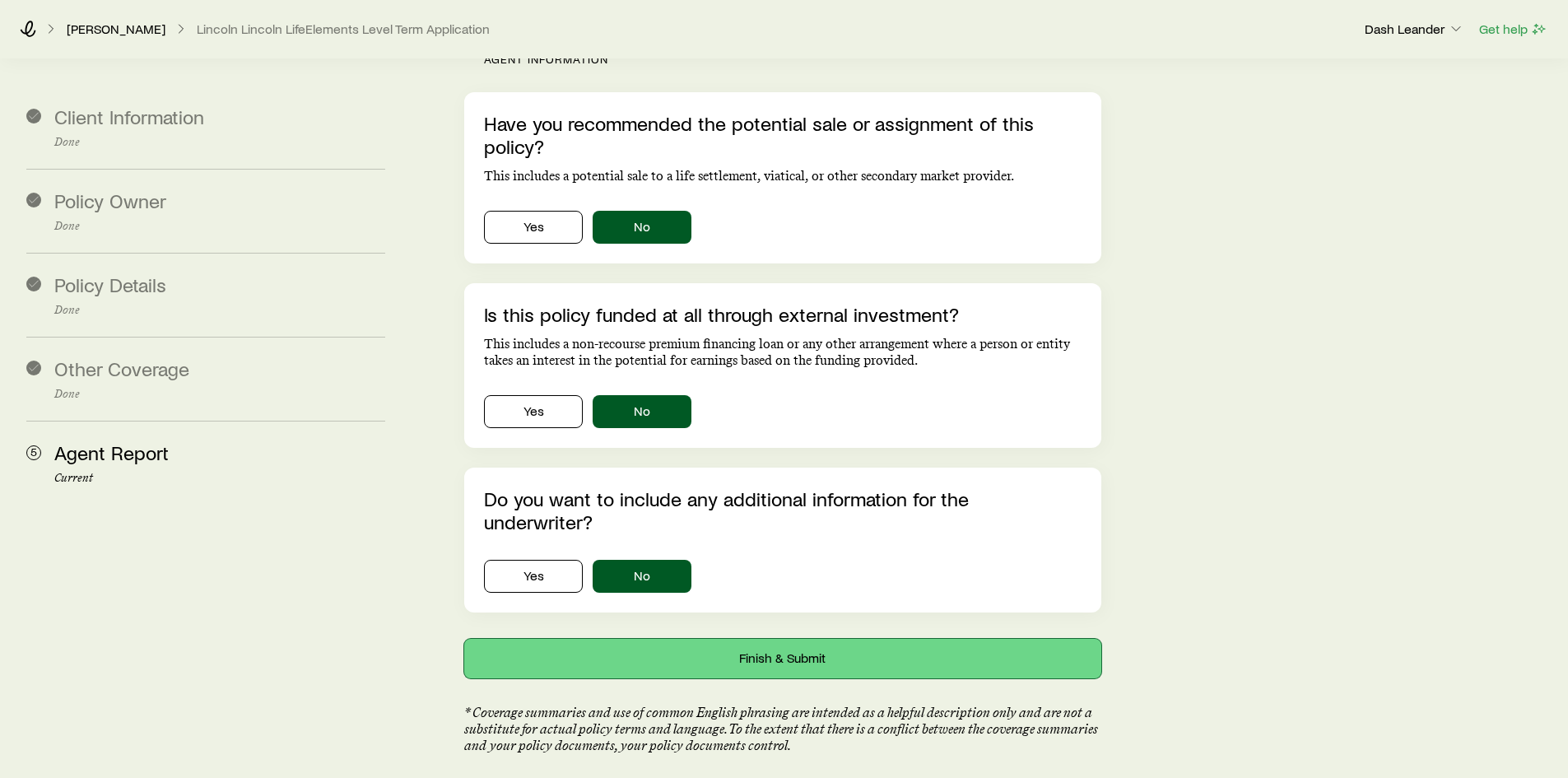
click at [790, 639] on button "Finish & Submit" at bounding box center [782, 658] width 636 height 39
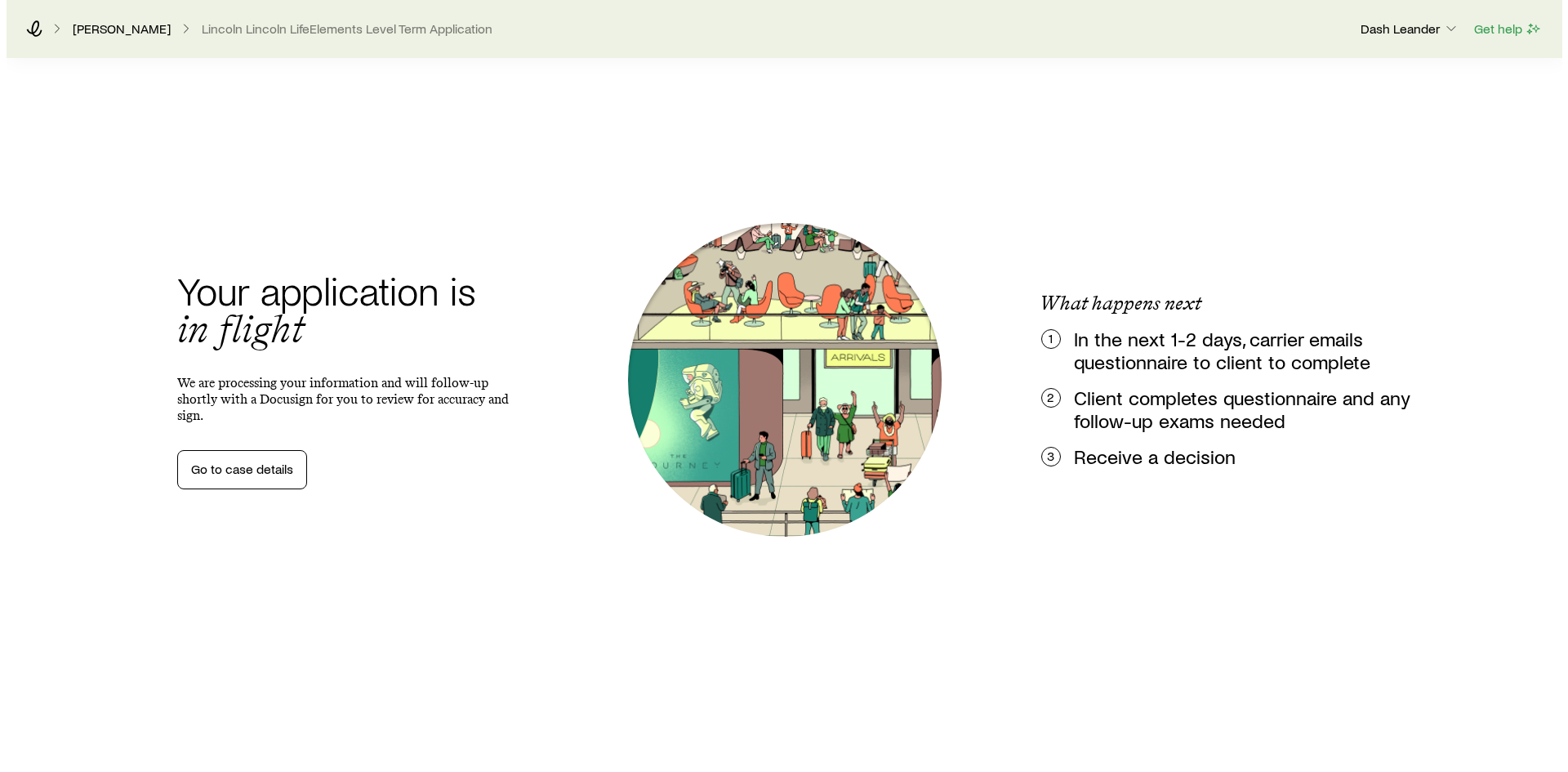
scroll to position [0, 0]
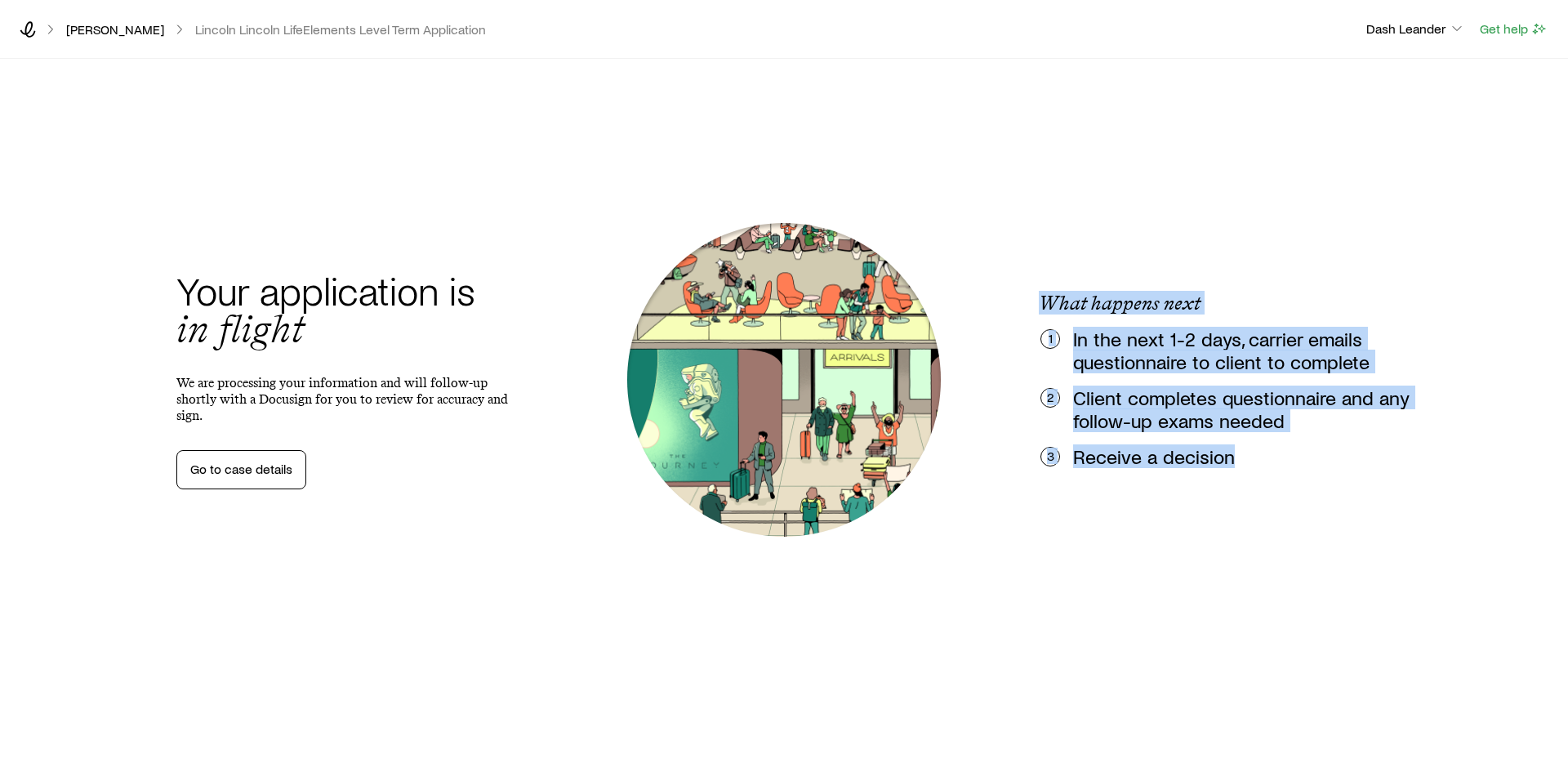
drag, startPoint x: 1047, startPoint y: 303, endPoint x: 1259, endPoint y: 477, distance: 274.3
click at [1259, 477] on div "Your application is in flight We are processing your information and will follo…" at bounding box center [784, 380] width 1294 height 759
copy div "What happens next 1 In the next 1-2 days, carrier emails questionnaire to clien…"
